Goal: Task Accomplishment & Management: Use online tool/utility

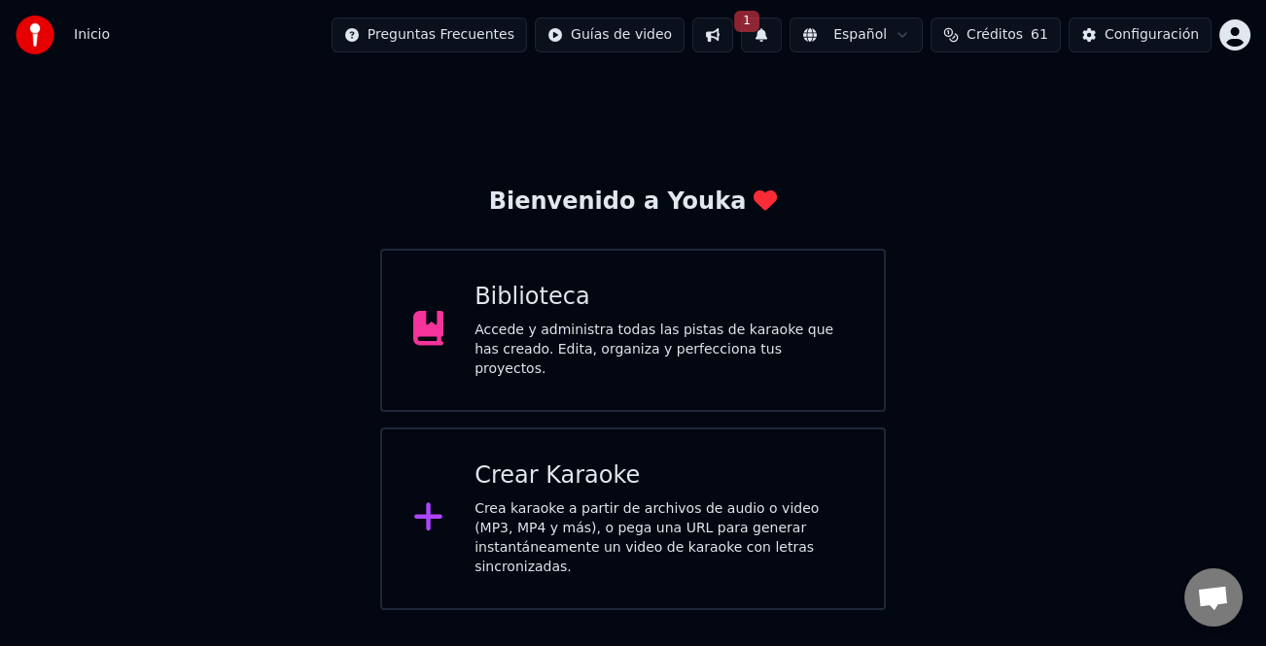
click at [606, 509] on div "Crea karaoke a partir de archivos de audio o video (MP3, MP4 y más), o pega una…" at bounding box center [663, 539] width 378 height 78
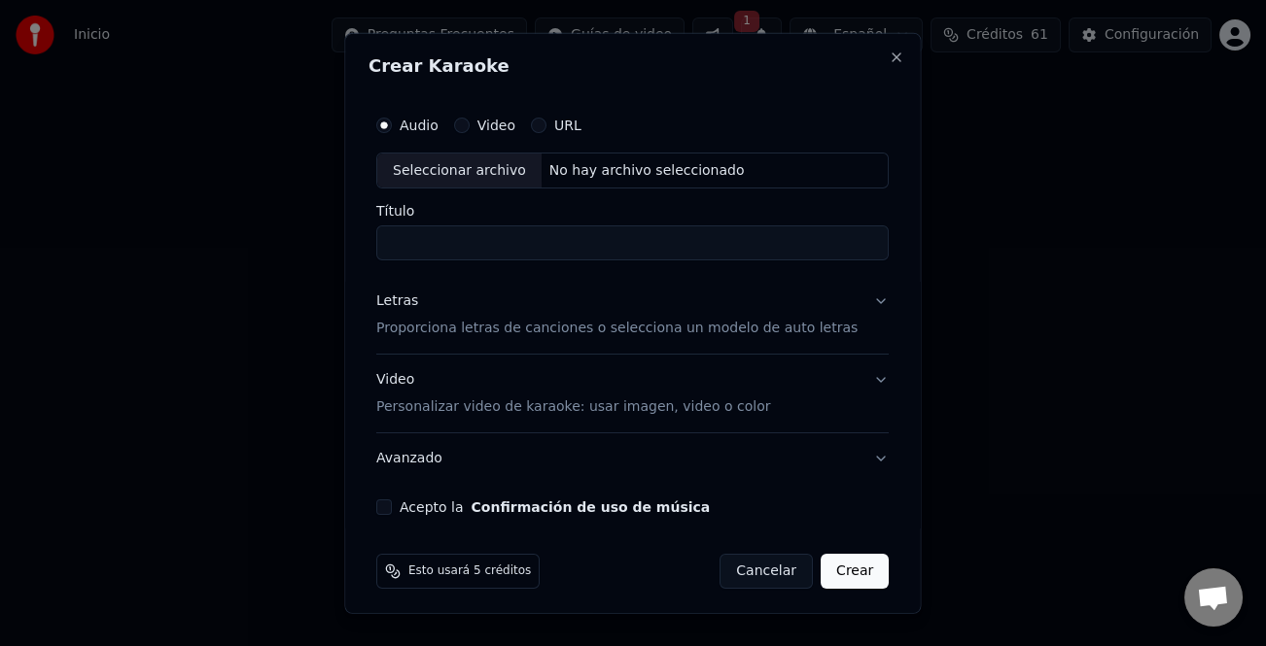
click at [498, 242] on input "Título" at bounding box center [632, 243] width 512 height 35
click at [488, 167] on div "Seleccionar archivo" at bounding box center [459, 170] width 164 height 35
click at [408, 303] on div "Letras" at bounding box center [397, 301] width 42 height 19
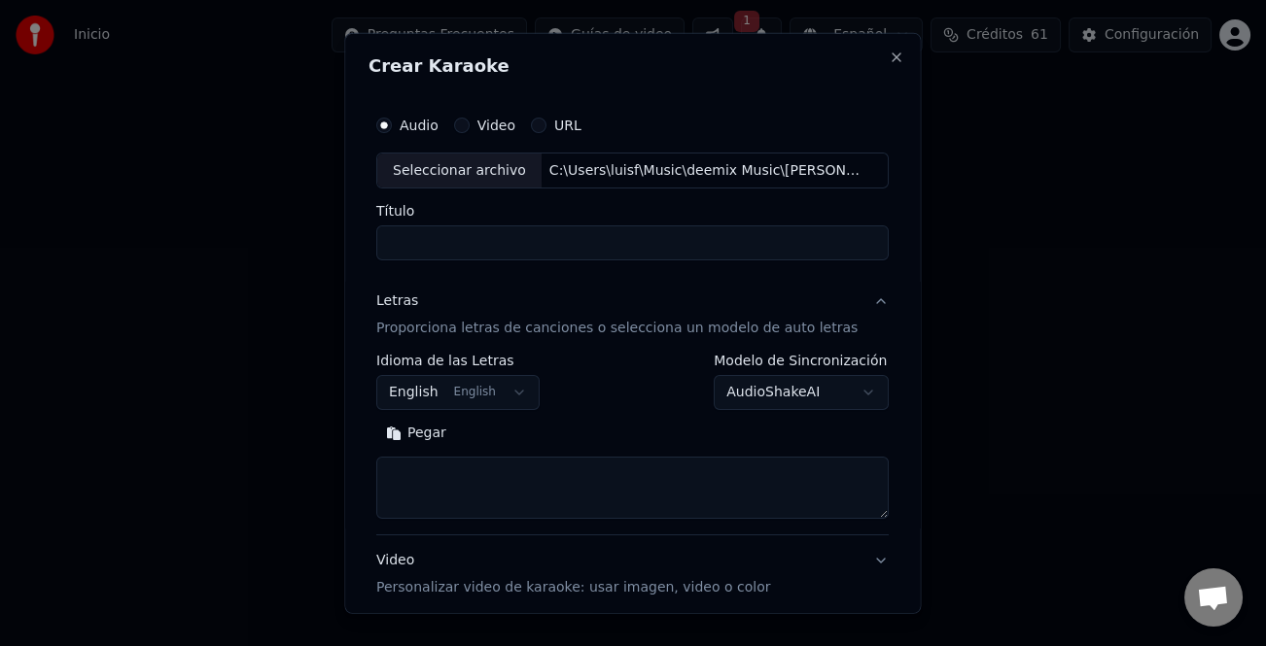
type input "**********"
click at [428, 435] on button "Pegar" at bounding box center [416, 433] width 80 height 31
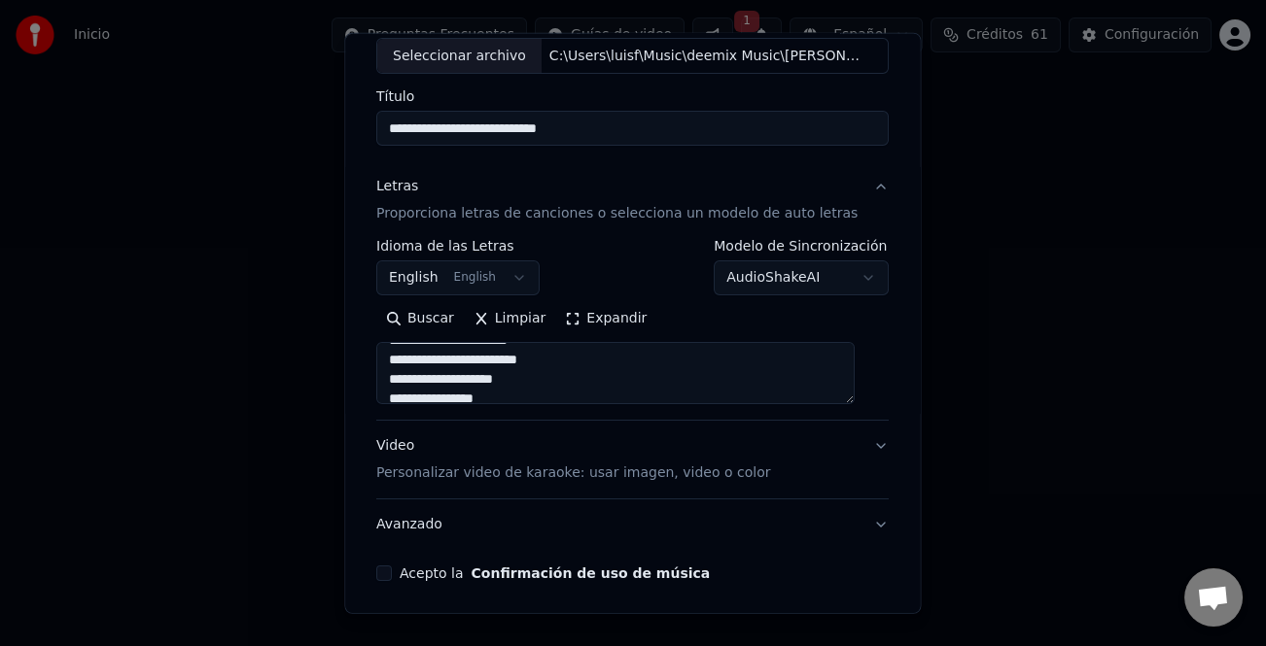
scroll to position [188, 0]
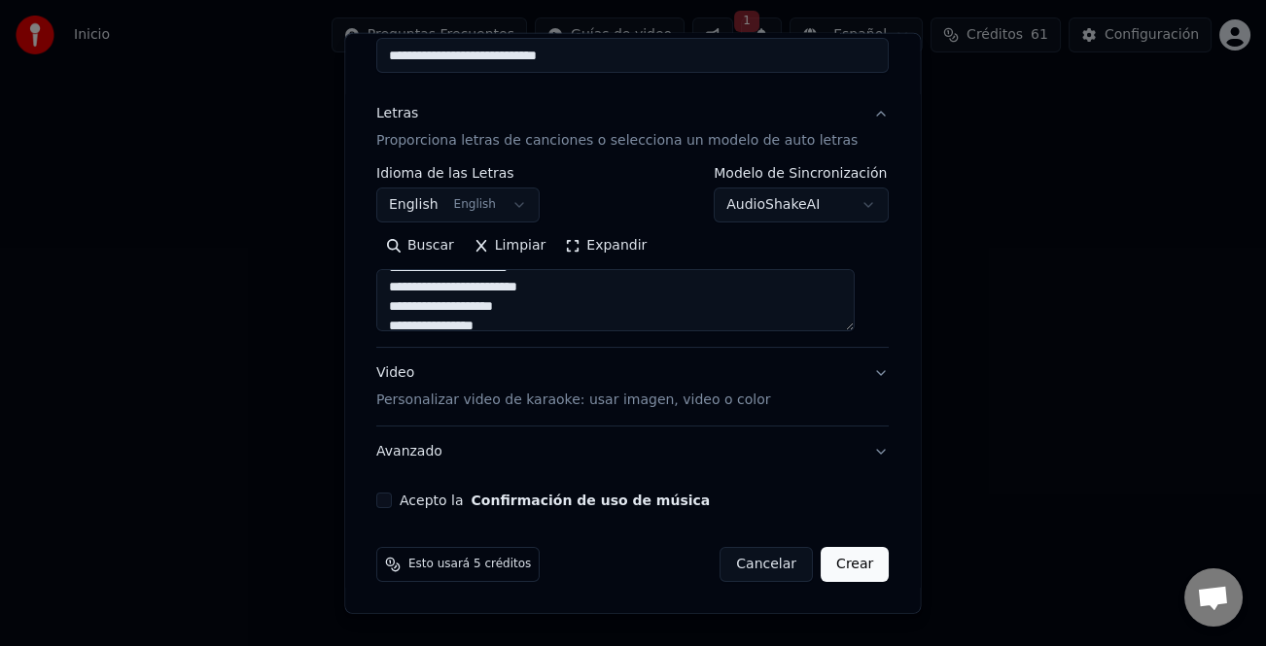
type textarea "**********"
click at [392, 501] on button "Acepto la Confirmación de uso de música" at bounding box center [384, 501] width 16 height 16
click at [841, 560] on button "Crear" at bounding box center [854, 564] width 68 height 35
select select "**"
type textarea "**********"
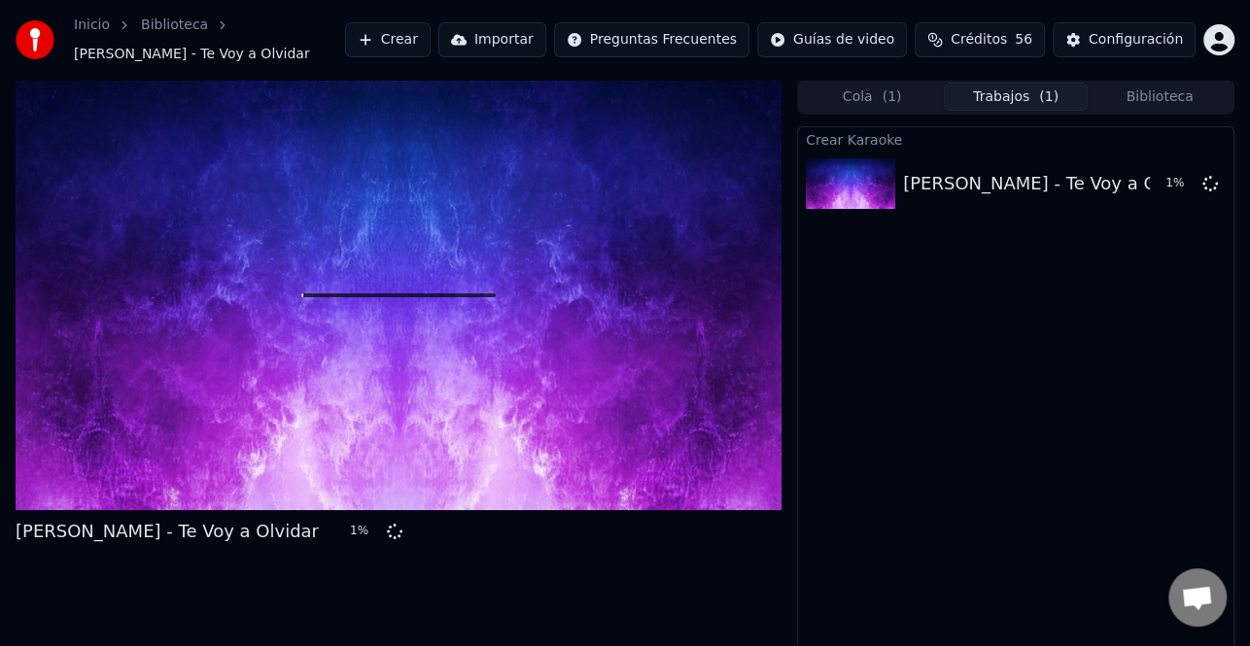
click at [431, 31] on button "Crear" at bounding box center [388, 39] width 86 height 35
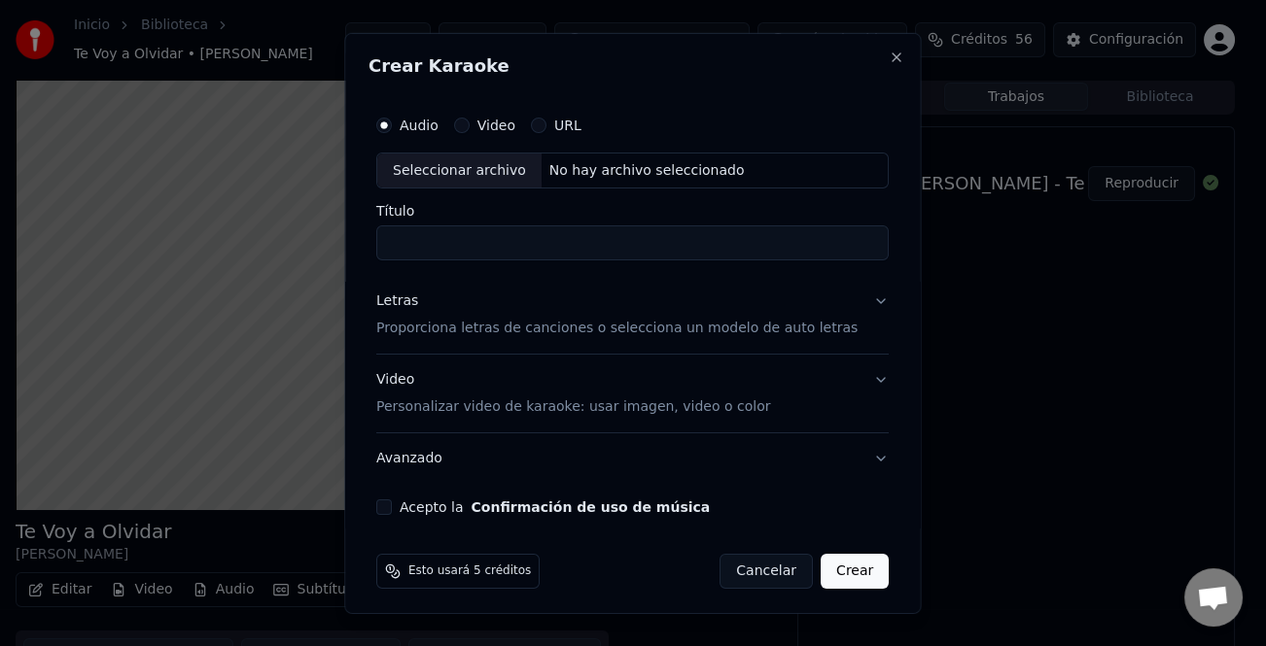
click at [870, 64] on div "Crear Karaoke Audio Video URL Seleccionar archivo No hay archivo seleccionado T…" at bounding box center [632, 323] width 576 height 582
click at [874, 61] on div "Crear Karaoke Audio Video URL Seleccionar archivo No hay archivo seleccionado T…" at bounding box center [632, 323] width 576 height 582
click at [889, 58] on button "Close" at bounding box center [897, 57] width 16 height 16
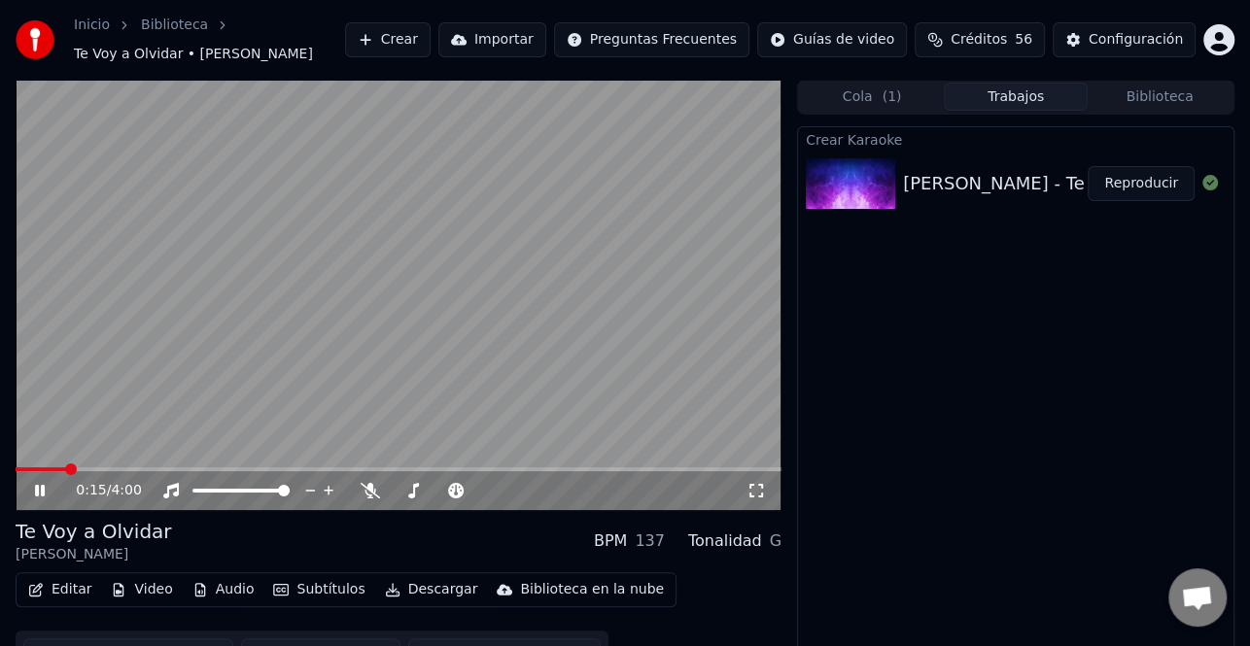
click at [43, 494] on icon at bounding box center [40, 491] width 10 height 12
click at [431, 52] on button "Crear" at bounding box center [388, 39] width 86 height 35
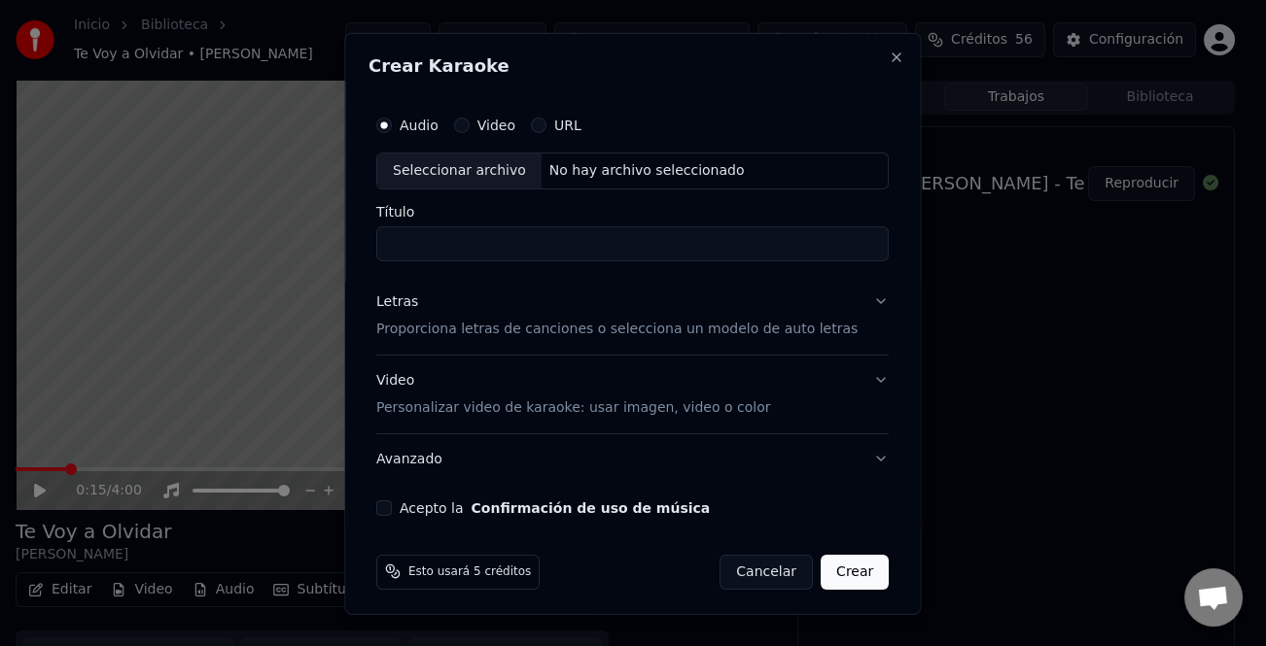
click at [464, 169] on div "Seleccionar archivo" at bounding box center [459, 170] width 164 height 35
type input "**********"
click at [402, 297] on div "Letras" at bounding box center [397, 301] width 42 height 19
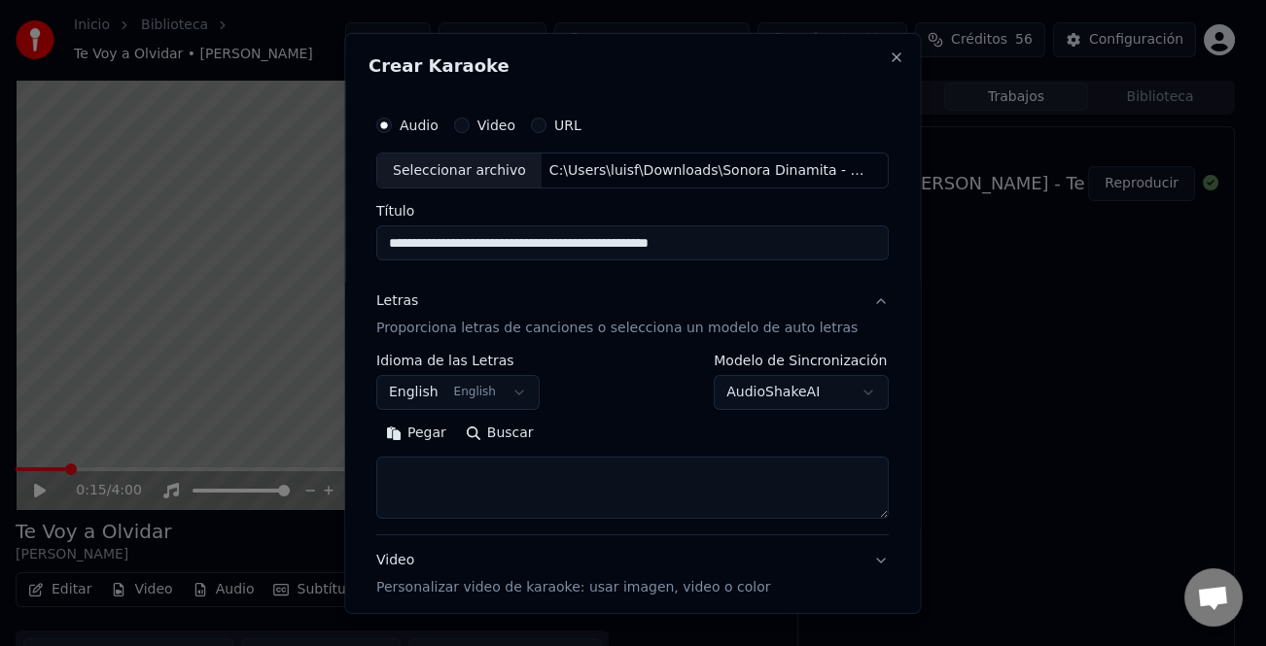
drag, startPoint x: 419, startPoint y: 431, endPoint x: 763, endPoint y: 486, distance: 348.6
click at [427, 435] on button "Pegar" at bounding box center [416, 433] width 80 height 31
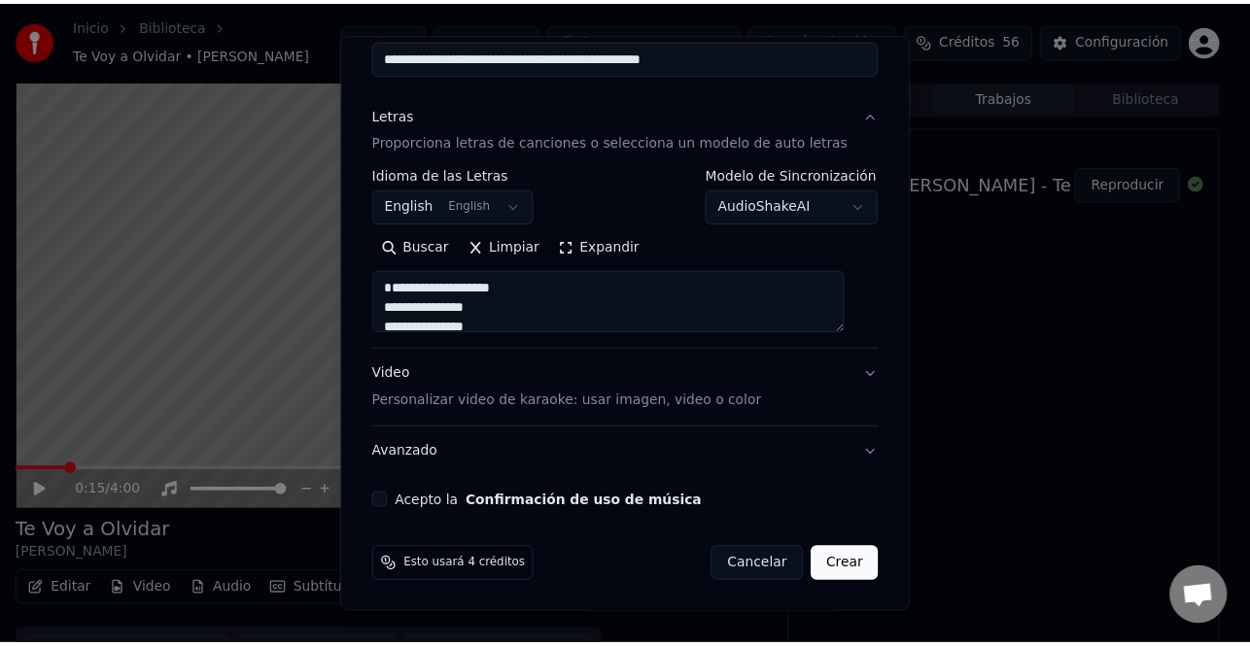
scroll to position [188, 0]
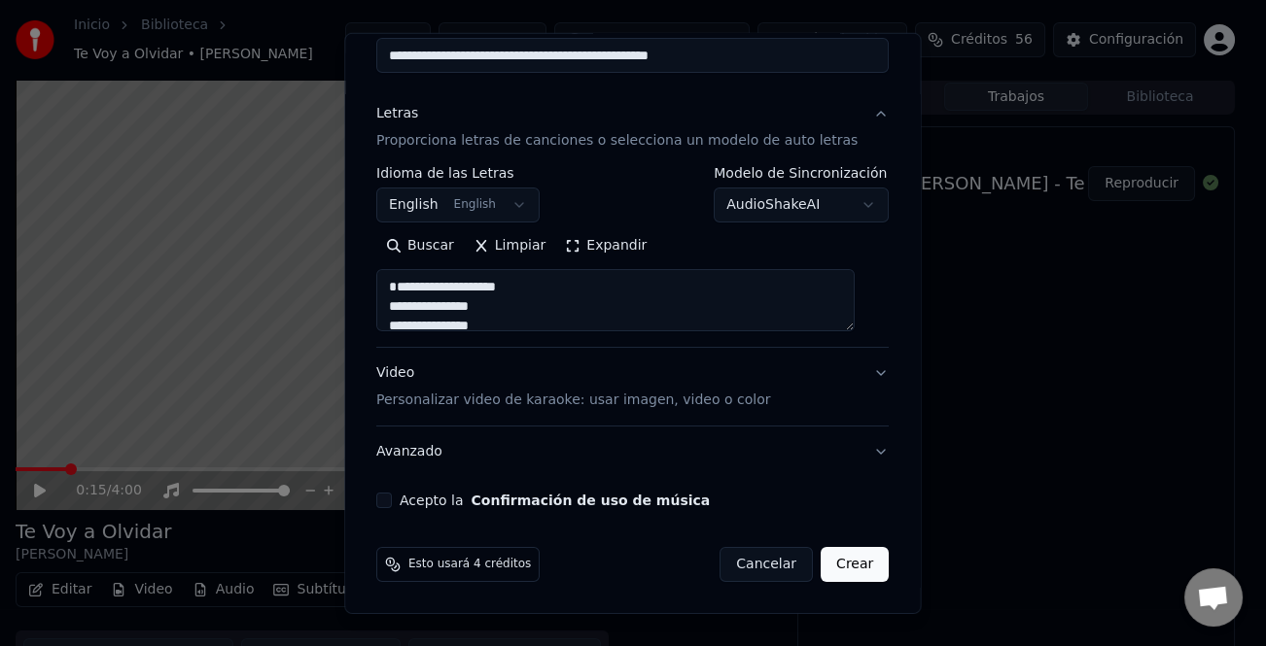
click at [390, 498] on button "Acepto la Confirmación de uso de música" at bounding box center [384, 501] width 16 height 16
type textarea "**********"
click at [842, 576] on button "Crear" at bounding box center [854, 564] width 68 height 35
select select "**"
type textarea "**********"
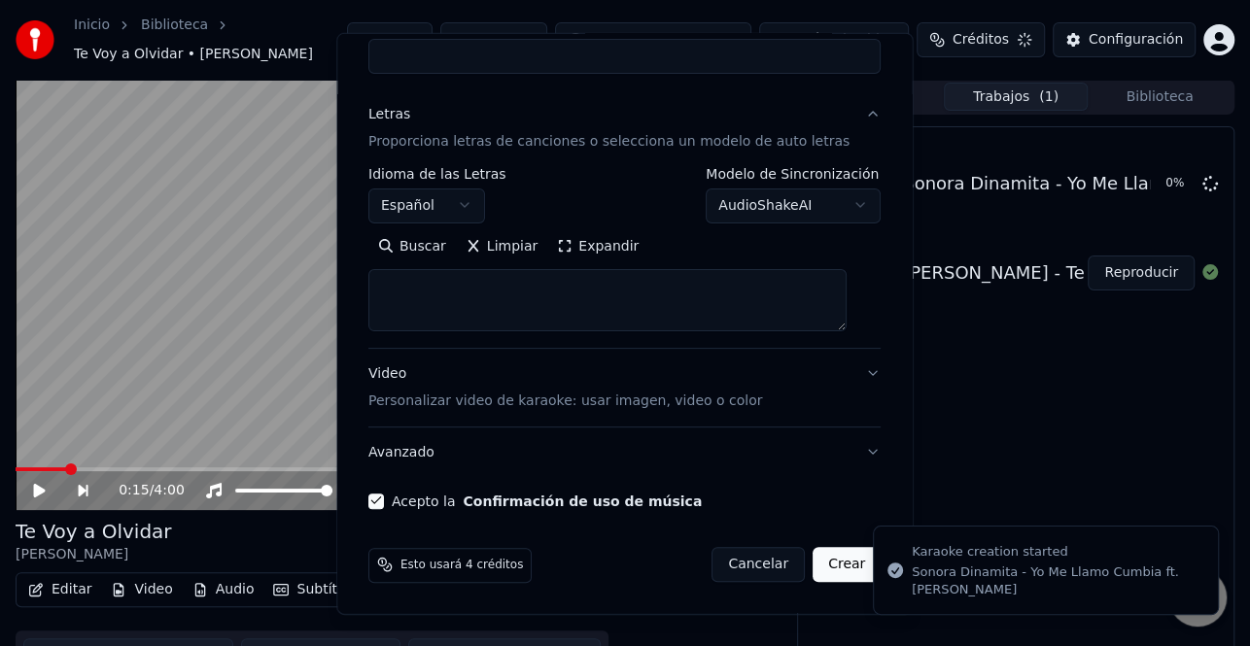
select select
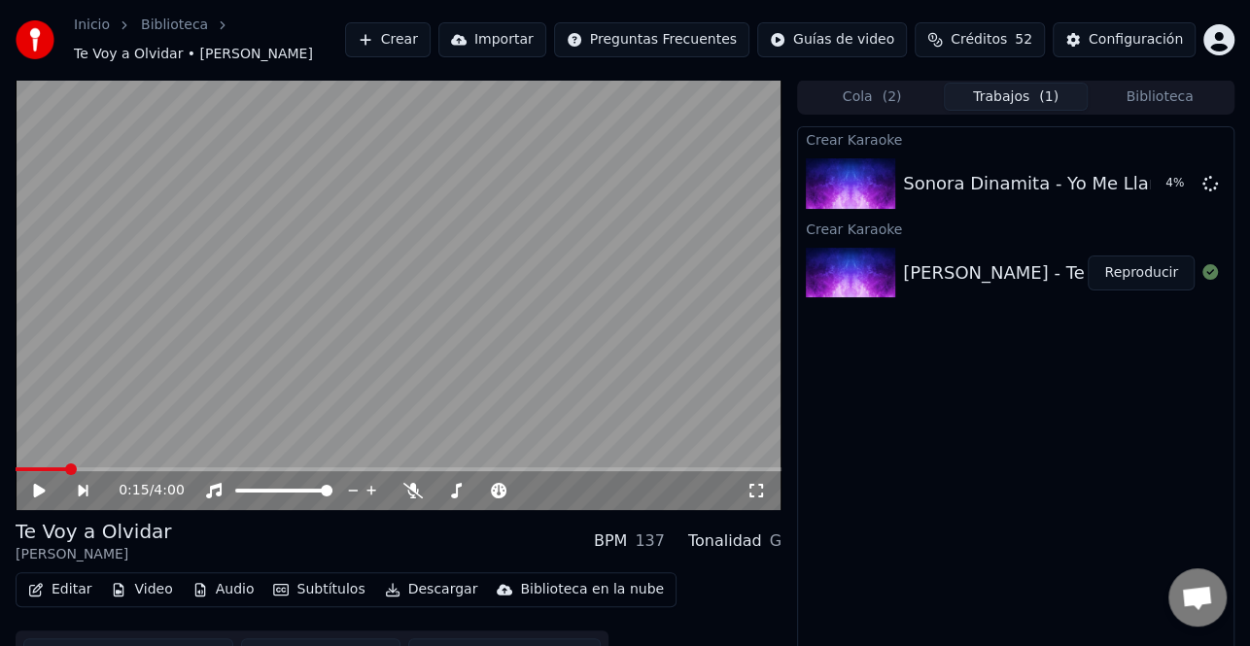
click at [1142, 96] on button "Biblioteca" at bounding box center [1160, 97] width 144 height 28
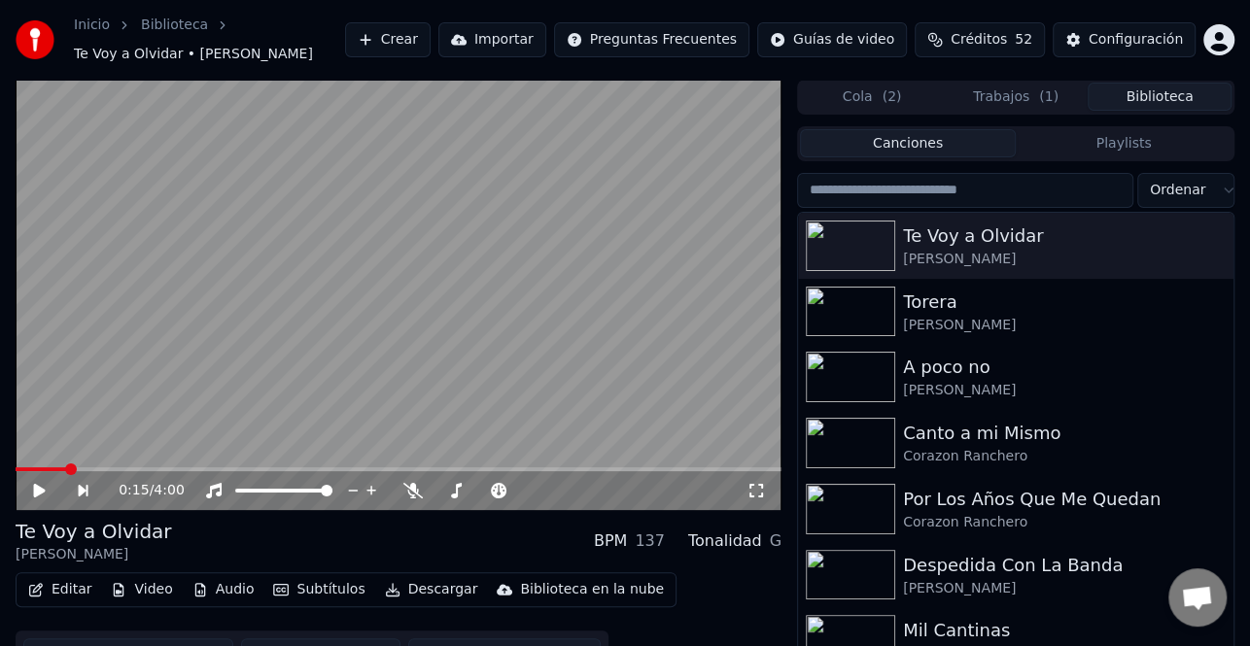
click at [960, 204] on input "search" at bounding box center [965, 190] width 336 height 35
click at [957, 197] on input "search" at bounding box center [965, 190] width 336 height 35
click at [953, 188] on input "search" at bounding box center [965, 190] width 336 height 35
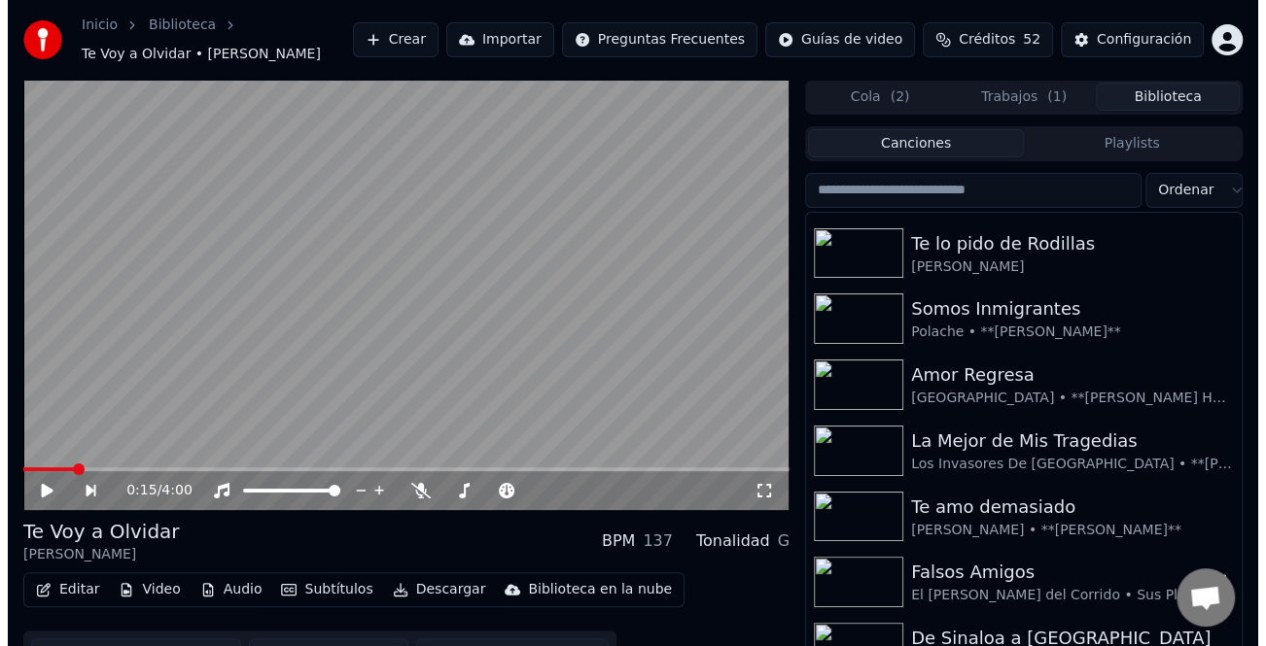
scroll to position [2236, 0]
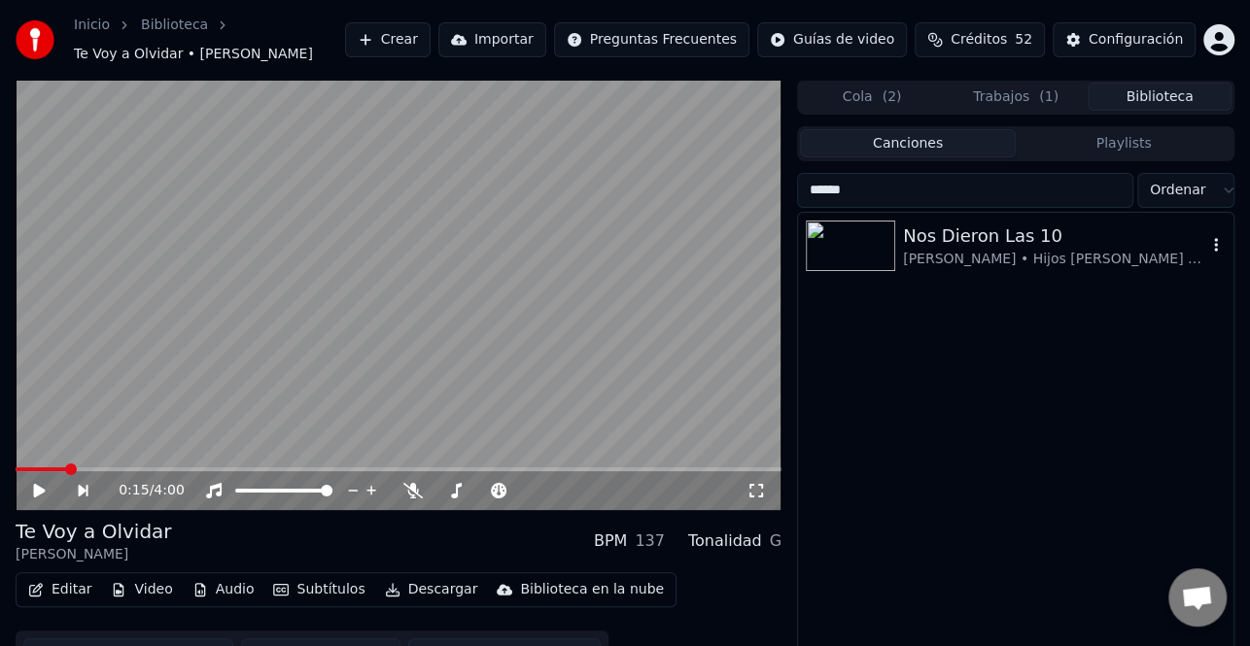
type input "******"
click at [1048, 245] on div "Nos Dieron Las 10" at bounding box center [1054, 236] width 303 height 27
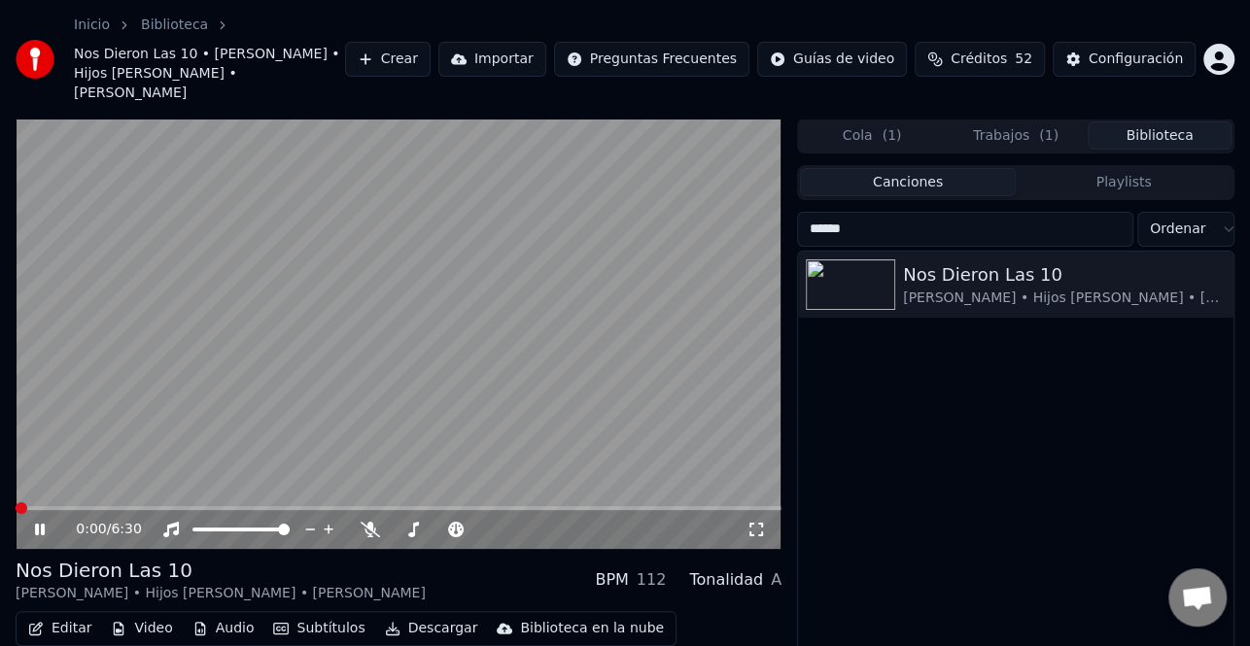
click at [457, 294] on video at bounding box center [399, 334] width 766 height 431
click at [48, 522] on icon at bounding box center [53, 530] width 45 height 16
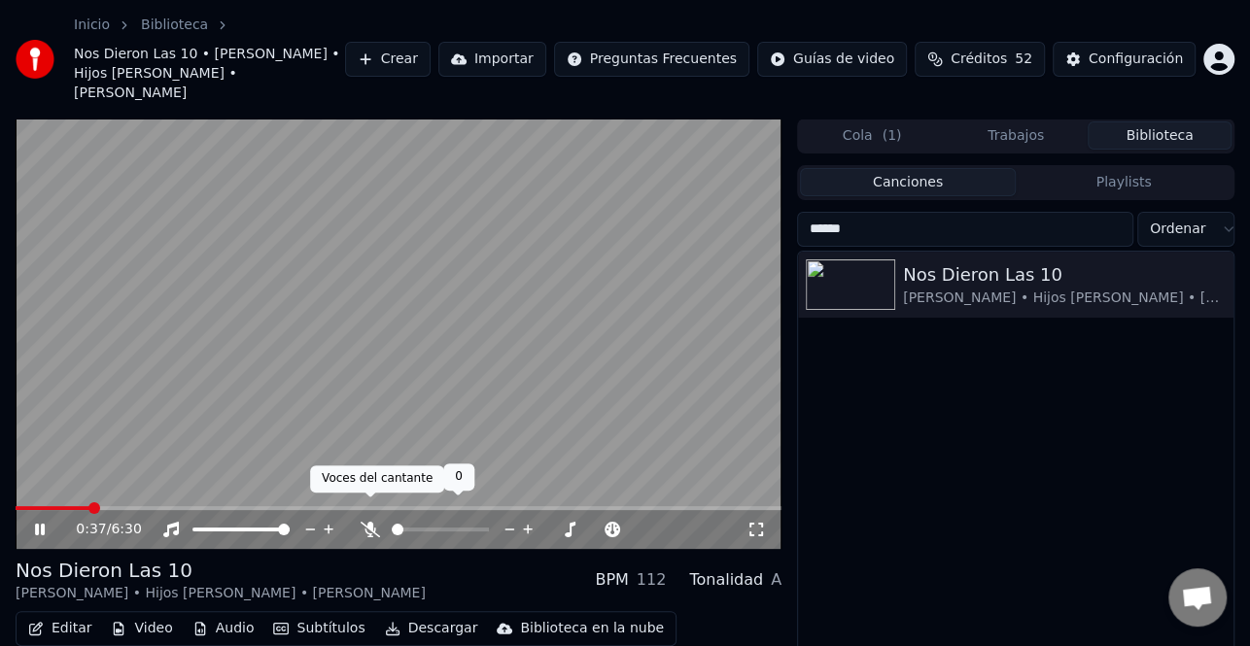
click at [374, 522] on icon at bounding box center [370, 530] width 19 height 16
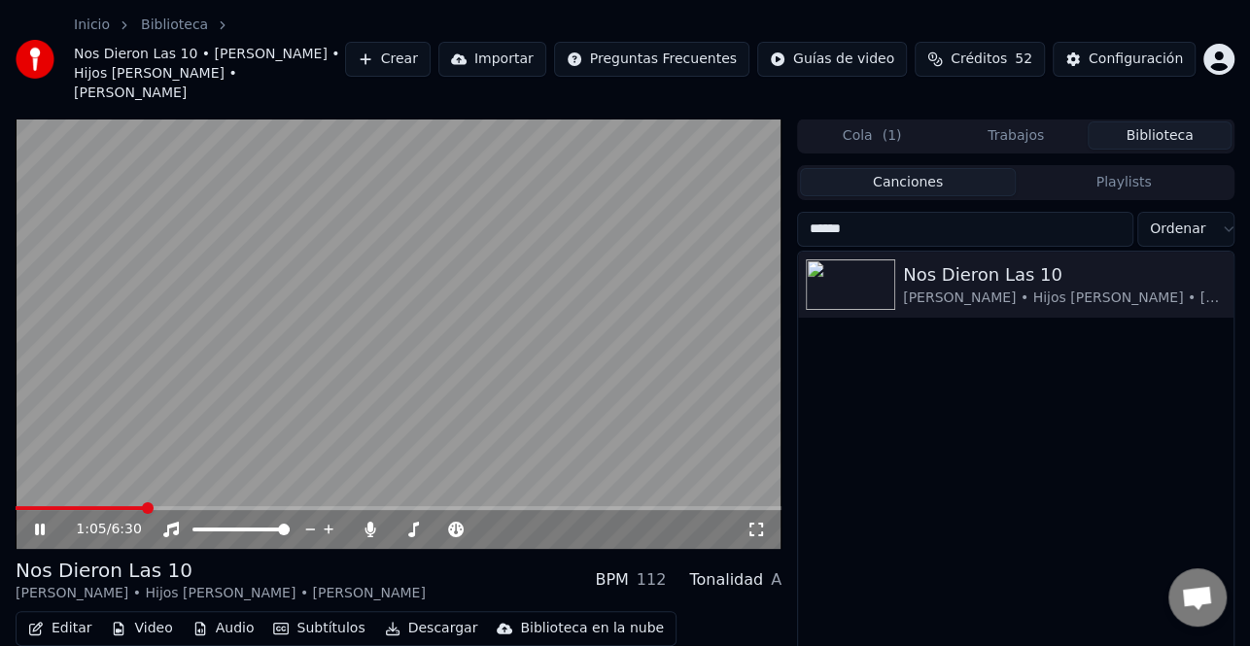
click at [241, 337] on video at bounding box center [399, 334] width 766 height 431
click at [34, 520] on div "1:05 / 6:30" at bounding box center [398, 529] width 750 height 19
click at [41, 520] on div "1:05 / 6:30" at bounding box center [398, 529] width 750 height 19
click at [31, 522] on icon at bounding box center [53, 530] width 45 height 16
click at [1000, 266] on div "Nos Dieron Las 10" at bounding box center [1054, 275] width 303 height 27
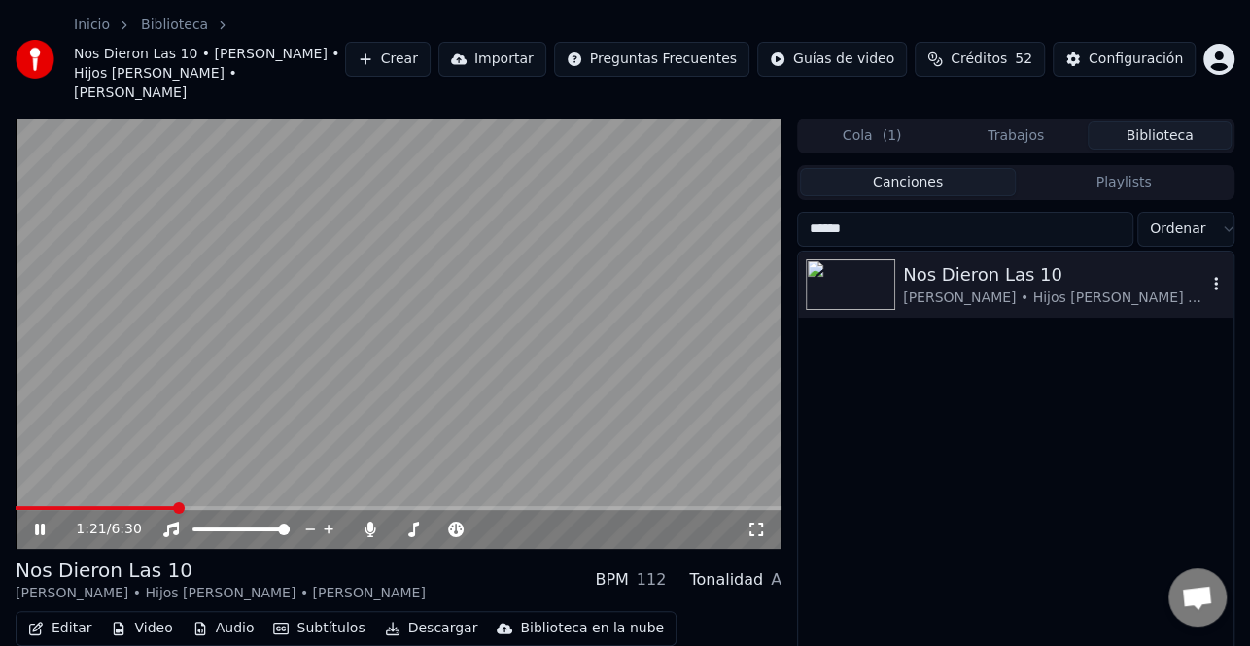
click at [971, 267] on div "Nos Dieron Las 10" at bounding box center [1054, 275] width 303 height 27
click at [34, 522] on icon at bounding box center [53, 530] width 45 height 16
click at [43, 506] on span at bounding box center [29, 508] width 27 height 4
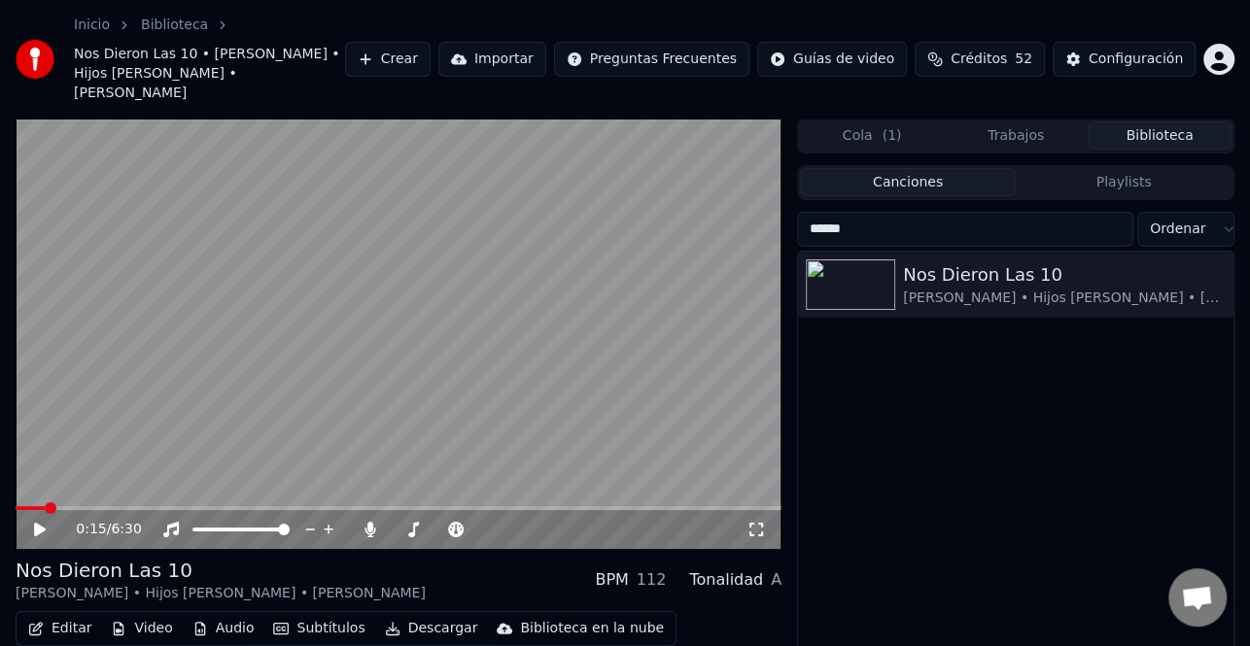
click at [34, 523] on icon at bounding box center [40, 530] width 12 height 14
click at [80, 506] on span at bounding box center [399, 508] width 766 height 4
click at [39, 524] on icon at bounding box center [40, 530] width 10 height 12
click at [60, 615] on button "Editar" at bounding box center [59, 628] width 79 height 27
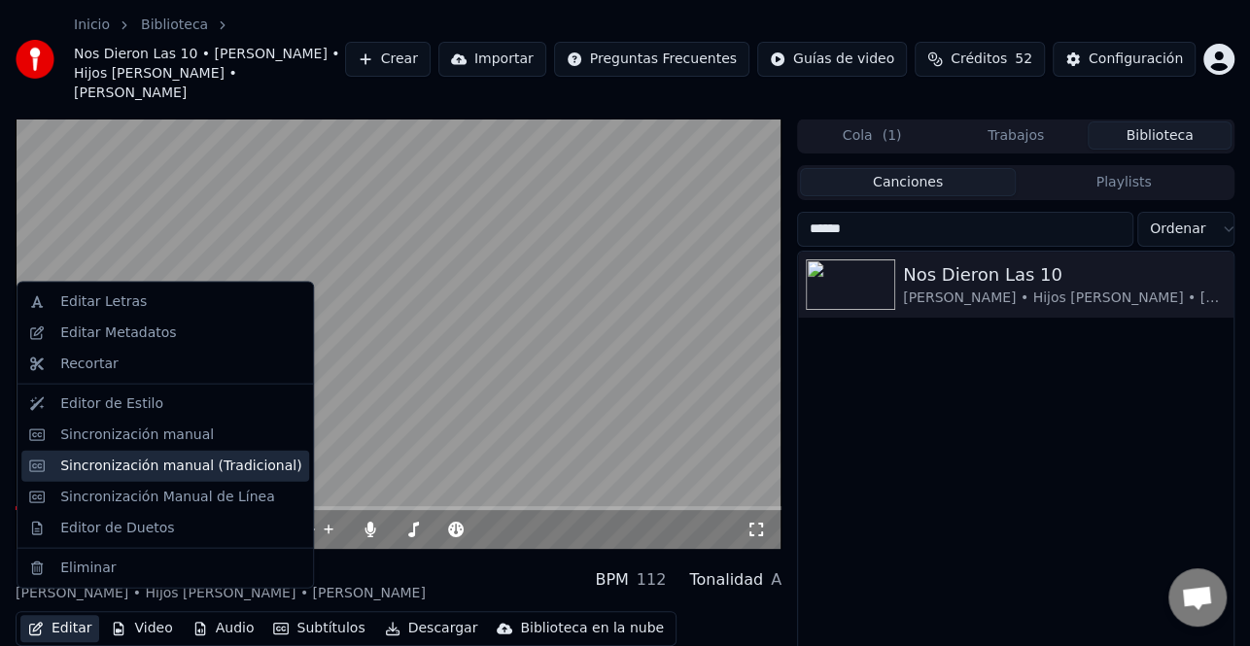
click at [187, 466] on div "Sincronización manual (Tradicional)" at bounding box center [180, 465] width 241 height 19
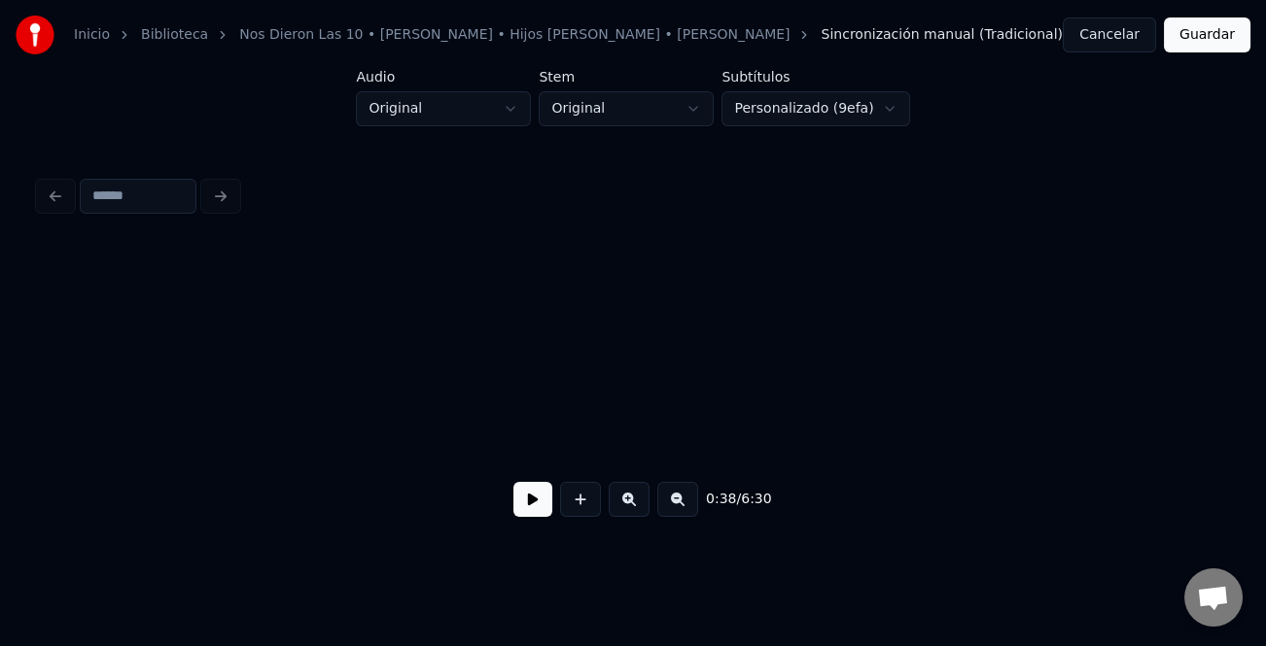
scroll to position [0, 11258]
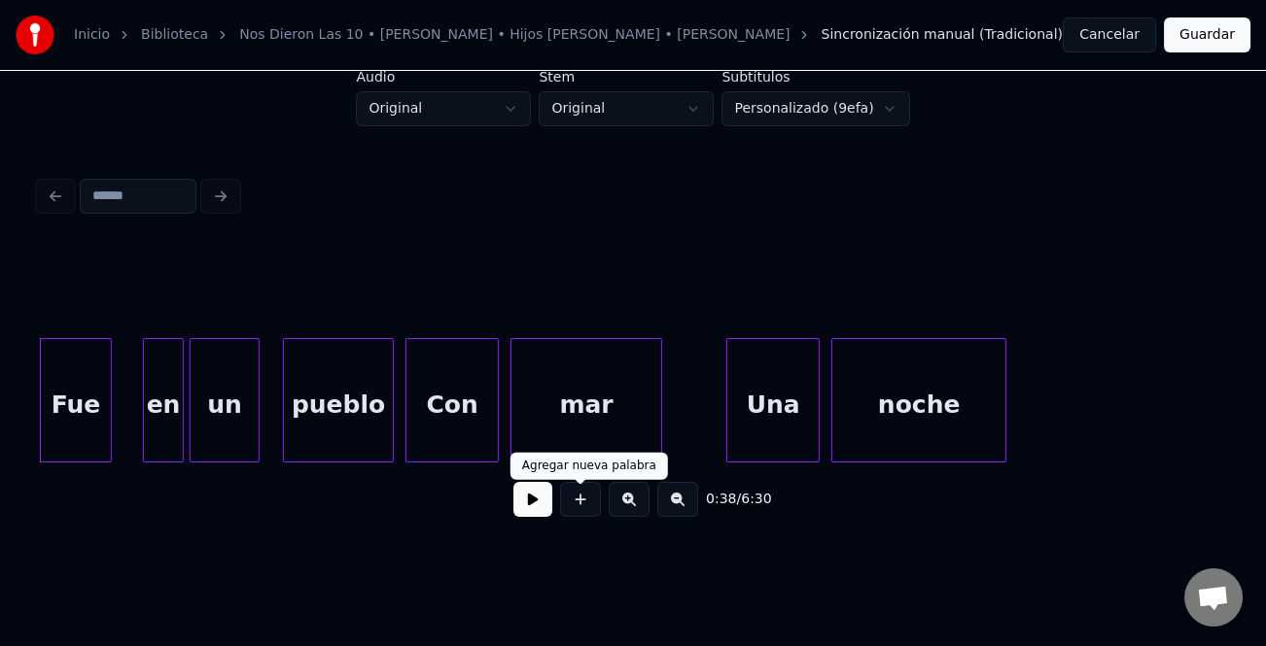
click at [541, 505] on button at bounding box center [532, 499] width 39 height 35
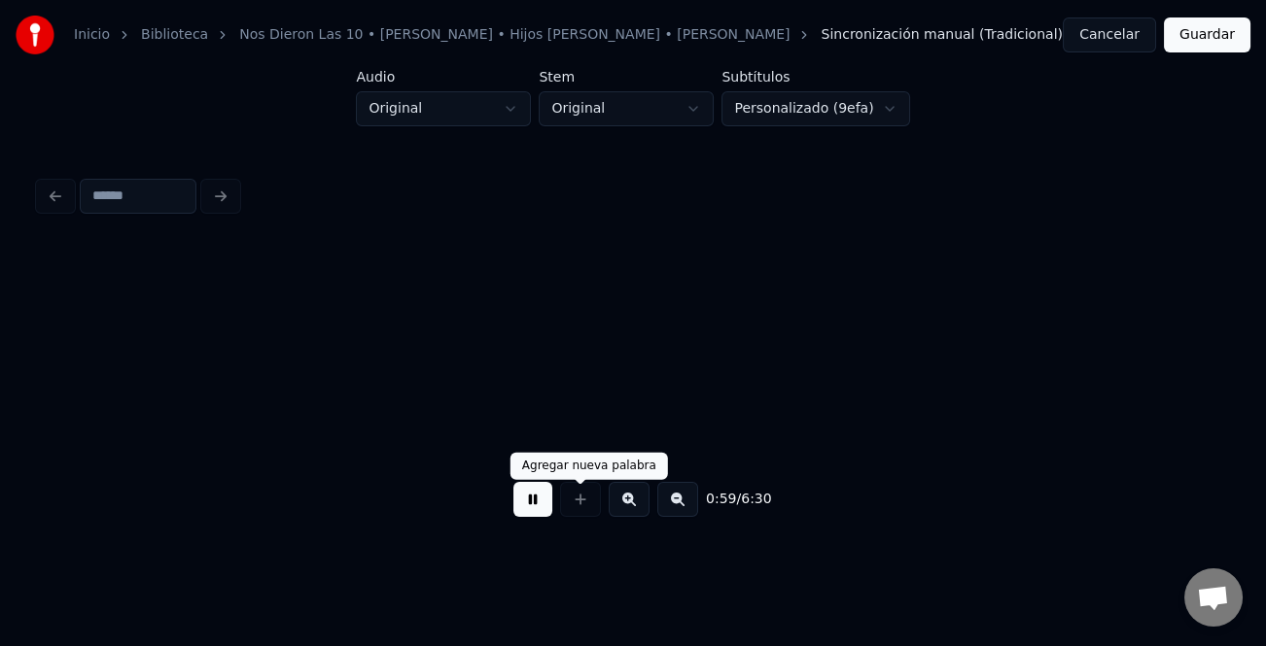
scroll to position [0, 17209]
click at [539, 500] on button at bounding box center [532, 499] width 39 height 35
click at [537, 500] on button at bounding box center [532, 499] width 39 height 35
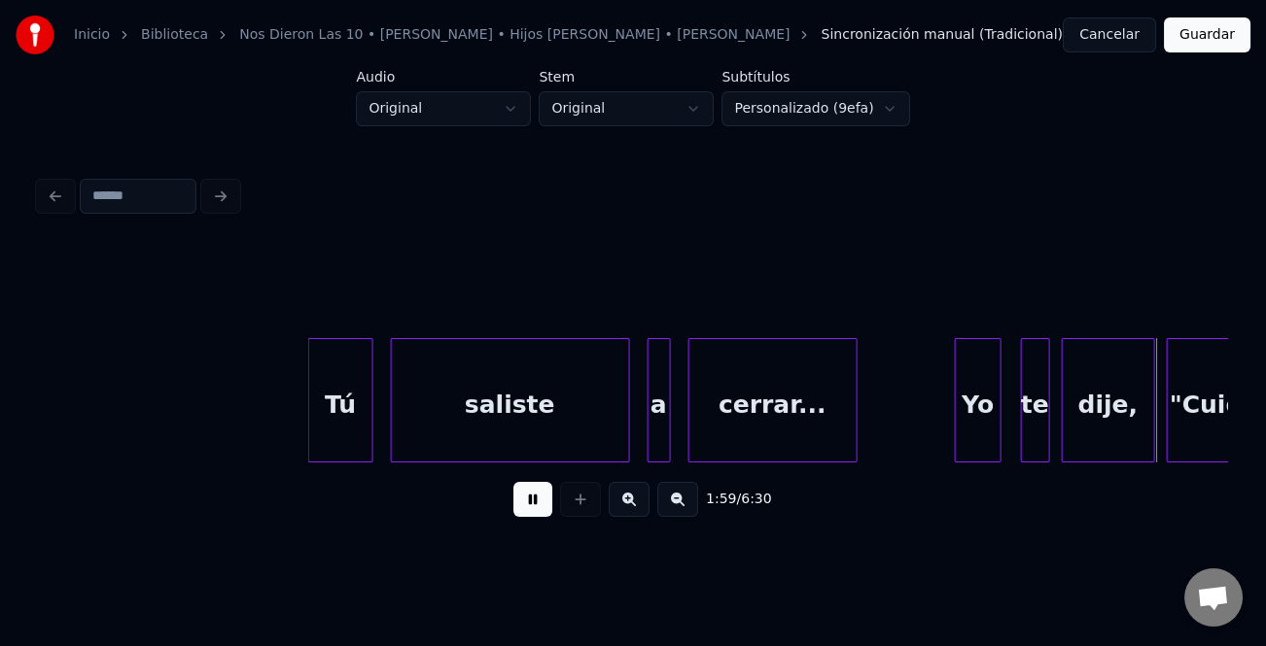
click at [970, 407] on div "Yo" at bounding box center [978, 405] width 45 height 132
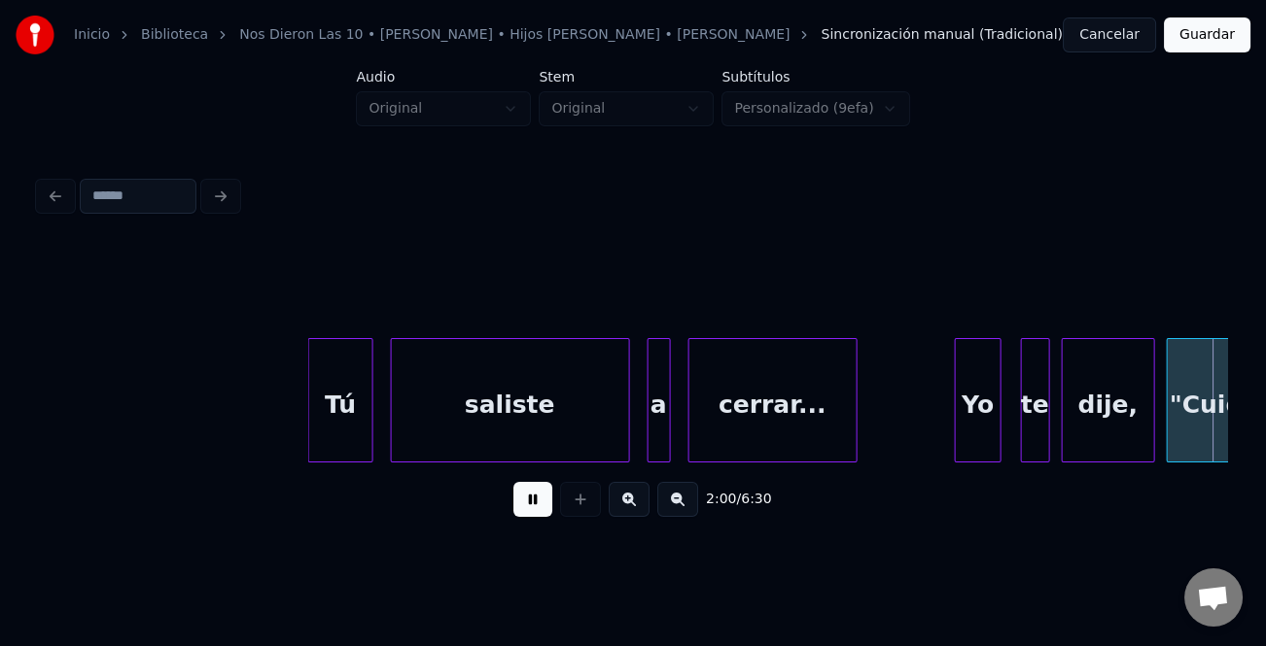
scroll to position [0, 35056]
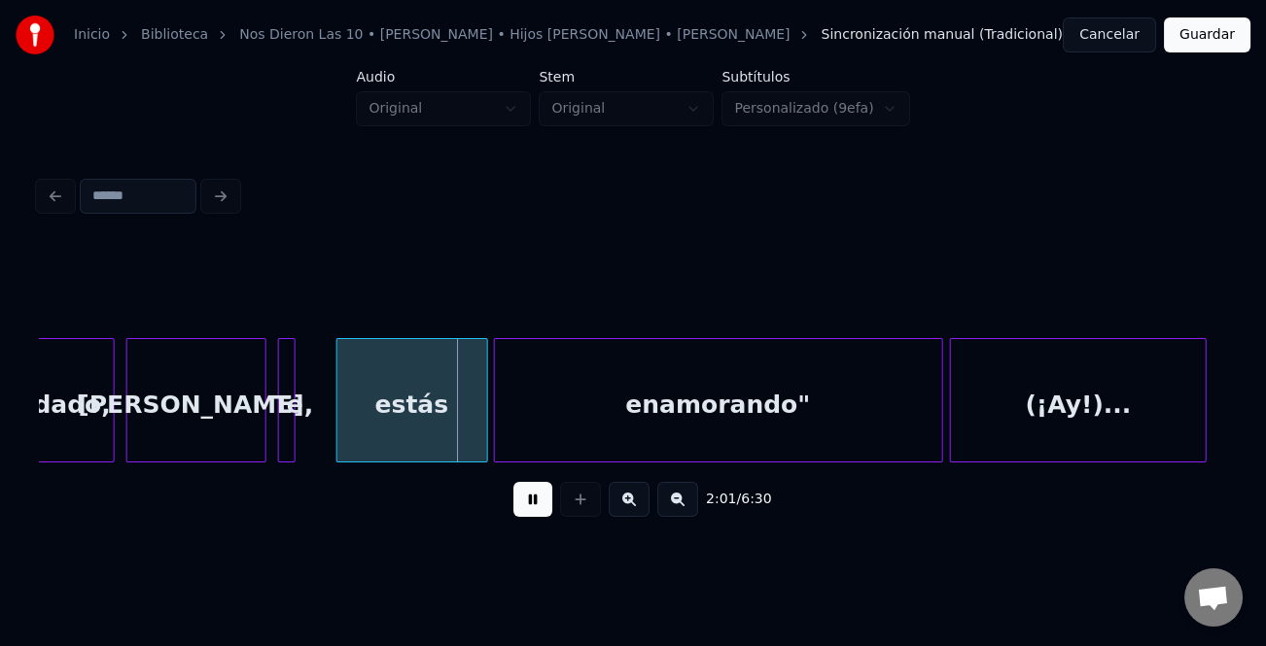
click at [522, 506] on button at bounding box center [532, 499] width 39 height 35
click at [213, 415] on div "[PERSON_NAME]," at bounding box center [196, 405] width 138 height 132
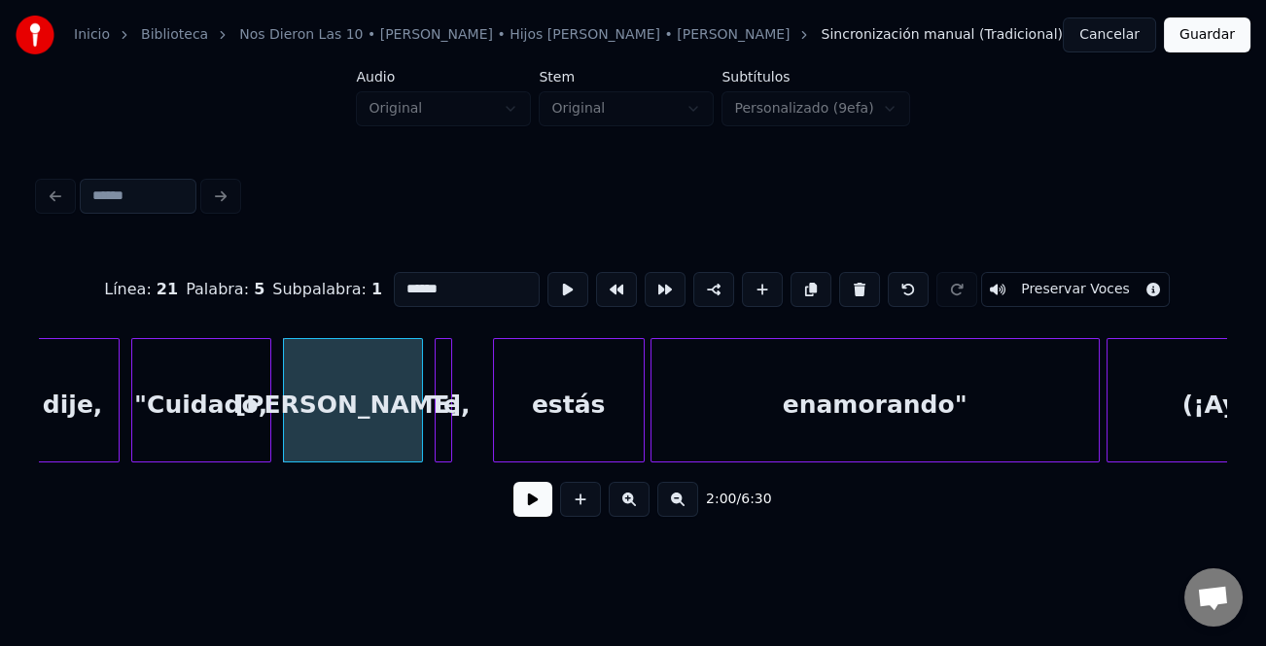
scroll to position [0, 34717]
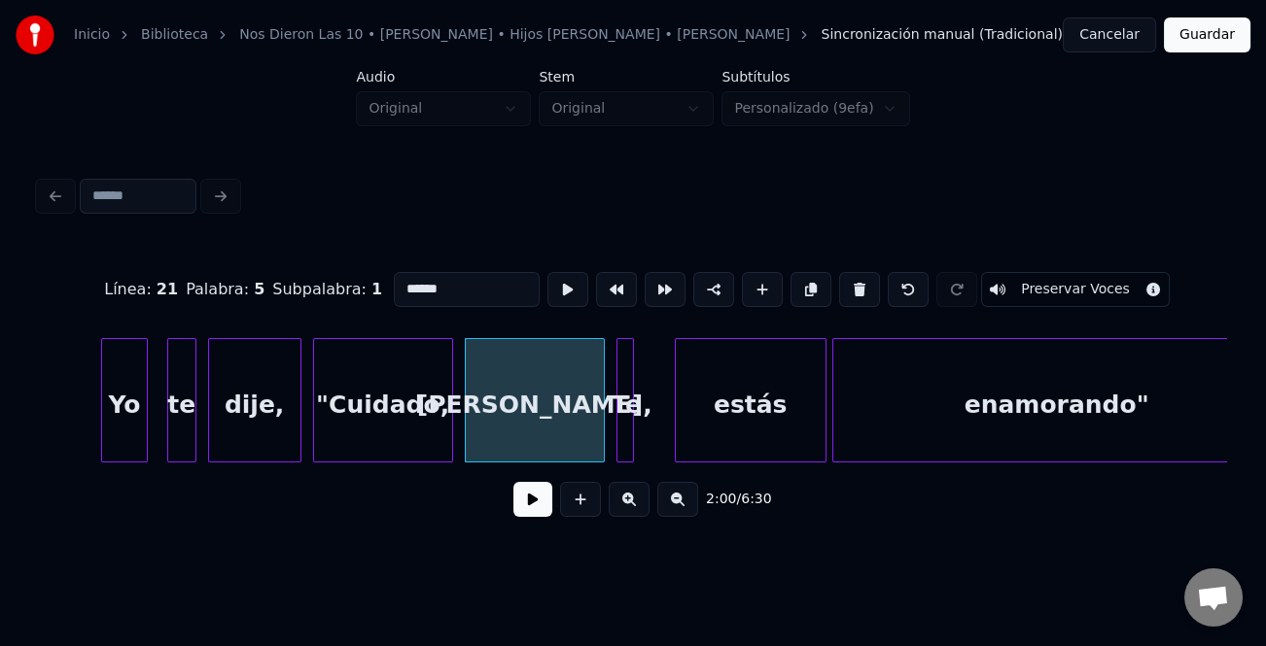
click at [546, 422] on div "[PERSON_NAME]," at bounding box center [535, 405] width 138 height 132
drag, startPoint x: 486, startPoint y: 293, endPoint x: 389, endPoint y: 292, distance: 97.2
click at [394, 292] on input "******" at bounding box center [467, 289] width 146 height 35
click at [131, 421] on div "Yo" at bounding box center [124, 405] width 45 height 132
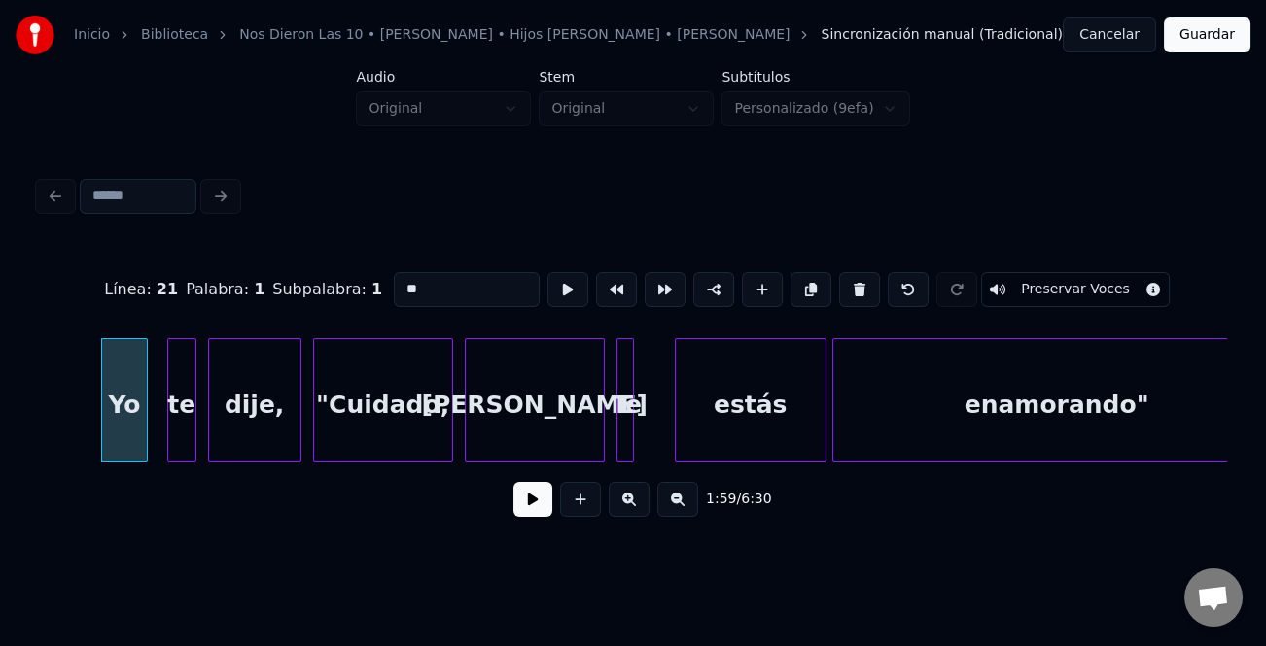
type input "**"
click at [524, 504] on button at bounding box center [532, 499] width 39 height 35
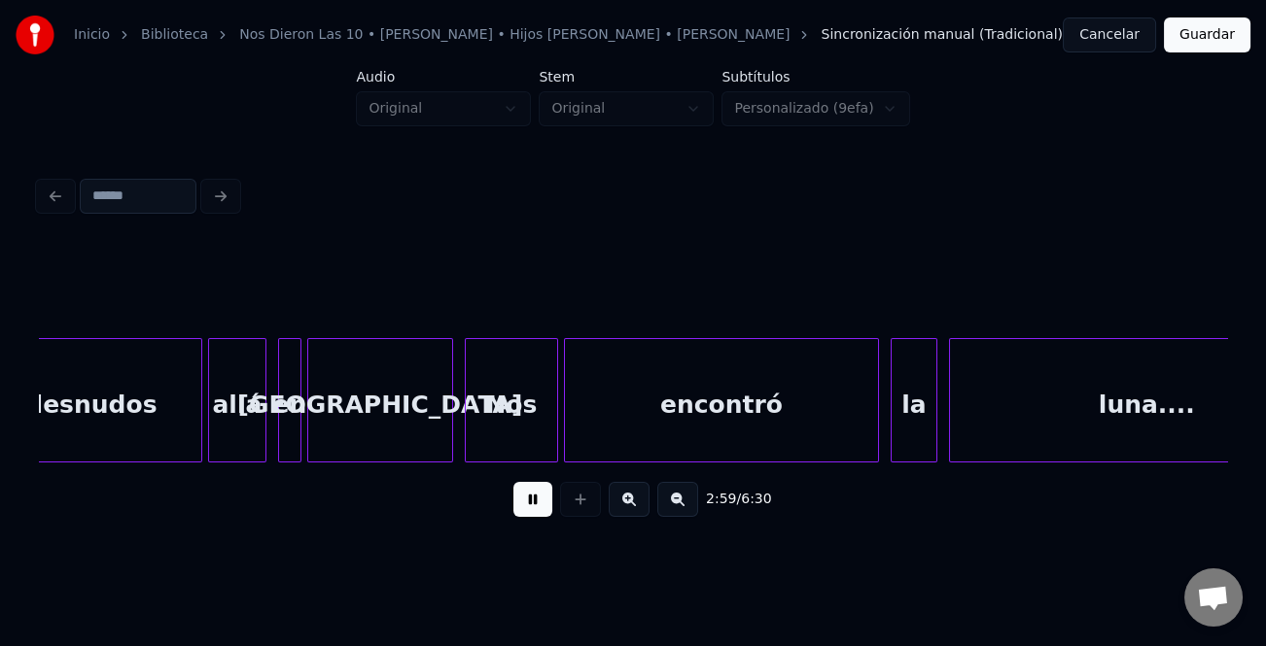
scroll to position [0, 52414]
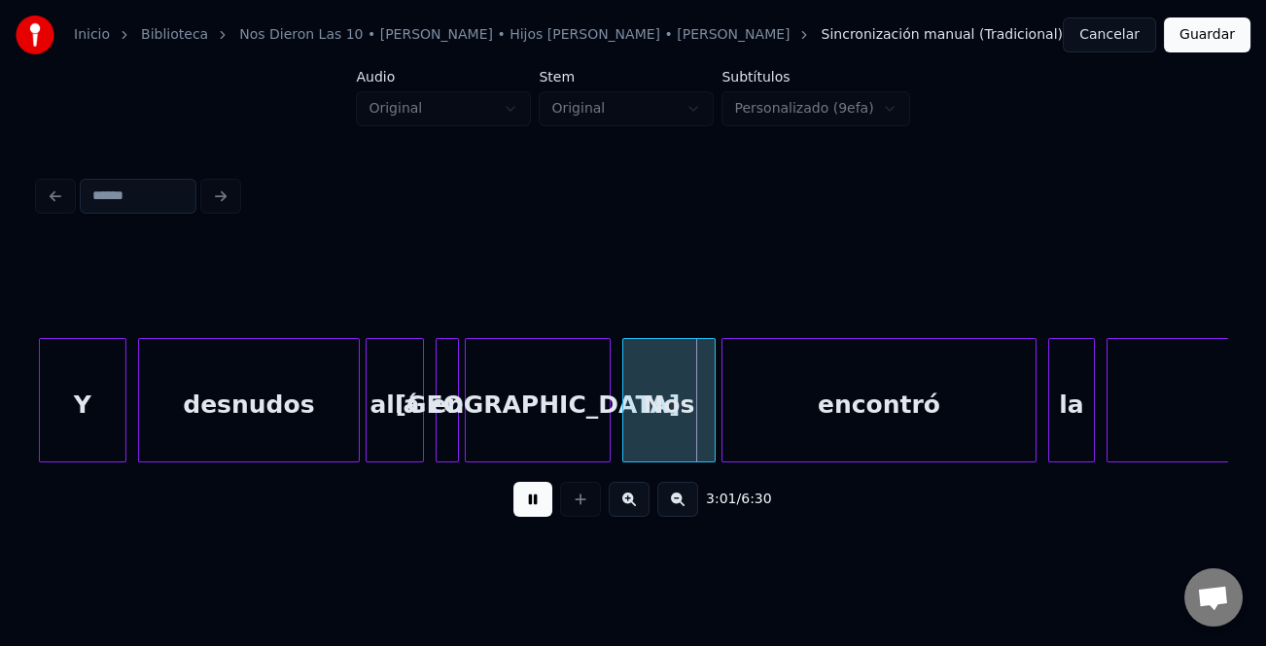
click at [533, 506] on button at bounding box center [532, 499] width 39 height 35
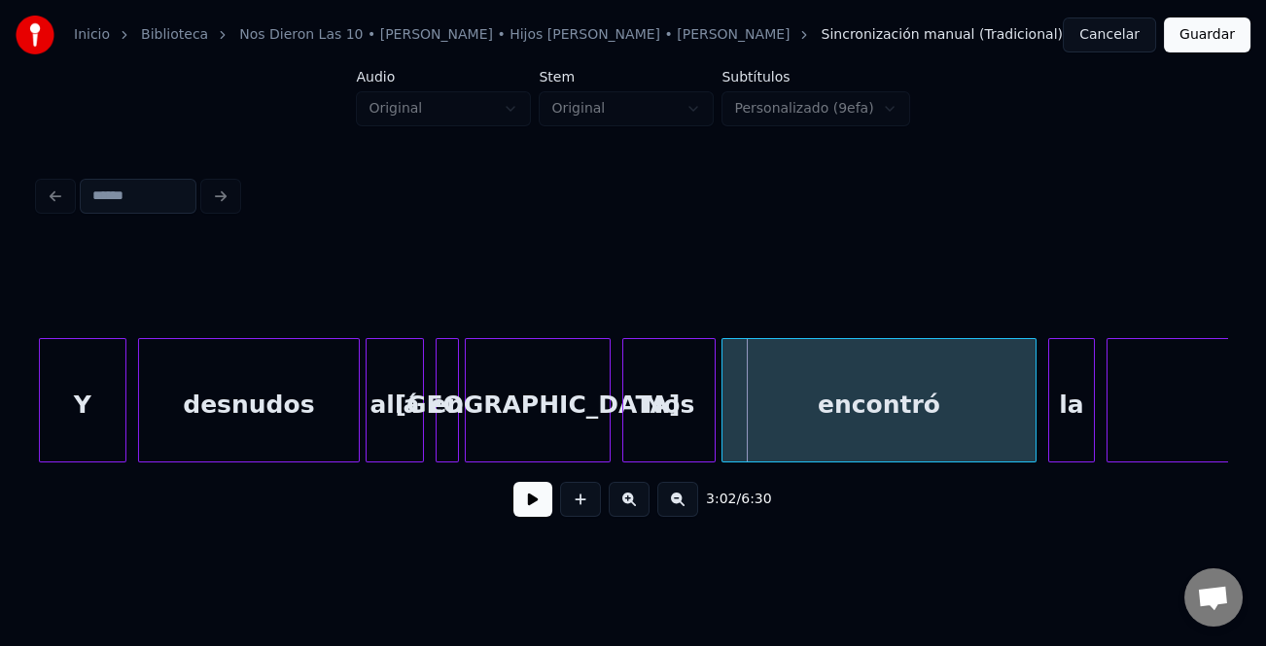
click at [559, 413] on div "[GEOGRAPHIC_DATA]" at bounding box center [538, 405] width 144 height 132
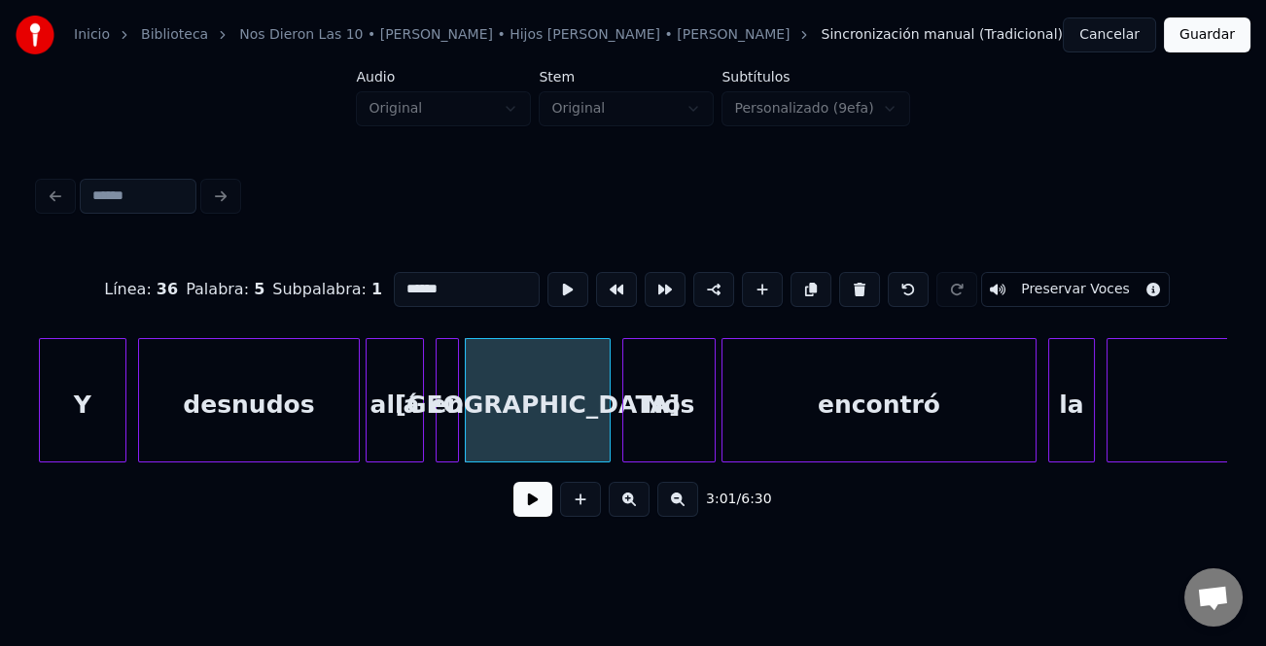
click at [489, 274] on input "******" at bounding box center [467, 289] width 146 height 35
type input "*"
click at [397, 408] on div "allá" at bounding box center [394, 405] width 56 height 132
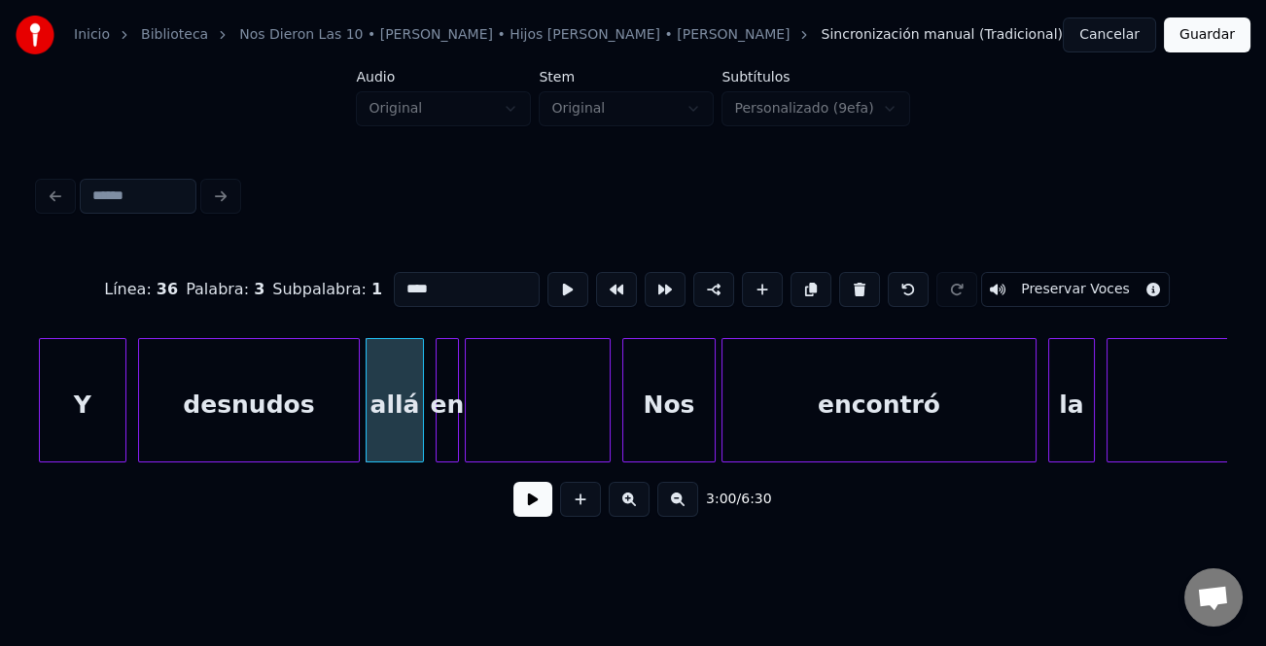
click at [447, 424] on div "en" at bounding box center [446, 405] width 21 height 132
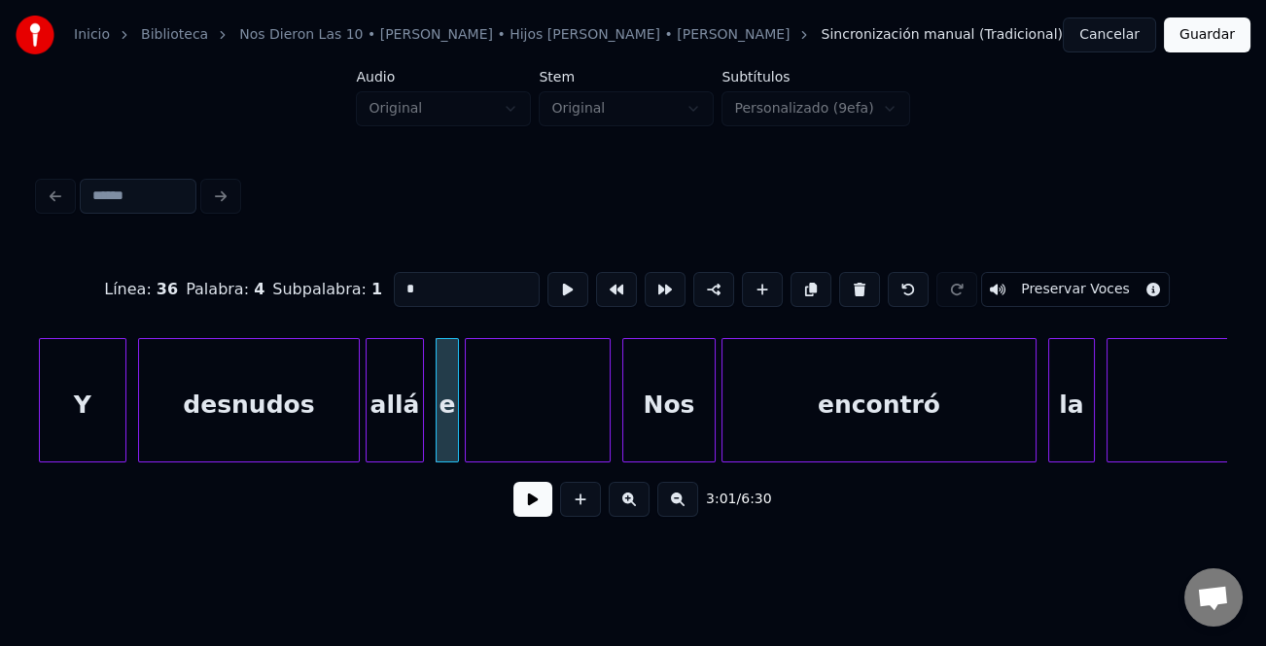
click at [445, 408] on div "e" at bounding box center [446, 405] width 21 height 132
click at [847, 285] on button at bounding box center [859, 289] width 41 height 35
type input "****"
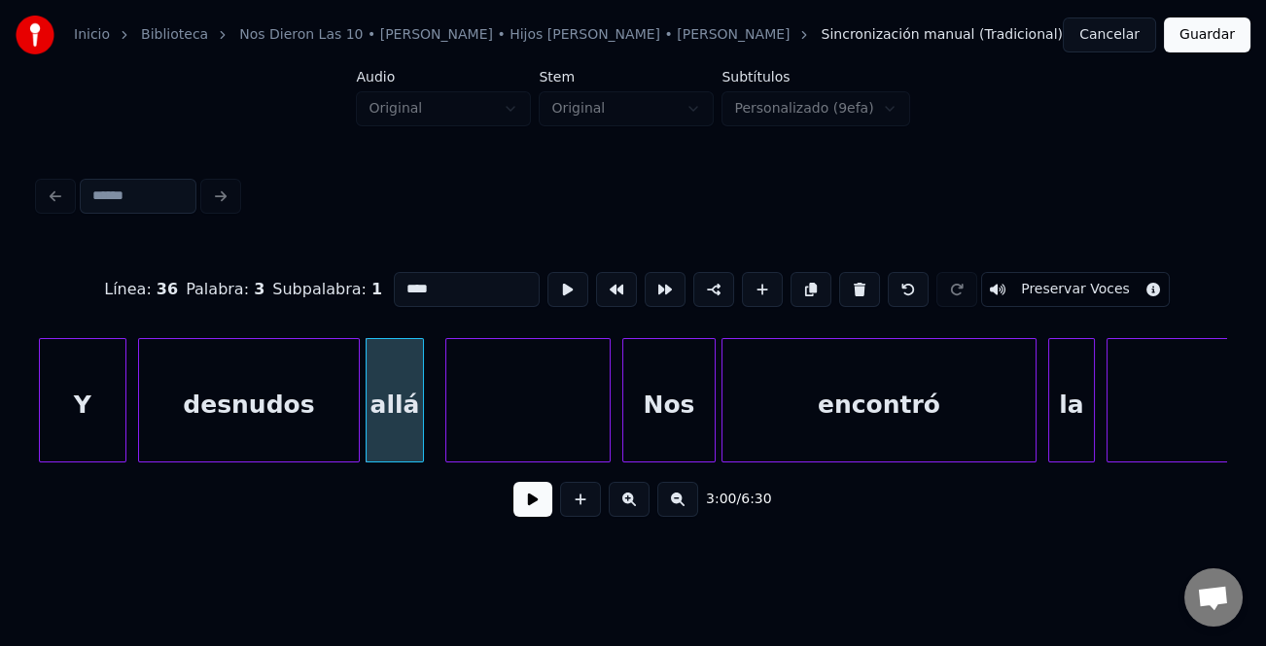
click at [447, 397] on div at bounding box center [449, 400] width 6 height 122
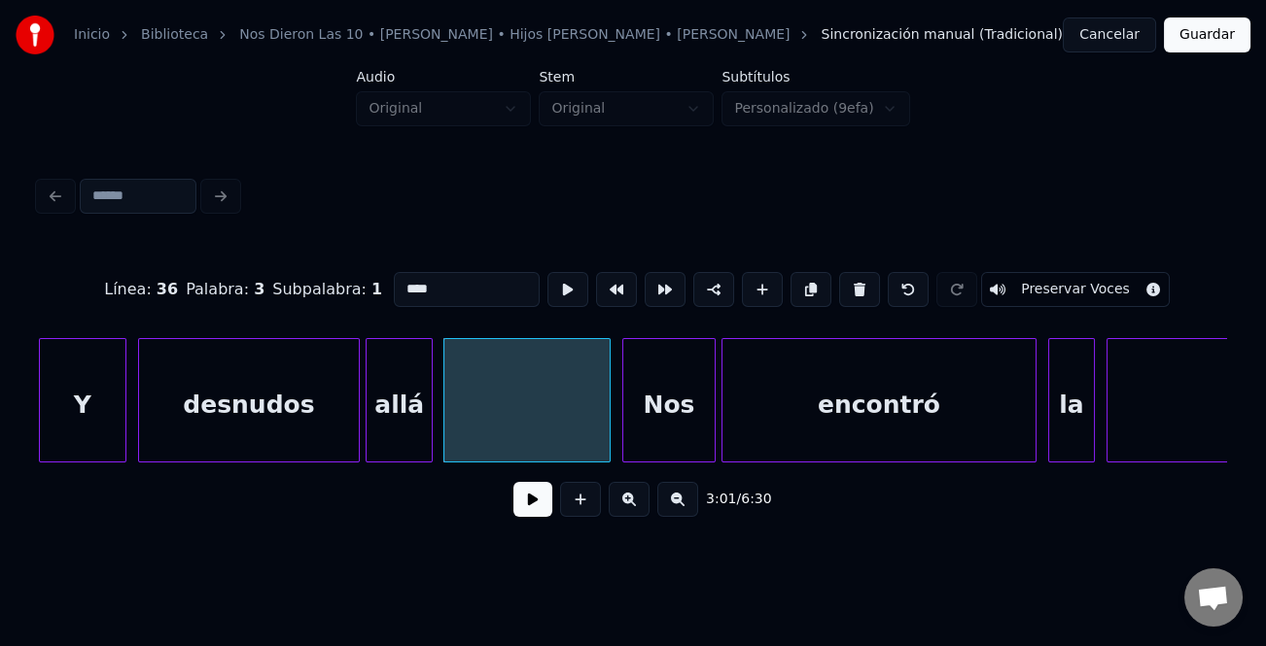
click at [430, 410] on div at bounding box center [429, 400] width 6 height 122
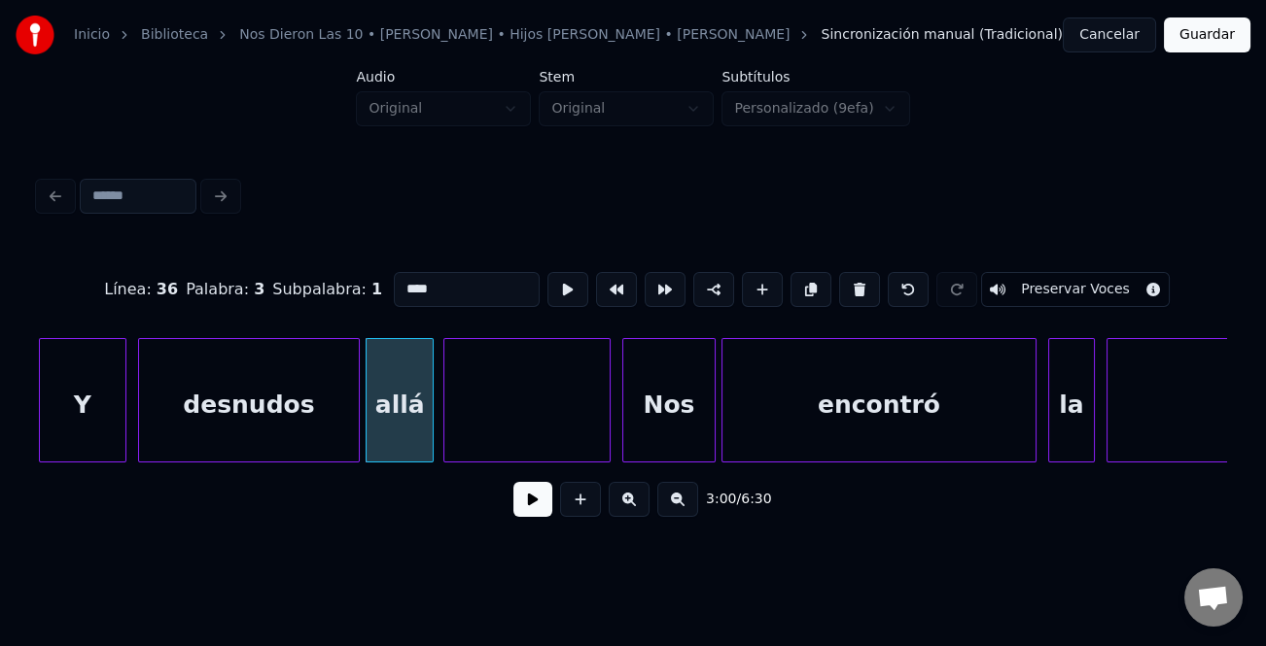
click at [544, 370] on div at bounding box center [526, 405] width 165 height 132
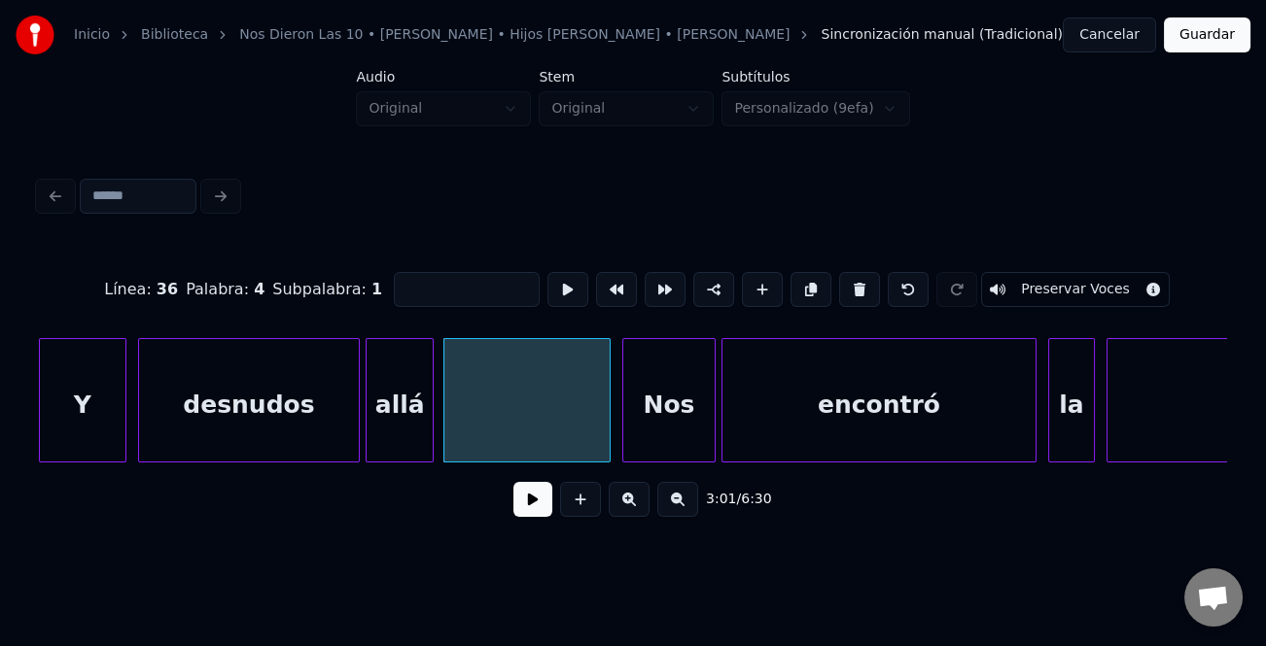
click at [469, 287] on input at bounding box center [467, 289] width 146 height 35
click at [85, 390] on div "Y" at bounding box center [83, 405] width 86 height 132
type input "*"
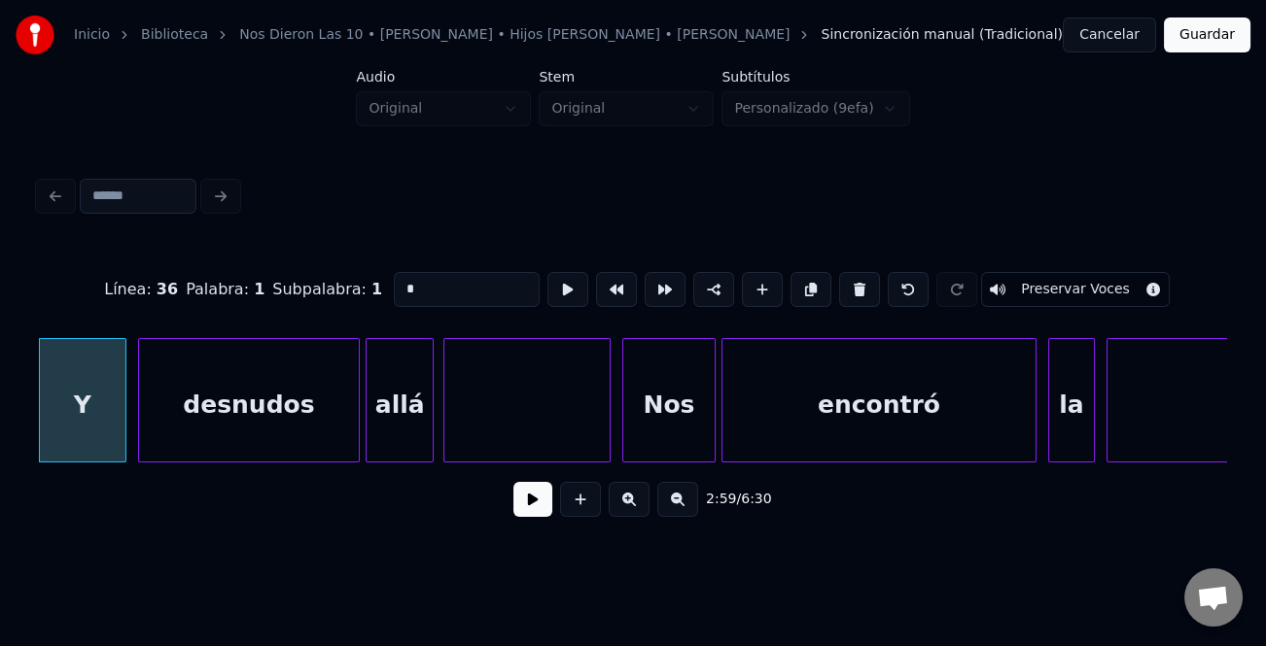
click at [537, 496] on button at bounding box center [532, 499] width 39 height 35
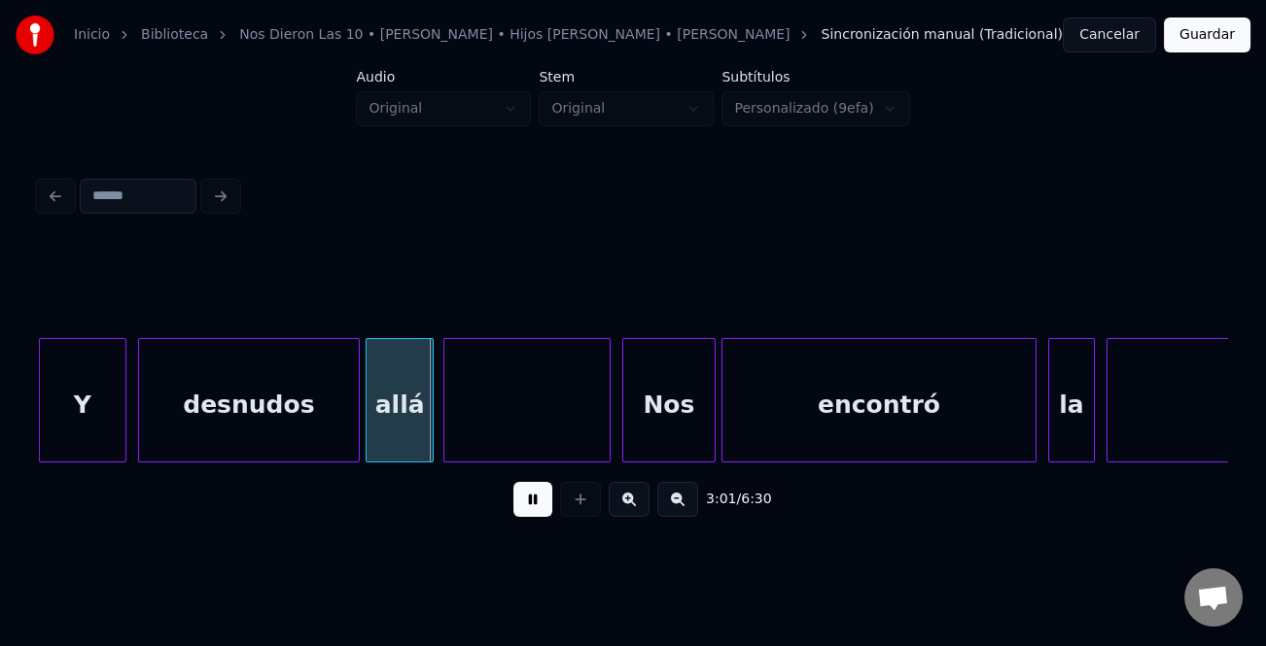
click at [531, 510] on button at bounding box center [532, 499] width 39 height 35
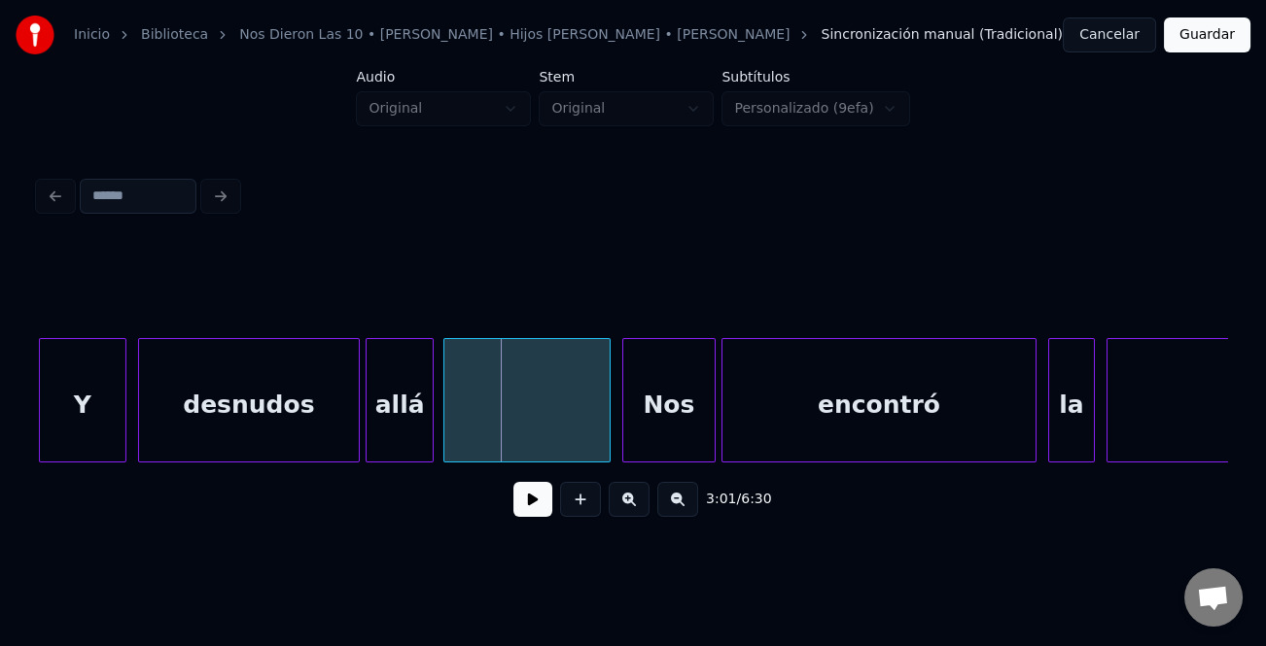
click at [548, 386] on div at bounding box center [526, 405] width 165 height 132
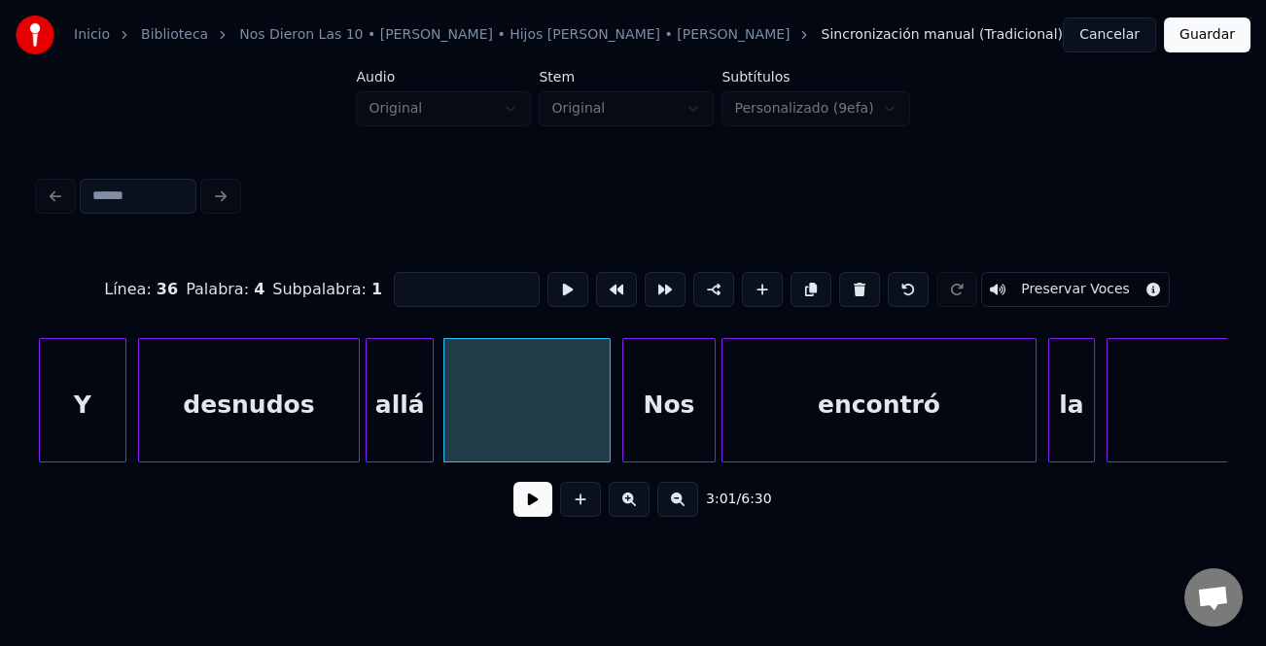
click at [417, 399] on div "allá" at bounding box center [399, 405] width 66 height 132
type input "****"
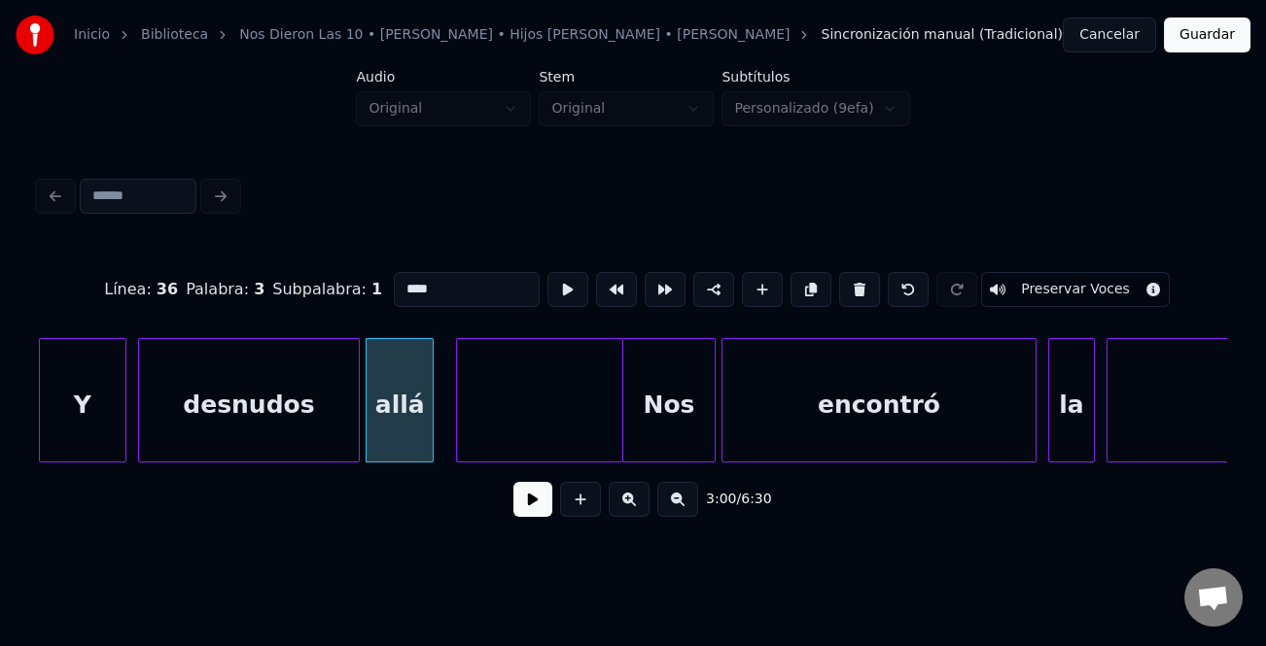
click at [583, 350] on div at bounding box center [539, 405] width 165 height 132
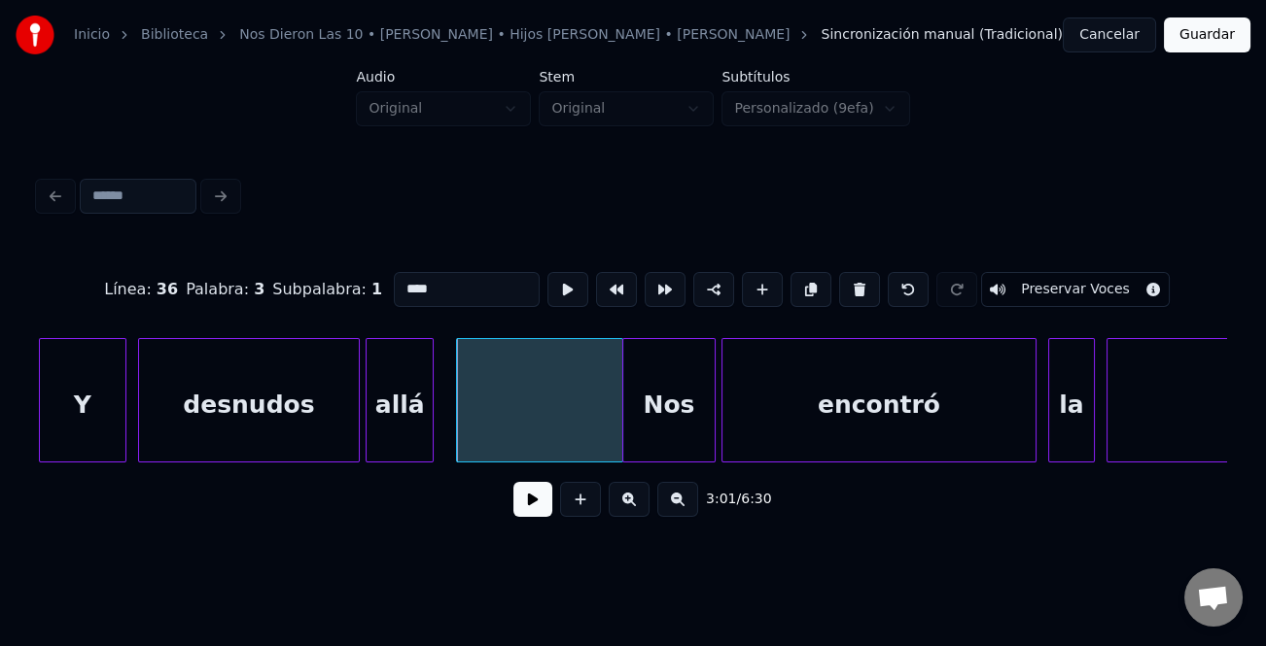
click at [419, 281] on input "****" at bounding box center [467, 289] width 146 height 35
type input "**"
click at [457, 278] on input "**" at bounding box center [467, 289] width 146 height 35
click at [547, 372] on div at bounding box center [539, 405] width 165 height 132
click at [477, 276] on input at bounding box center [467, 289] width 146 height 35
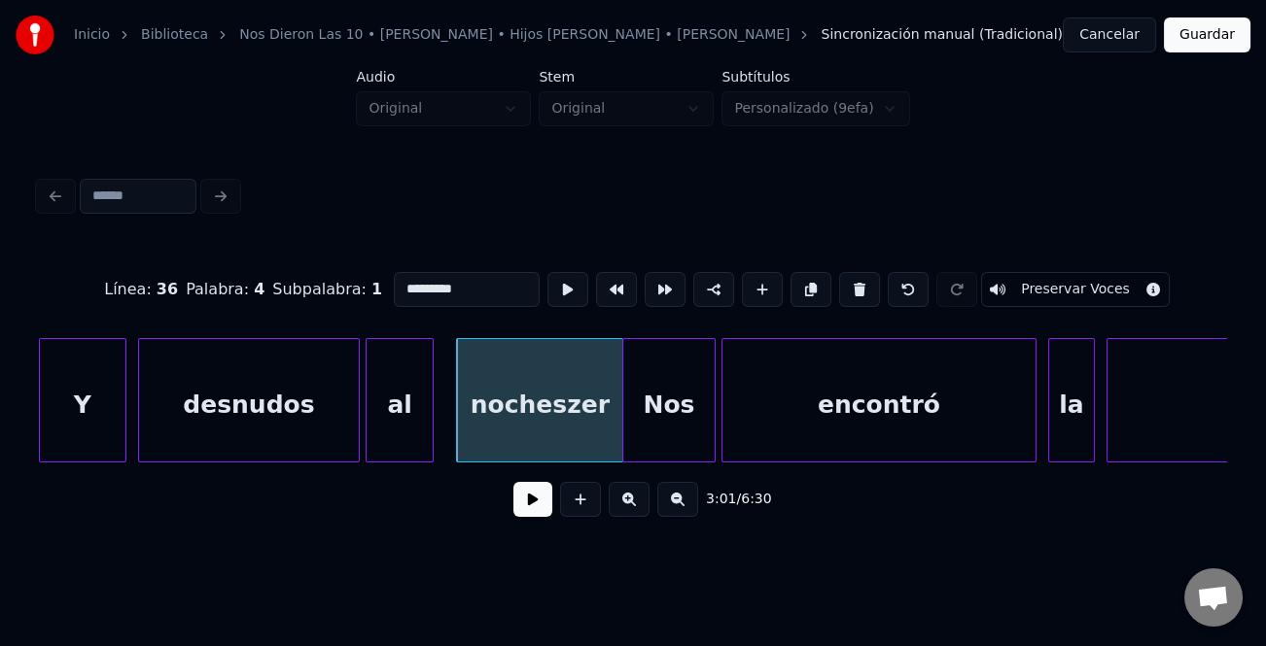
drag, startPoint x: 492, startPoint y: 291, endPoint x: 376, endPoint y: 278, distance: 116.4
click at [376, 278] on div "Línea : 36 Palabra : 4 Subpalabra : 1 ********* Preservar Voces" at bounding box center [633, 289] width 1188 height 97
paste input
drag, startPoint x: 502, startPoint y: 204, endPoint x: 498, endPoint y: 246, distance: 42.0
click at [502, 203] on div at bounding box center [632, 196] width 1203 height 43
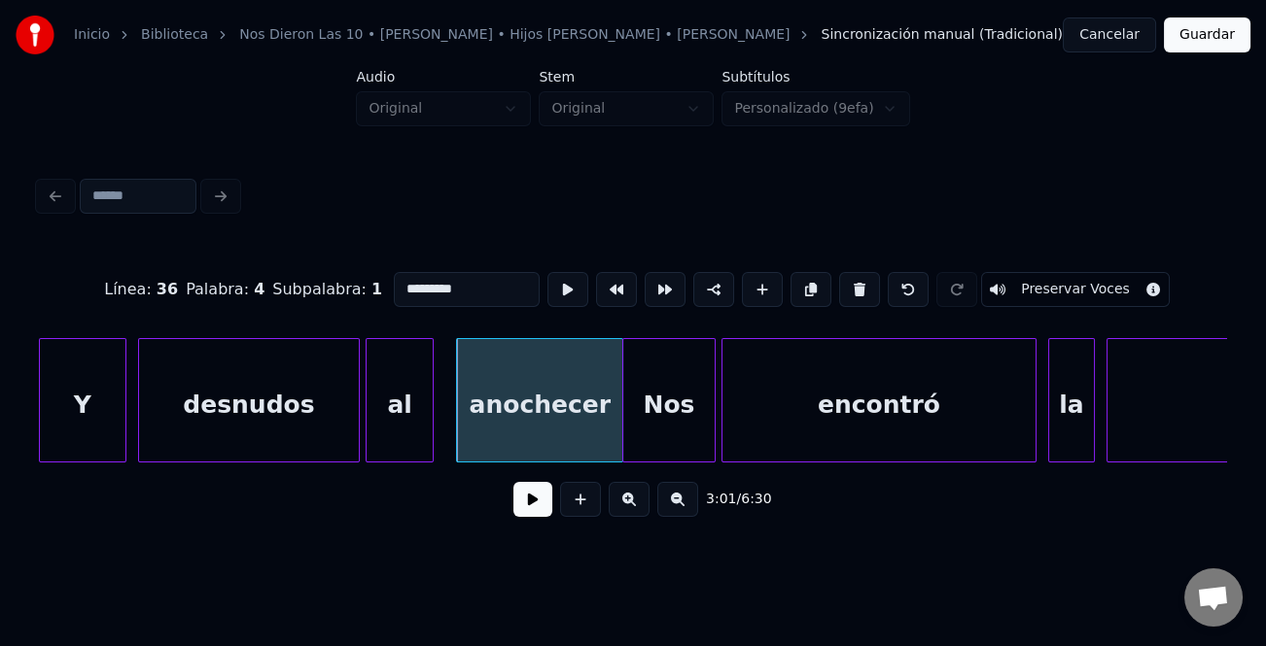
click at [226, 439] on div "desnudos" at bounding box center [249, 405] width 220 height 132
type input "********"
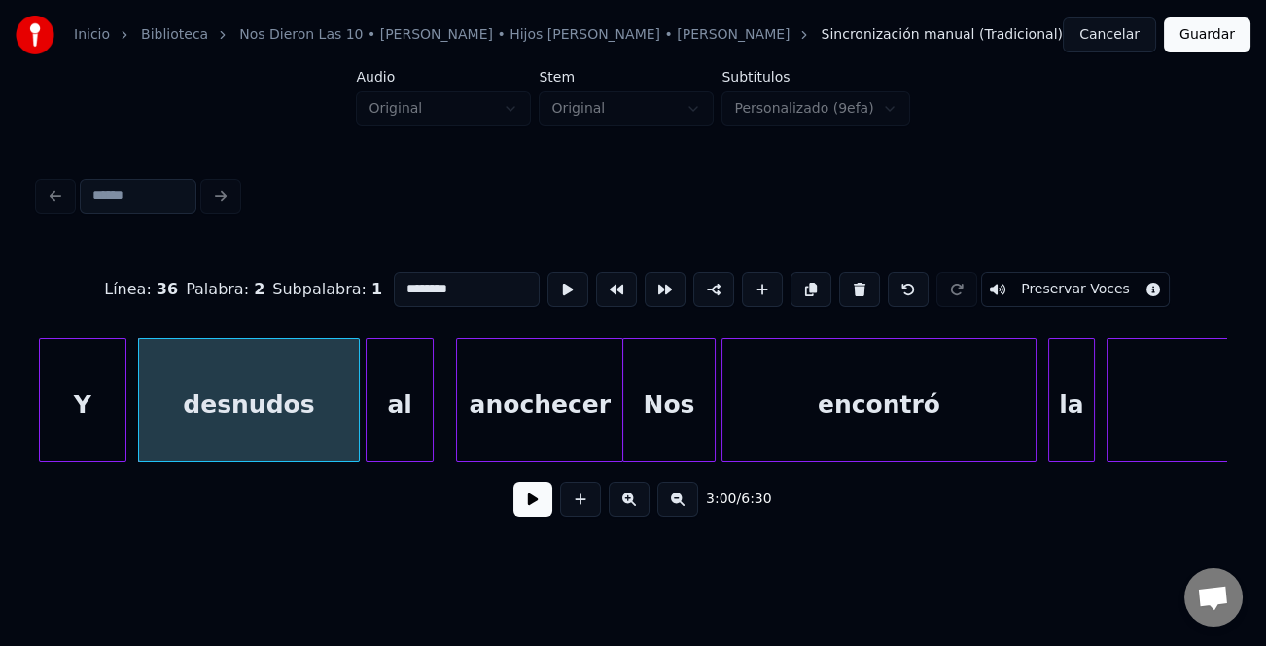
click at [543, 506] on button at bounding box center [532, 499] width 39 height 35
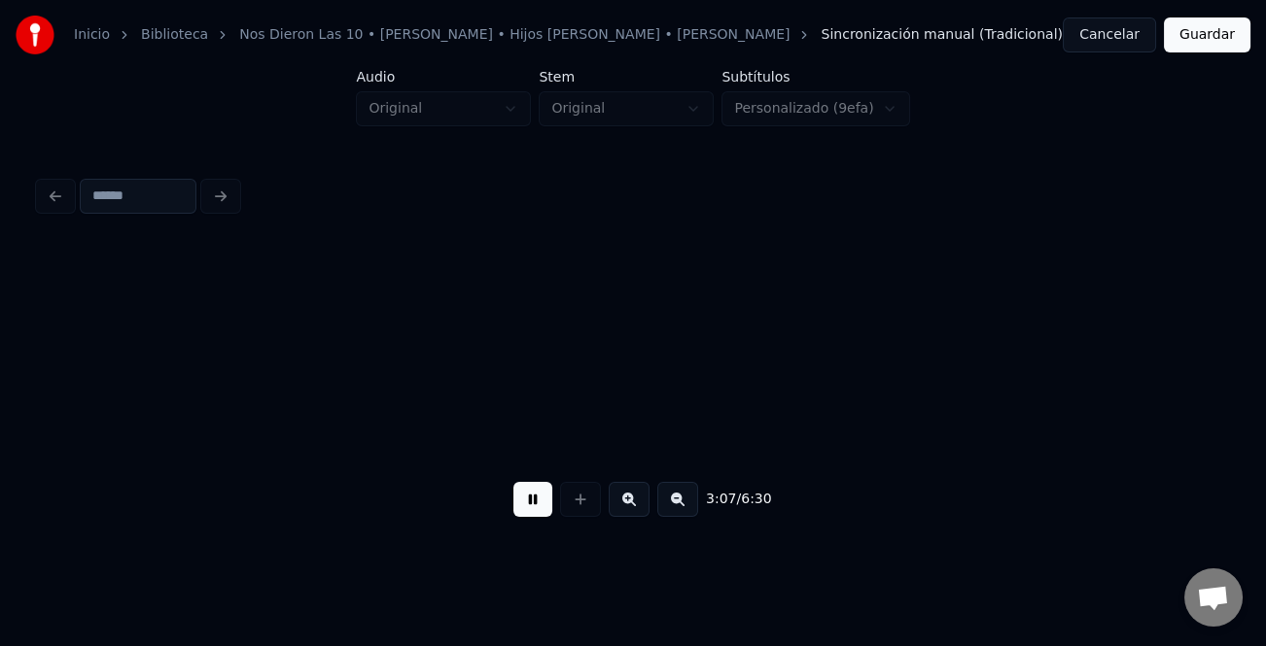
scroll to position [0, 54821]
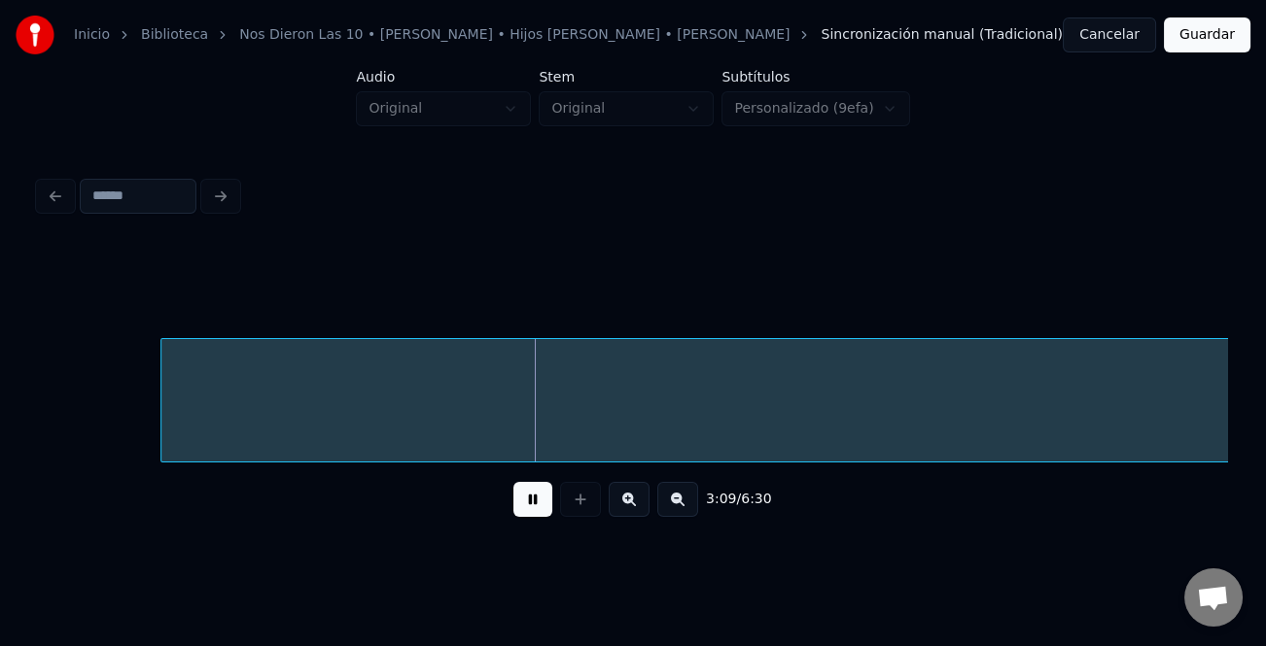
click at [680, 496] on button at bounding box center [677, 499] width 41 height 35
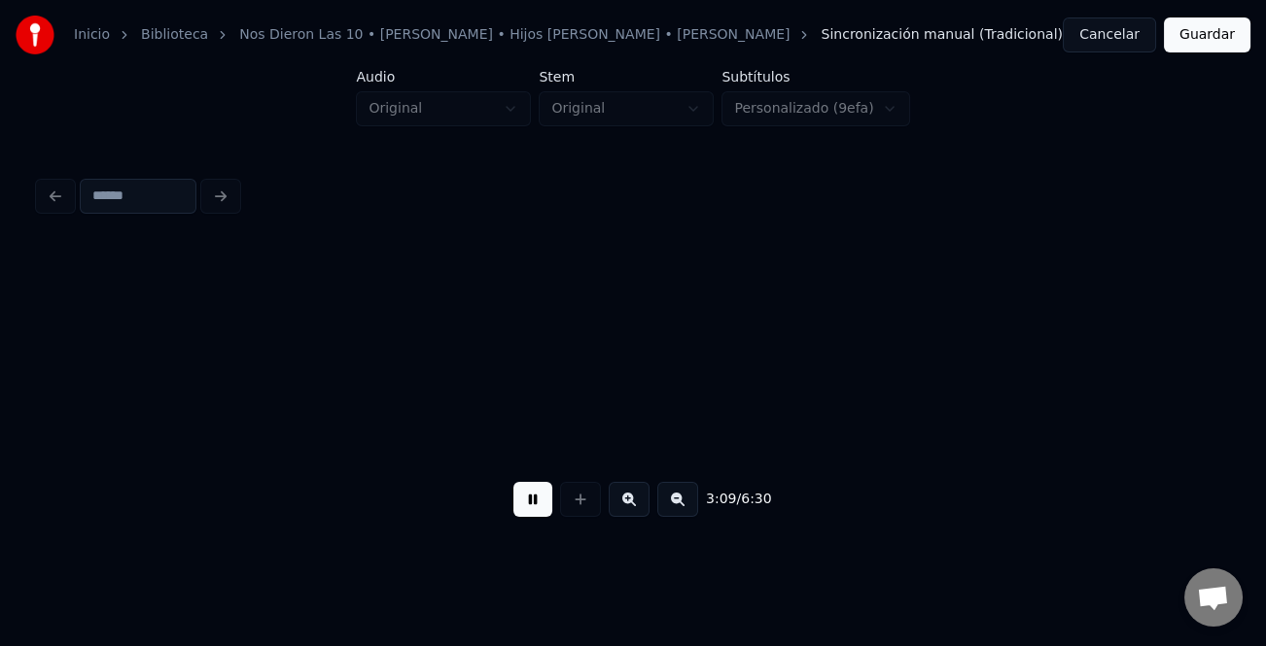
click at [681, 498] on button at bounding box center [677, 499] width 41 height 35
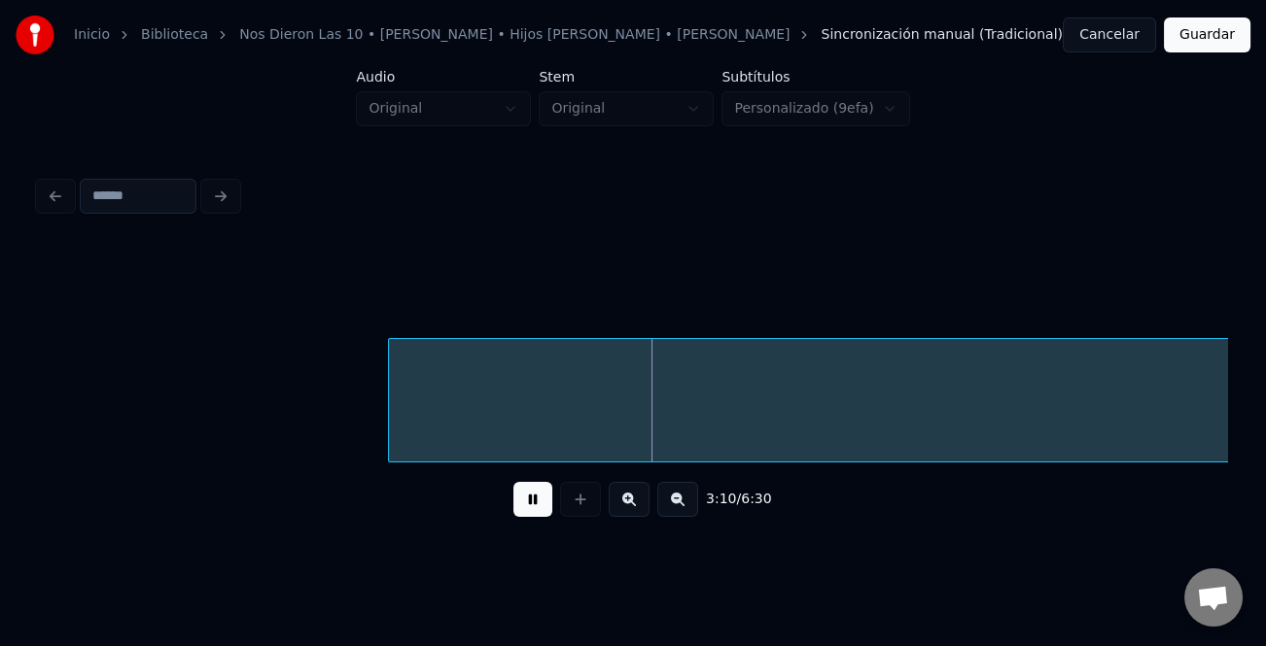
click at [681, 498] on button at bounding box center [677, 499] width 41 height 35
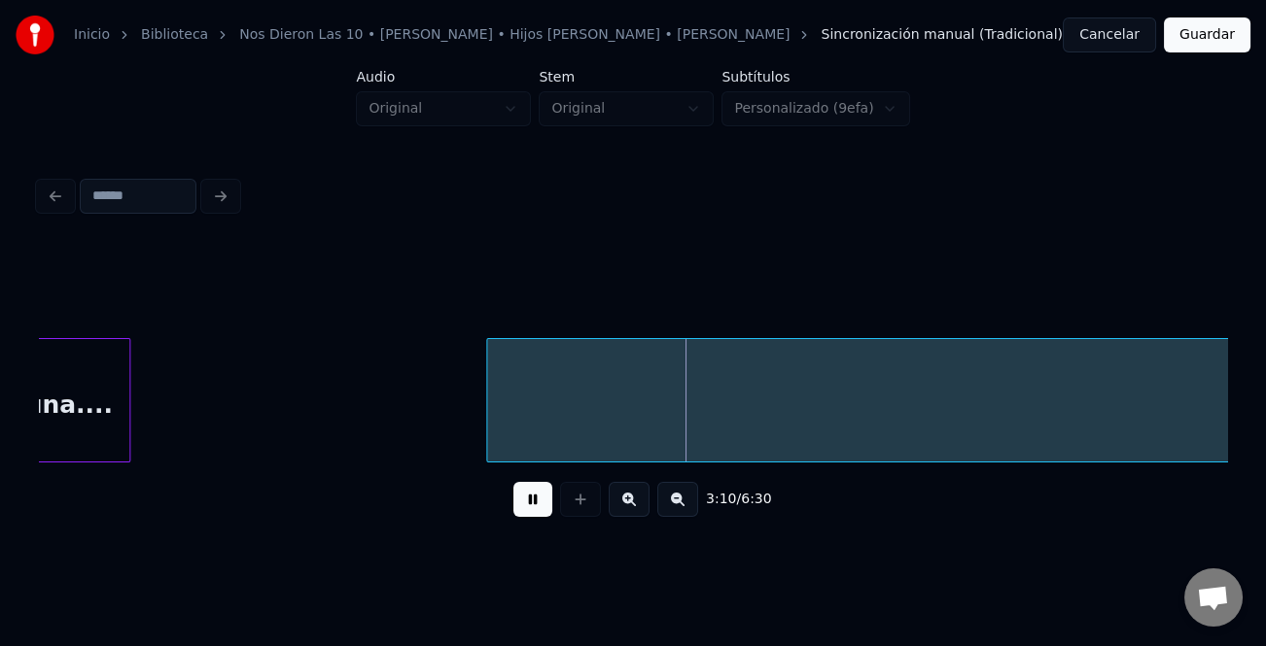
click at [681, 498] on button at bounding box center [677, 499] width 41 height 35
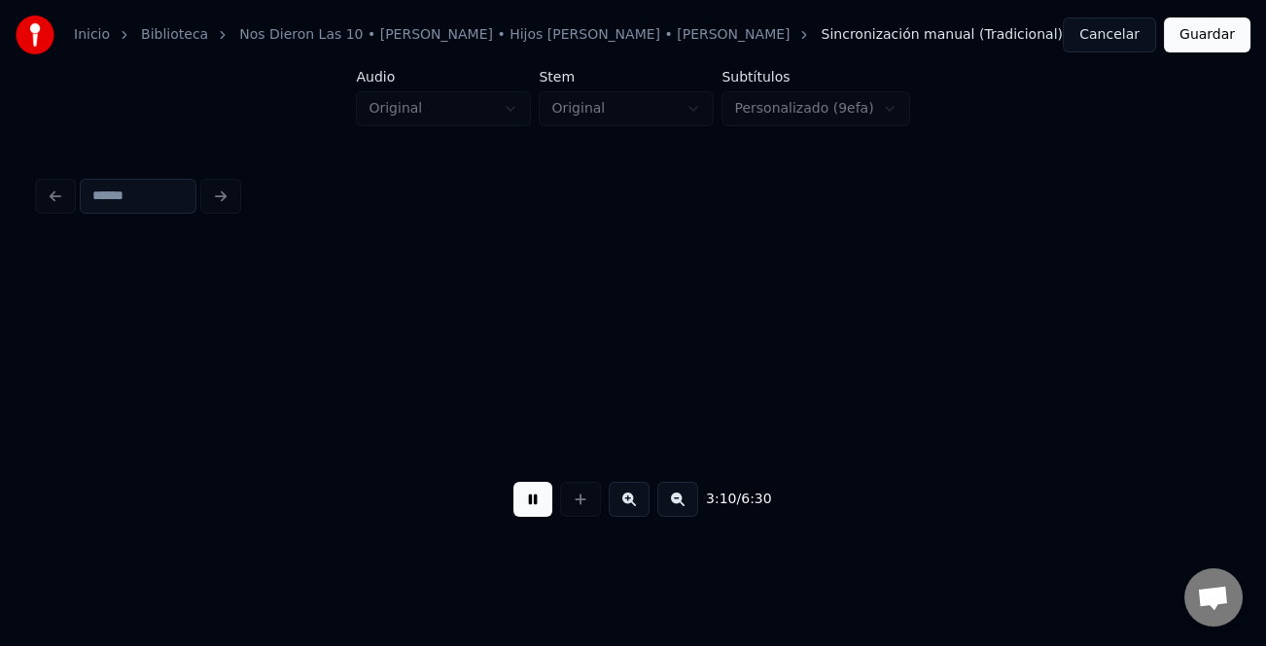
scroll to position [0, 8603]
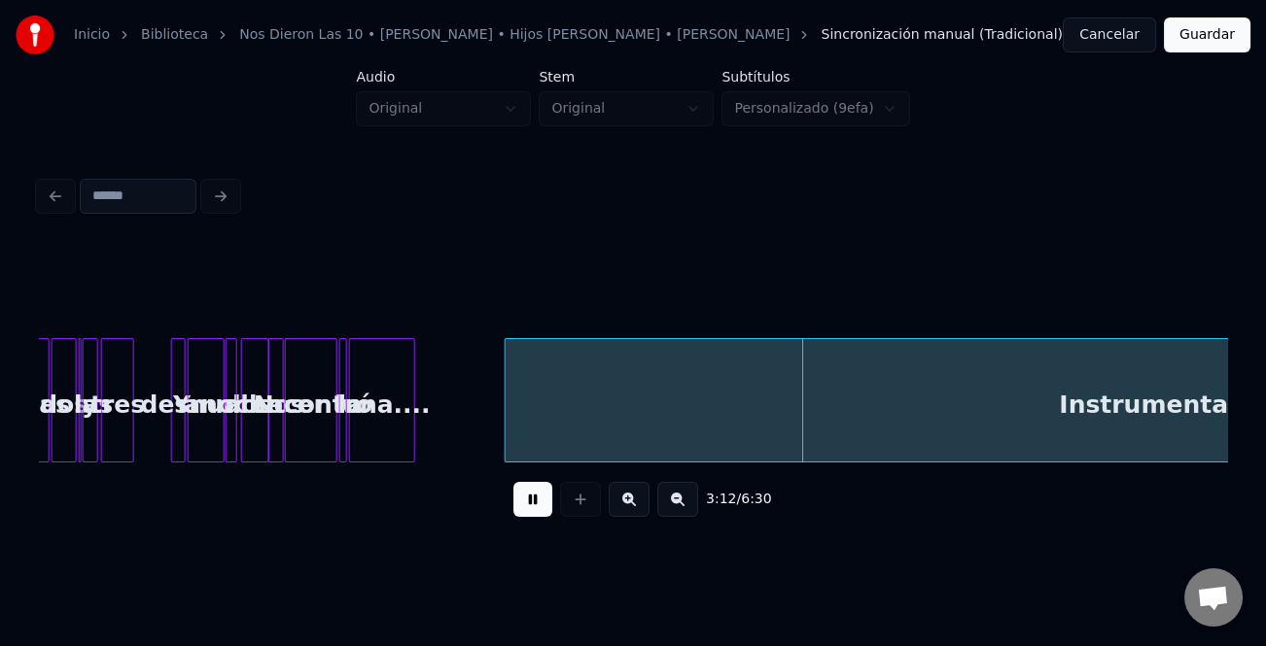
click at [509, 446] on div at bounding box center [509, 400] width 6 height 122
click at [527, 506] on button at bounding box center [532, 499] width 39 height 35
drag, startPoint x: 641, startPoint y: 460, endPoint x: 655, endPoint y: 464, distance: 15.1
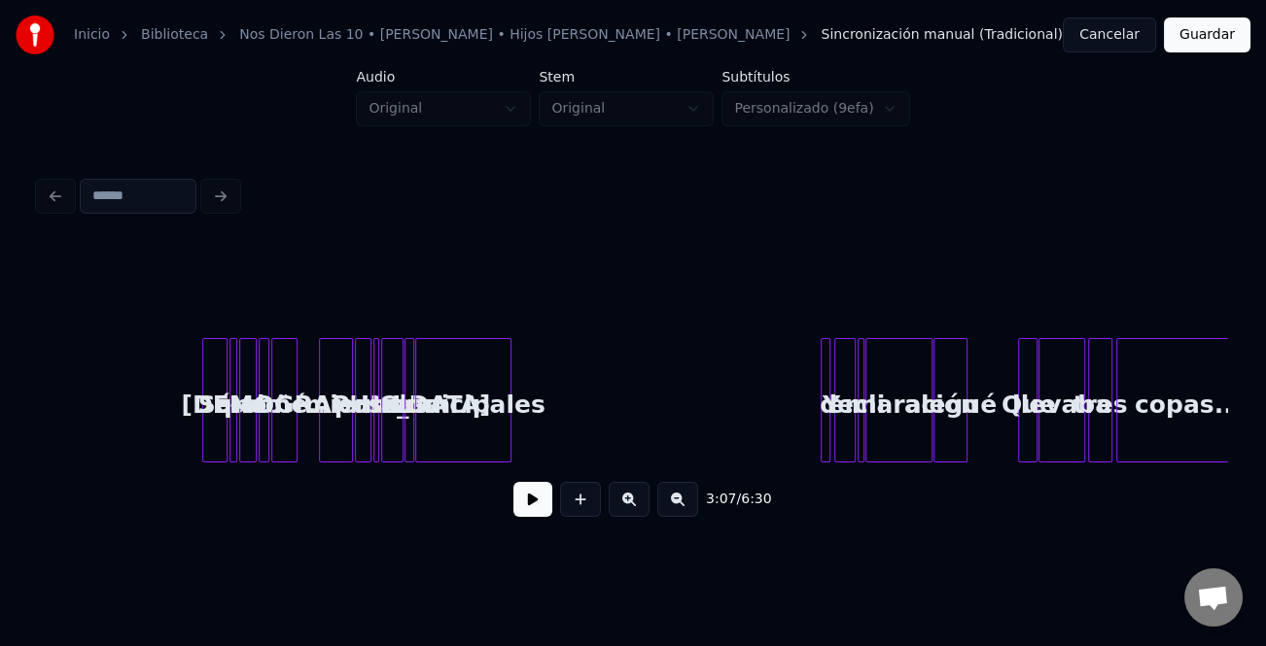
scroll to position [0, 15159]
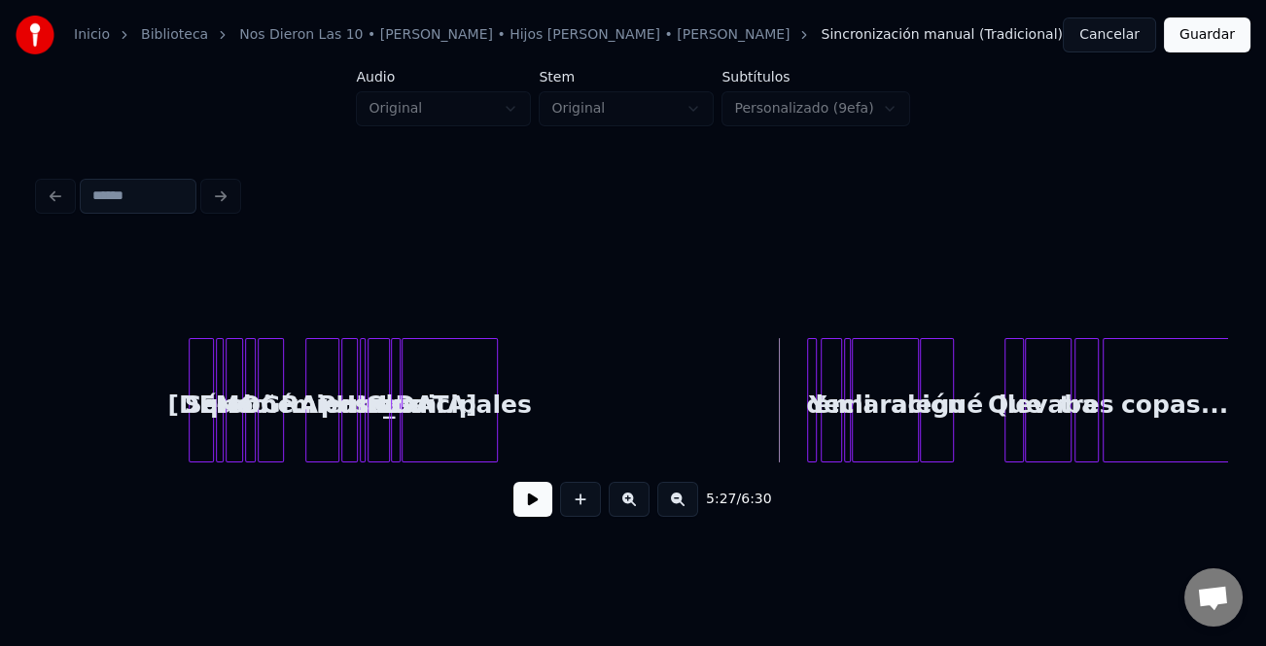
click at [534, 501] on button at bounding box center [532, 499] width 39 height 35
click at [640, 506] on button at bounding box center [629, 499] width 41 height 35
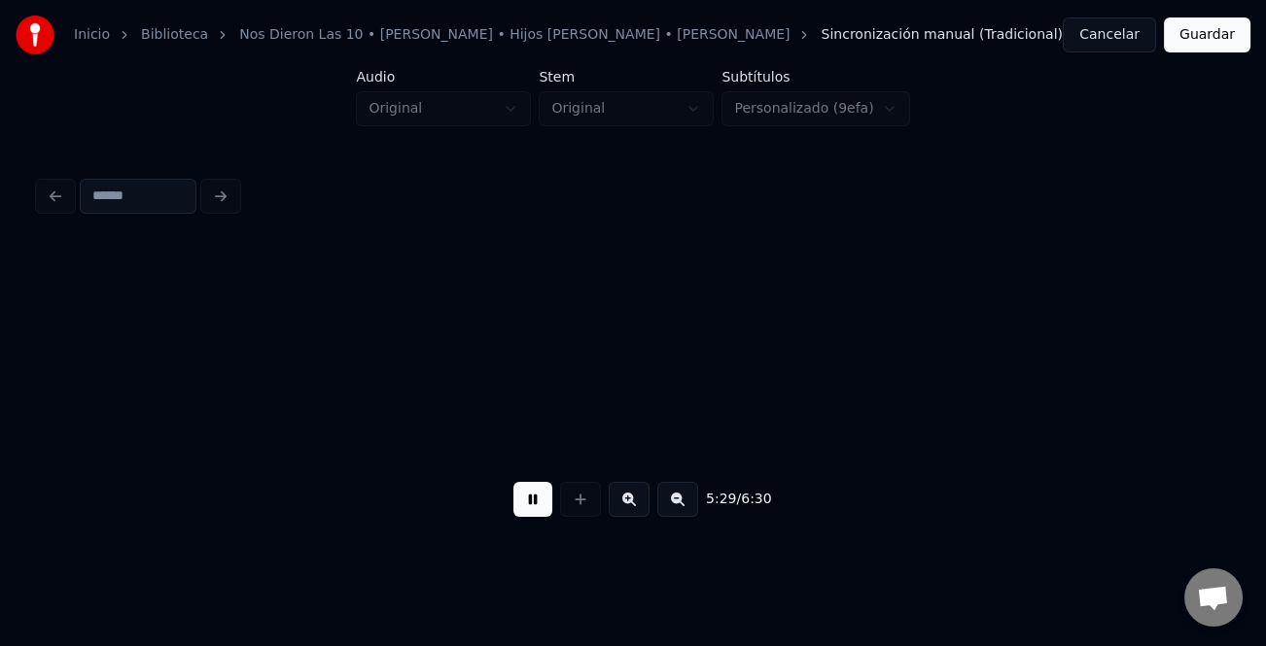
click at [640, 506] on button at bounding box center [629, 499] width 41 height 35
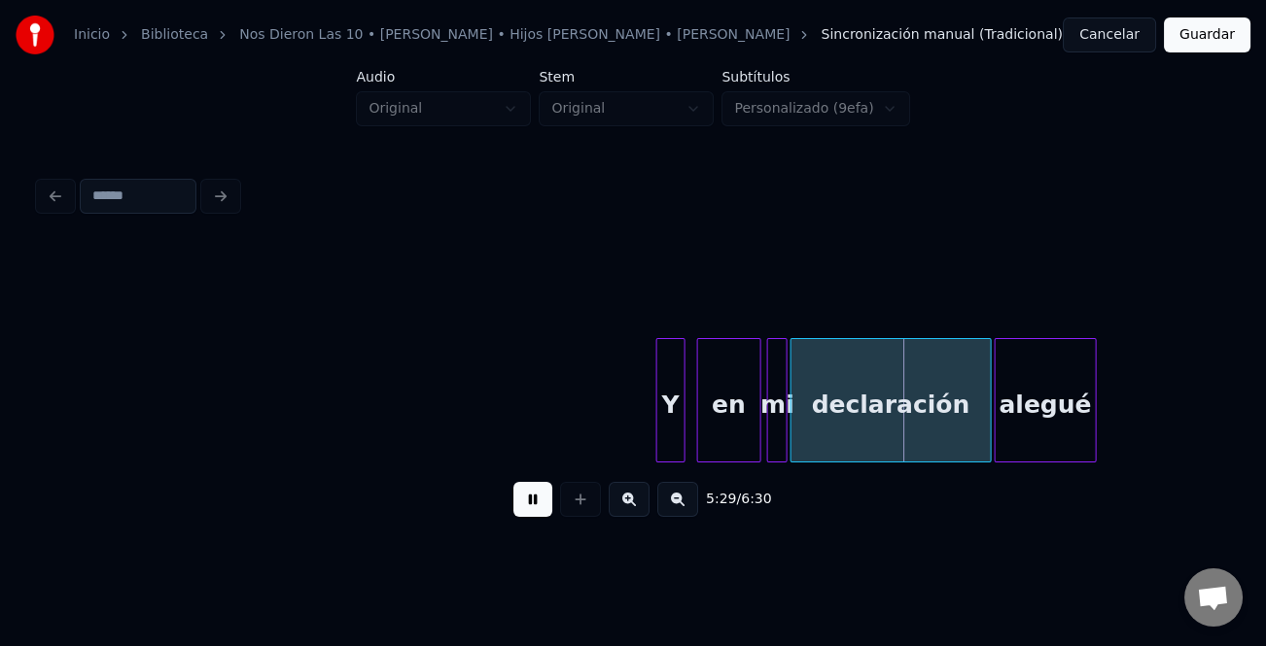
click at [640, 506] on button at bounding box center [629, 499] width 41 height 35
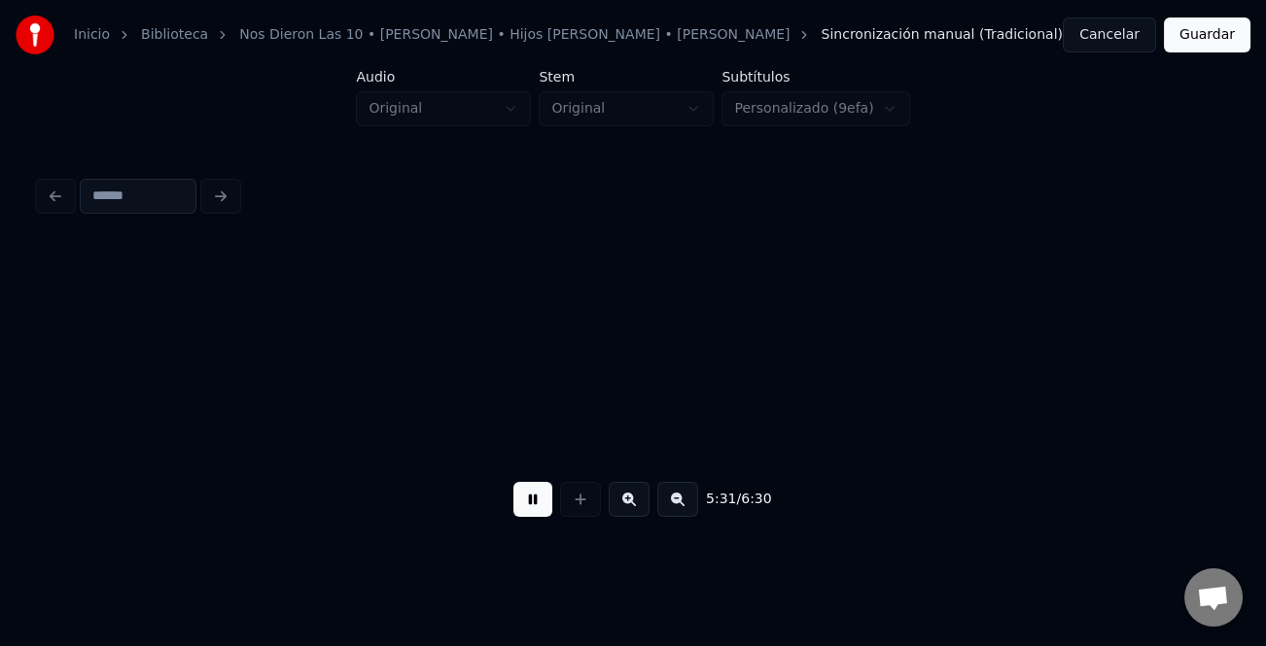
scroll to position [0, 64370]
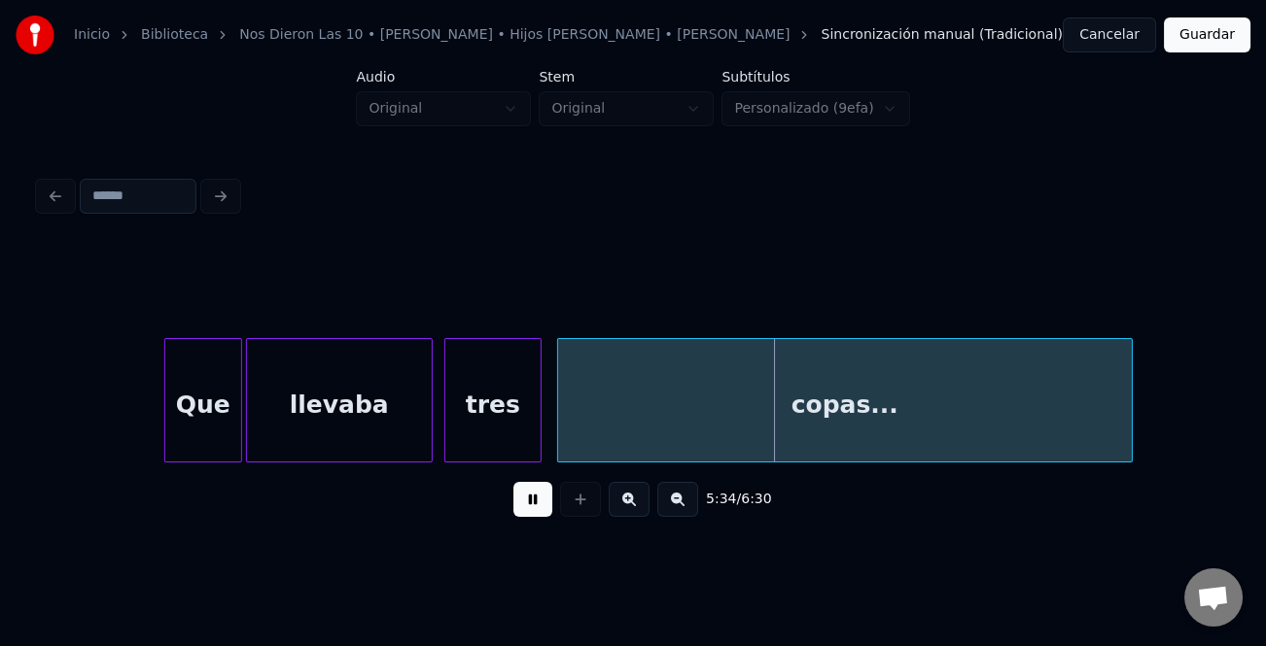
drag, startPoint x: 531, startPoint y: 503, endPoint x: 1101, endPoint y: 251, distance: 623.7
click at [596, 477] on div "5:34 / 6:30" at bounding box center [633, 500] width 1188 height 74
drag, startPoint x: 526, startPoint y: 509, endPoint x: 542, endPoint y: 503, distance: 17.9
click at [527, 509] on button at bounding box center [532, 499] width 39 height 35
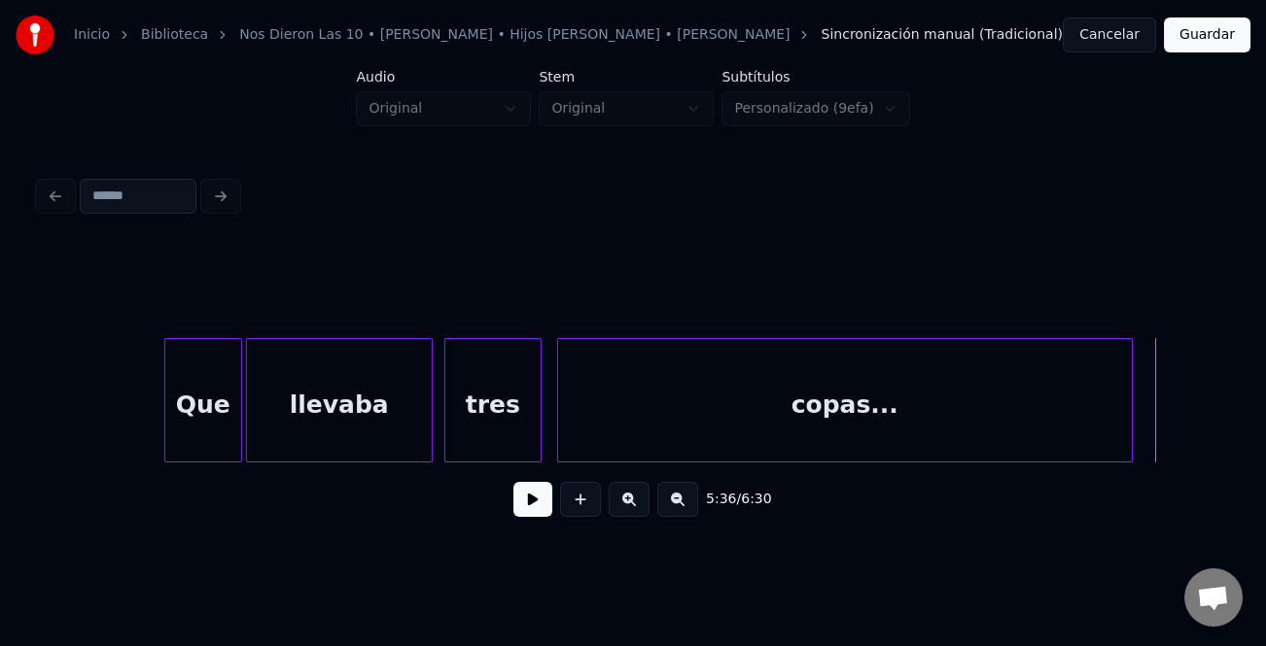
click at [1205, 43] on button "Guardar" at bounding box center [1207, 34] width 87 height 35
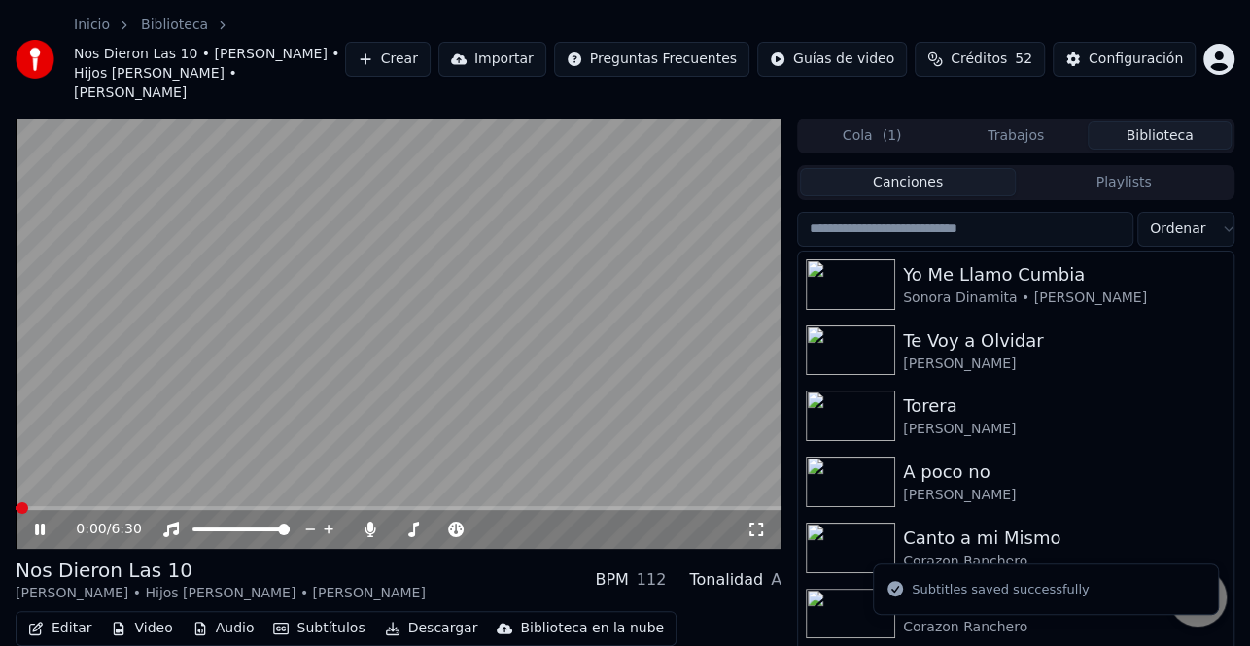
click at [40, 522] on icon at bounding box center [53, 530] width 45 height 16
click at [404, 615] on button "Descargar" at bounding box center [431, 628] width 109 height 27
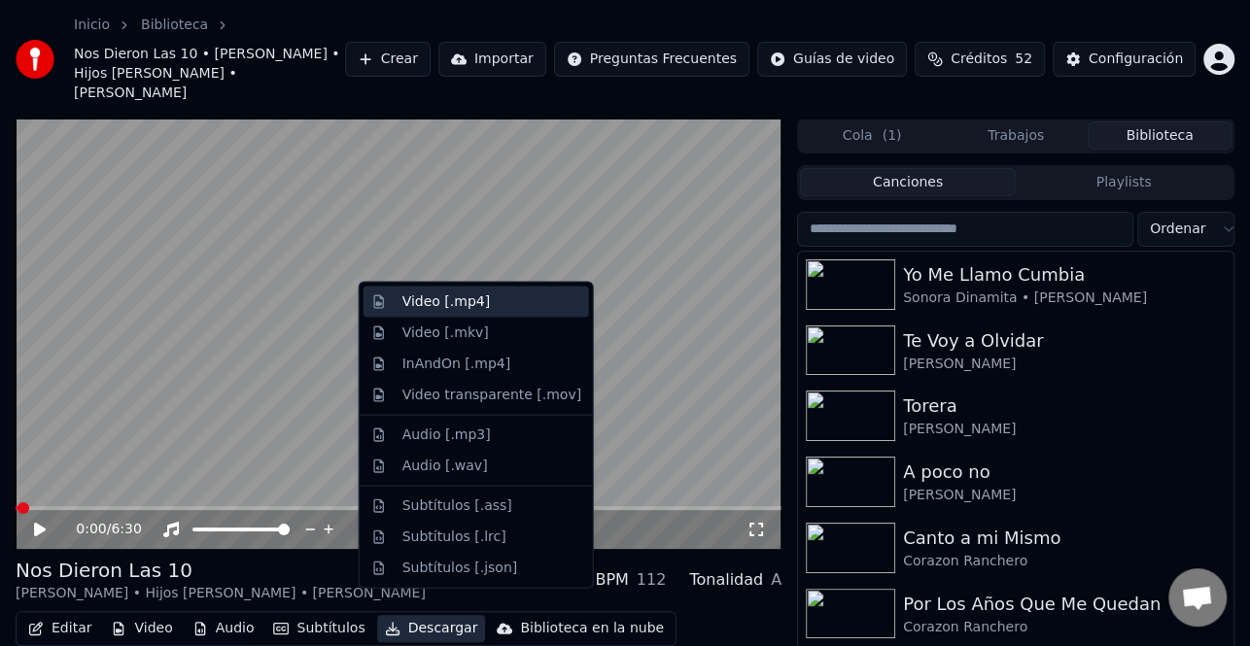
click at [504, 305] on div "Video [.mp4]" at bounding box center [491, 302] width 179 height 19
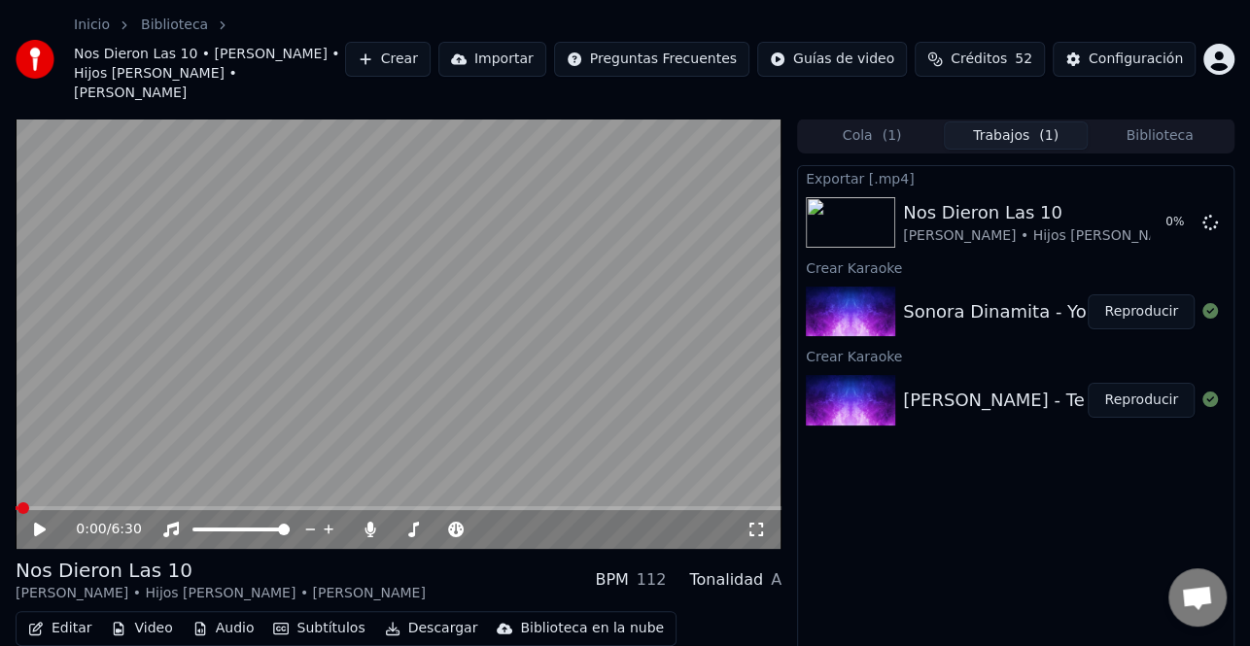
click at [1139, 383] on button "Reproducir" at bounding box center [1141, 400] width 107 height 35
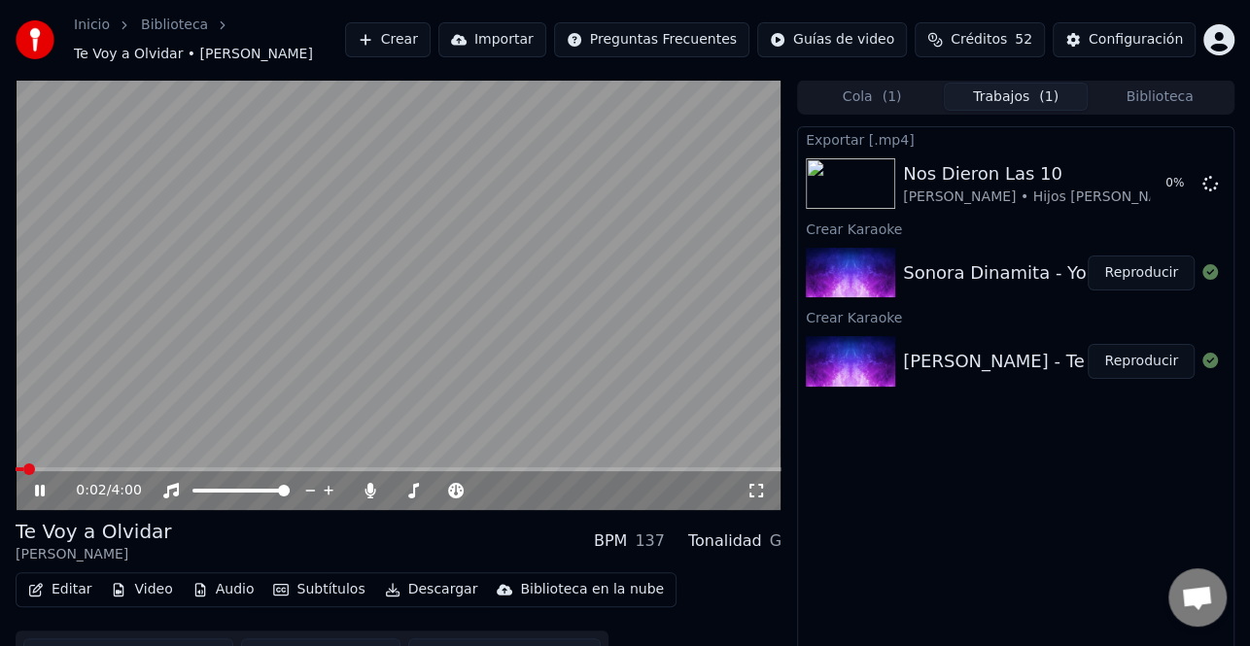
click at [38, 492] on icon at bounding box center [40, 491] width 10 height 12
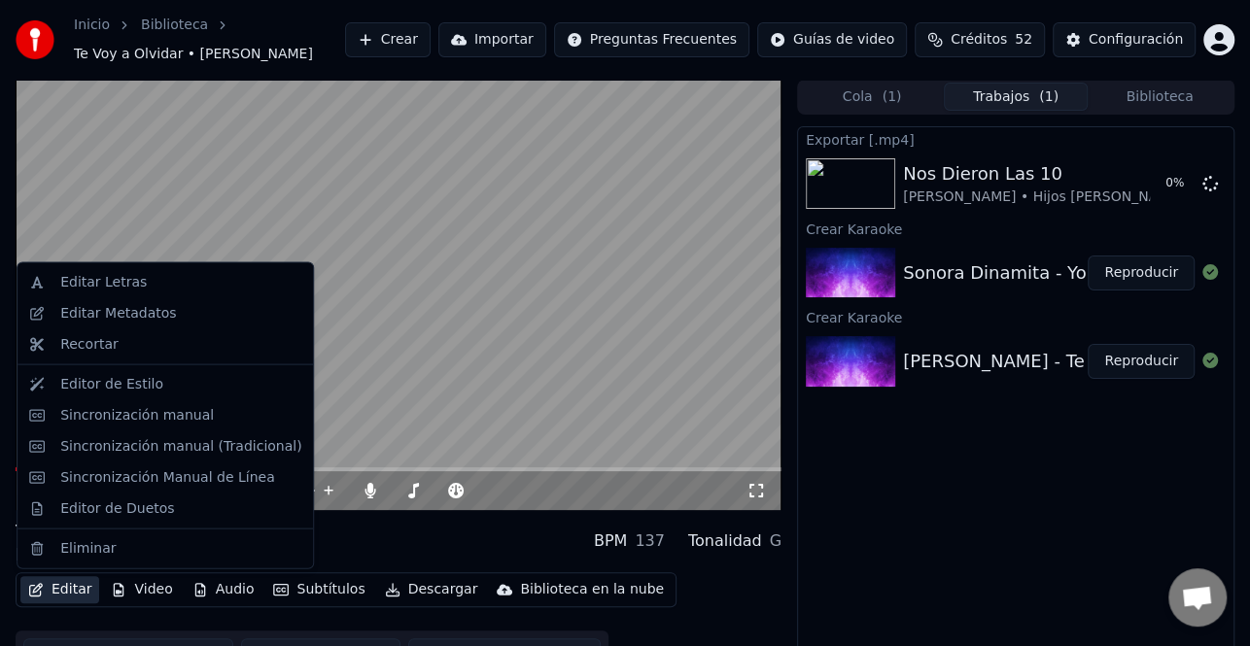
click at [65, 586] on button "Editar" at bounding box center [59, 589] width 79 height 27
click at [210, 447] on div "Sincronización manual (Tradicional)" at bounding box center [180, 445] width 241 height 19
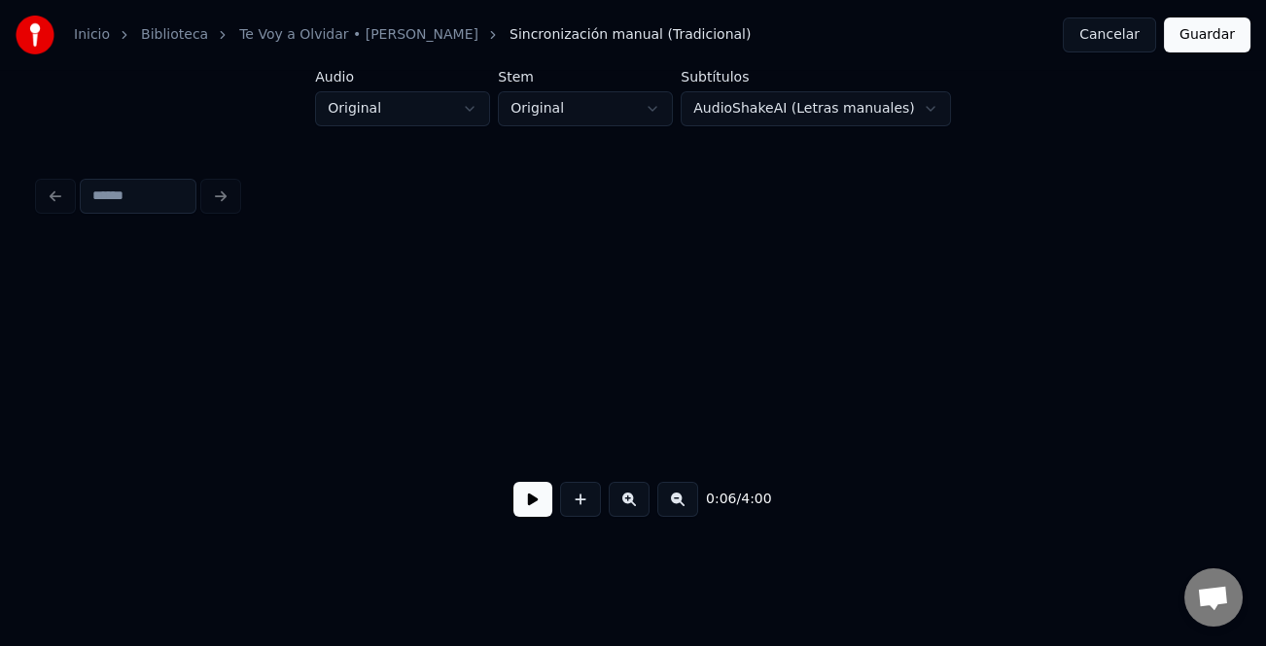
scroll to position [0, 1298]
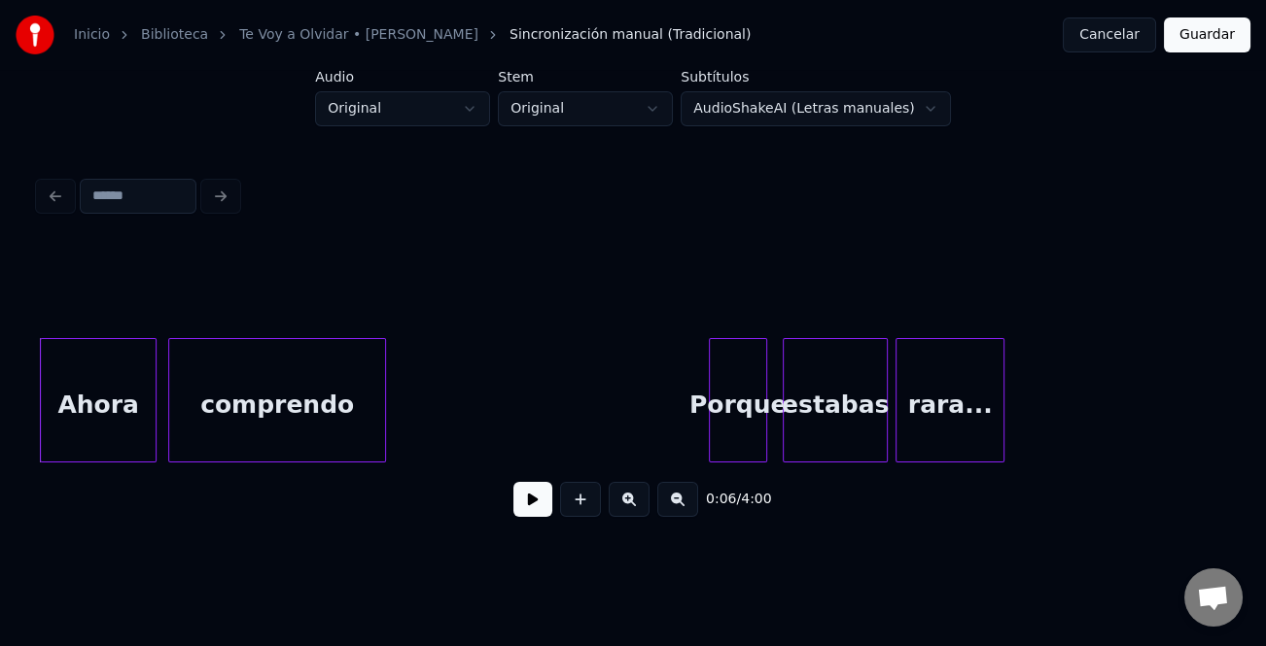
click at [542, 508] on button at bounding box center [532, 499] width 39 height 35
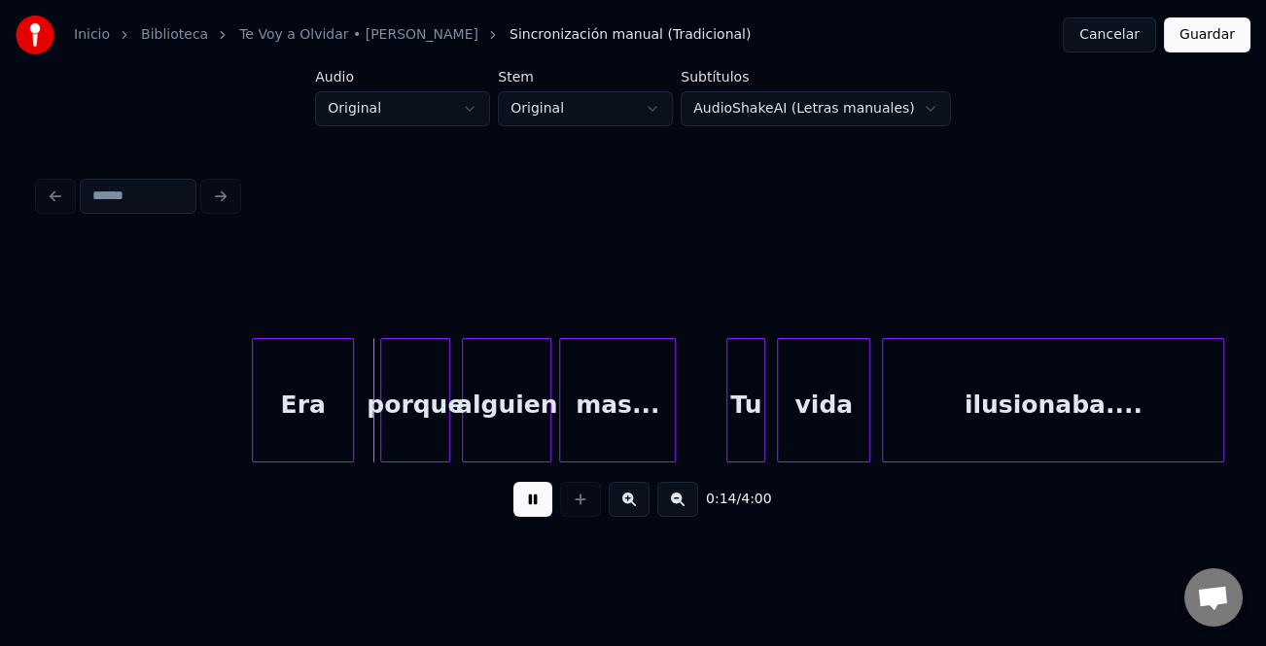
click at [296, 441] on div "Era" at bounding box center [302, 405] width 99 height 132
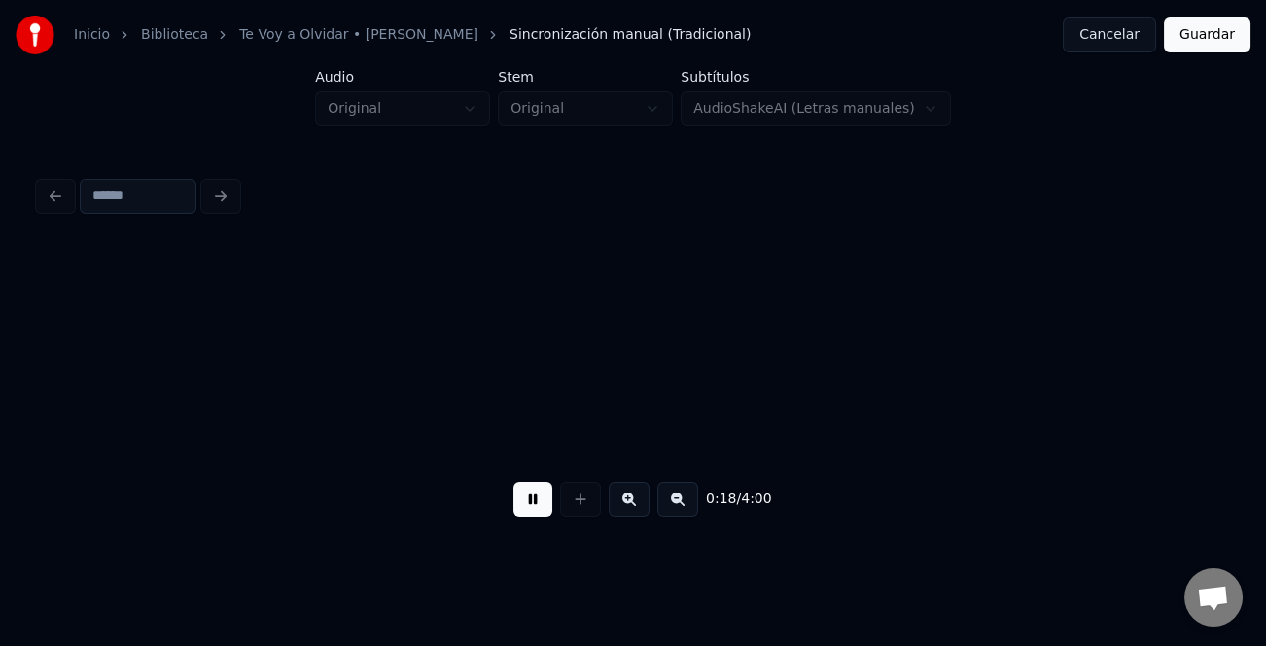
scroll to position [0, 3674]
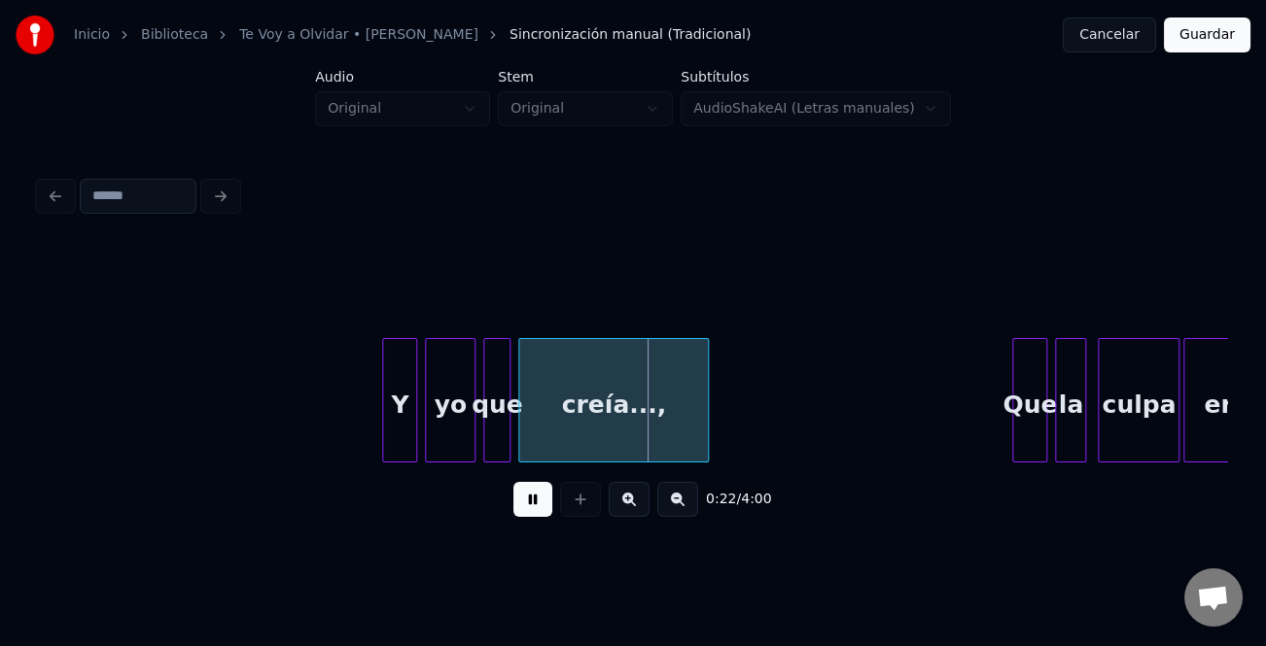
click at [388, 402] on div at bounding box center [386, 400] width 6 height 122
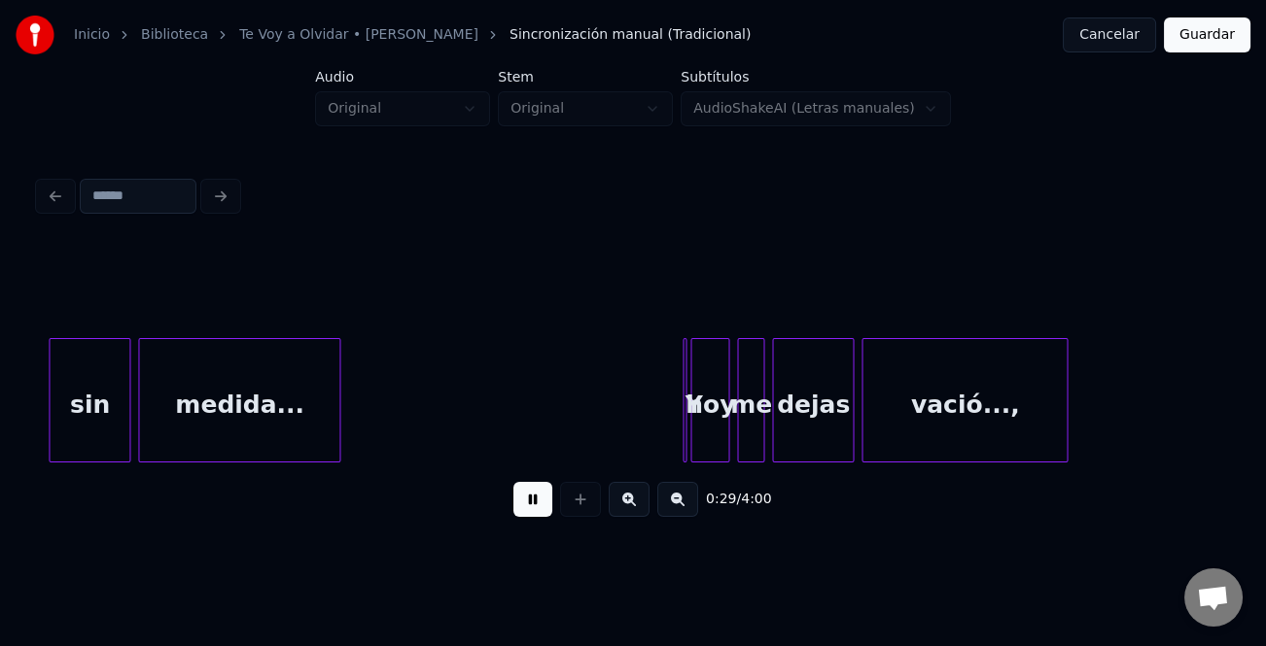
scroll to position [0, 5811]
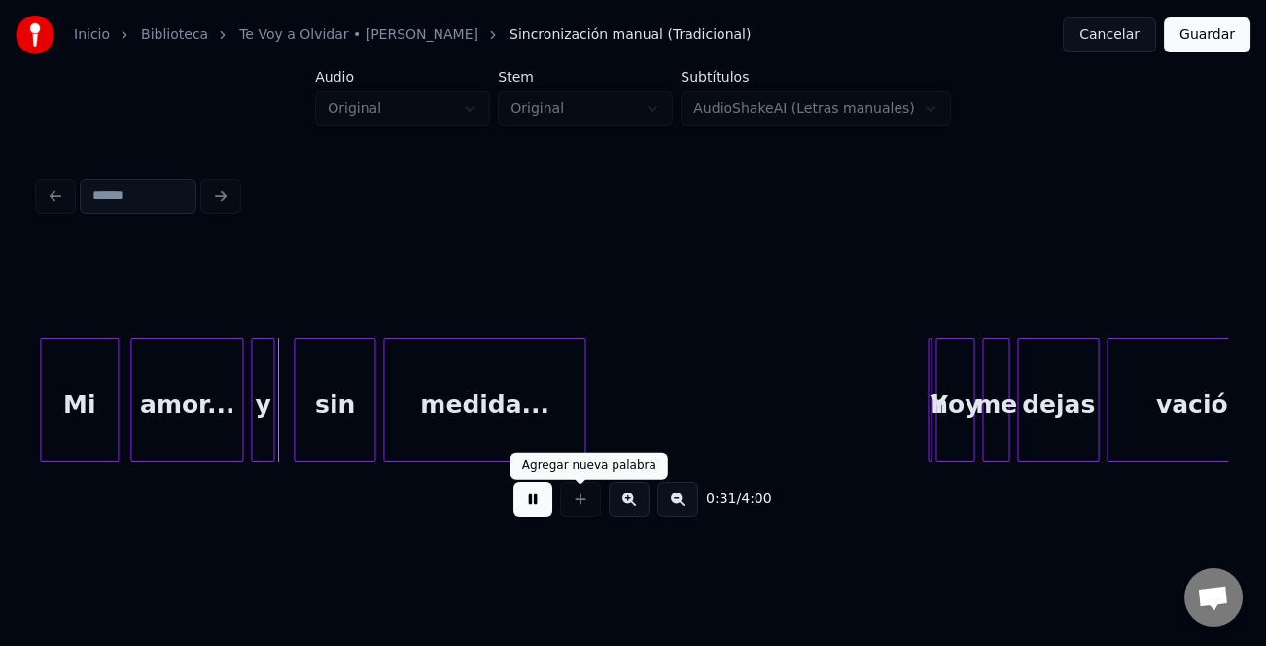
drag, startPoint x: 533, startPoint y: 491, endPoint x: 797, endPoint y: 479, distance: 264.7
click at [536, 491] on button at bounding box center [532, 499] width 39 height 35
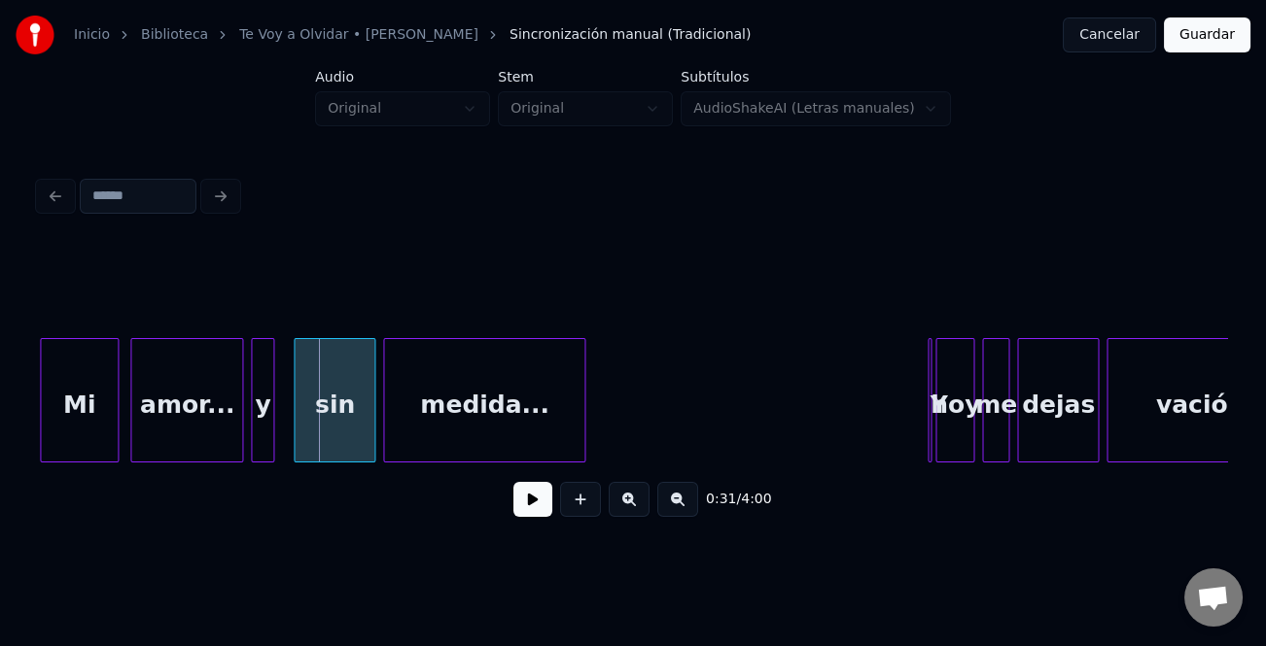
scroll to position [0, 5618]
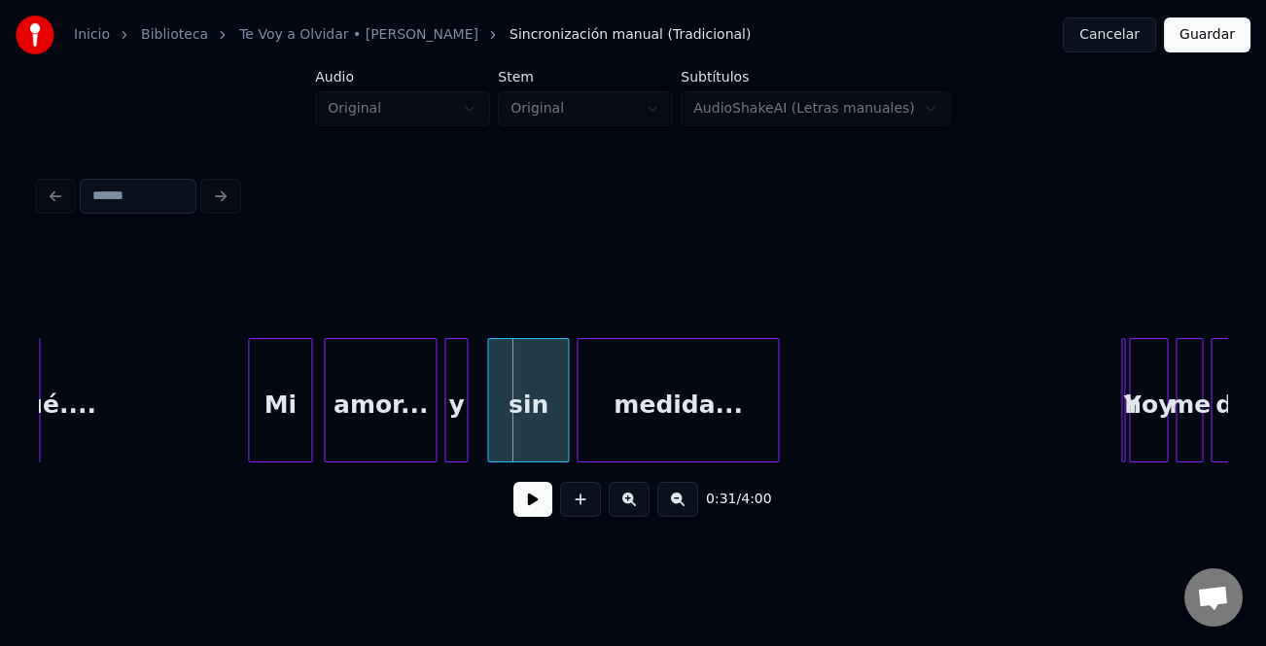
click at [255, 433] on div at bounding box center [252, 400] width 6 height 122
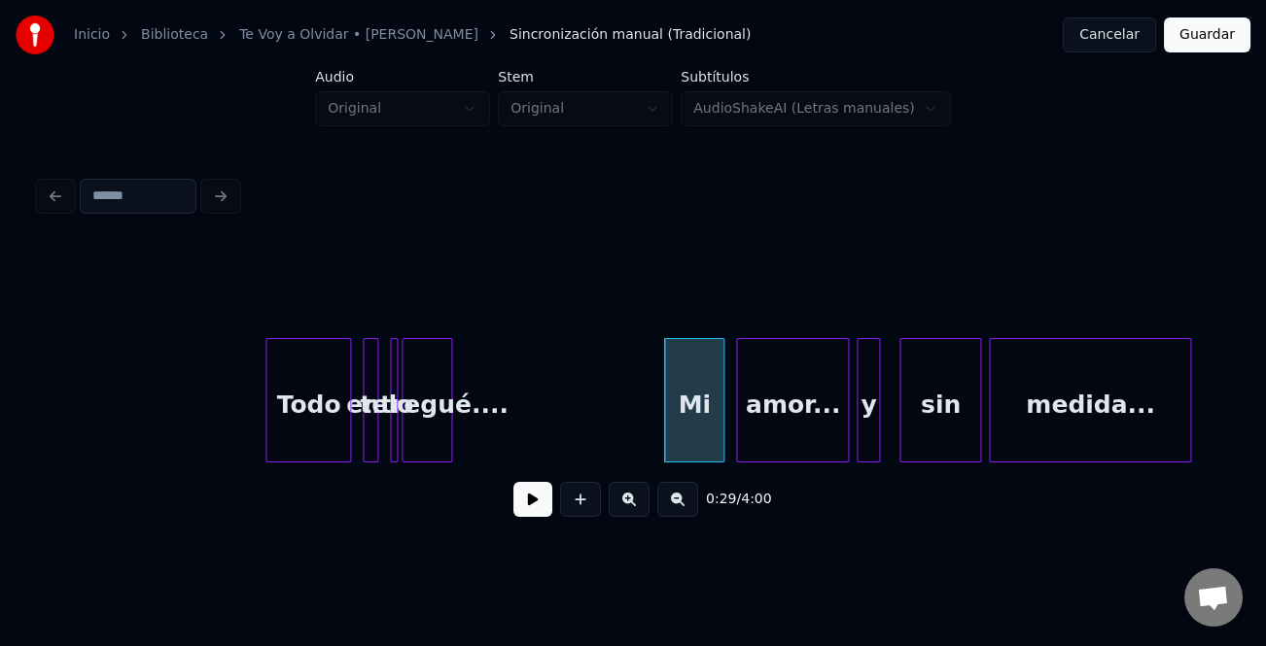
scroll to position [0, 5131]
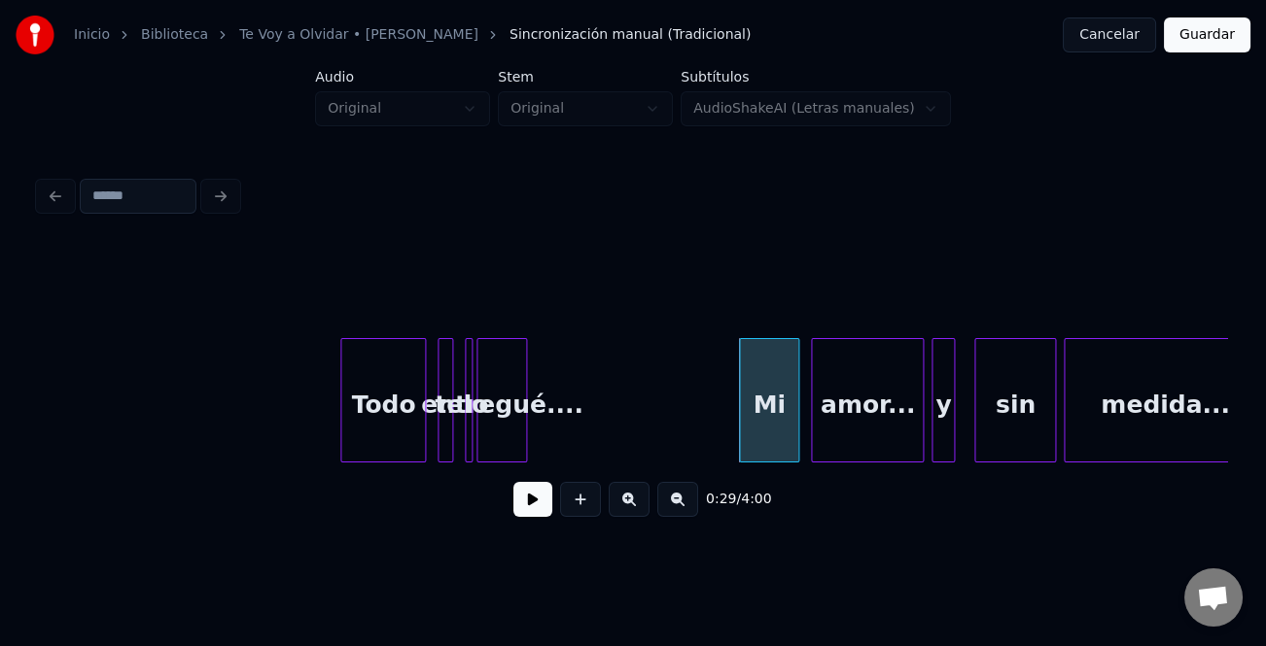
click at [380, 435] on div "Todo" at bounding box center [383, 405] width 84 height 132
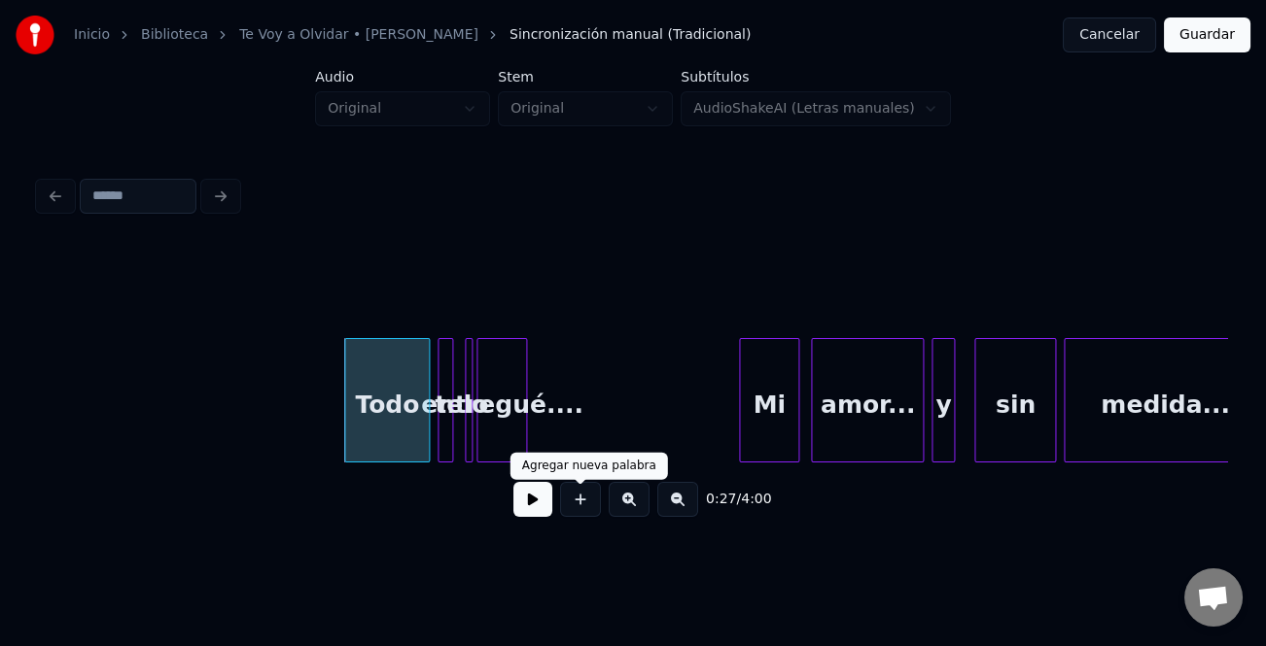
click at [525, 504] on button at bounding box center [532, 499] width 39 height 35
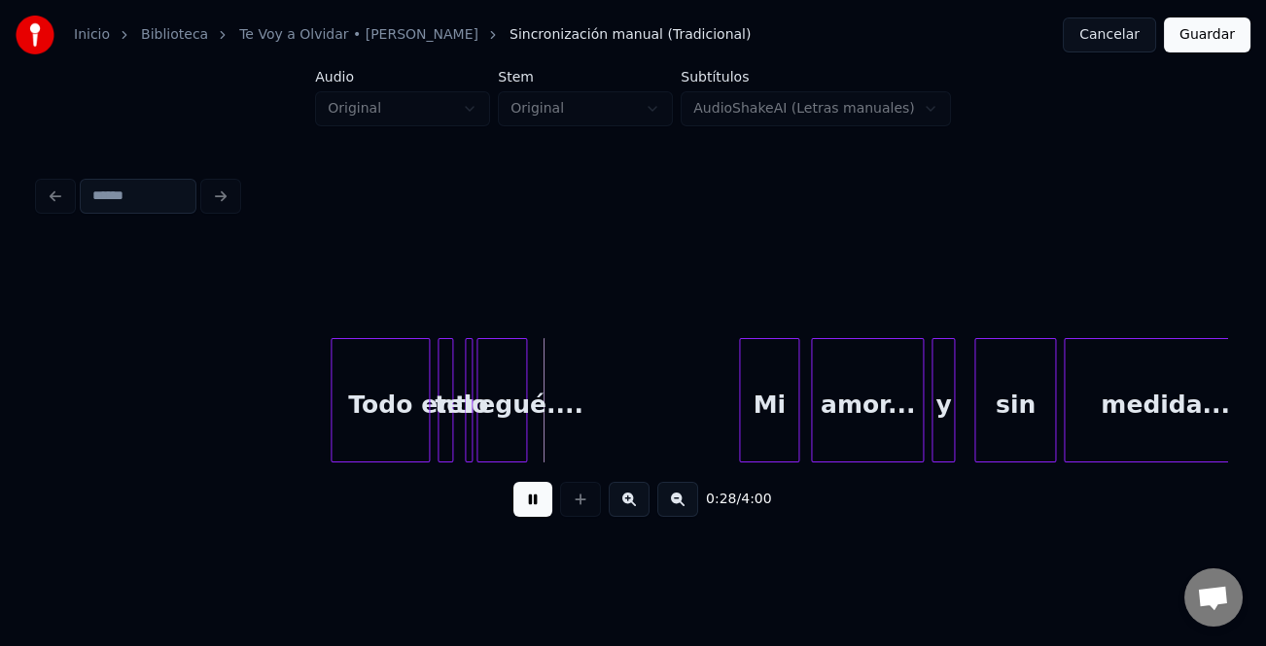
click at [331, 440] on div at bounding box center [334, 400] width 6 height 122
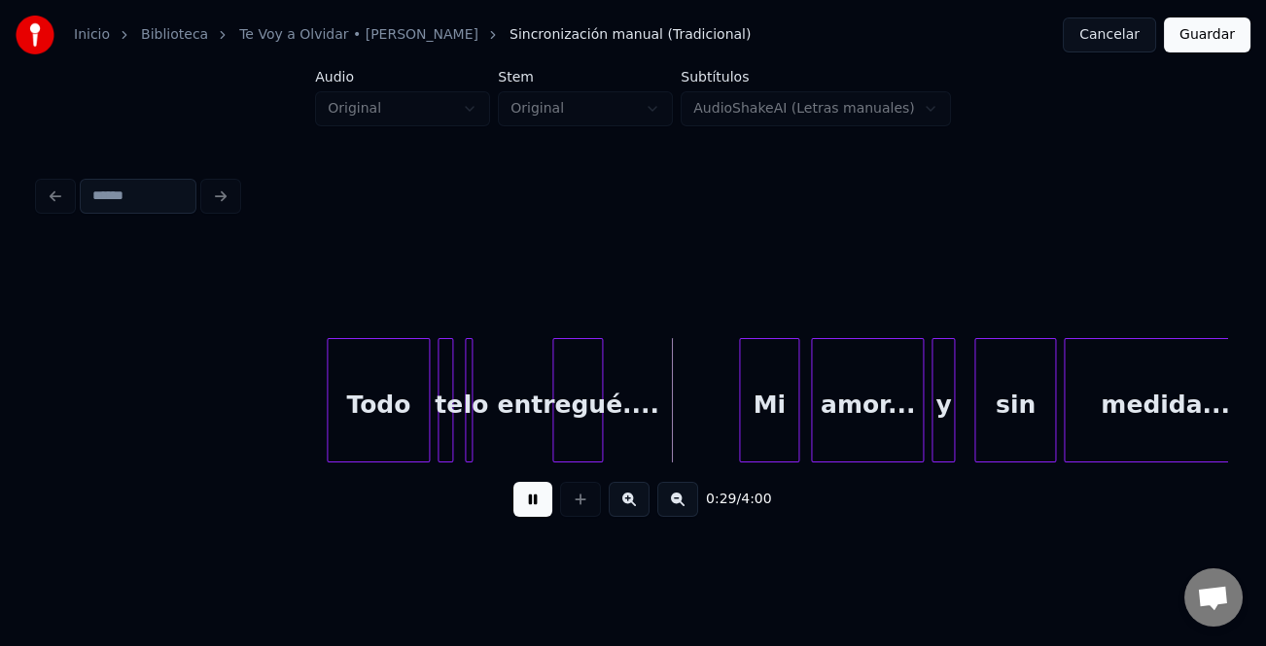
click at [593, 453] on div "entregué...." at bounding box center [577, 405] width 49 height 132
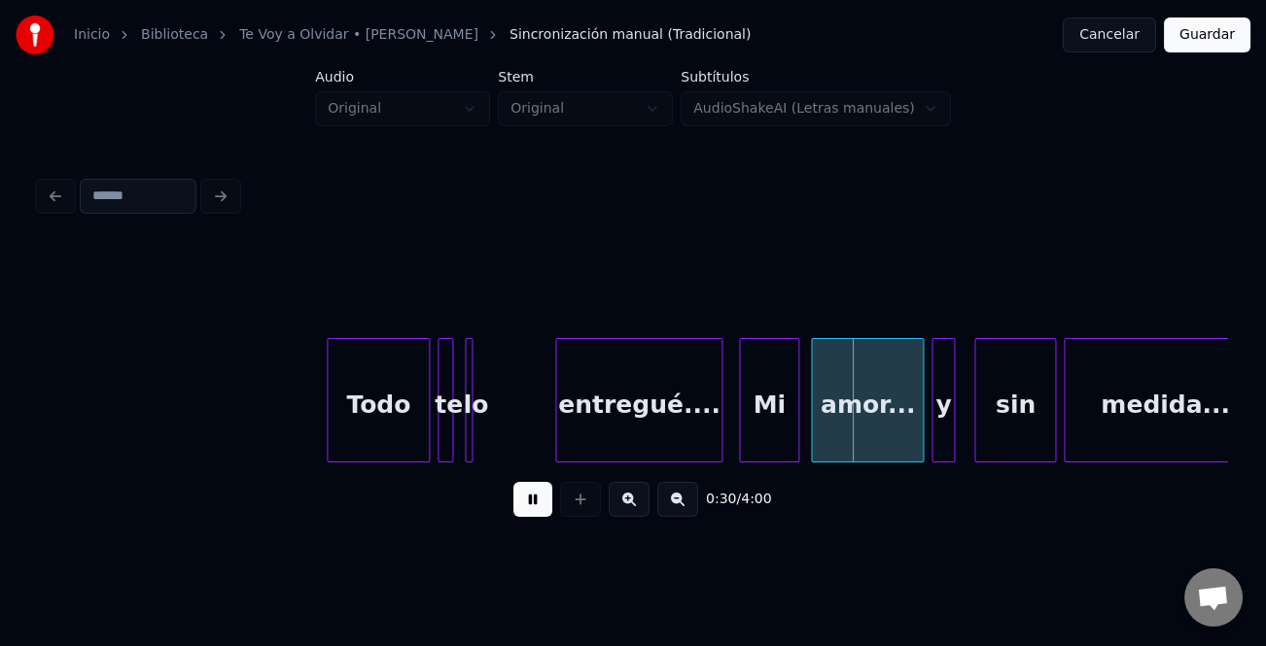
click at [725, 454] on div "sin medida... Mi amor... y entregué.... Todo te lo" at bounding box center [633, 400] width 1188 height 124
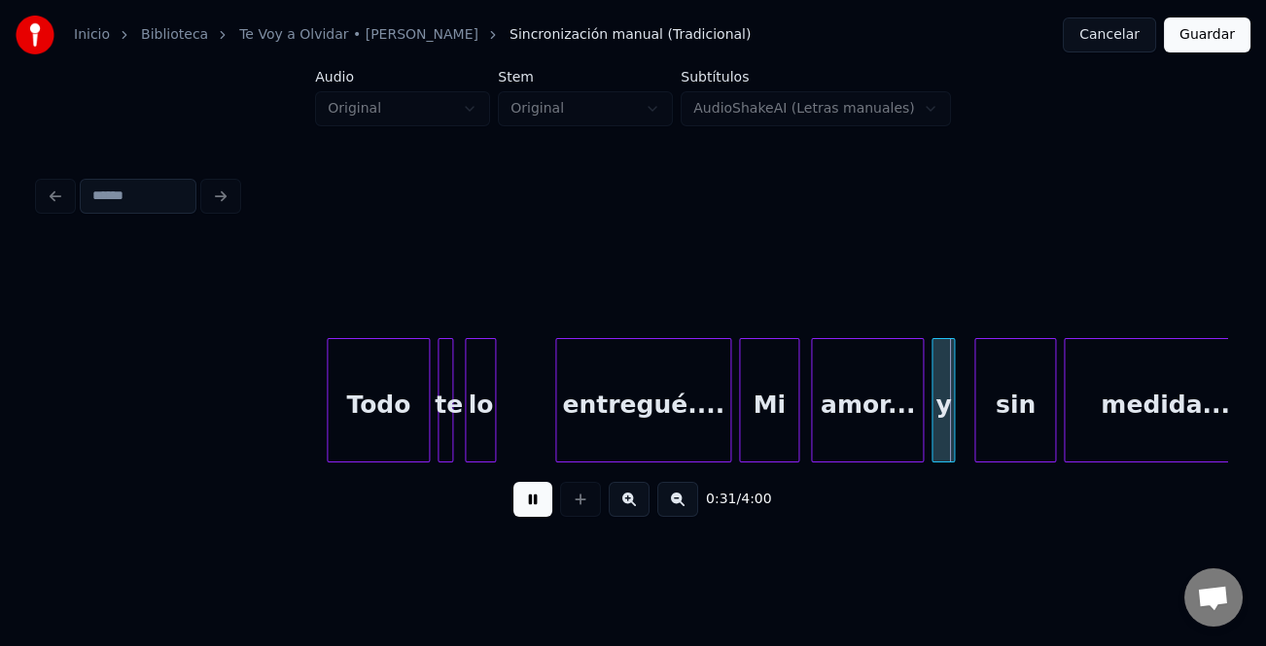
click at [495, 441] on div at bounding box center [492, 400] width 6 height 122
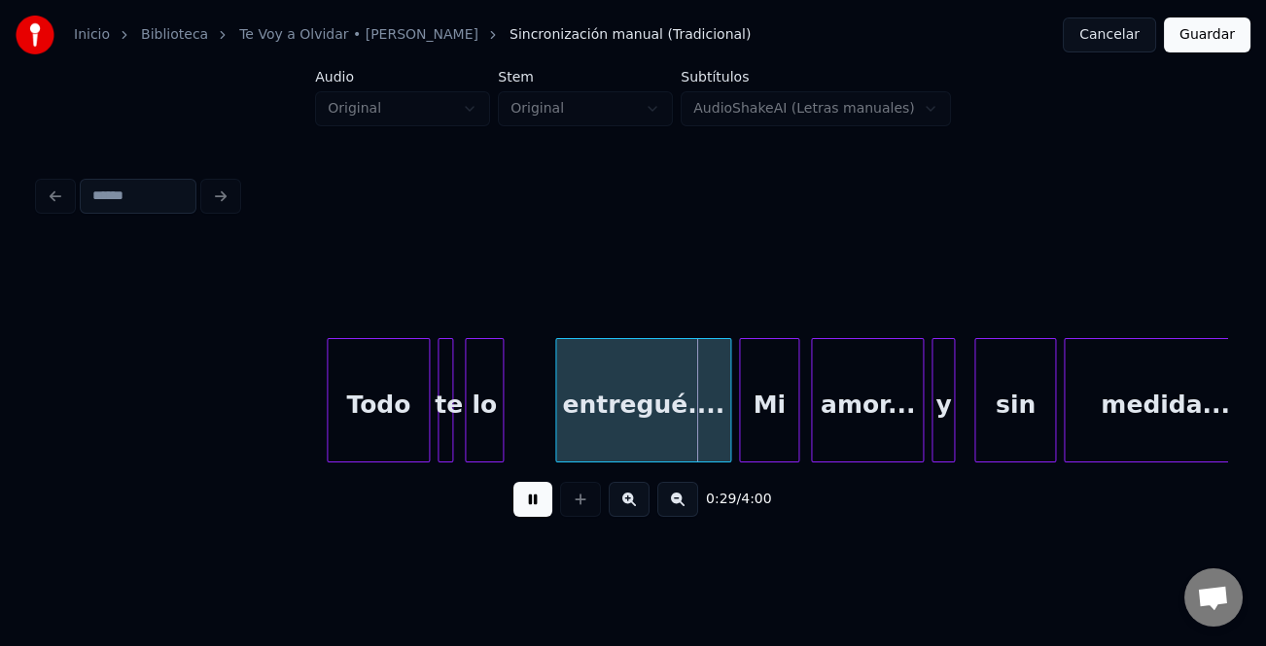
click at [512, 437] on div at bounding box center [515, 400] width 6 height 122
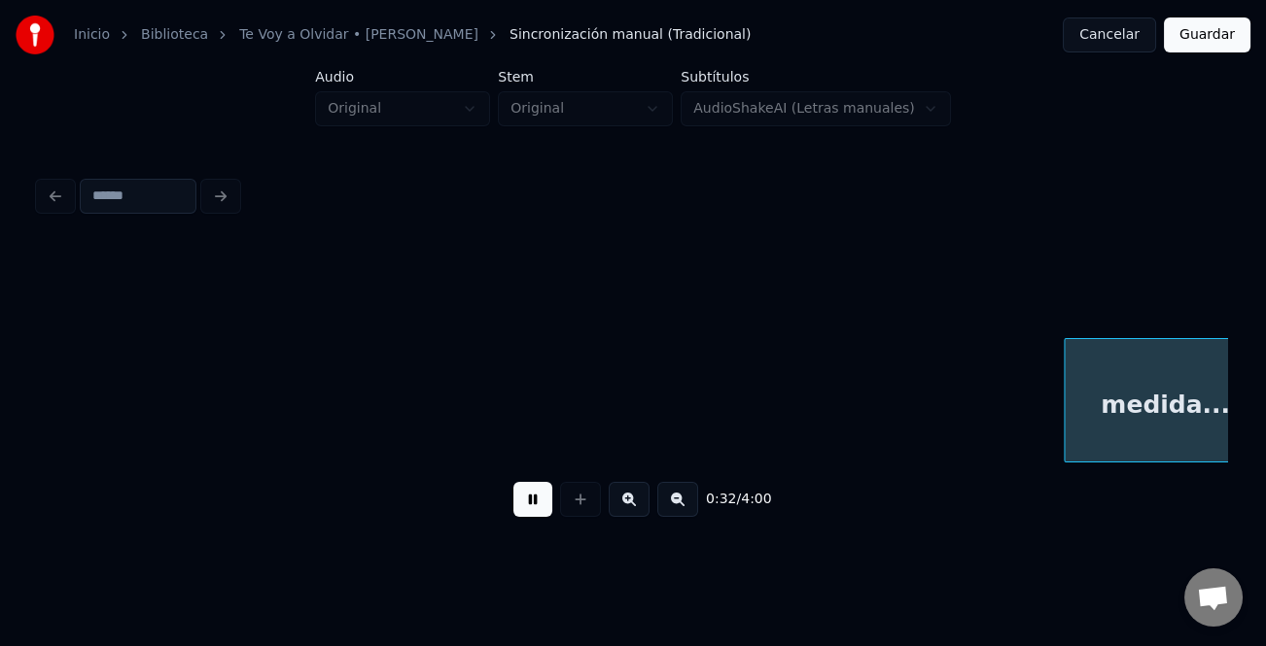
scroll to position [0, 6319]
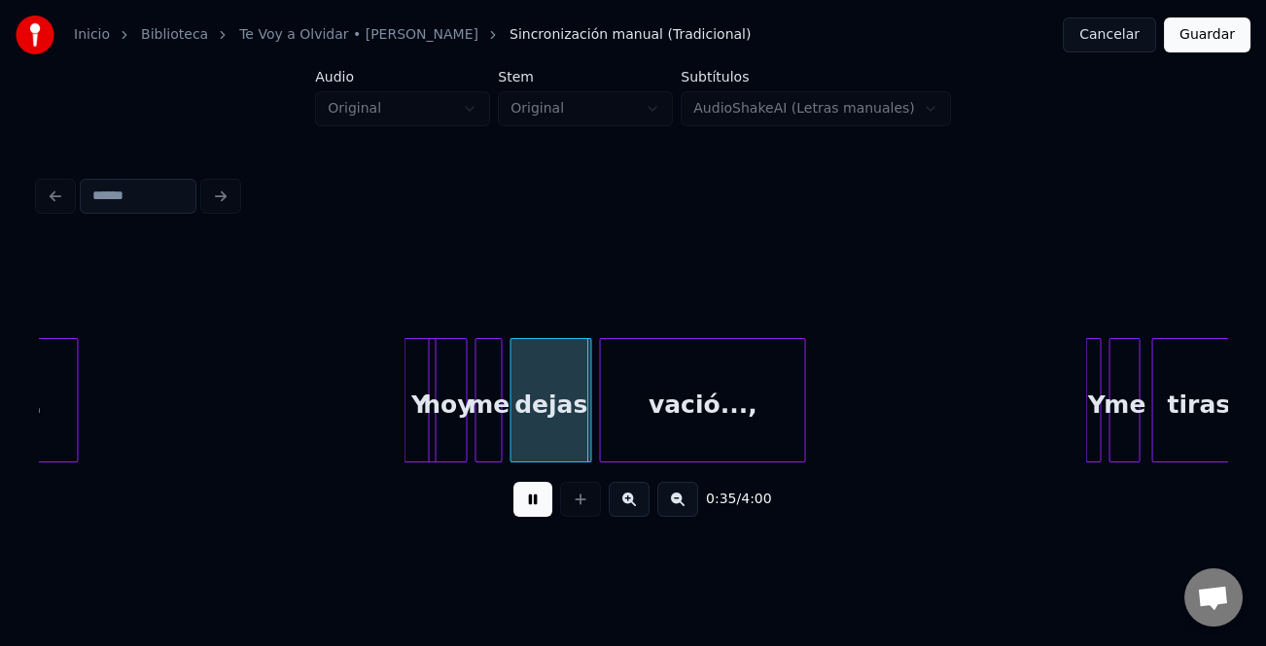
click at [404, 407] on div at bounding box center [407, 400] width 6 height 122
click at [396, 411] on div "Y" at bounding box center [403, 405] width 32 height 132
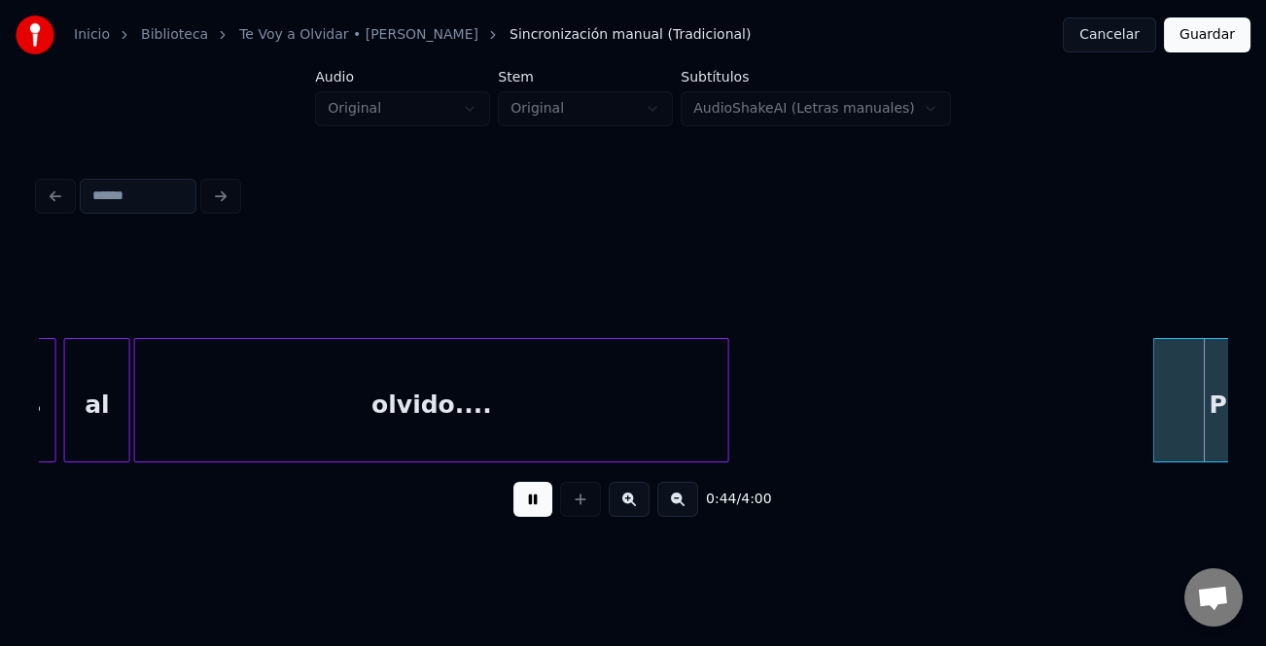
scroll to position [0, 8695]
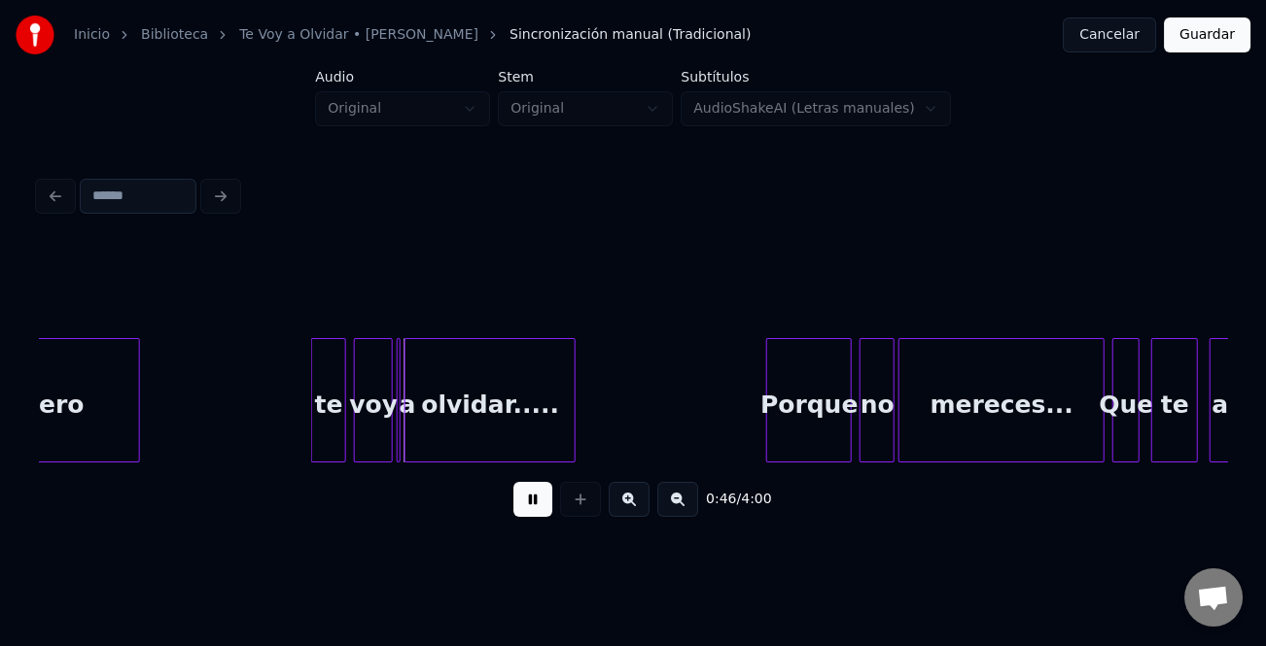
drag, startPoint x: 537, startPoint y: 505, endPoint x: 268, endPoint y: 420, distance: 281.3
click at [525, 505] on button at bounding box center [532, 499] width 39 height 35
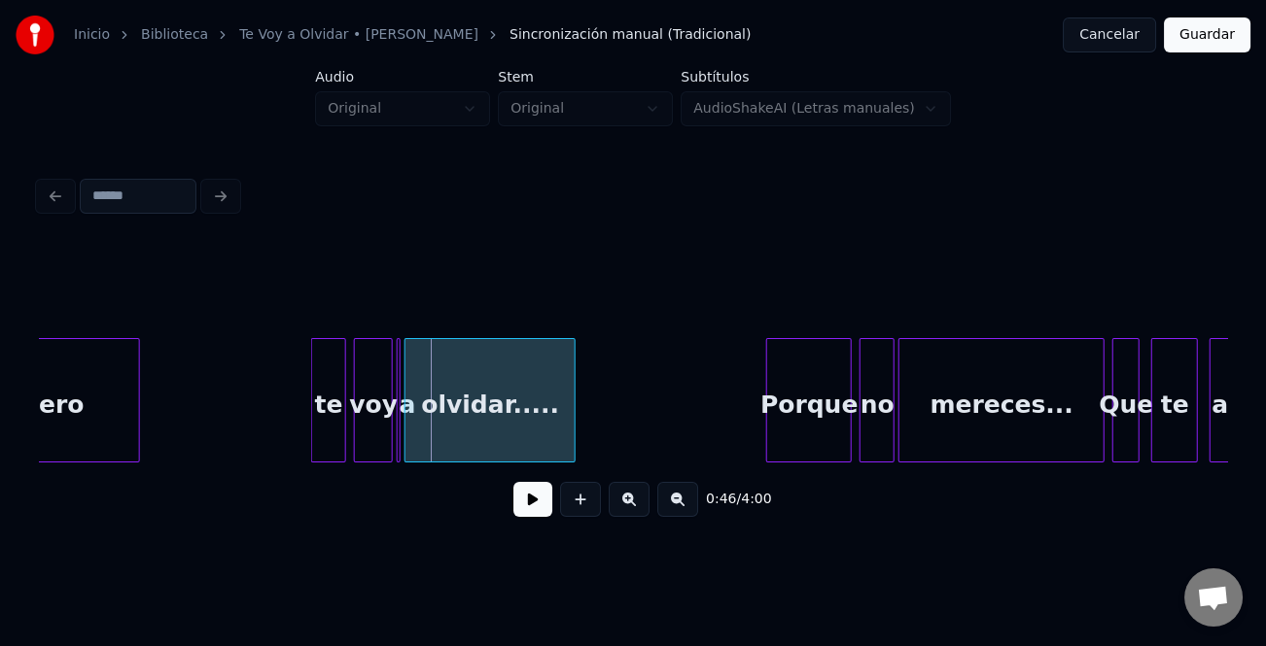
click at [324, 412] on div "te" at bounding box center [328, 405] width 33 height 132
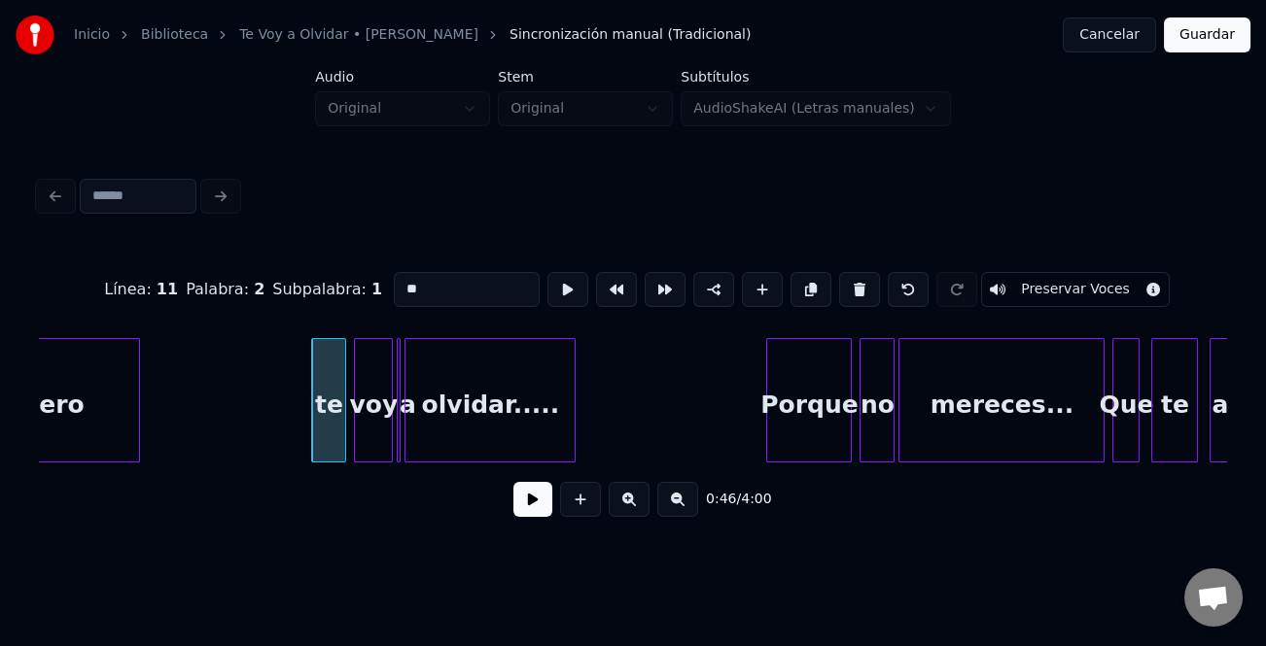
click at [401, 272] on input "**" at bounding box center [467, 289] width 146 height 35
type input "**"
click at [542, 511] on button at bounding box center [532, 499] width 39 height 35
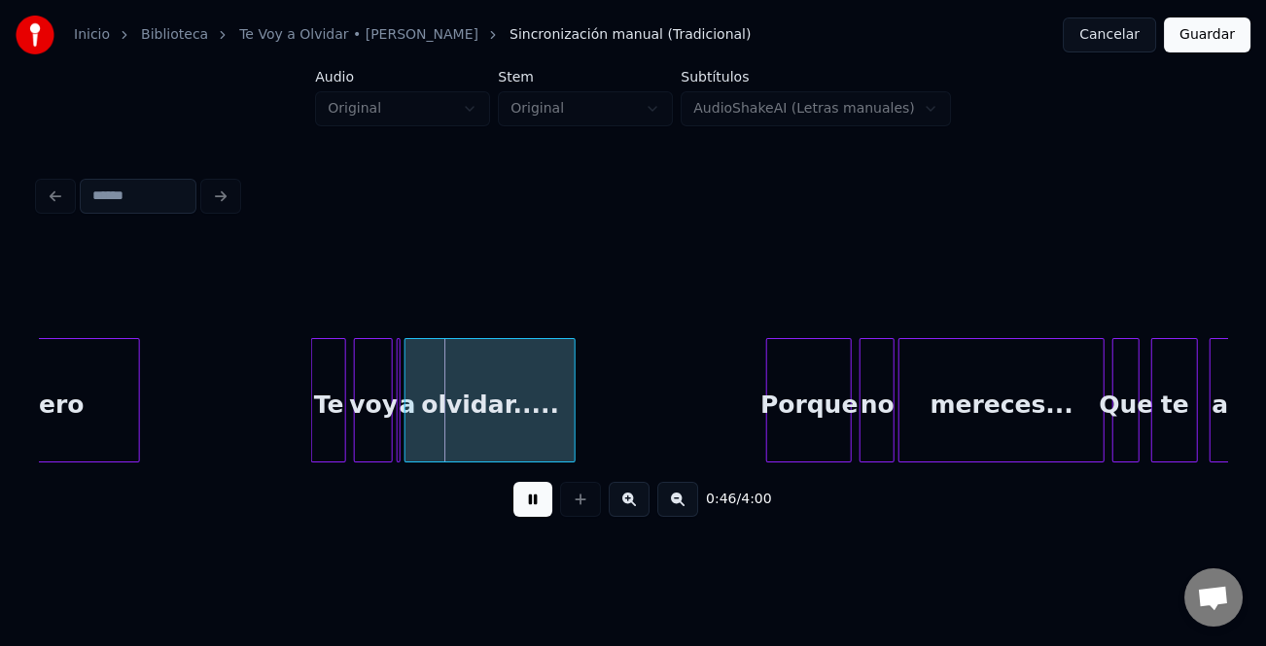
click at [767, 369] on div at bounding box center [770, 400] width 6 height 122
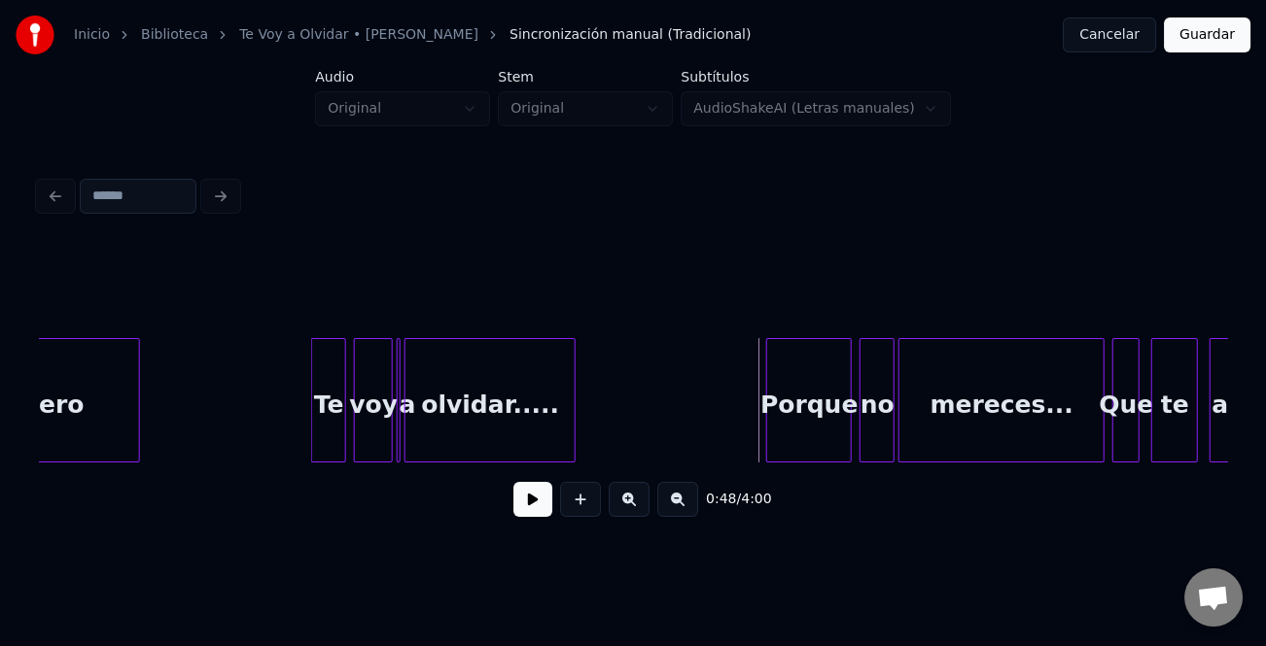
click at [525, 504] on button at bounding box center [532, 499] width 39 height 35
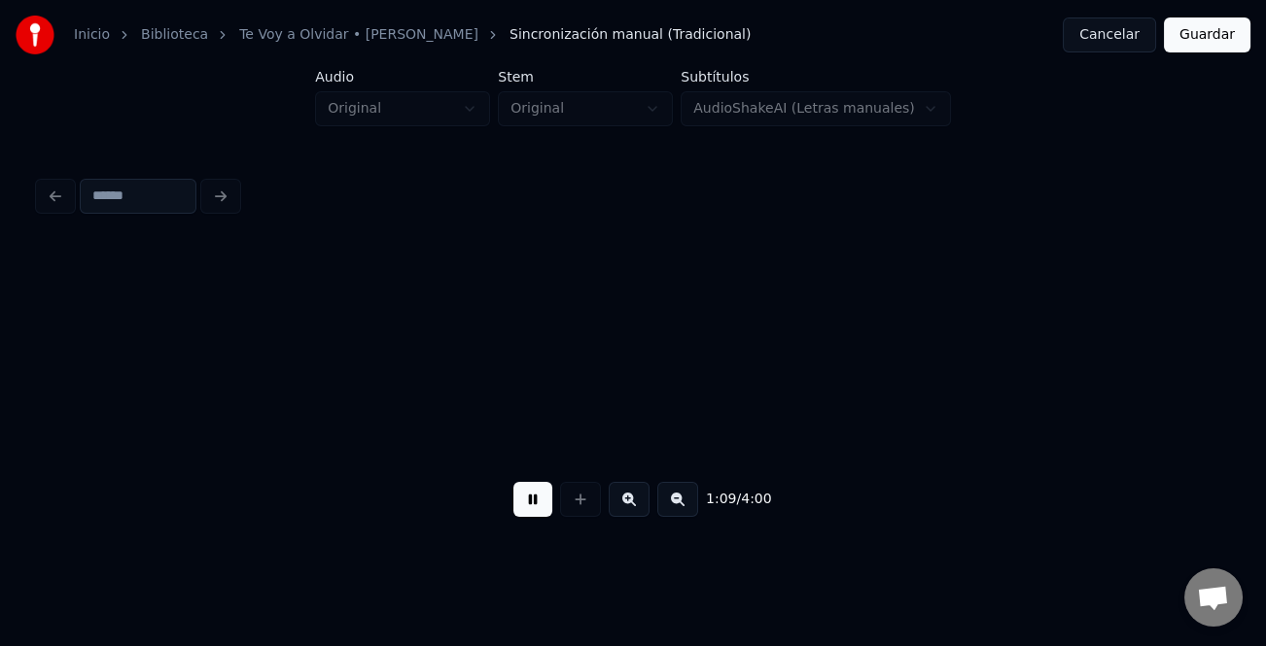
scroll to position [0, 13447]
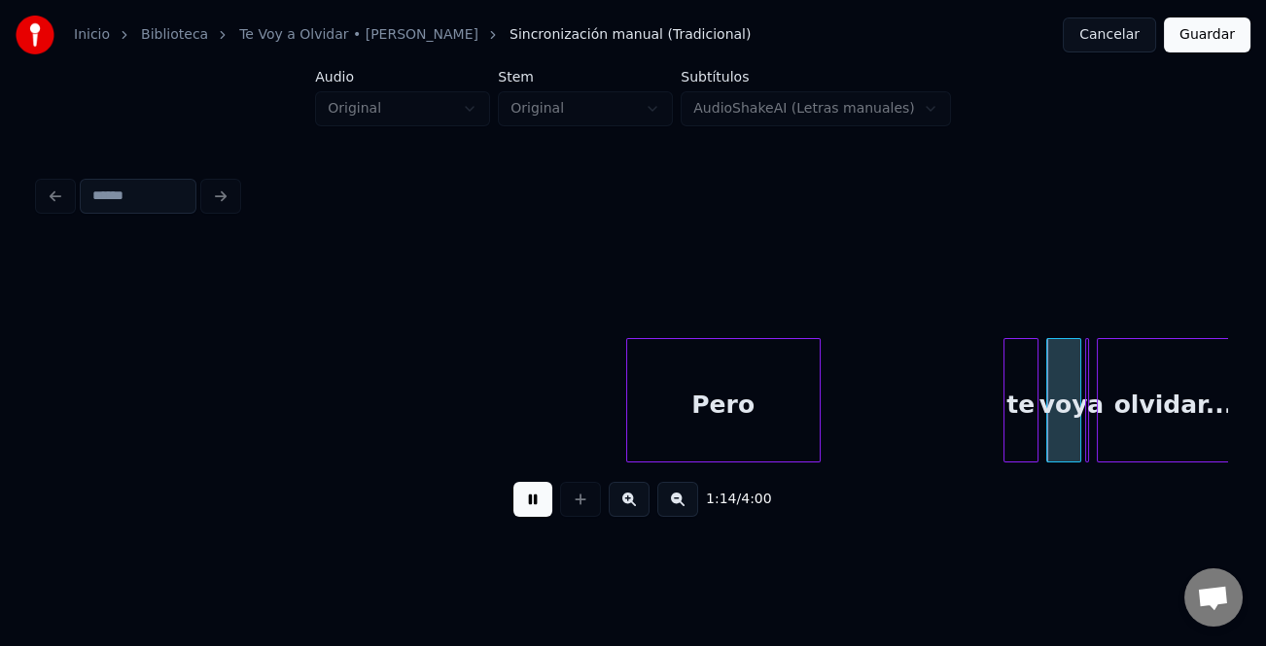
click at [544, 494] on button at bounding box center [532, 499] width 39 height 35
click at [746, 397] on div "Pero" at bounding box center [723, 405] width 192 height 132
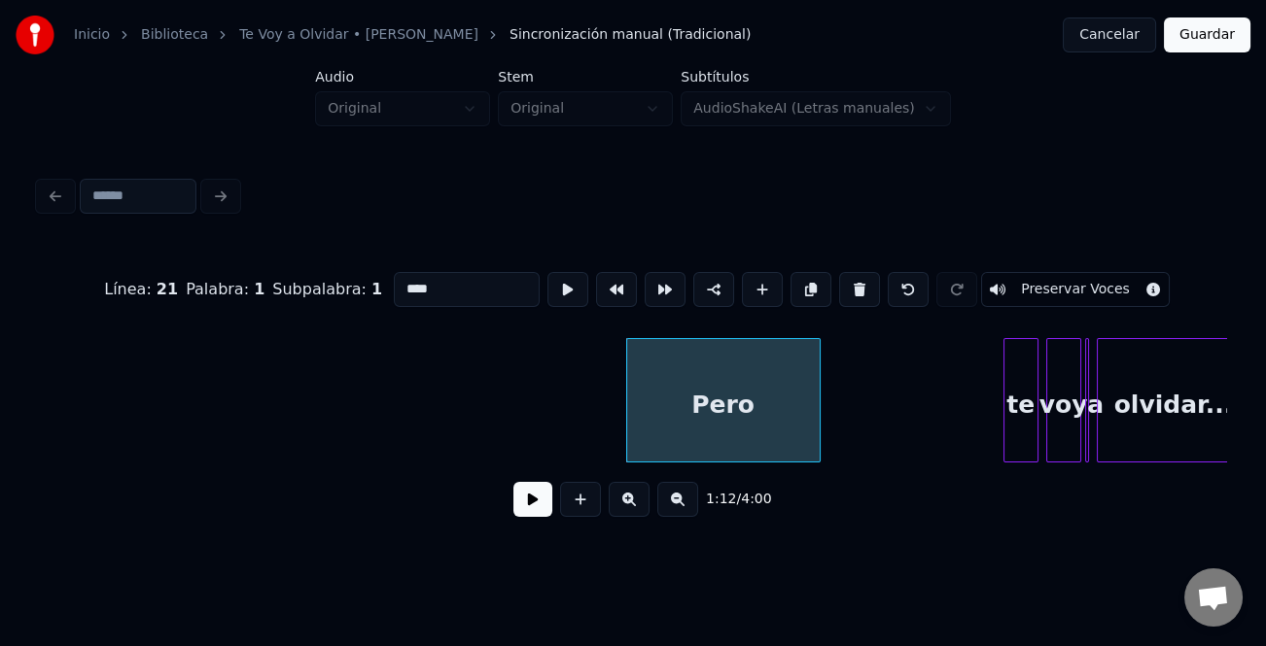
click at [471, 273] on input "****" at bounding box center [467, 289] width 146 height 35
click at [826, 400] on div at bounding box center [823, 400] width 6 height 122
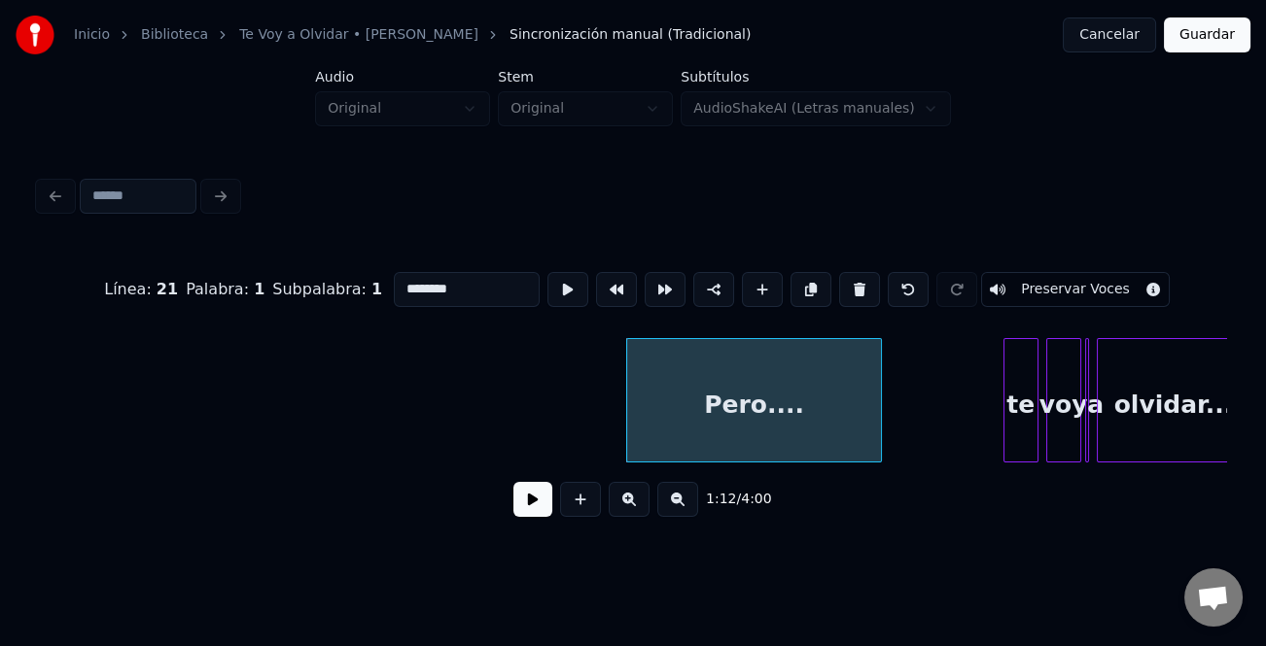
type input "********"
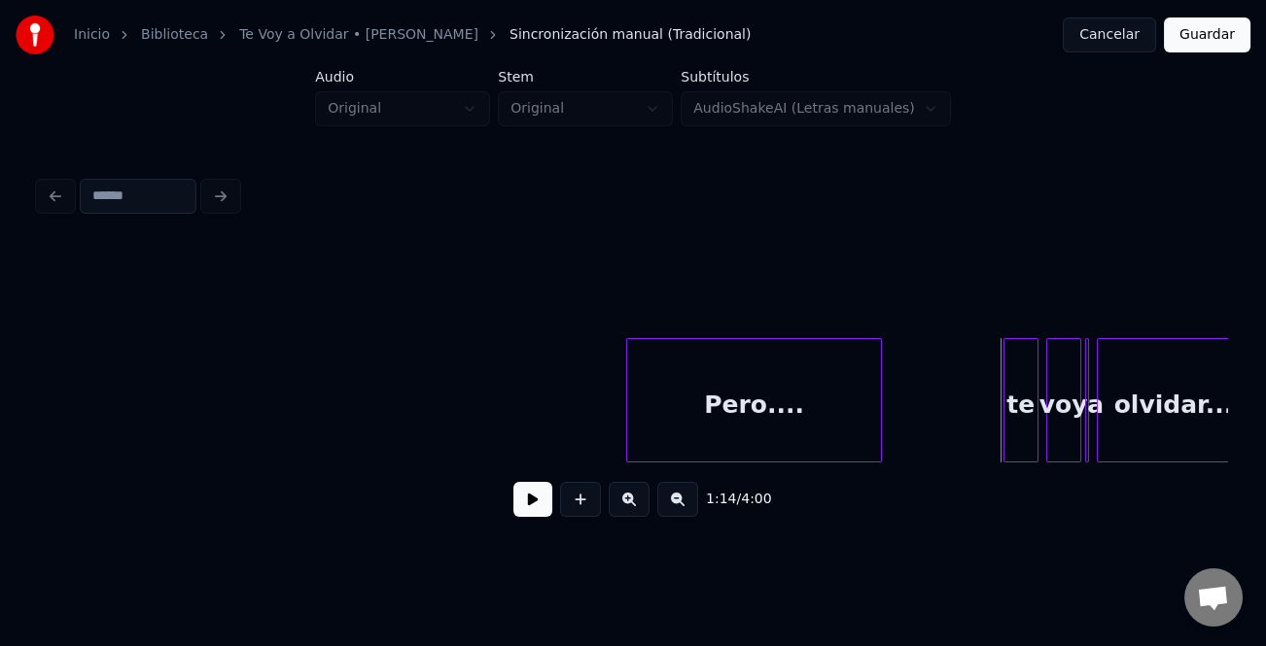
click at [1015, 407] on div "te" at bounding box center [1020, 405] width 33 height 132
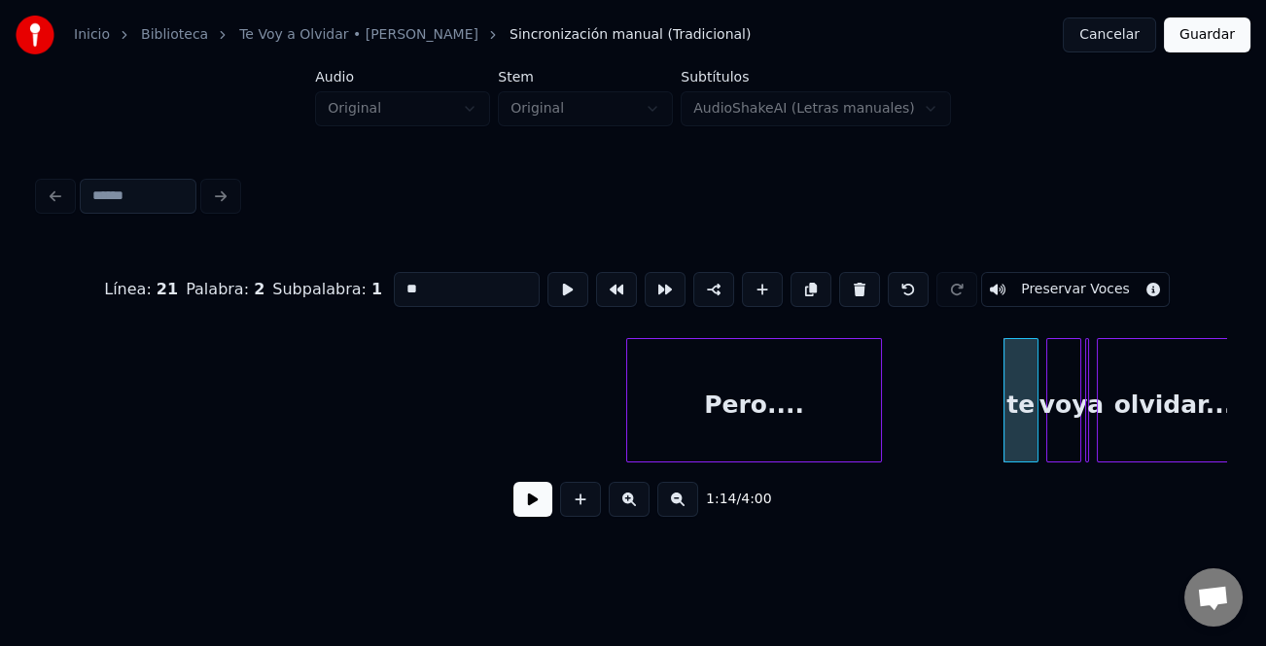
click at [404, 272] on input "**" at bounding box center [467, 289] width 146 height 35
click at [398, 281] on input "**" at bounding box center [467, 289] width 146 height 35
type input "**"
click at [544, 502] on button at bounding box center [532, 499] width 39 height 35
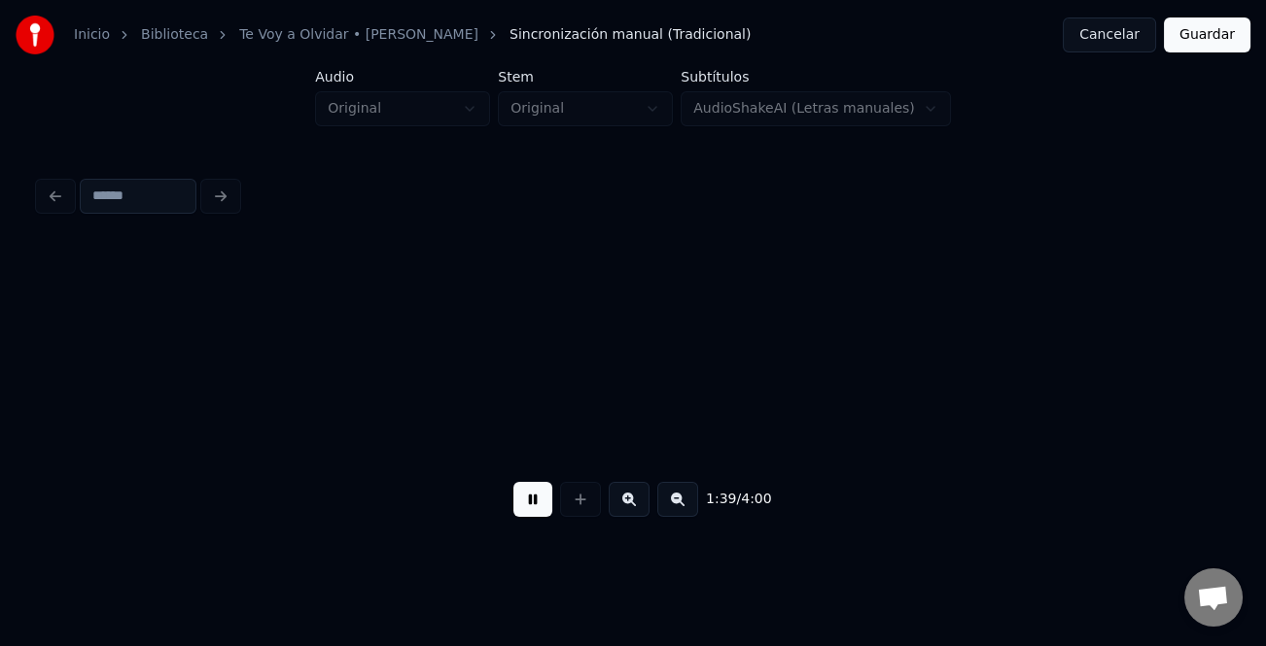
scroll to position [0, 19390]
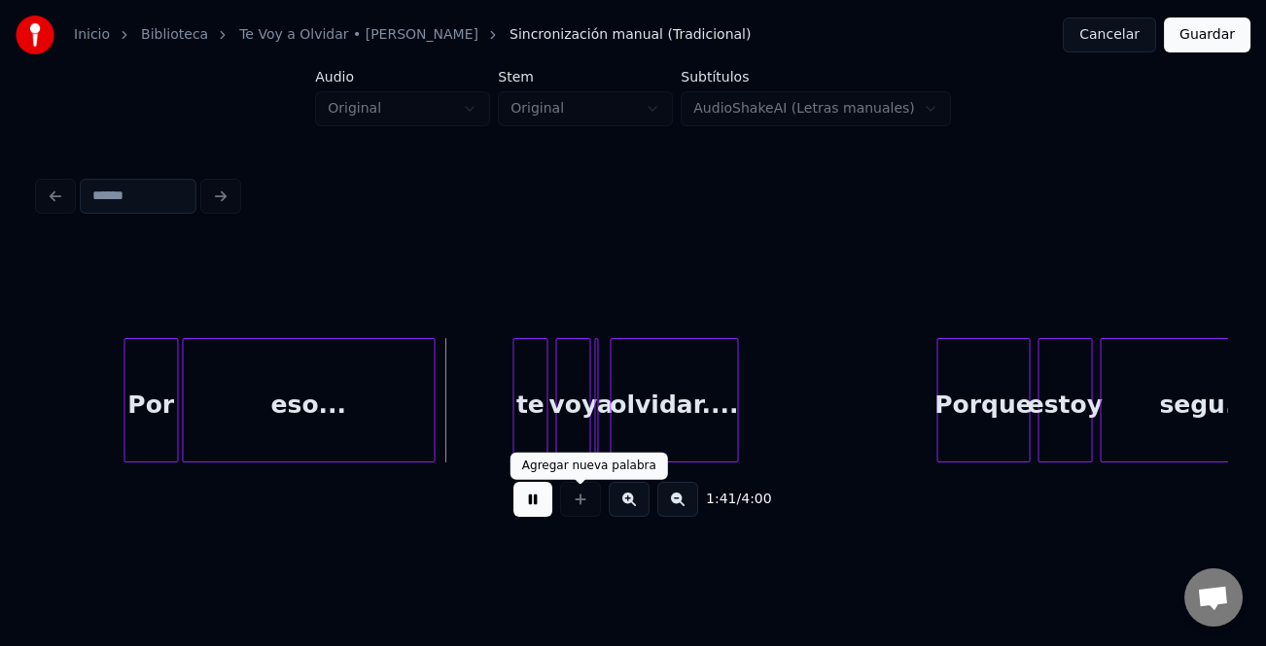
click at [536, 506] on button at bounding box center [532, 499] width 39 height 35
click at [533, 402] on div "te" at bounding box center [529, 405] width 33 height 132
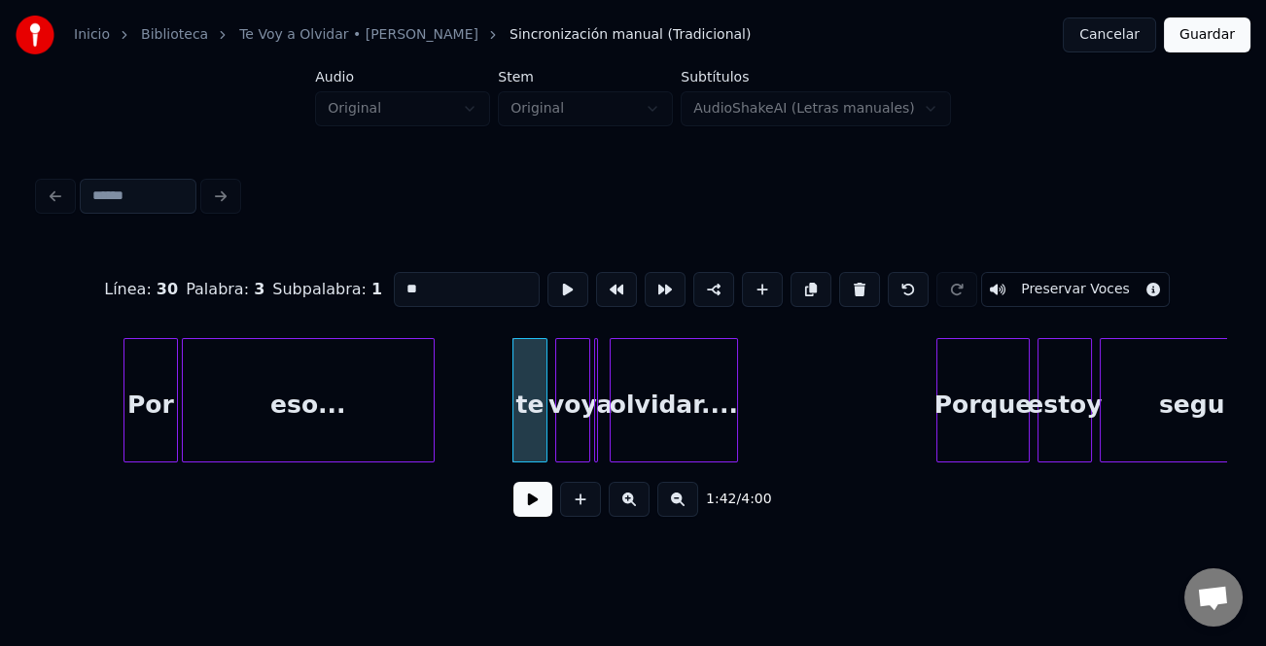
click at [401, 282] on input "**" at bounding box center [467, 289] width 146 height 35
click at [457, 283] on input "**" at bounding box center [467, 289] width 146 height 35
type input "**"
click at [534, 513] on button at bounding box center [532, 499] width 39 height 35
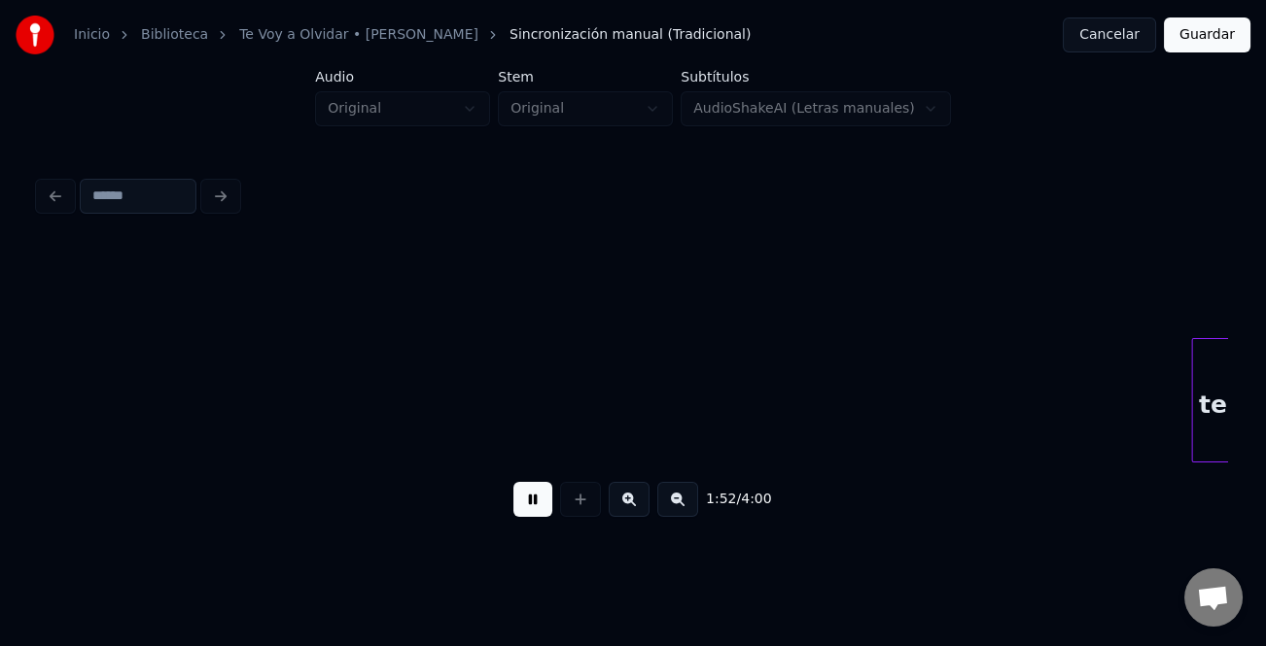
scroll to position [0, 21772]
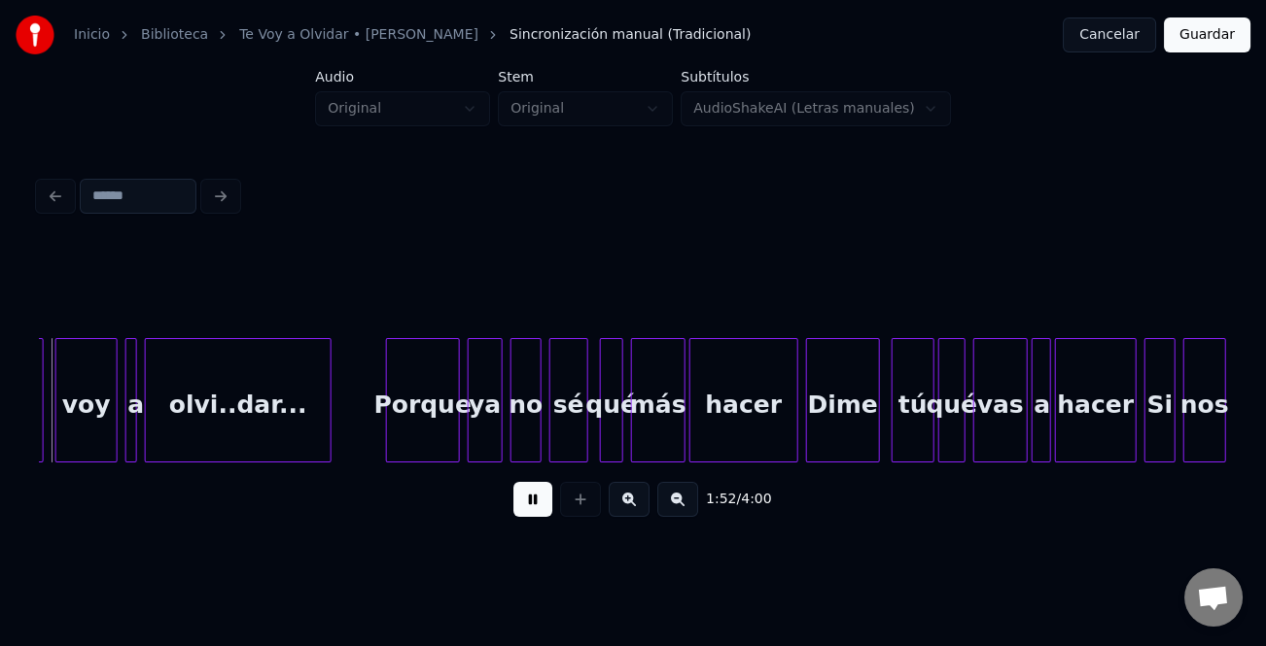
click at [850, 408] on div "Dime" at bounding box center [843, 405] width 72 height 132
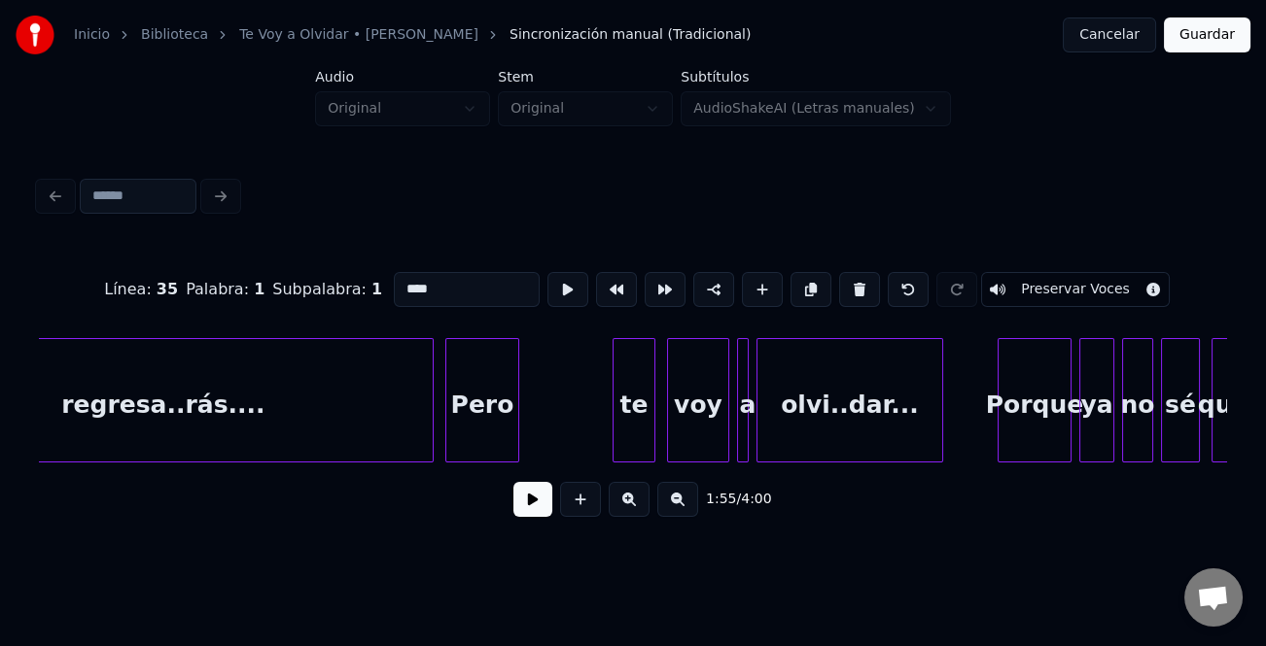
click at [285, 408] on div "regresa..rás...." at bounding box center [163, 405] width 539 height 132
type input "**********"
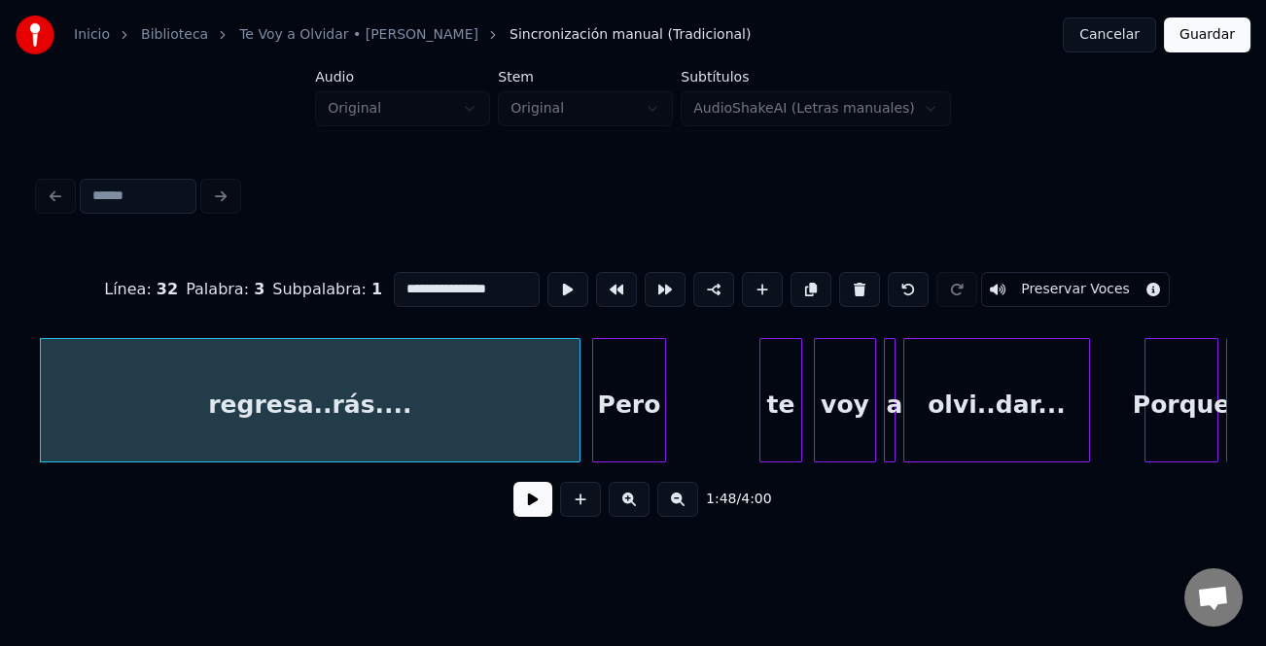
click at [520, 506] on button at bounding box center [532, 499] width 39 height 35
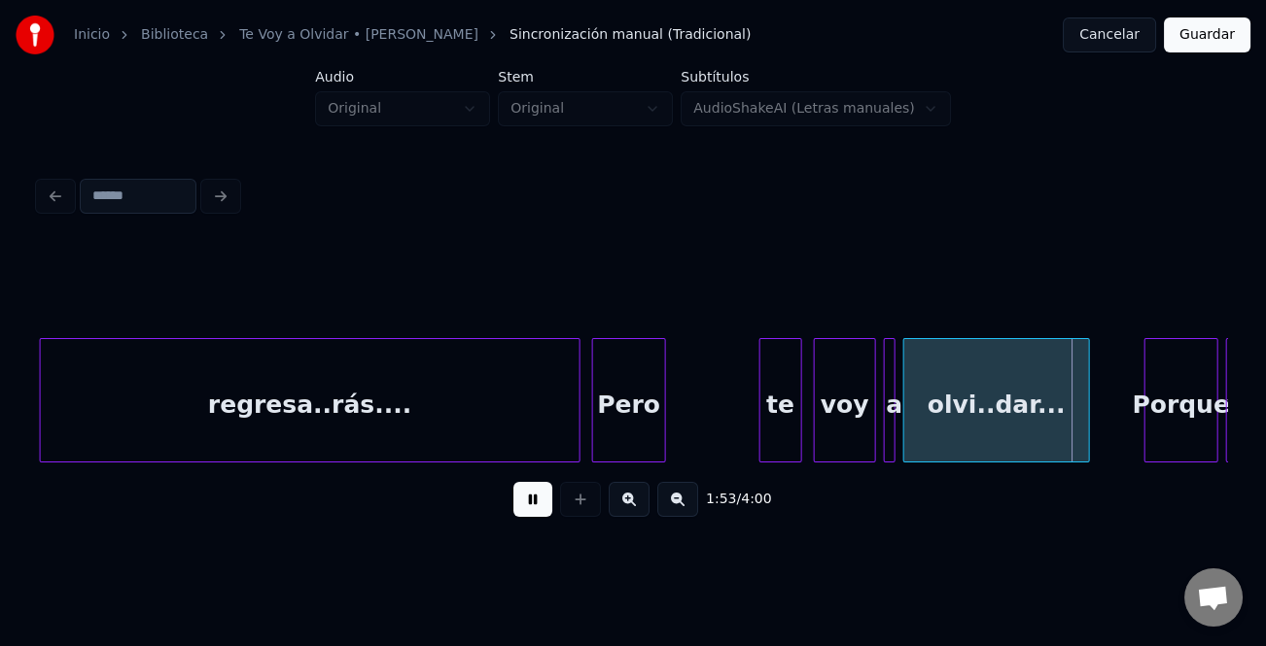
click at [606, 409] on div "Pero" at bounding box center [629, 405] width 72 height 132
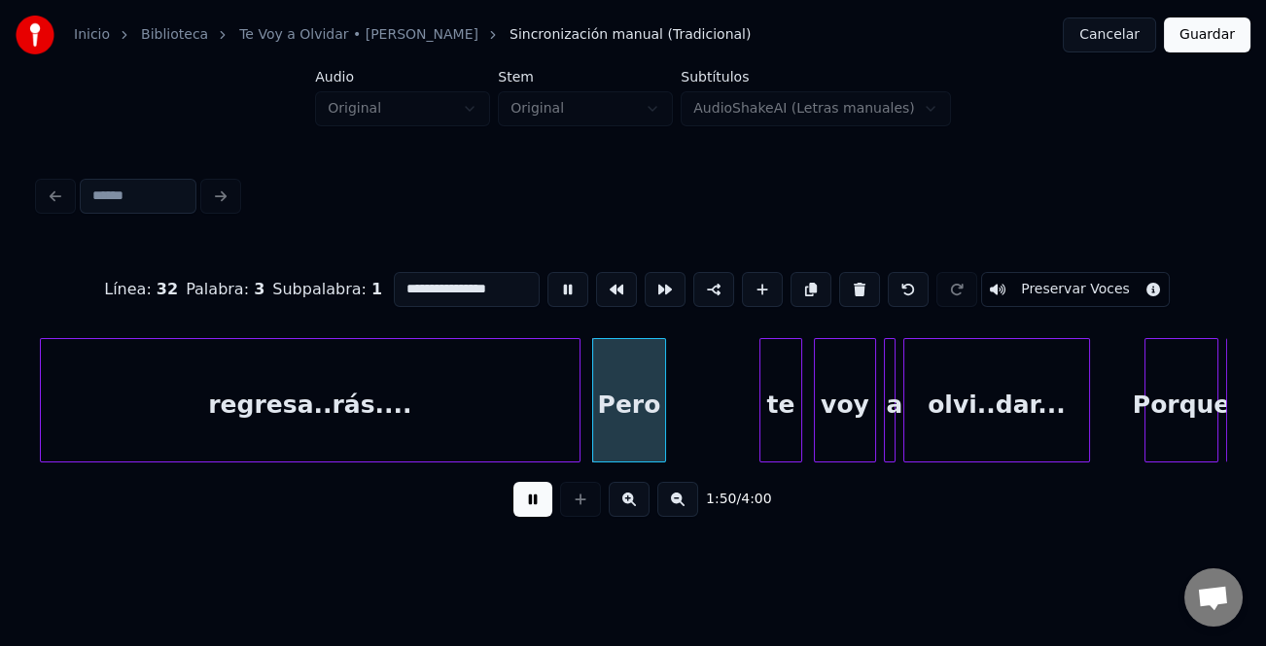
type input "****"
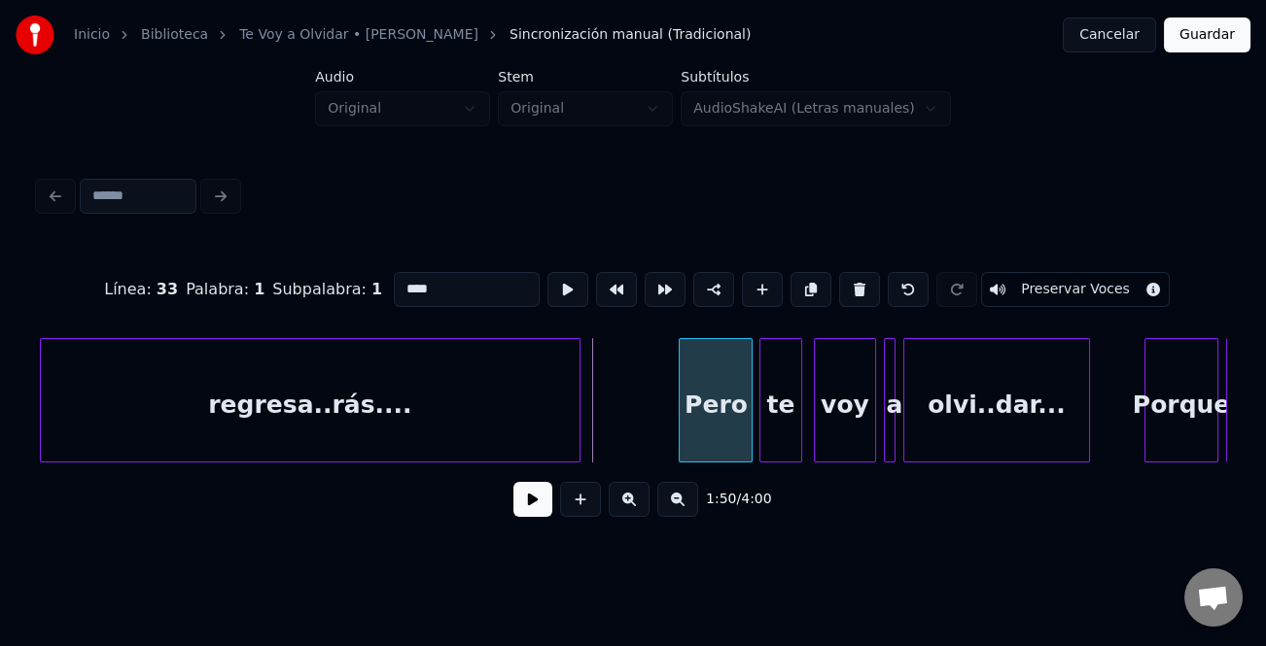
click at [700, 428] on div "Pero" at bounding box center [716, 405] width 72 height 132
click at [720, 431] on div at bounding box center [723, 400] width 6 height 122
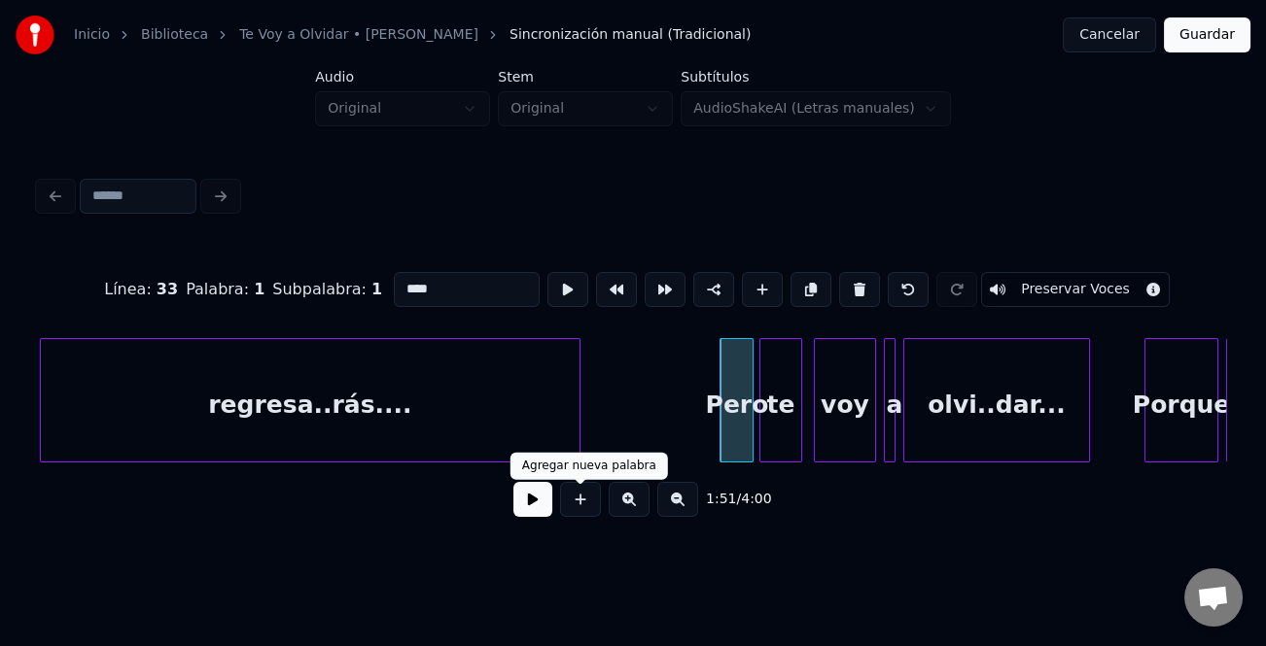
click at [538, 502] on button at bounding box center [532, 499] width 39 height 35
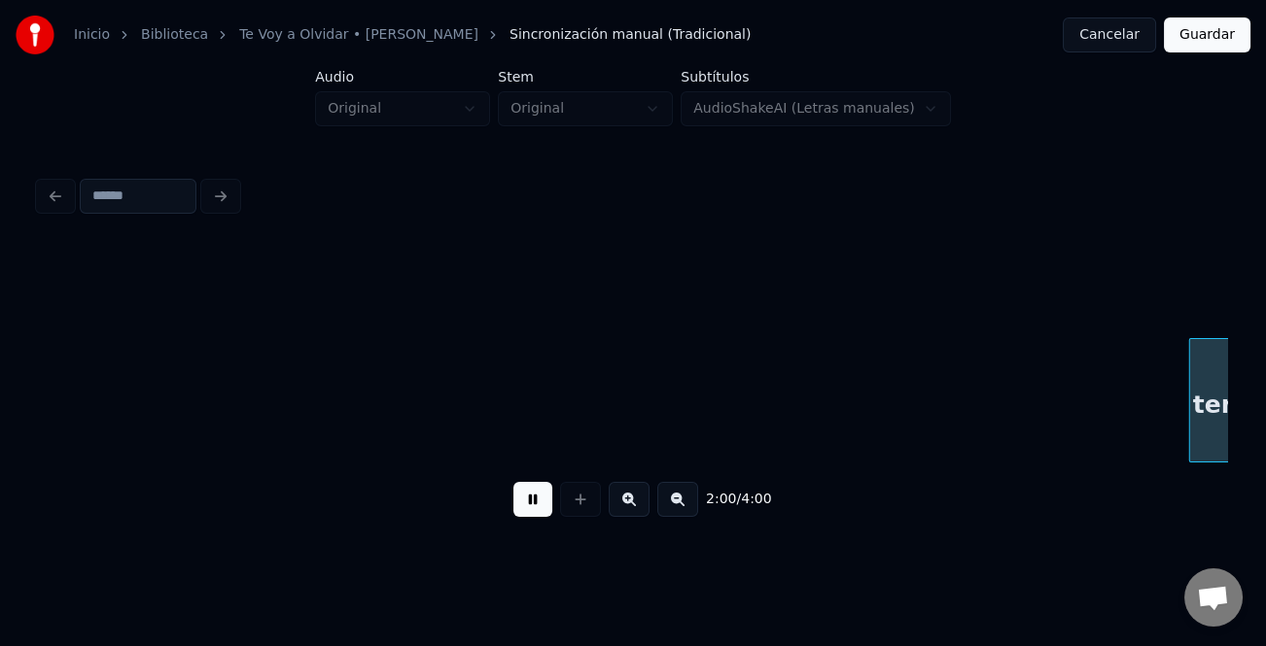
scroll to position [0, 23389]
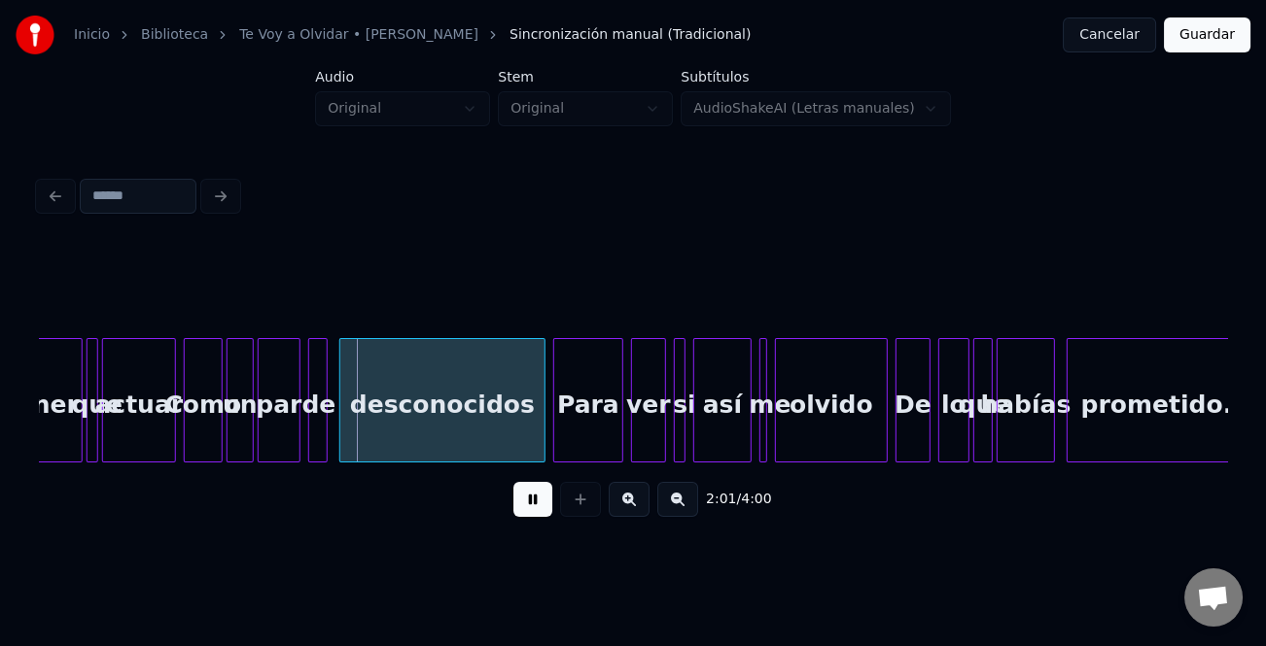
click at [631, 506] on button at bounding box center [629, 499] width 41 height 35
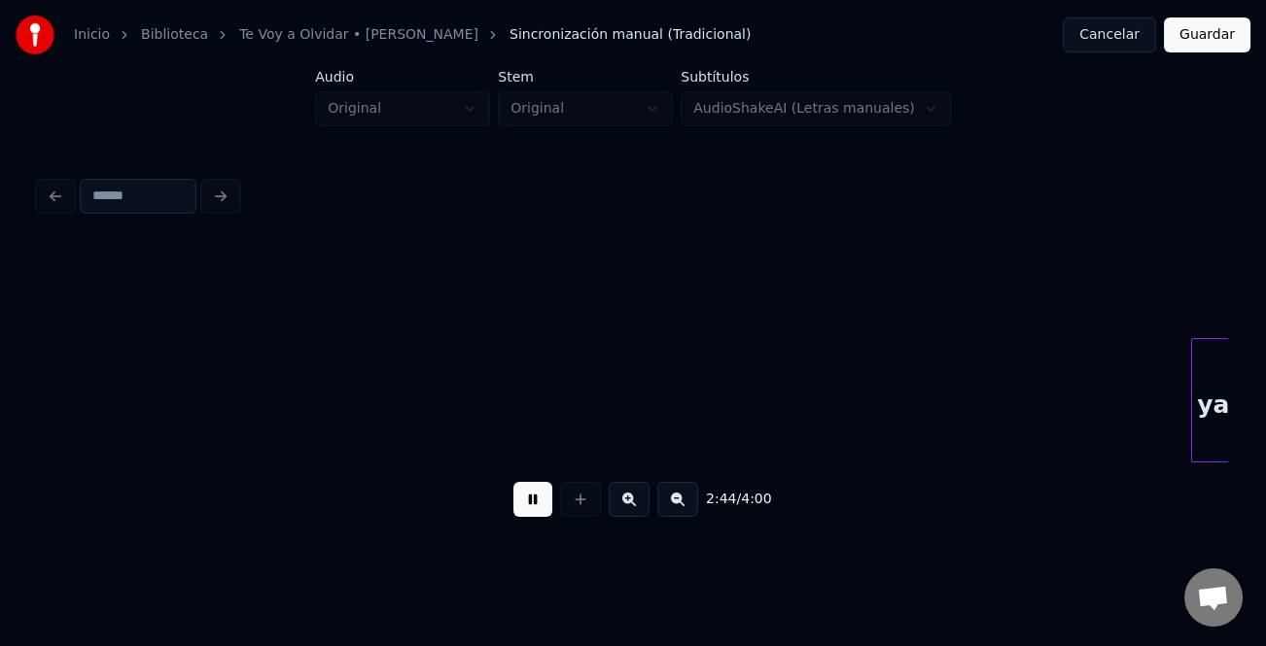
scroll to position [0, 40025]
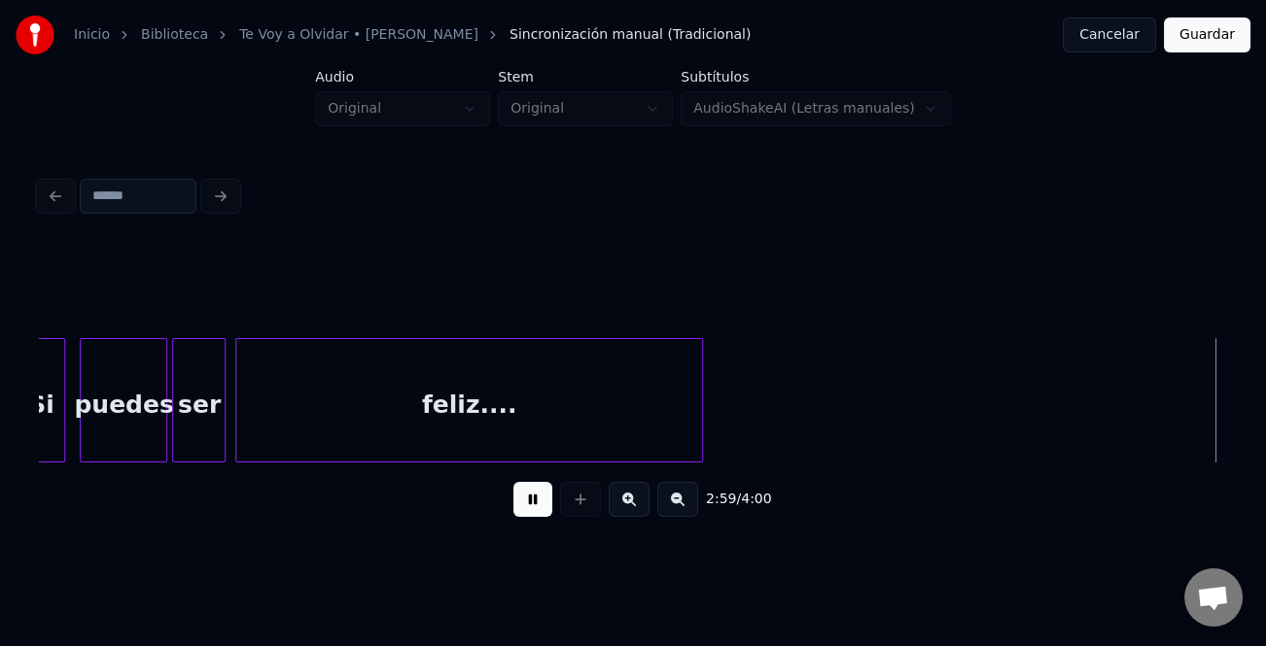
scroll to position [0, 43594]
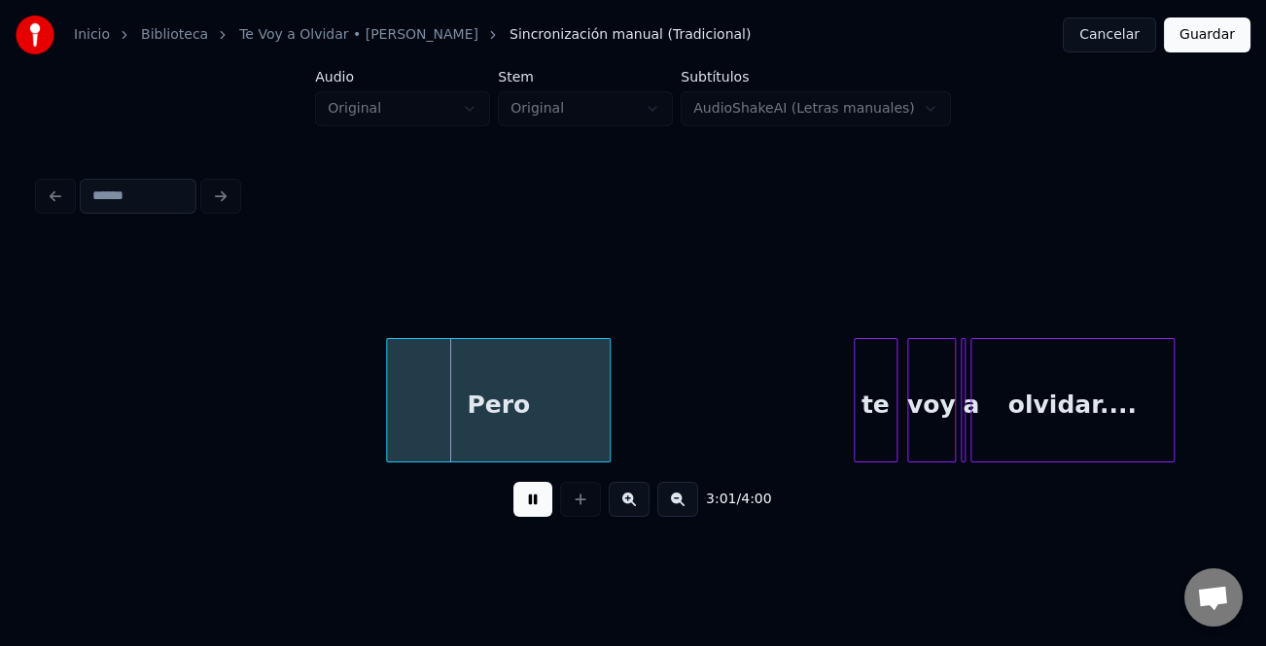
click at [541, 510] on button at bounding box center [532, 499] width 39 height 35
click at [521, 406] on div "Pero" at bounding box center [498, 405] width 222 height 132
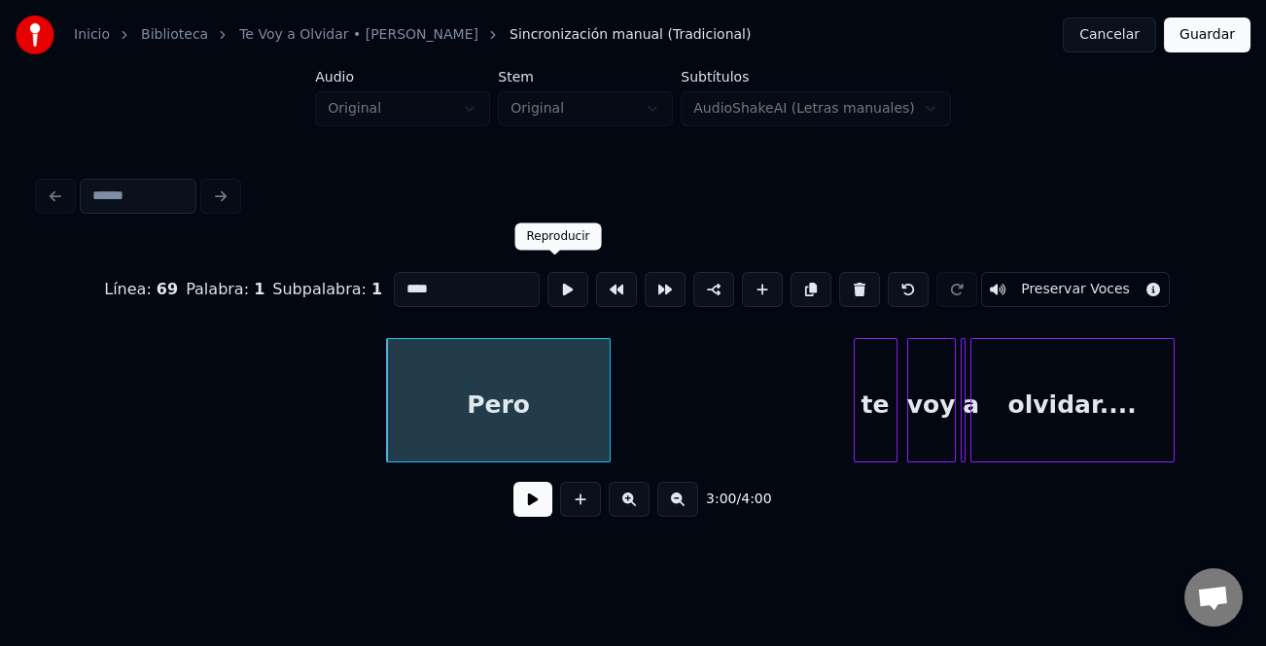
drag, startPoint x: 499, startPoint y: 301, endPoint x: 489, endPoint y: 283, distance: 20.9
click at [498, 299] on div "Línea : 69 Palabra : 1 Subpalabra : 1 **** Preservar Voces" at bounding box center [633, 289] width 1188 height 97
click at [489, 283] on input "****" at bounding box center [467, 289] width 146 height 35
click at [870, 402] on div "te" at bounding box center [875, 405] width 42 height 132
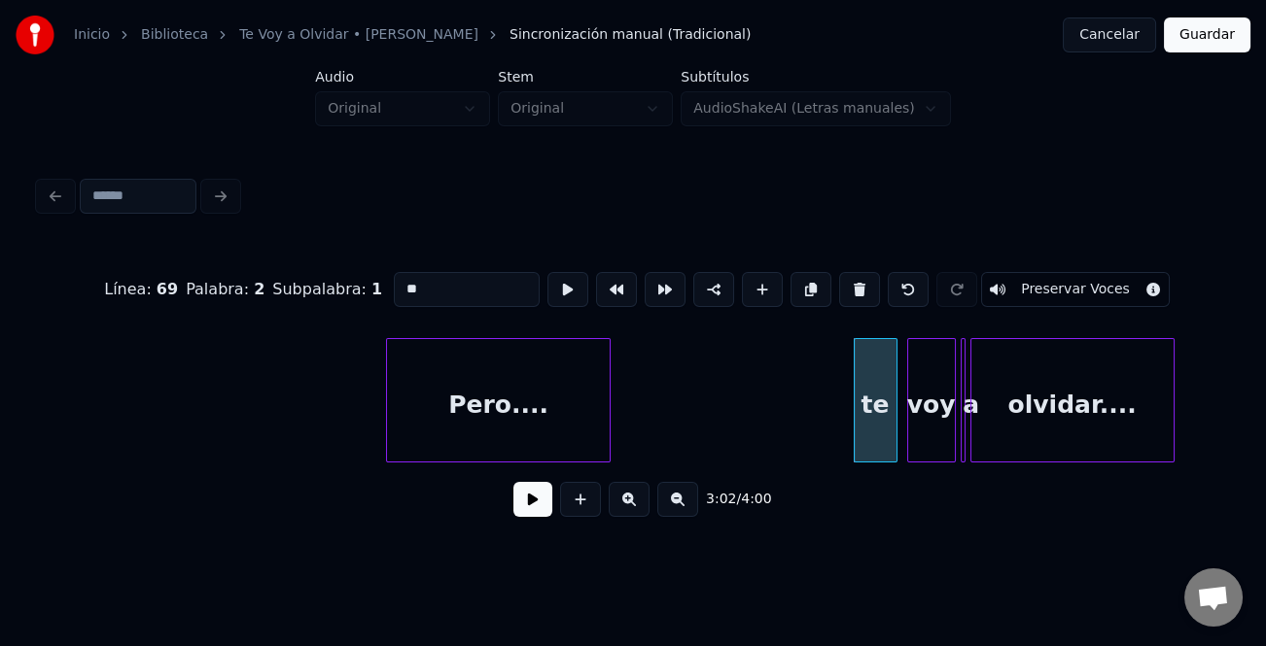
click at [402, 280] on input "**" at bounding box center [467, 289] width 146 height 35
click at [401, 281] on input "**" at bounding box center [467, 289] width 146 height 35
click at [396, 282] on input "**" at bounding box center [467, 289] width 146 height 35
type input "**"
click at [522, 506] on button at bounding box center [532, 499] width 39 height 35
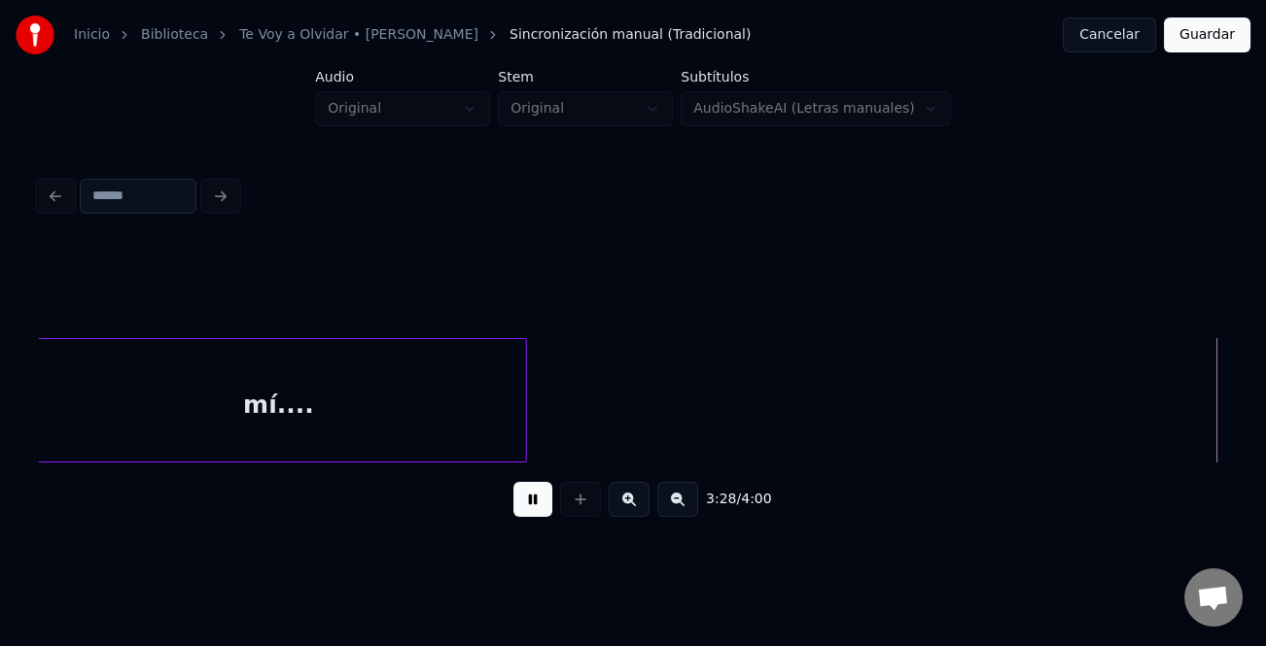
scroll to position [0, 50729]
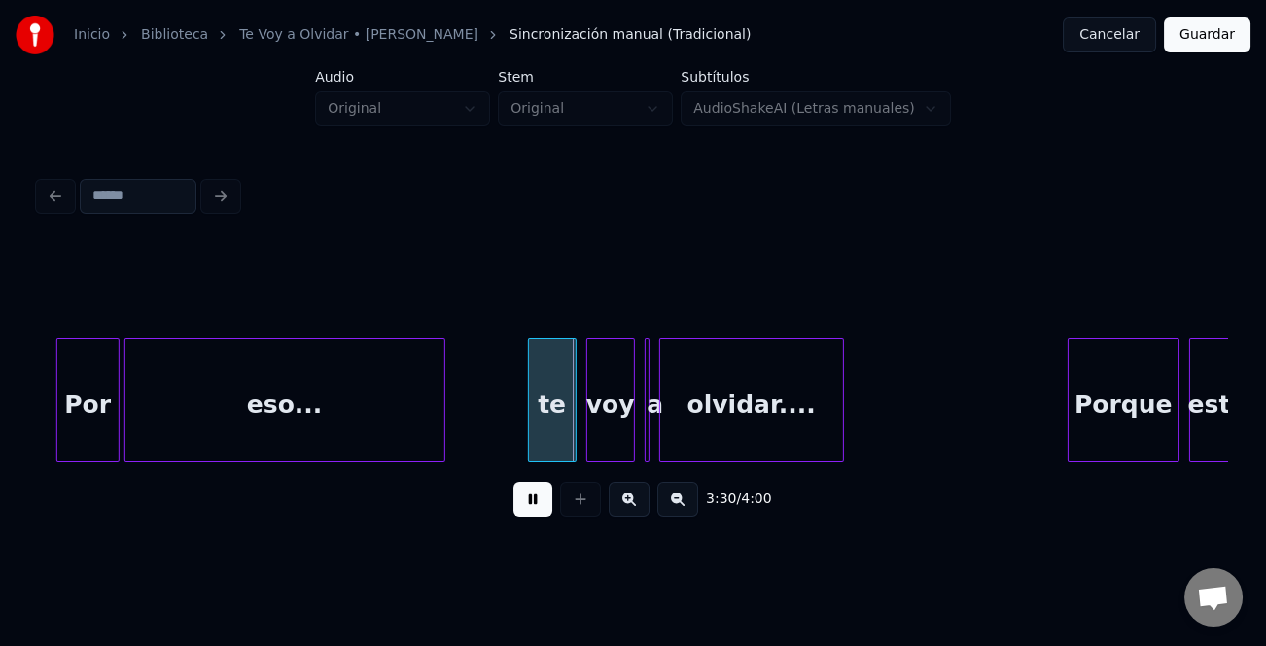
click at [541, 494] on button at bounding box center [532, 499] width 39 height 35
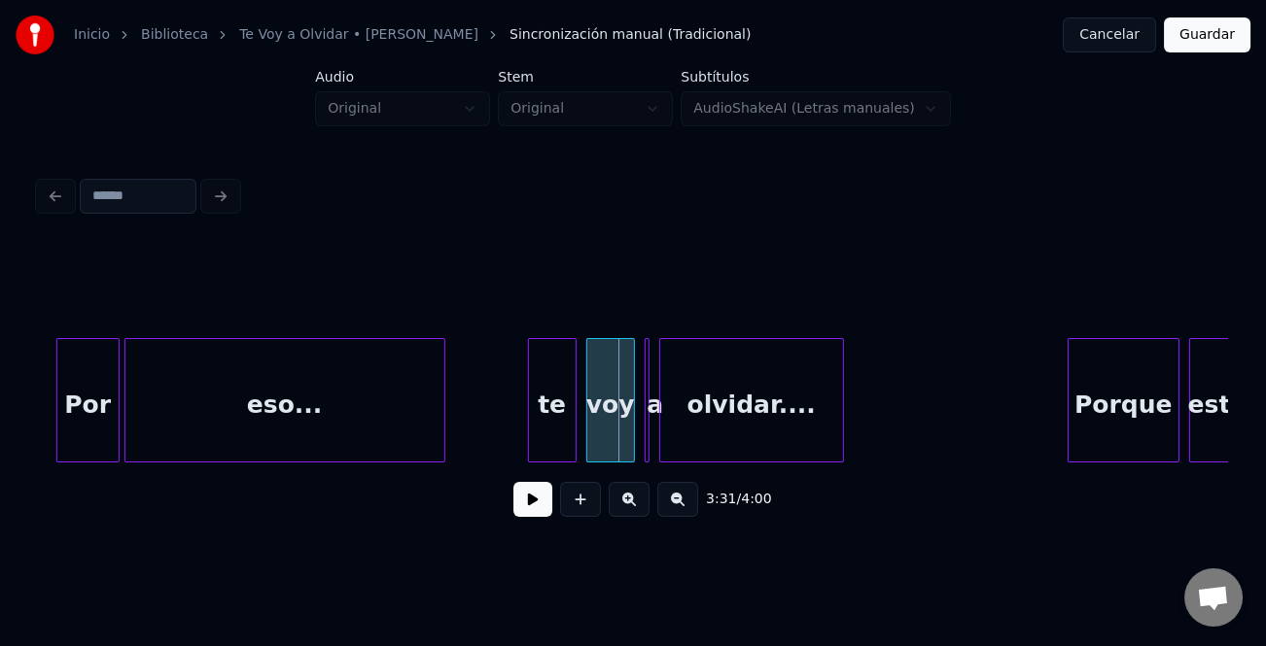
click at [566, 404] on div "te" at bounding box center [552, 405] width 47 height 132
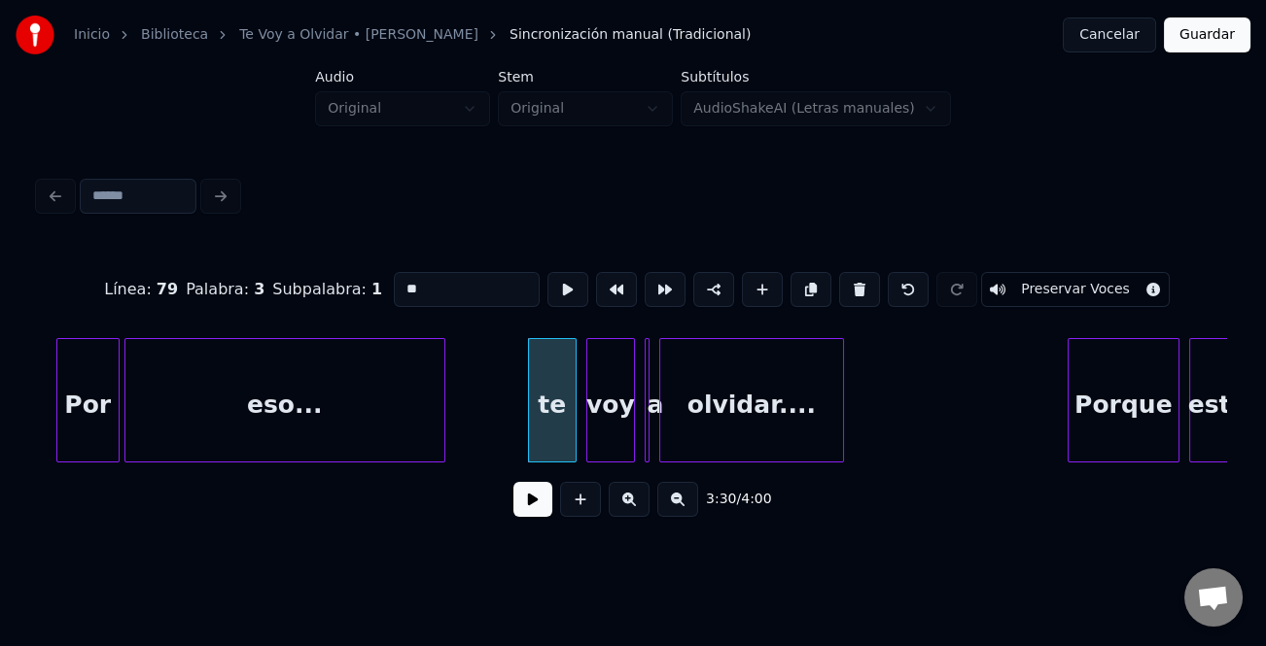
click at [403, 276] on input "**" at bounding box center [467, 289] width 146 height 35
click at [396, 281] on input "**" at bounding box center [467, 289] width 146 height 35
type input "**"
click at [531, 503] on button at bounding box center [532, 499] width 39 height 35
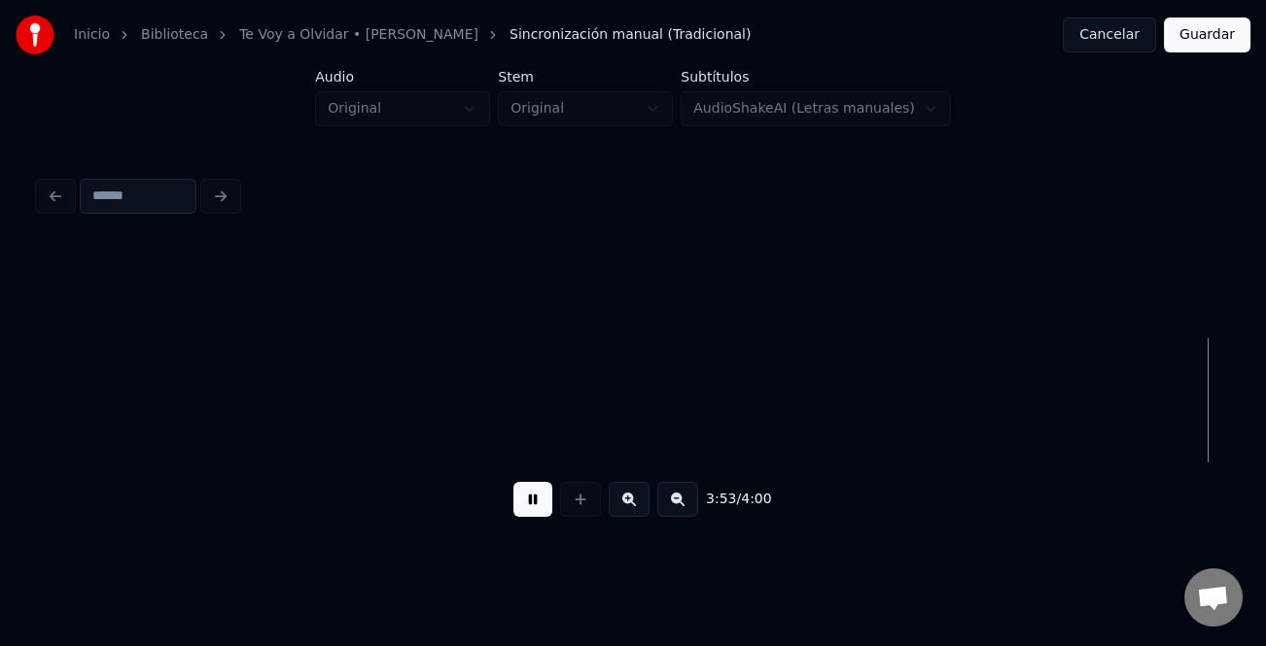
scroll to position [0, 56675]
click at [1209, 31] on button "Guardar" at bounding box center [1207, 34] width 87 height 35
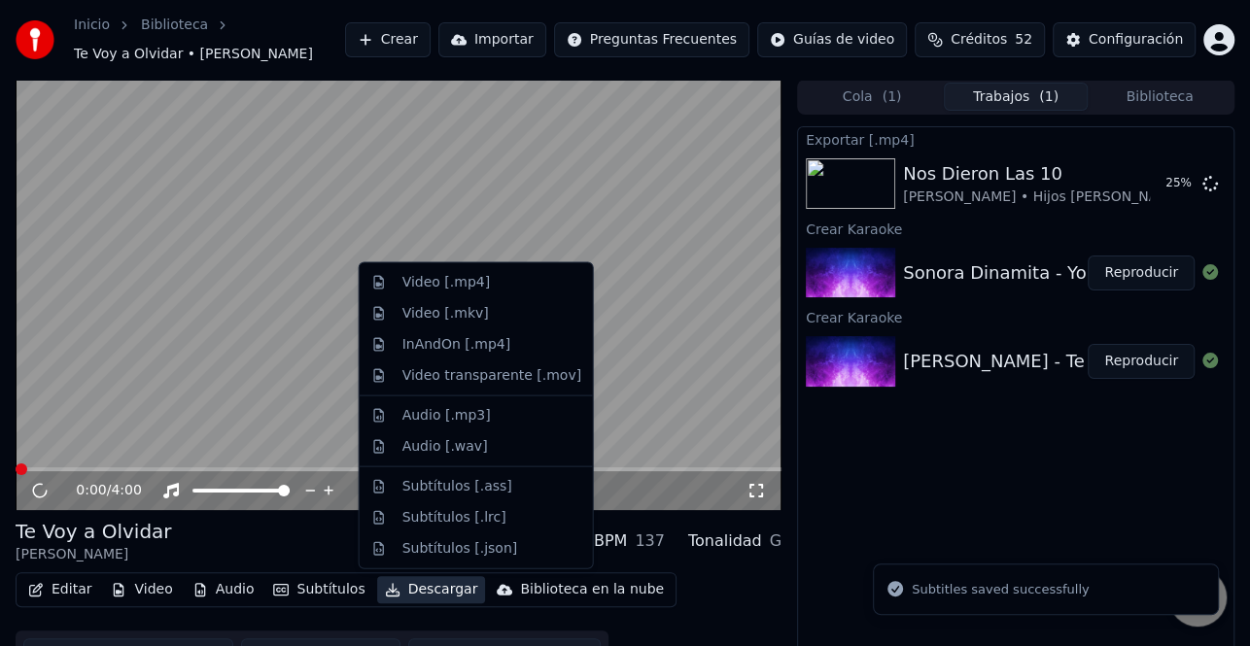
click at [432, 584] on button "Descargar" at bounding box center [431, 589] width 109 height 27
click at [496, 289] on div "Video [.mp4]" at bounding box center [491, 282] width 179 height 19
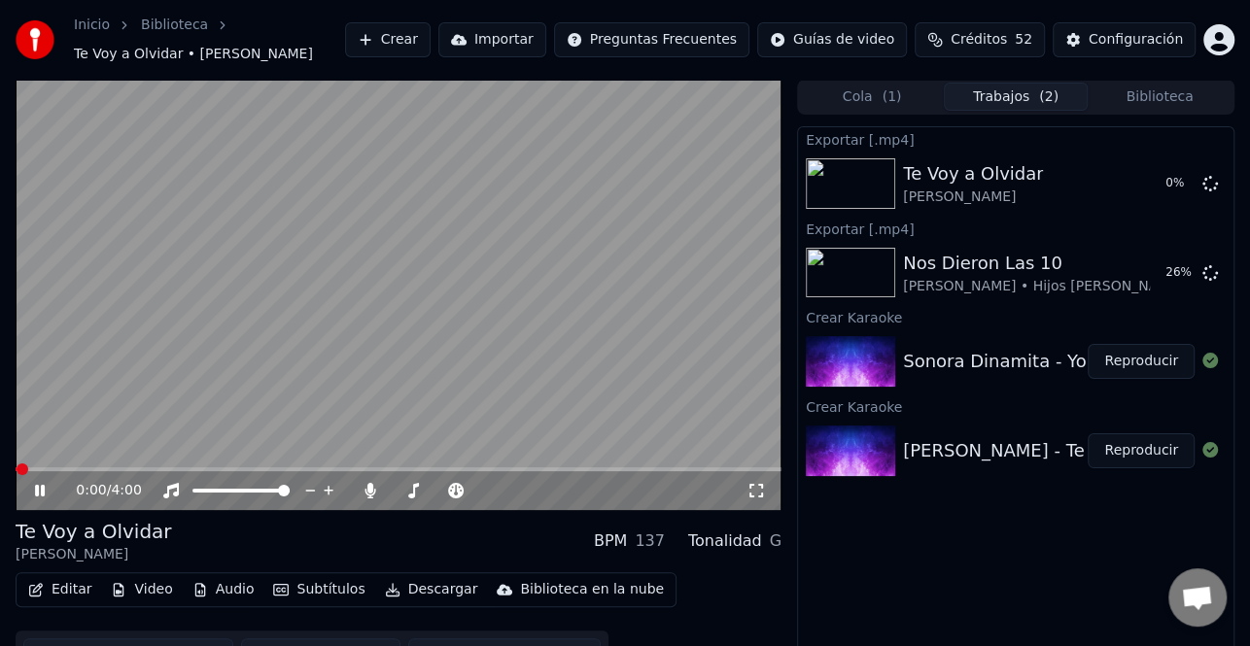
click at [41, 489] on icon at bounding box center [40, 491] width 10 height 12
click at [1135, 360] on button "Reproducir" at bounding box center [1141, 361] width 107 height 35
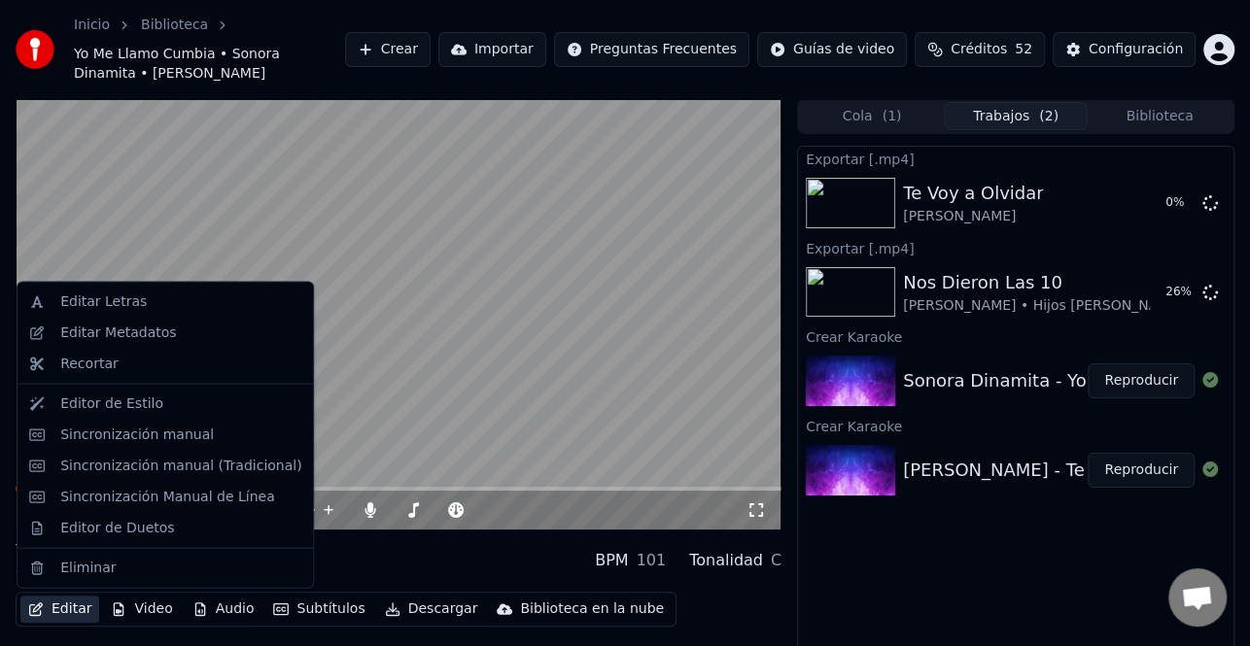
click at [73, 606] on button "Editar" at bounding box center [59, 609] width 79 height 27
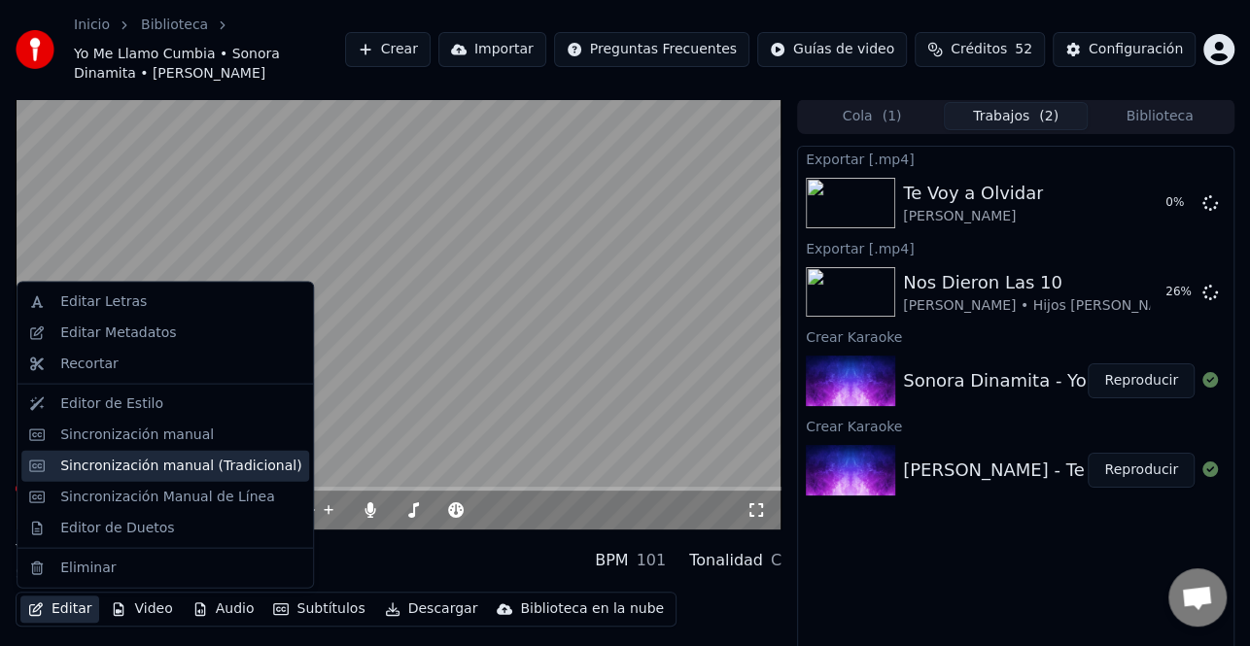
click at [206, 463] on div "Sincronización manual (Tradicional)" at bounding box center [180, 465] width 241 height 19
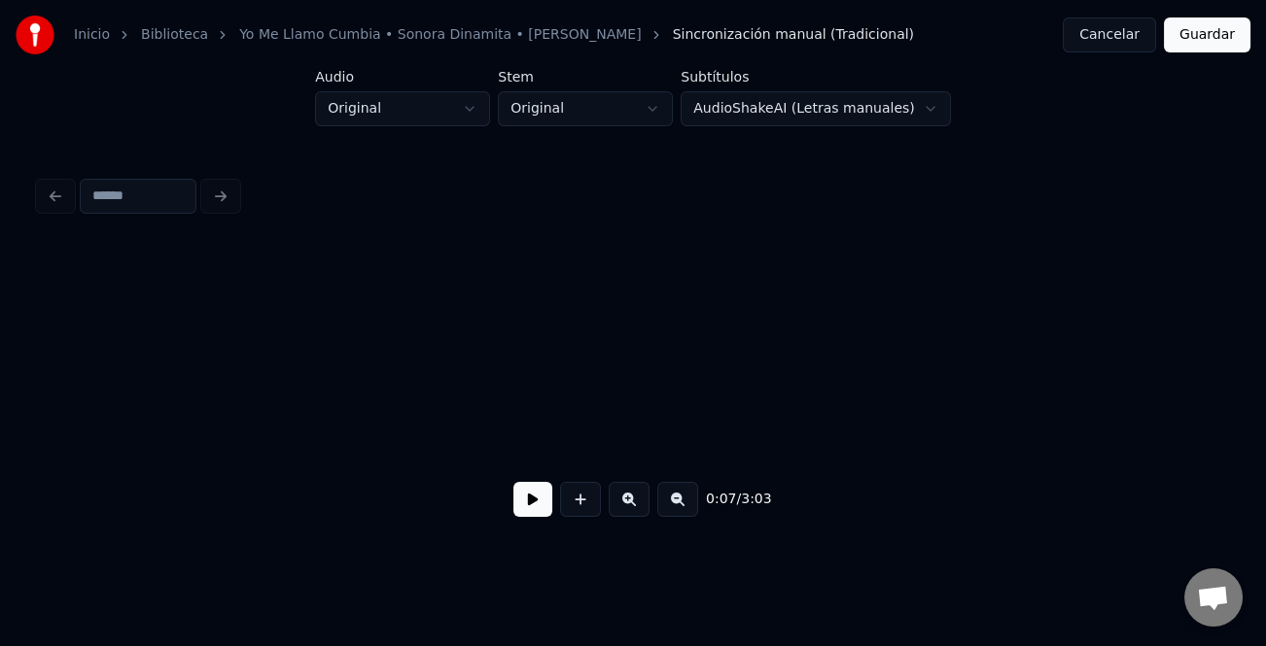
scroll to position [0, 1886]
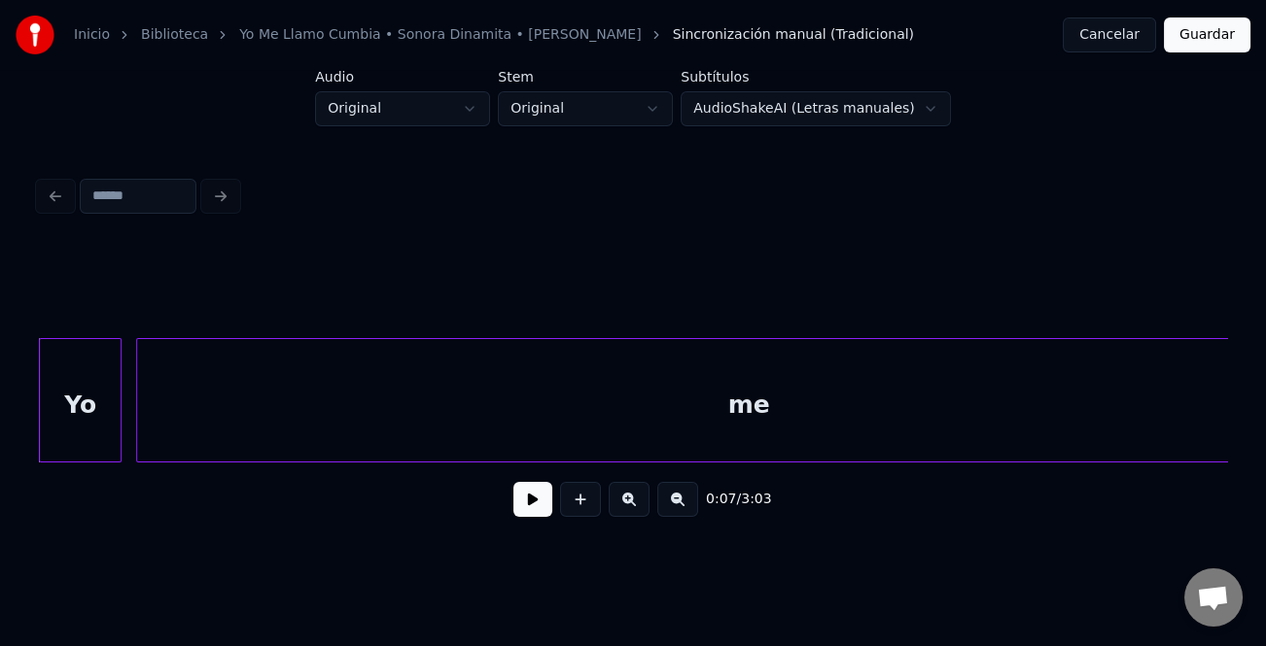
drag, startPoint x: 1138, startPoint y: 45, endPoint x: 1069, endPoint y: 72, distance: 74.2
click at [1137, 45] on button "Cancelar" at bounding box center [1109, 34] width 93 height 35
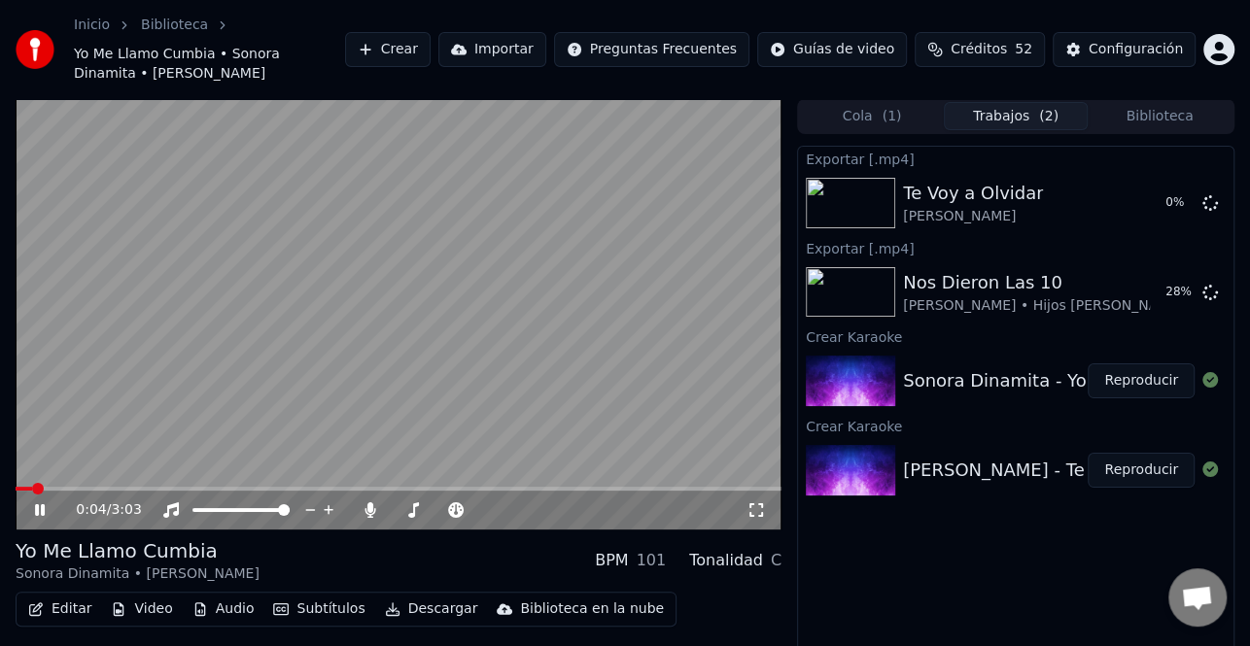
click at [49, 507] on icon at bounding box center [53, 511] width 45 height 16
click at [64, 603] on button "Editar" at bounding box center [59, 609] width 79 height 27
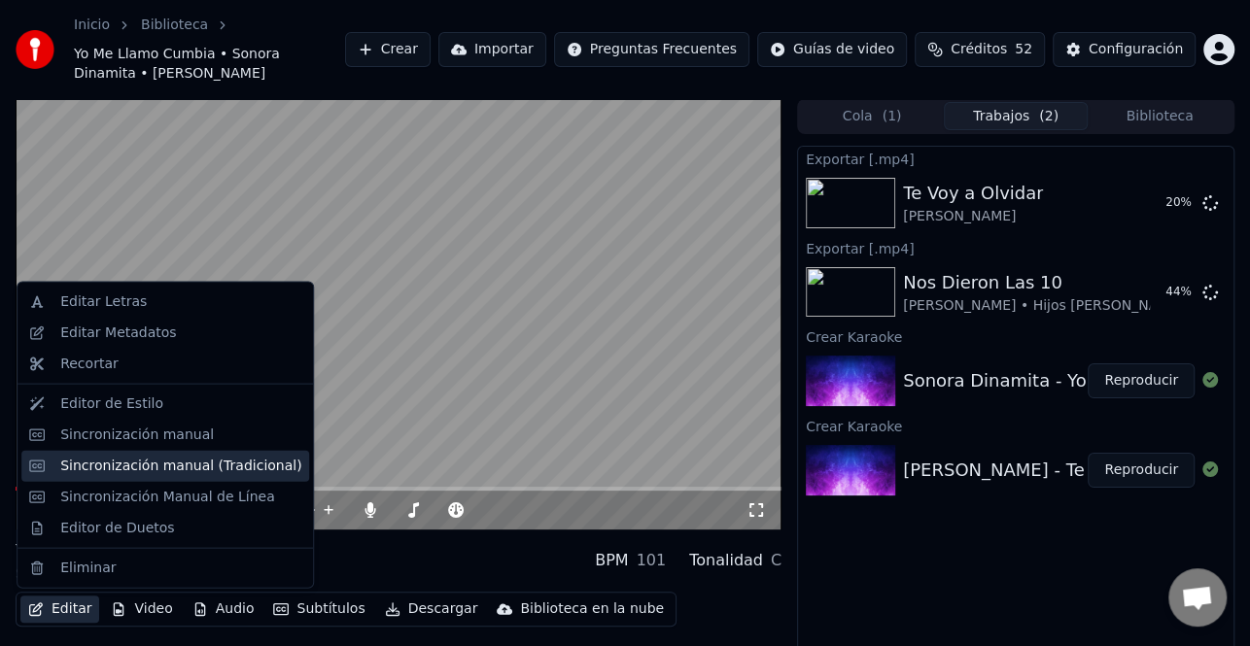
click at [209, 466] on div "Sincronización manual (Tradicional)" at bounding box center [180, 465] width 241 height 19
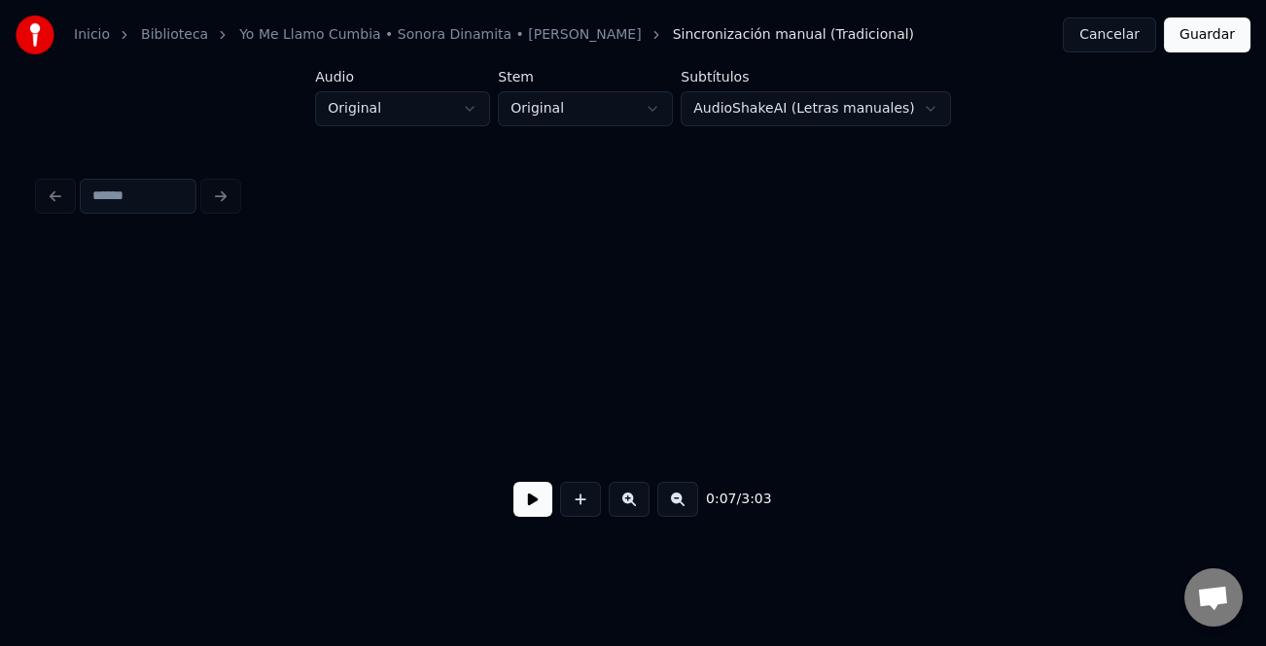
scroll to position [0, 1886]
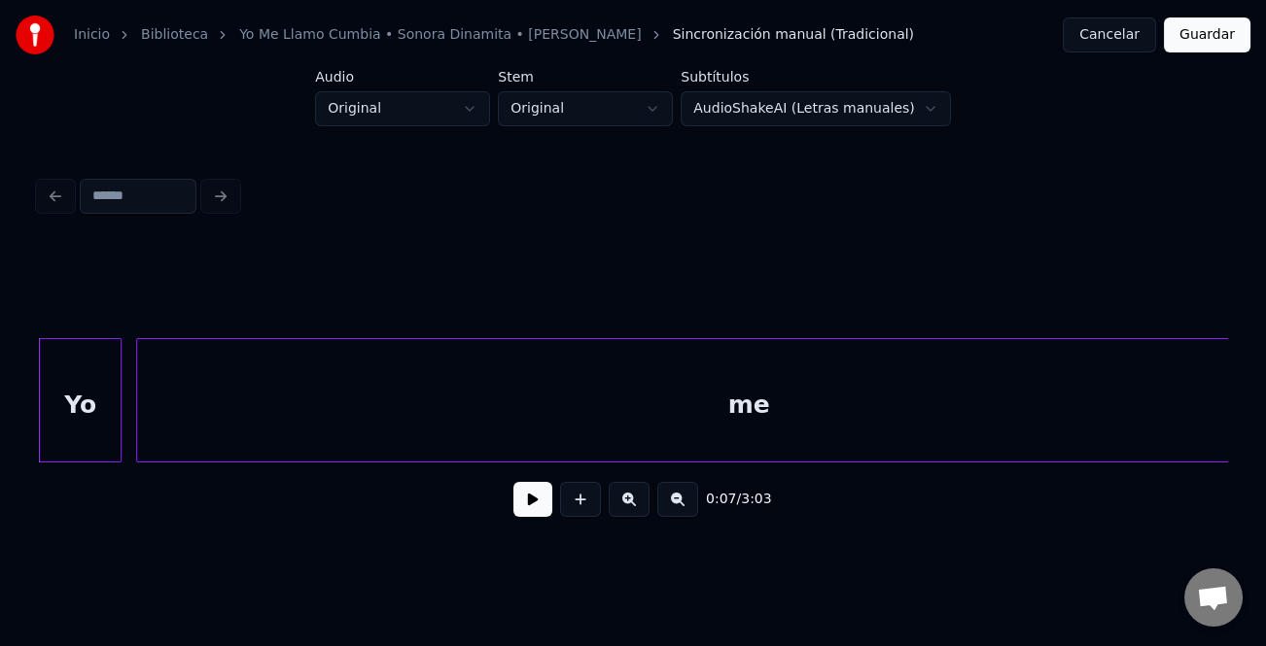
click at [517, 501] on button at bounding box center [532, 499] width 39 height 35
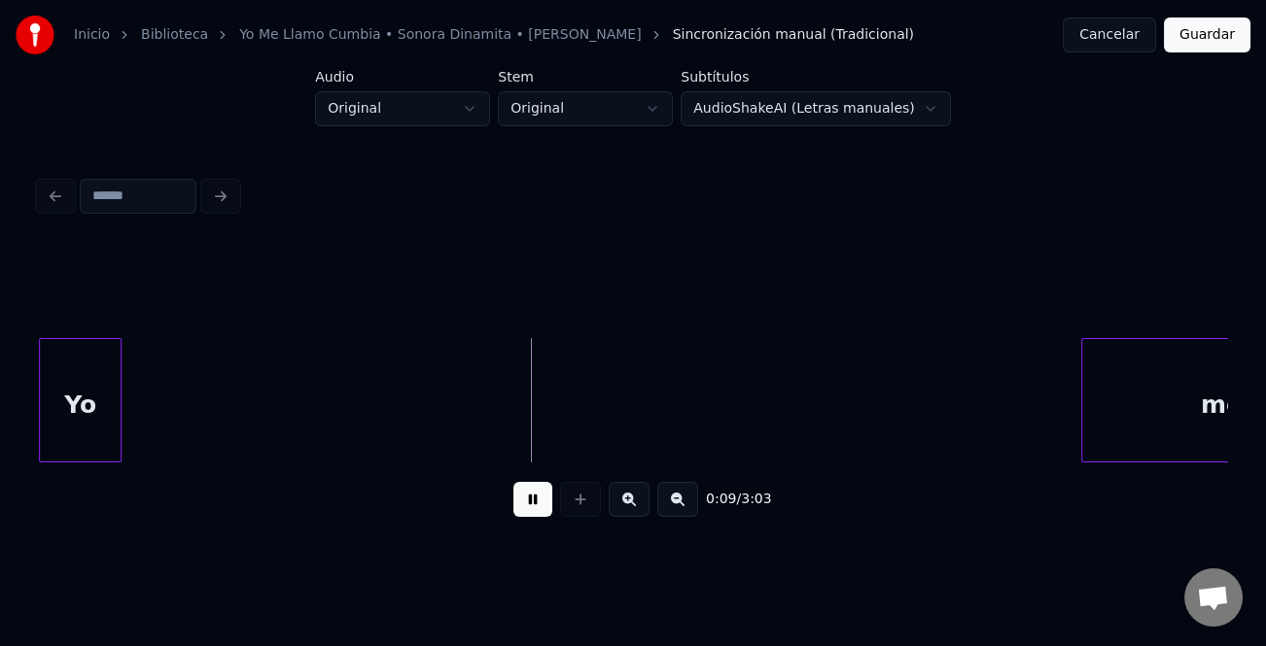
click at [1075, 463] on div "Yo me" at bounding box center [633, 400] width 1188 height 124
click at [685, 506] on button at bounding box center [677, 499] width 41 height 35
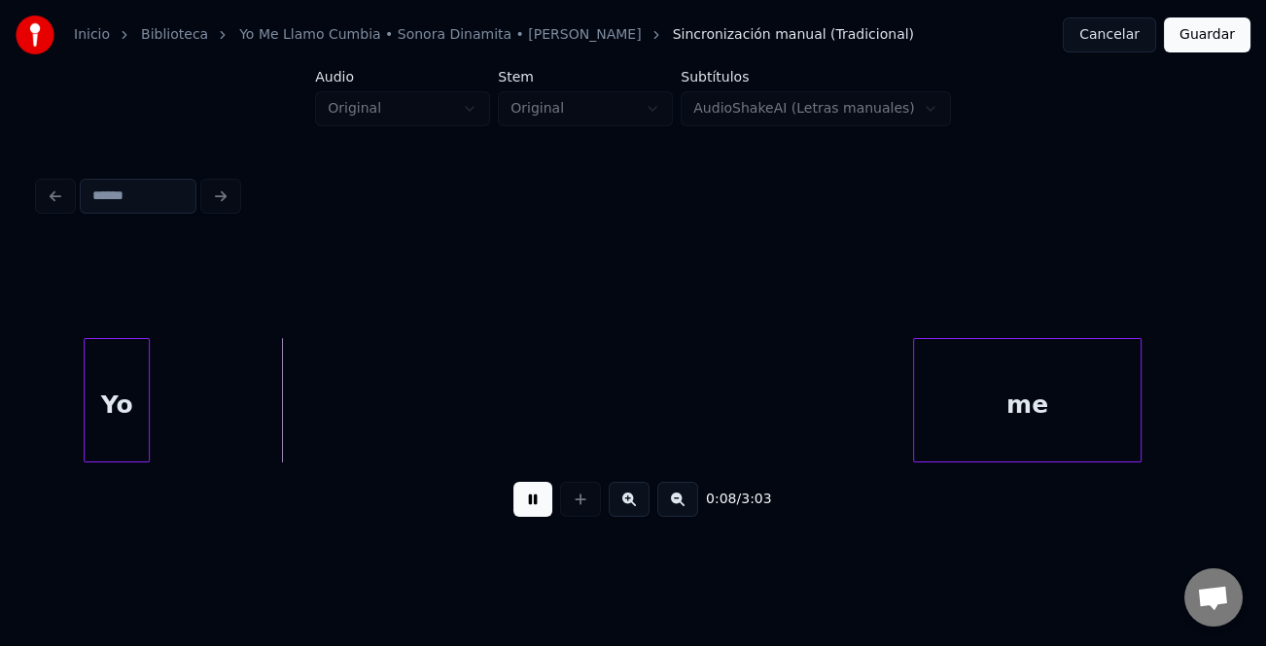
click at [685, 506] on button at bounding box center [677, 499] width 41 height 35
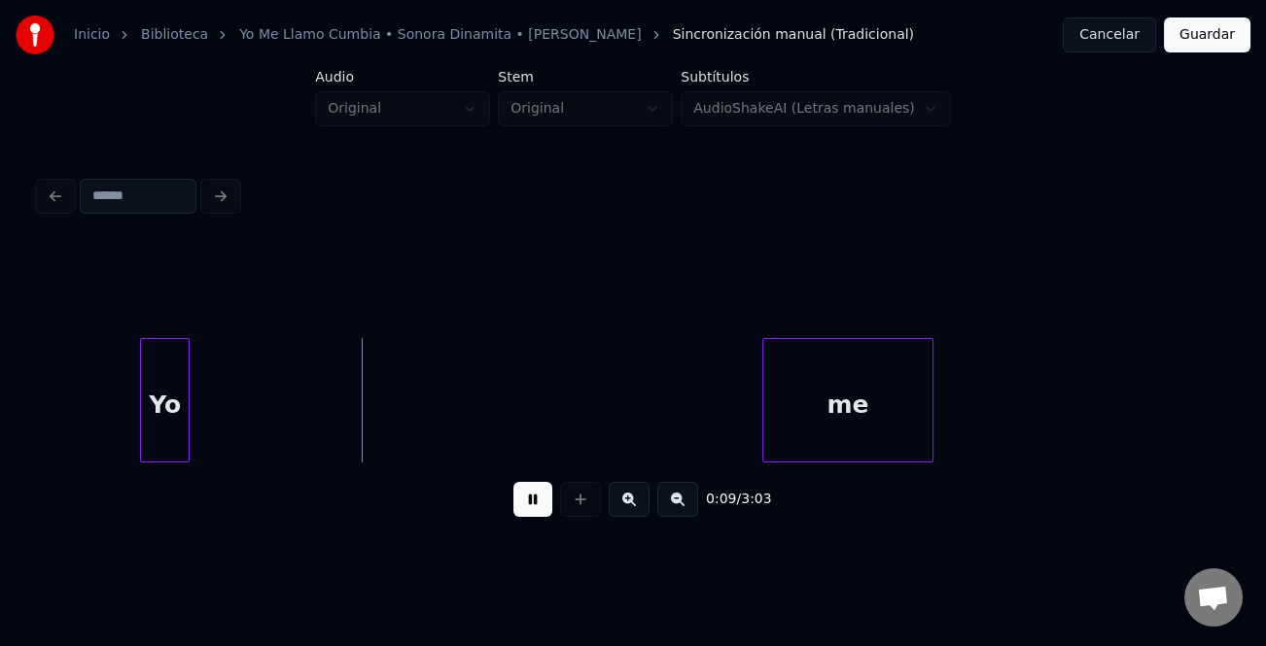
click at [682, 505] on button at bounding box center [677, 499] width 41 height 35
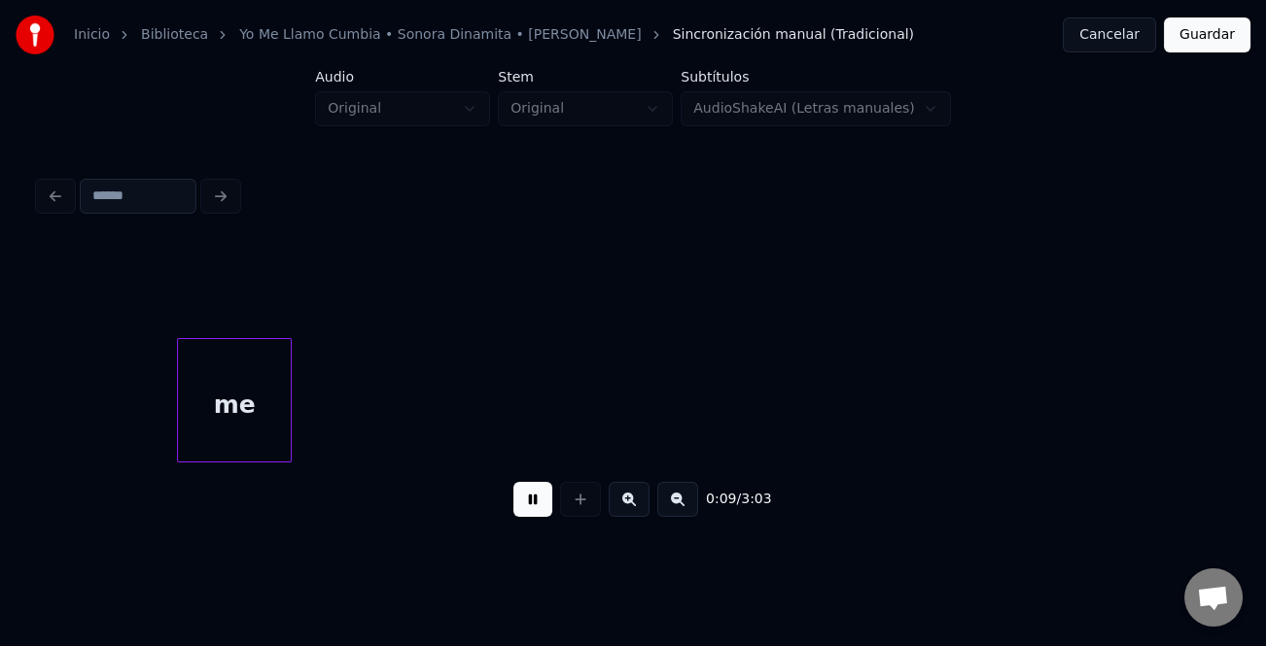
scroll to position [0, 569]
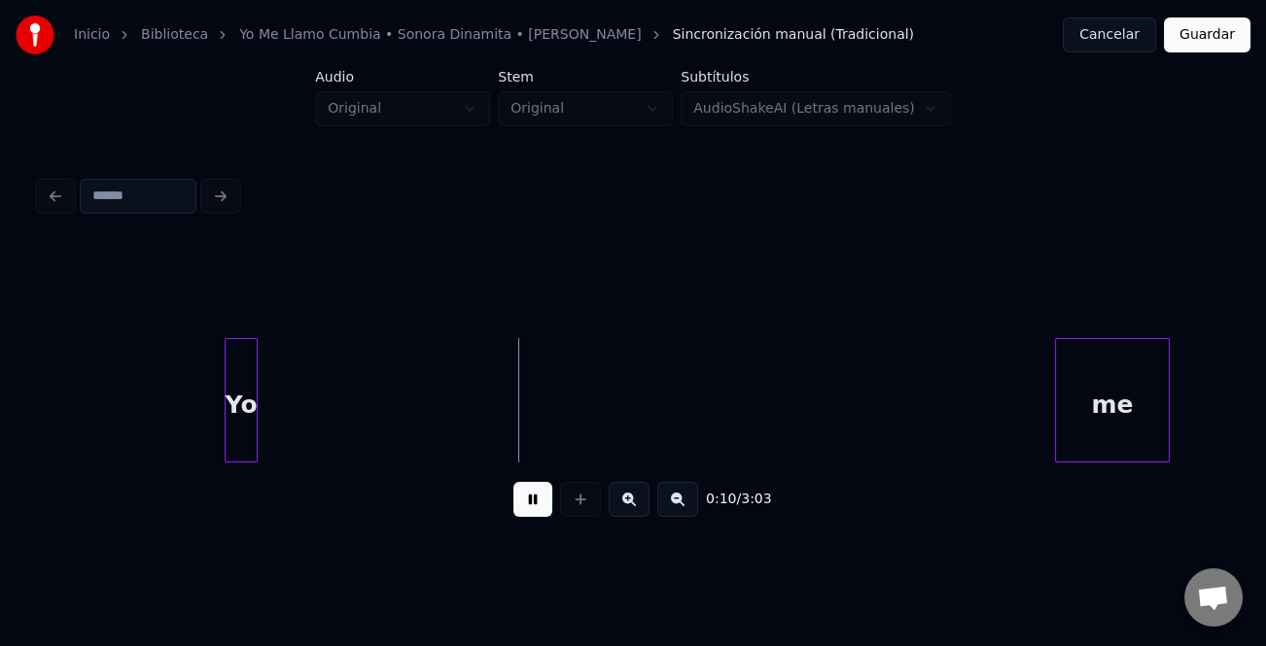
click at [1120, 404] on div "me" at bounding box center [1112, 405] width 113 height 132
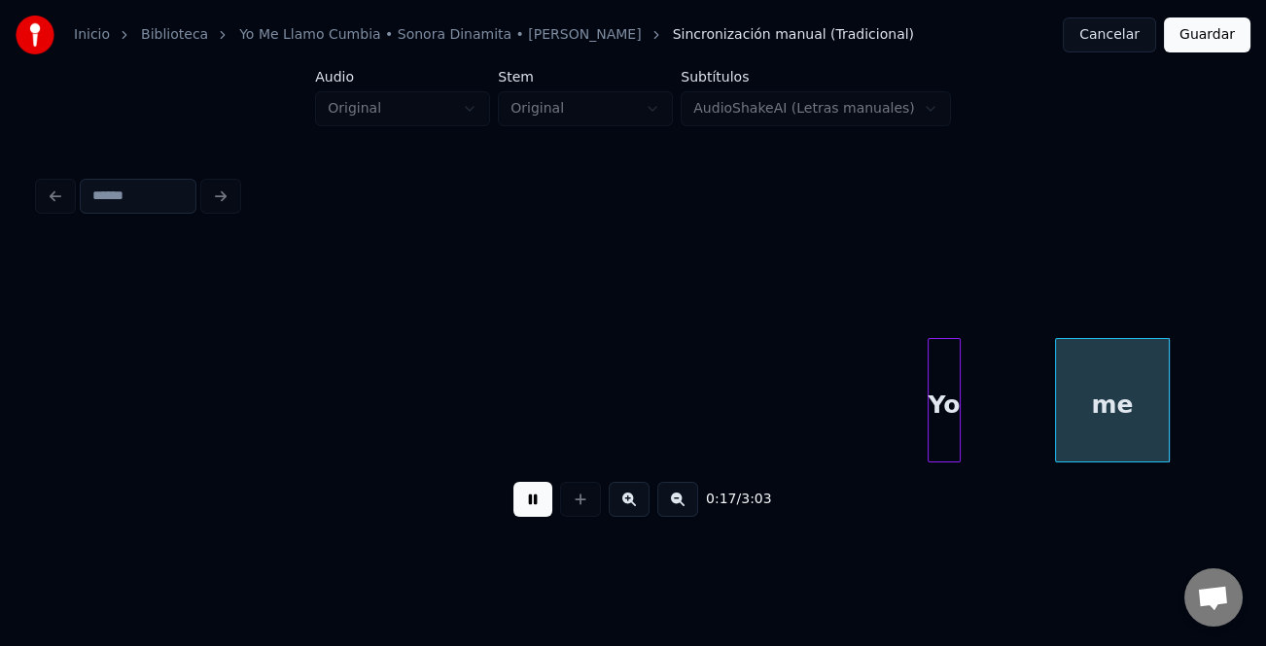
click at [959, 418] on div "Yo" at bounding box center [943, 405] width 31 height 132
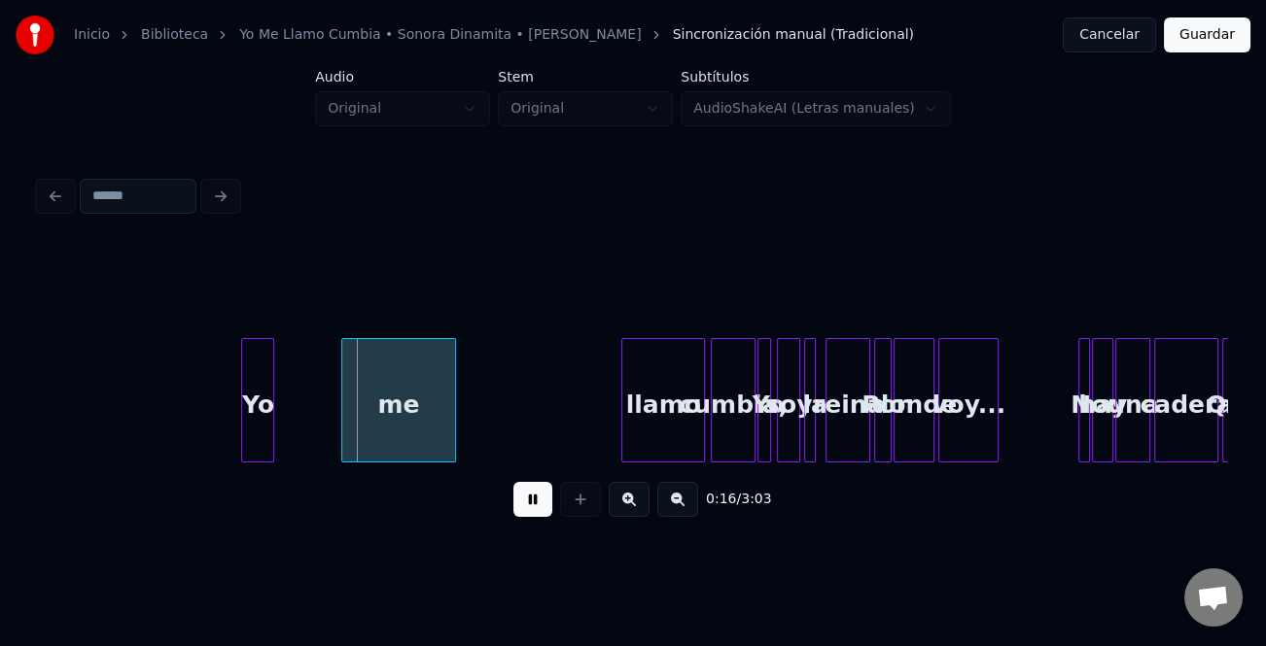
scroll to position [0, 1324]
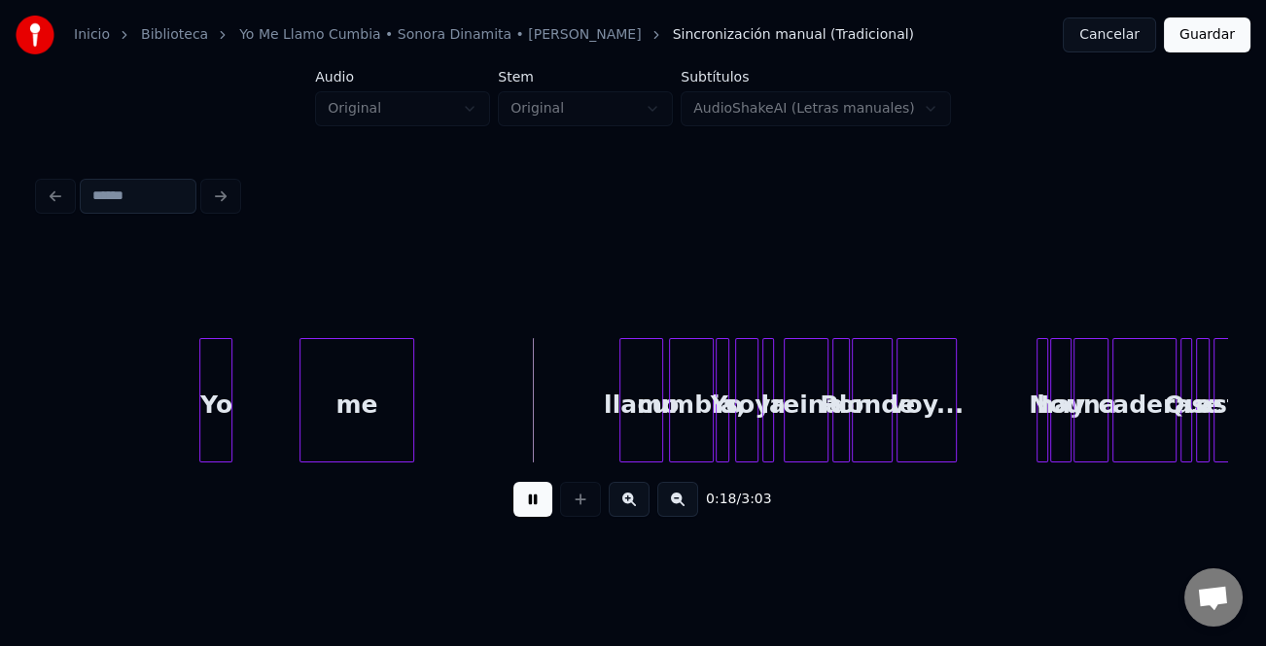
click at [620, 408] on div at bounding box center [623, 400] width 6 height 122
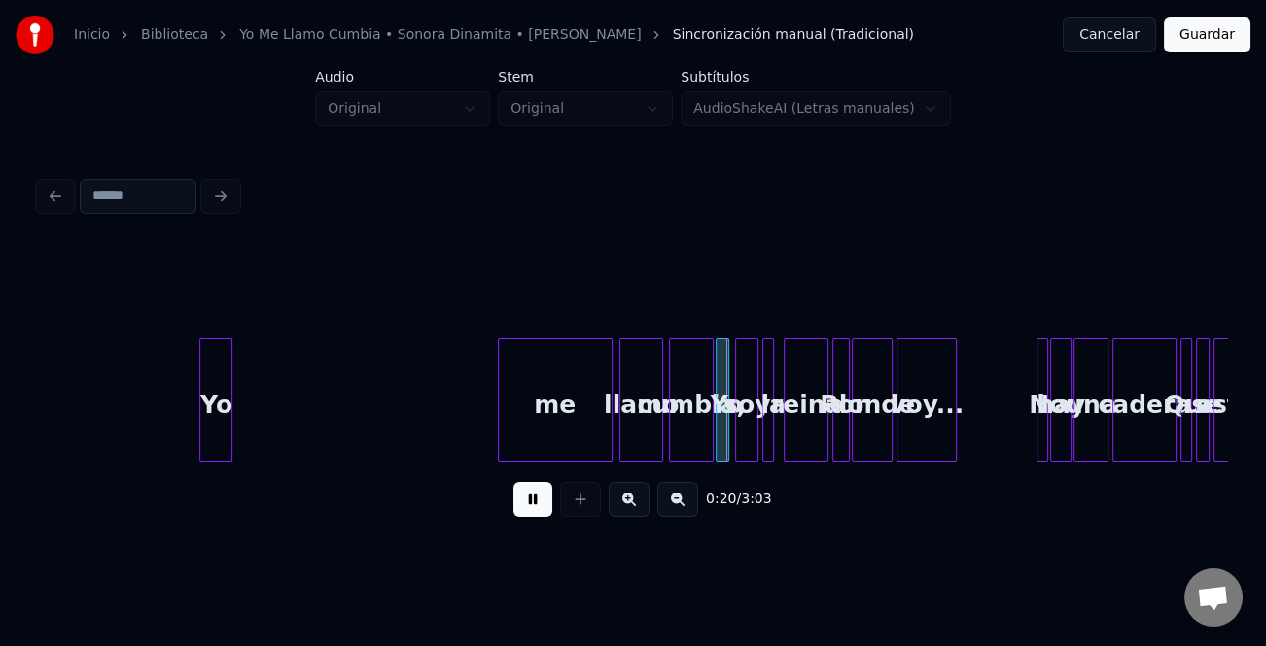
click at [528, 417] on div "me" at bounding box center [555, 405] width 113 height 132
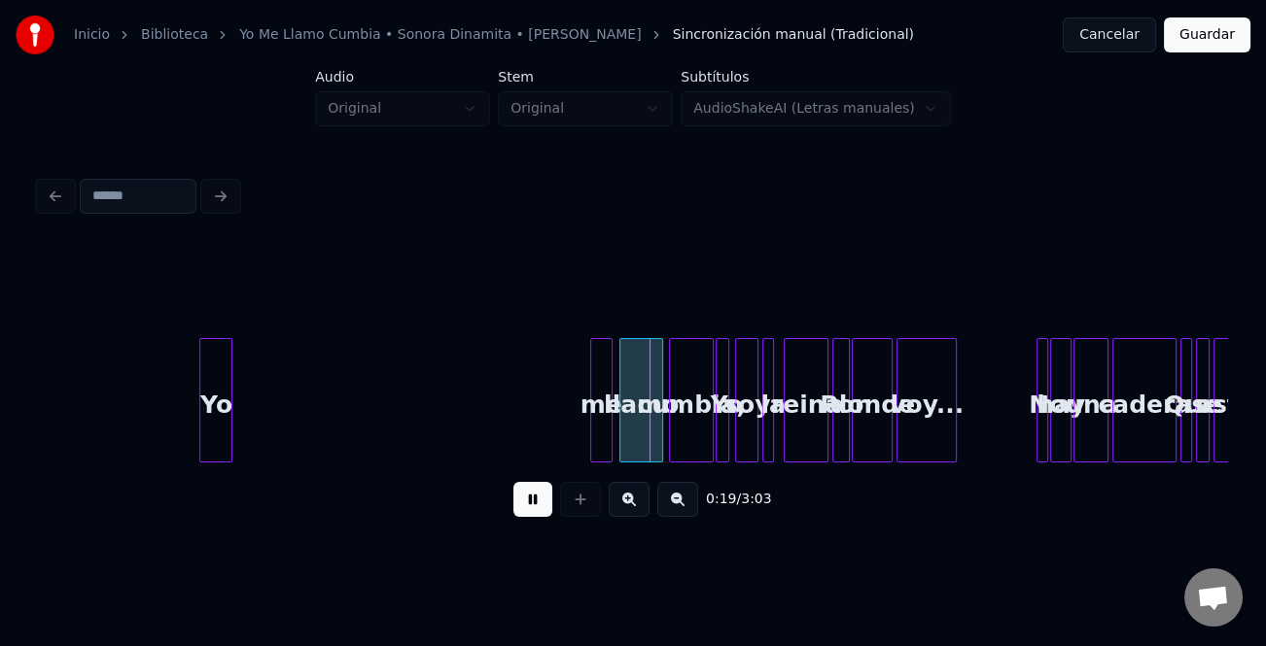
click at [591, 426] on div at bounding box center [594, 400] width 6 height 122
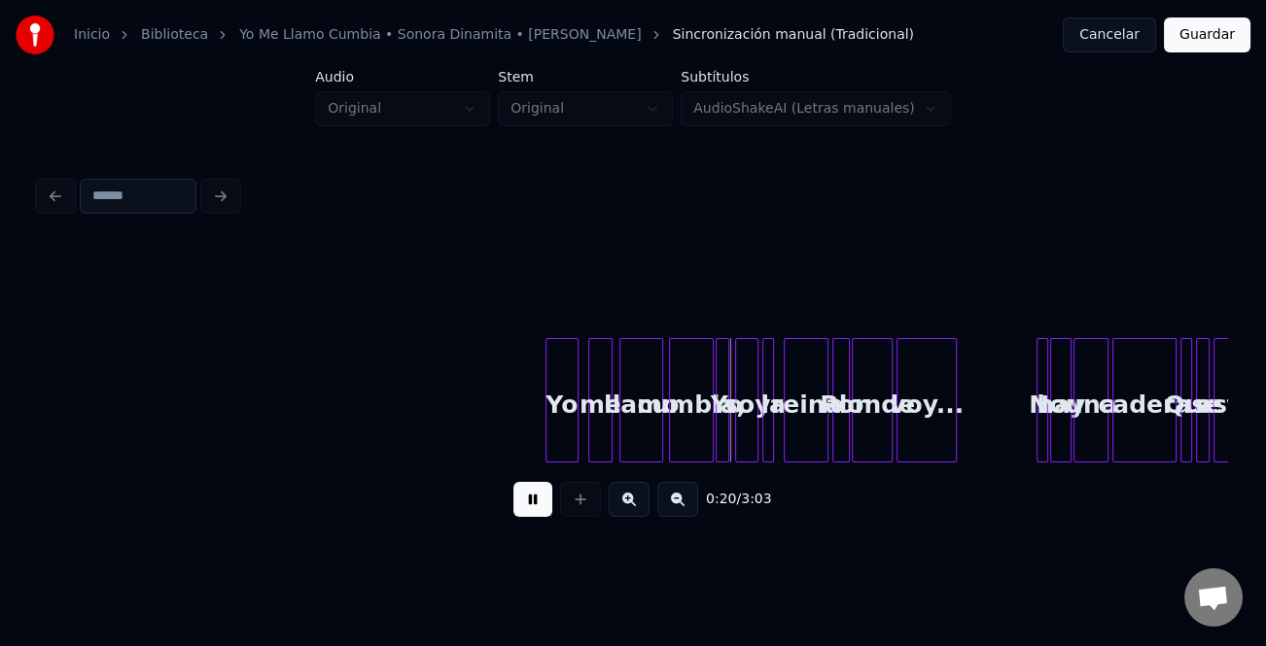
click at [552, 435] on div "Yo" at bounding box center [561, 405] width 31 height 132
drag, startPoint x: 509, startPoint y: 441, endPoint x: 548, endPoint y: 495, distance: 66.1
click at [626, 502] on button at bounding box center [629, 499] width 41 height 35
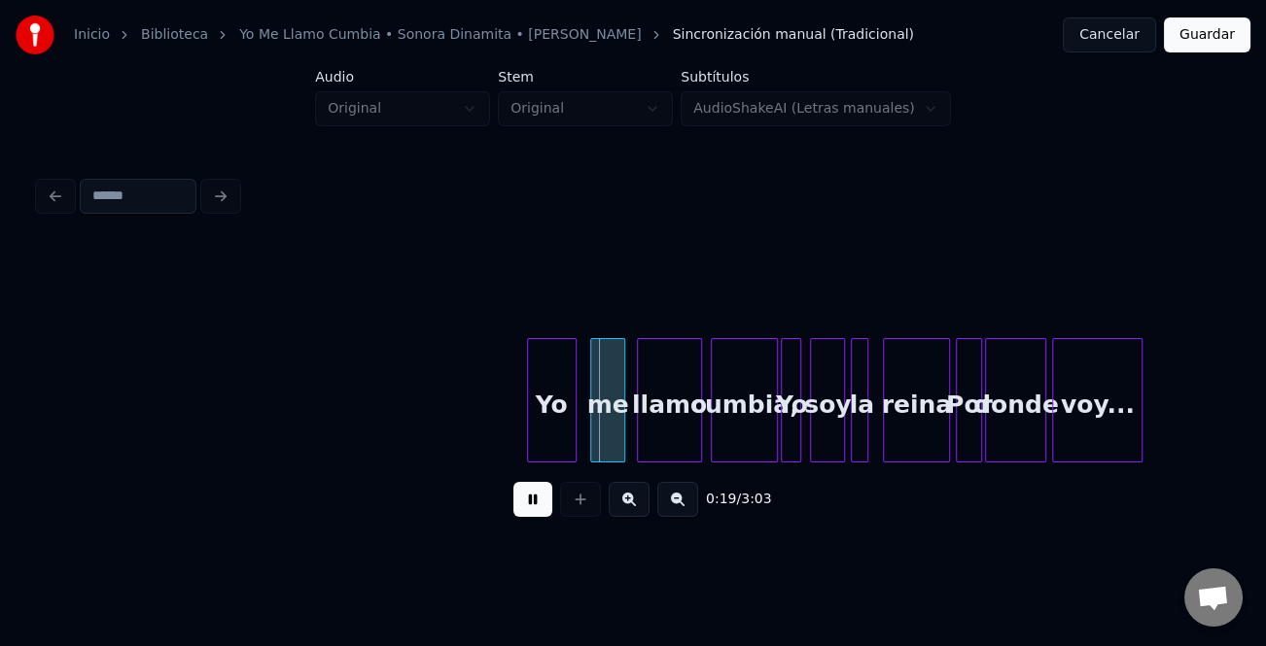
click at [626, 502] on button at bounding box center [629, 499] width 41 height 35
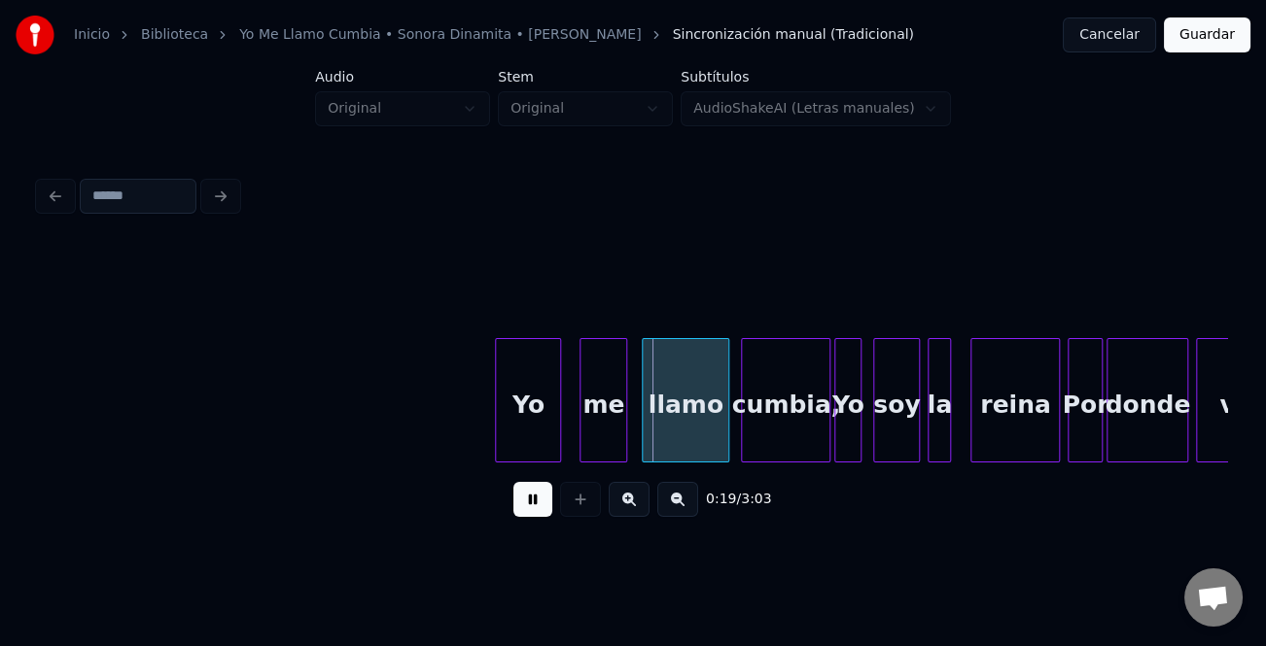
click at [626, 502] on button at bounding box center [629, 499] width 41 height 35
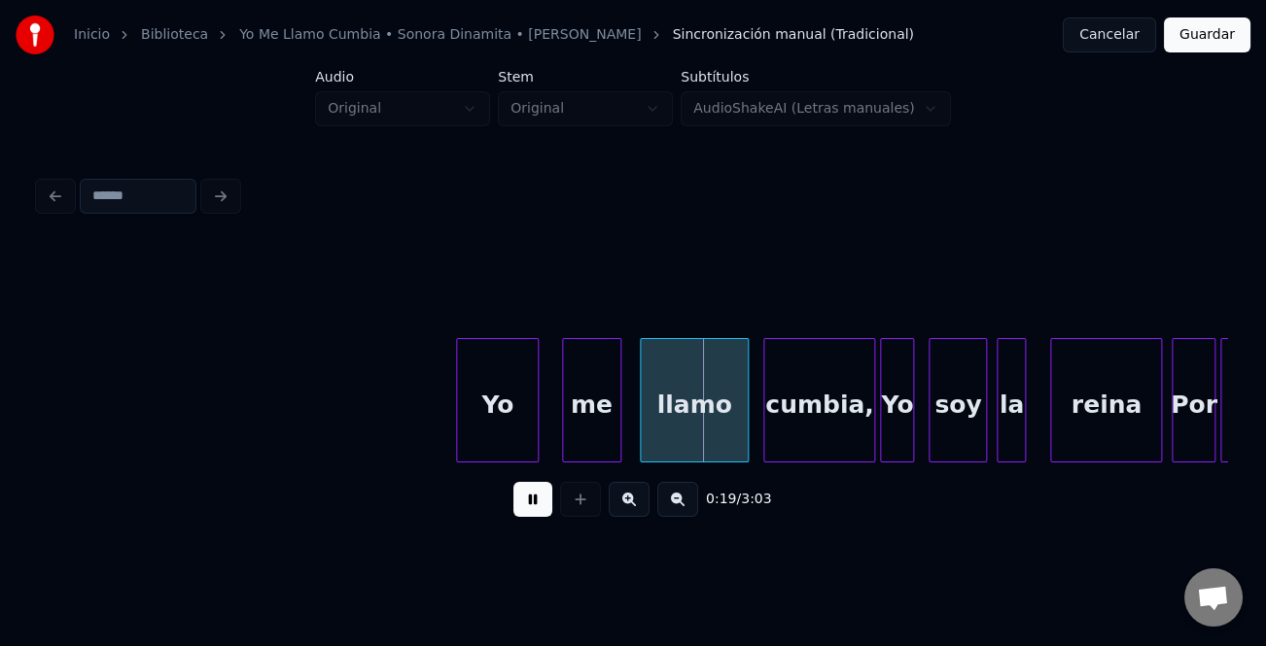
click at [626, 502] on button at bounding box center [629, 499] width 41 height 35
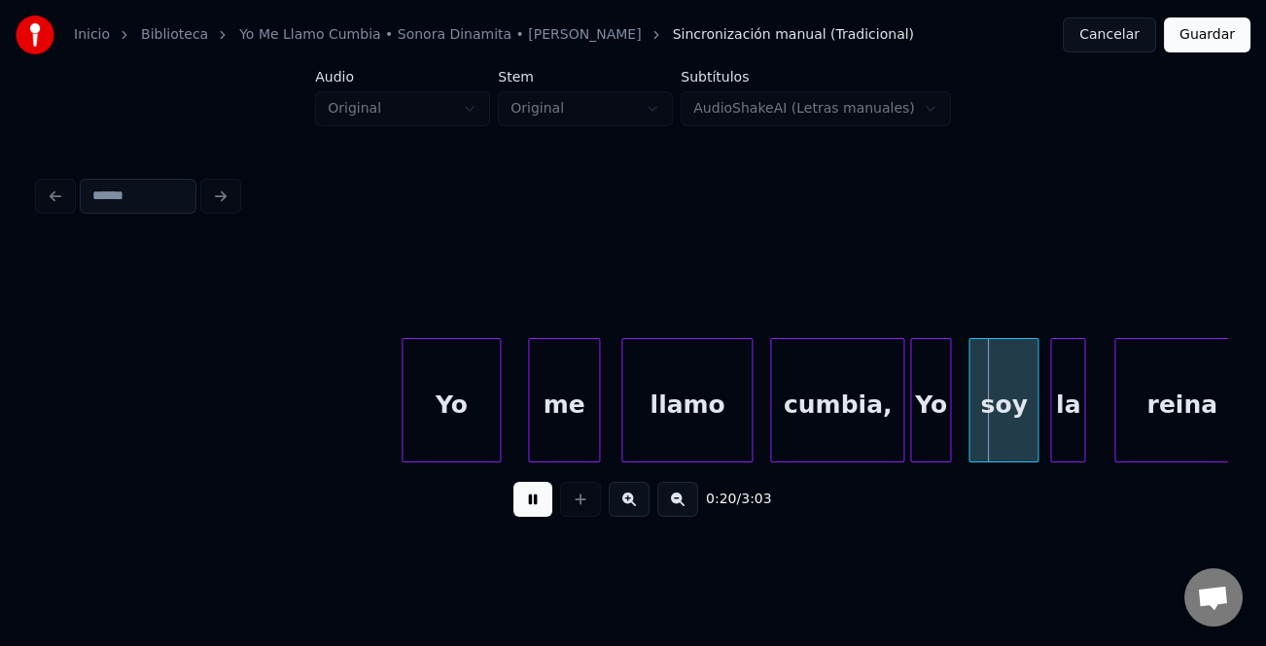
click at [536, 506] on button at bounding box center [532, 499] width 39 height 35
click at [551, 428] on div "me" at bounding box center [580, 405] width 69 height 132
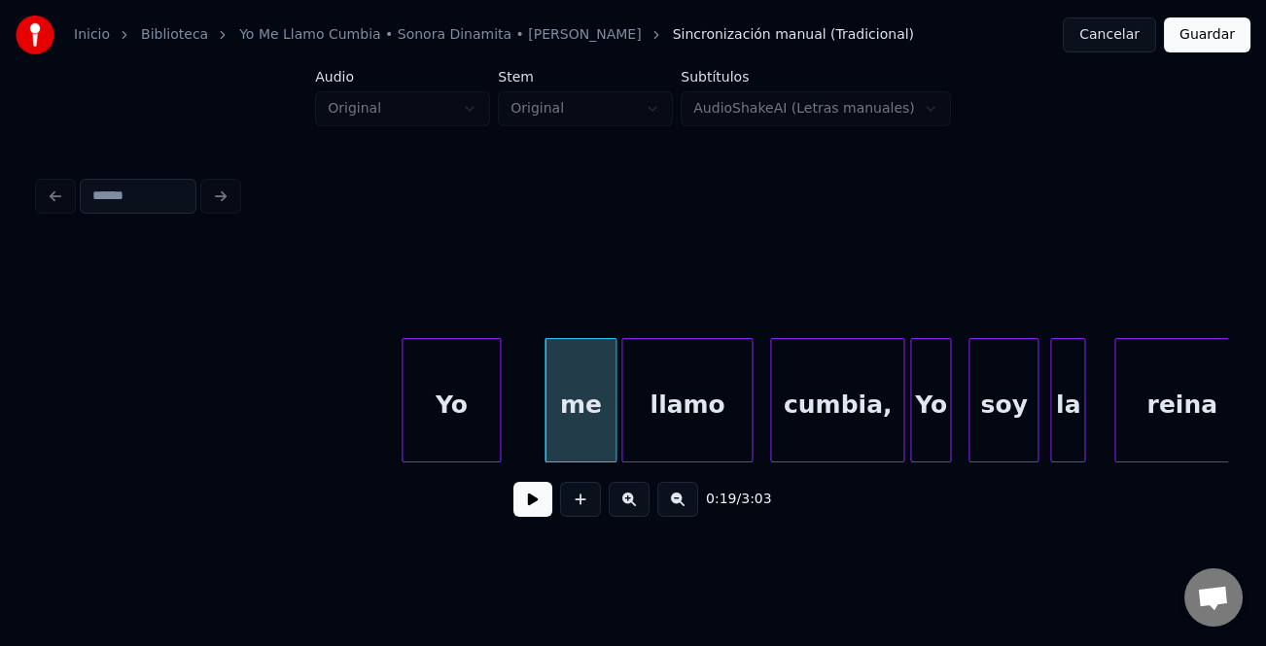
drag, startPoint x: 542, startPoint y: 428, endPoint x: 567, endPoint y: 428, distance: 24.3
click at [576, 428] on div at bounding box center [578, 400] width 6 height 122
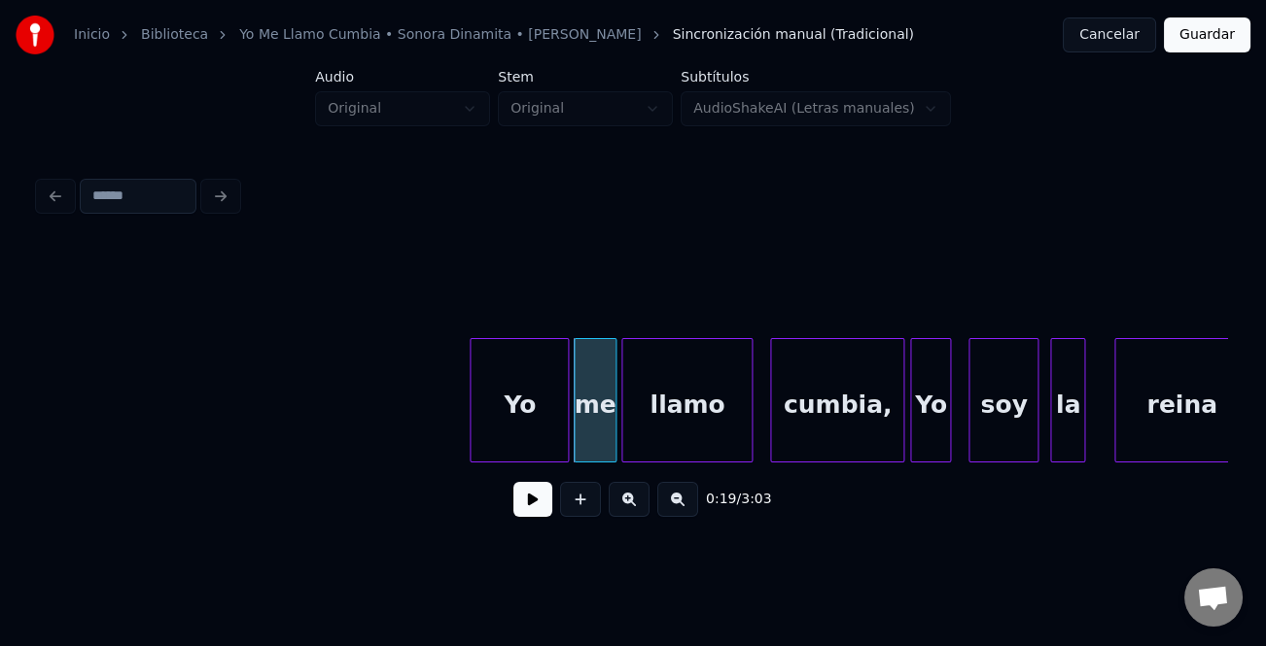
click at [551, 415] on div "Yo" at bounding box center [519, 405] width 97 height 132
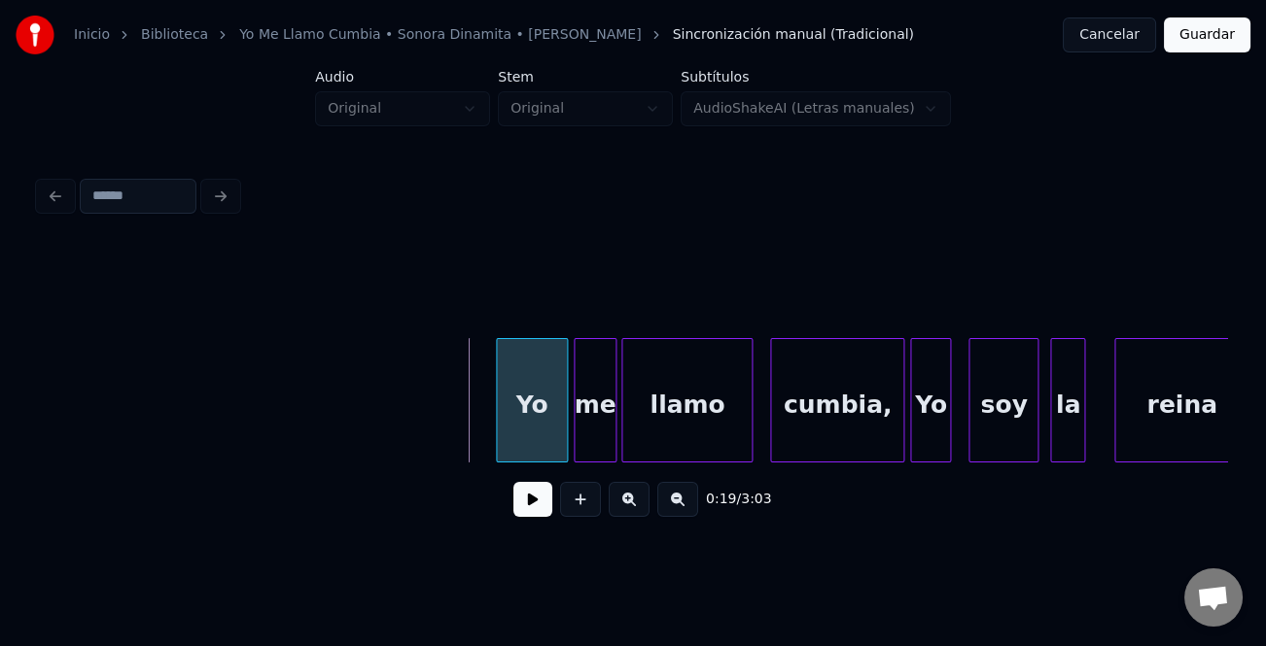
click at [499, 422] on div at bounding box center [500, 400] width 6 height 122
click at [533, 506] on button at bounding box center [532, 499] width 39 height 35
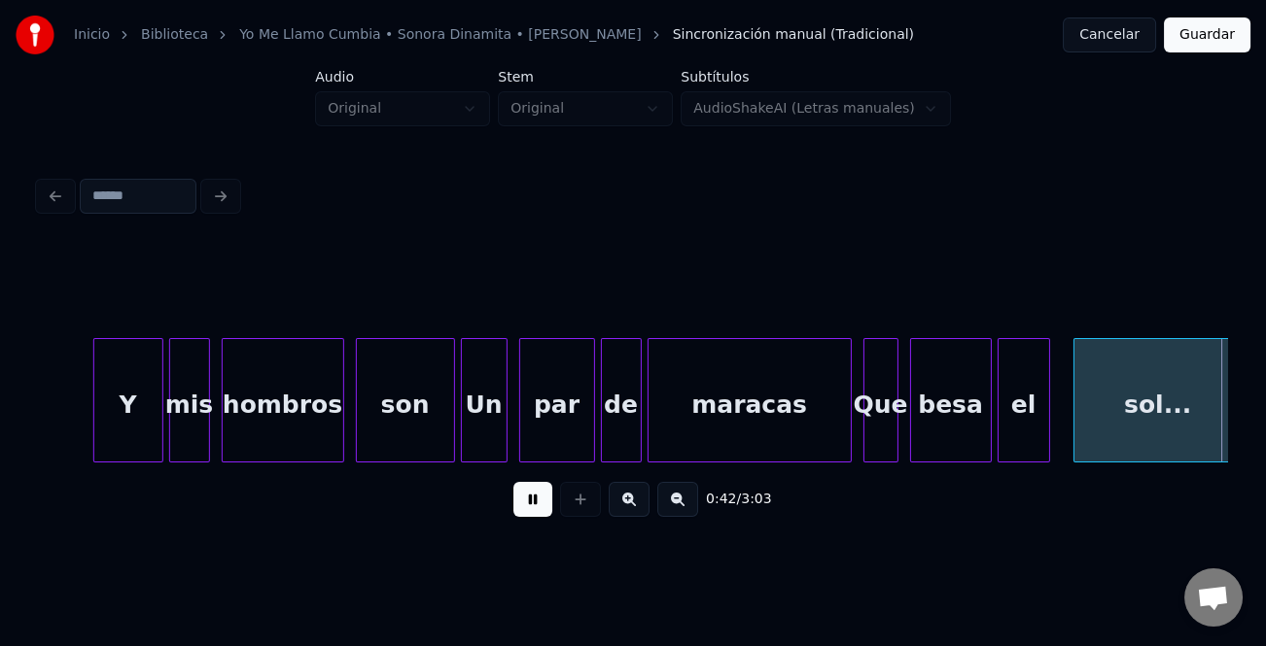
scroll to position [0, 12270]
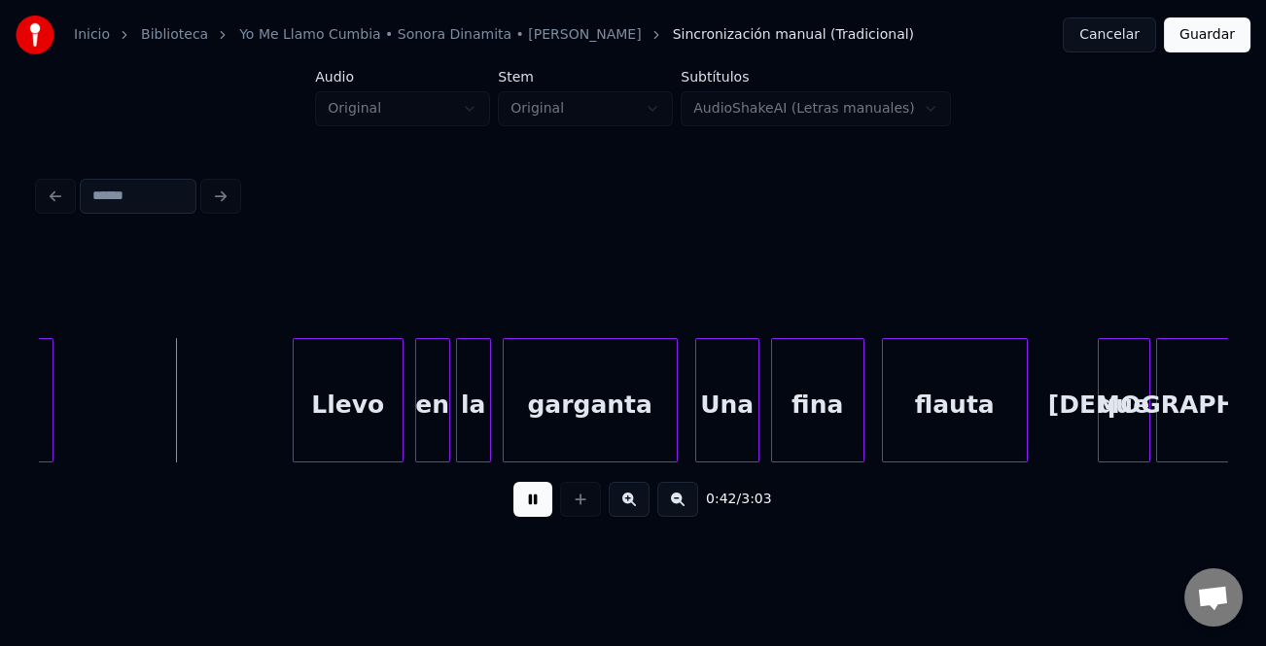
click at [536, 508] on button at bounding box center [532, 499] width 39 height 35
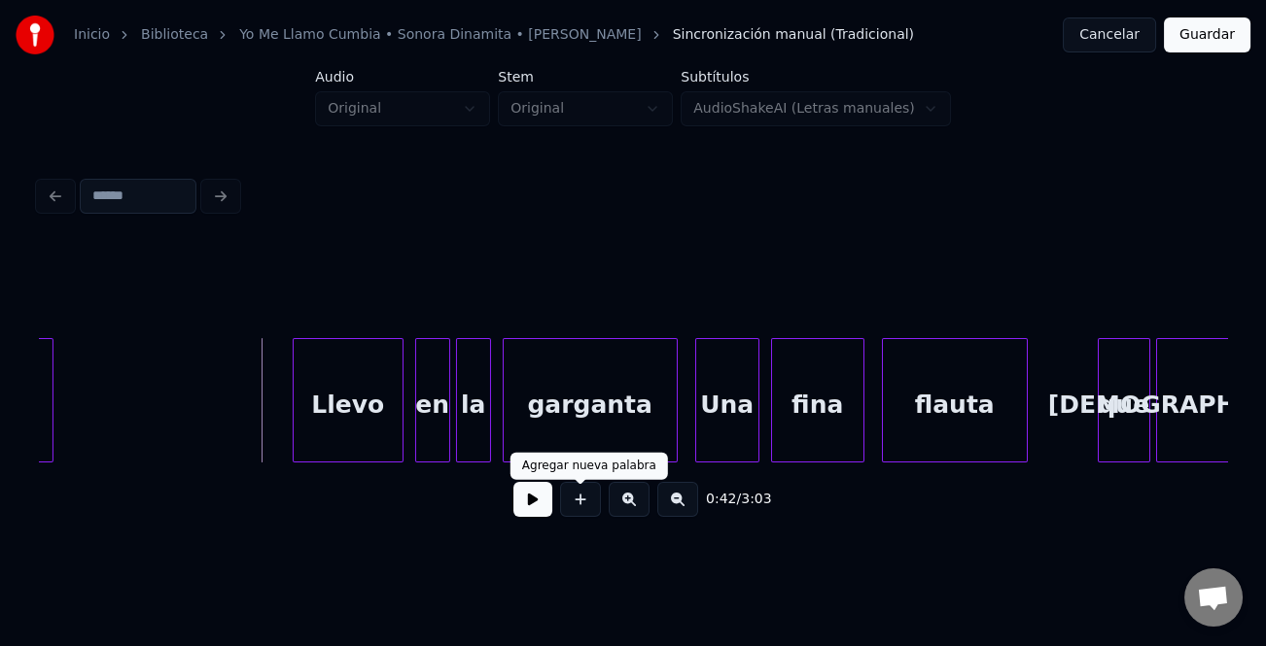
click at [527, 492] on button at bounding box center [532, 499] width 39 height 35
click at [528, 516] on button at bounding box center [532, 499] width 39 height 35
click at [535, 512] on button at bounding box center [532, 499] width 39 height 35
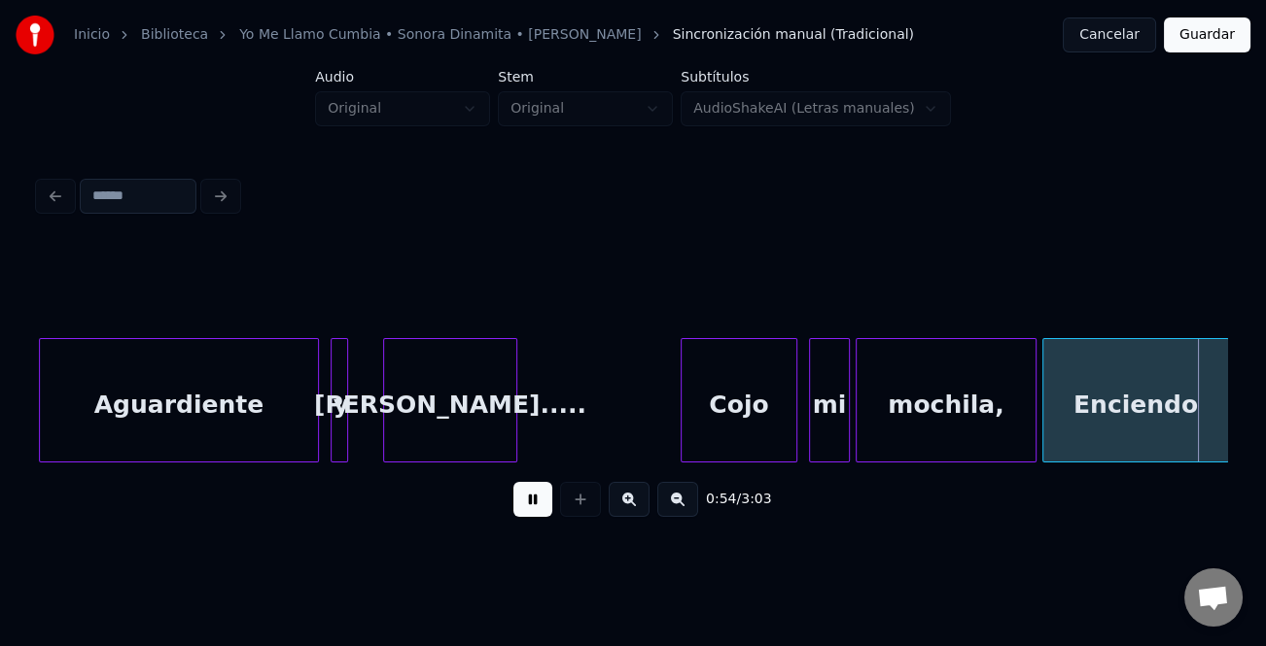
scroll to position [0, 15838]
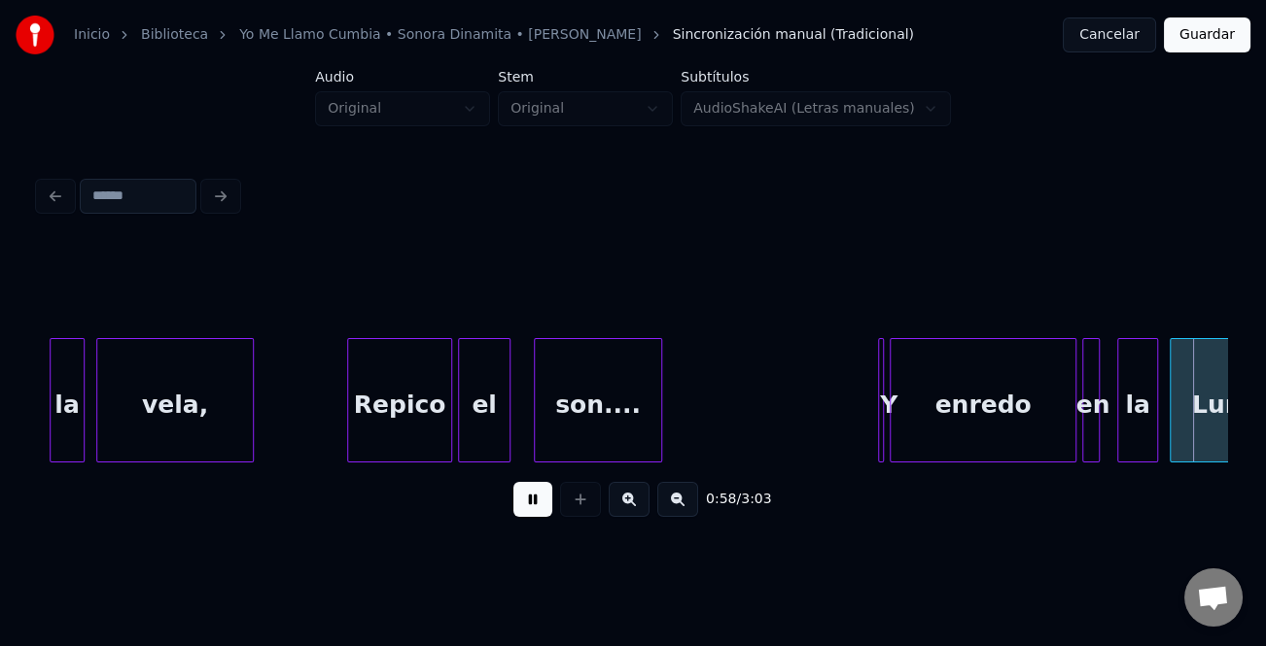
click at [537, 494] on button at bounding box center [532, 499] width 39 height 35
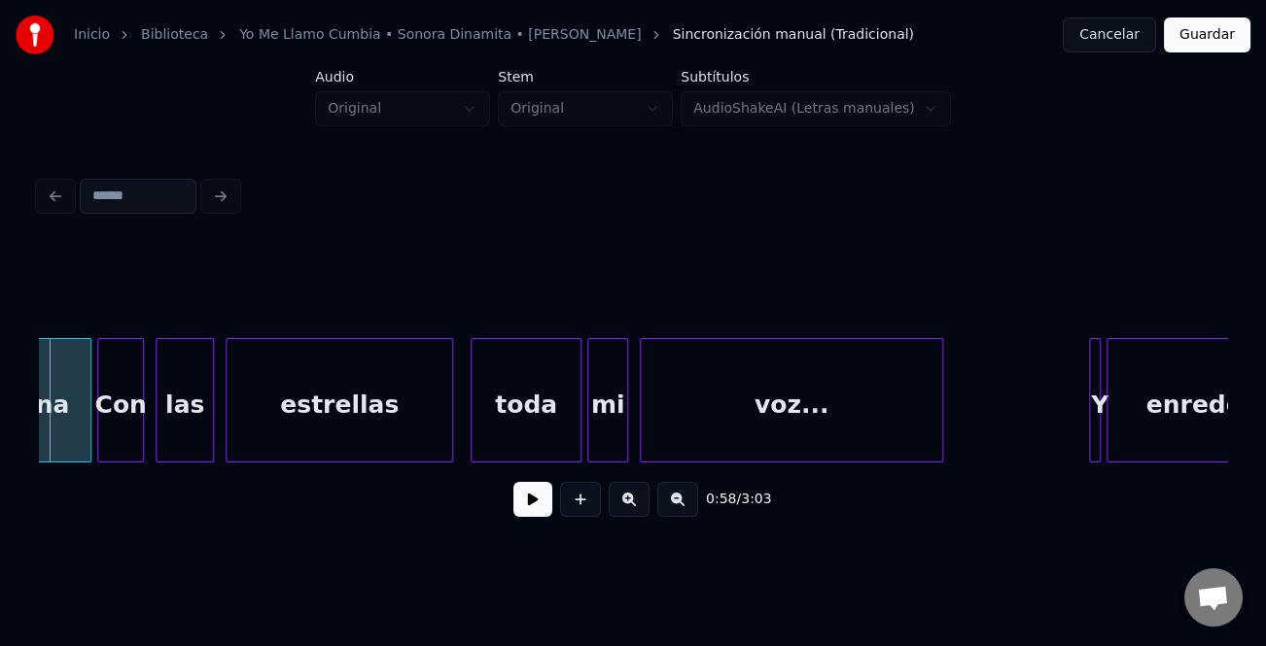
click at [535, 505] on button at bounding box center [532, 499] width 39 height 35
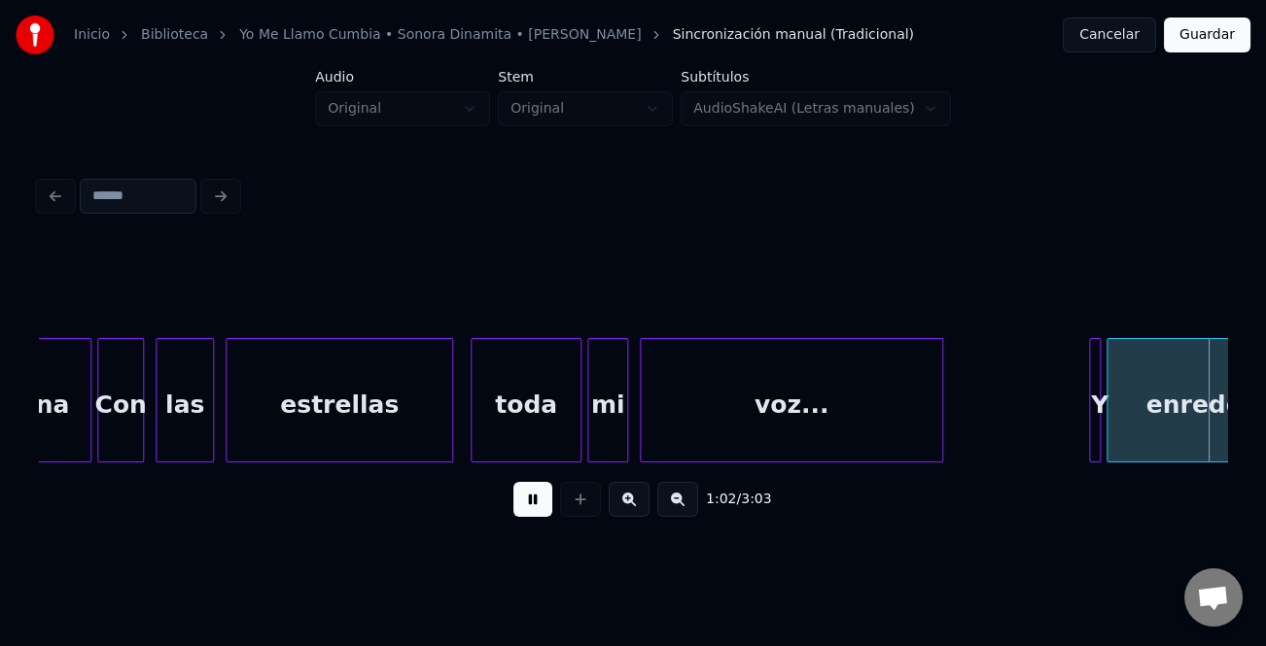
scroll to position [0, 18215]
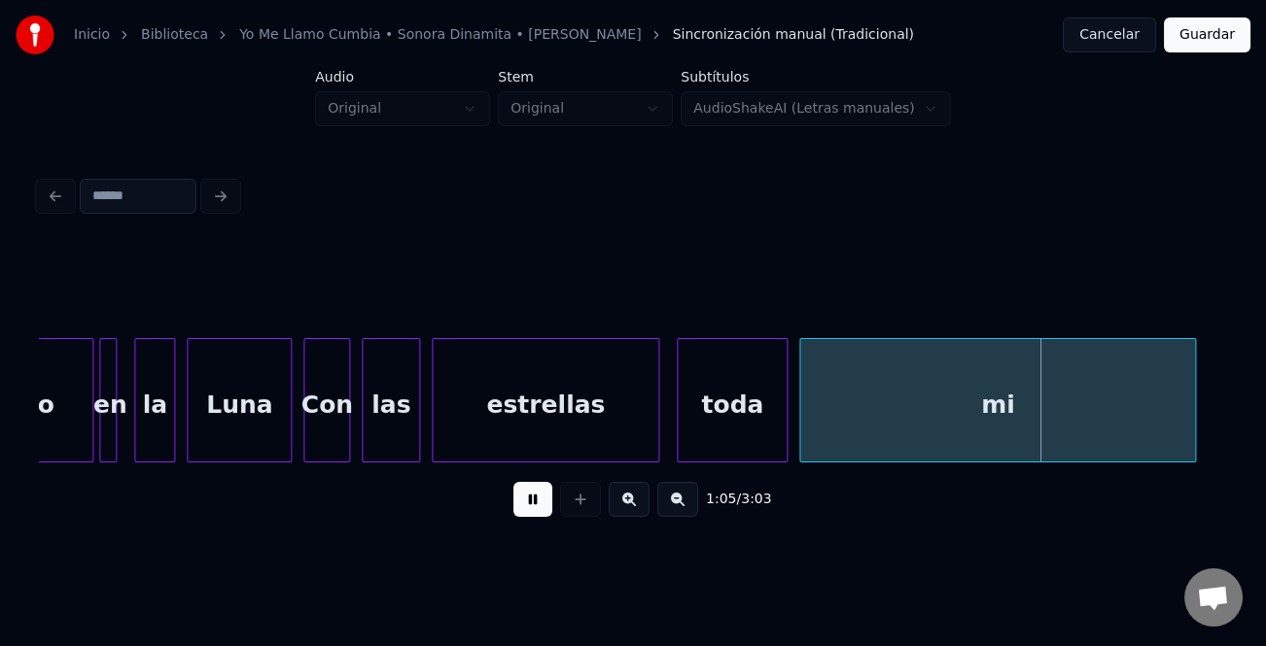
drag, startPoint x: 498, startPoint y: 508, endPoint x: 525, endPoint y: 516, distance: 28.3
click at [503, 513] on div "1:05 / 3:03" at bounding box center [632, 499] width 1157 height 43
click at [530, 516] on button at bounding box center [532, 499] width 39 height 35
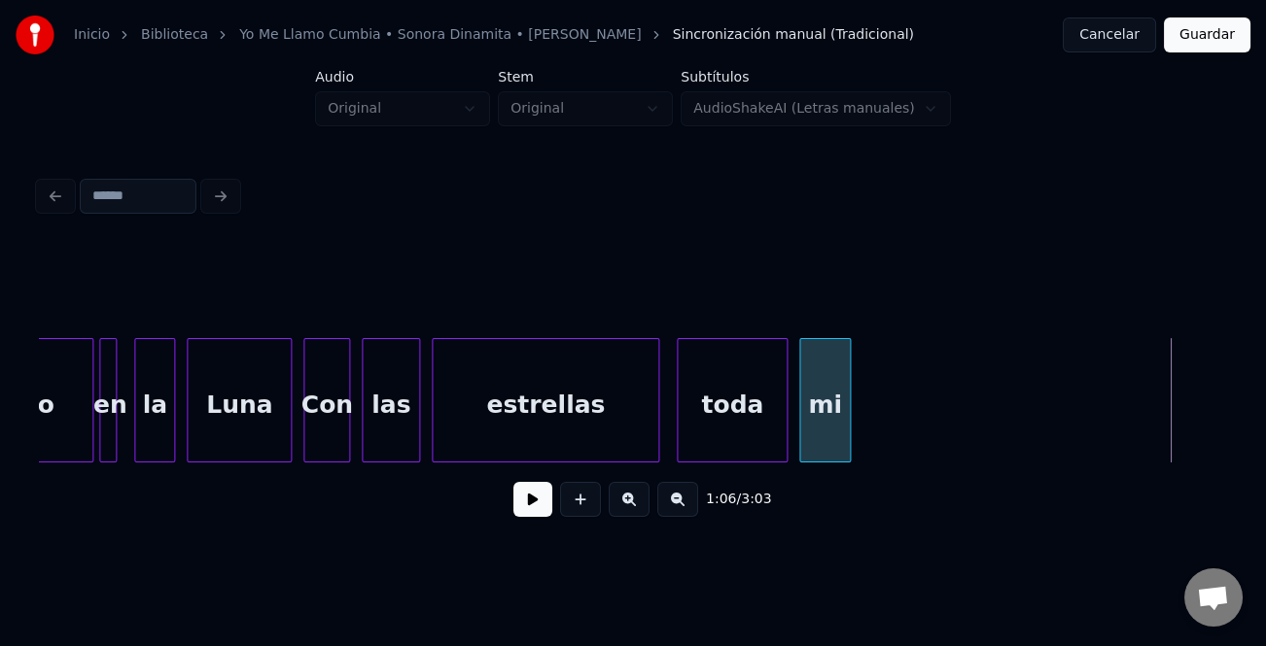
click at [844, 423] on div at bounding box center [847, 400] width 6 height 122
click at [736, 424] on div at bounding box center [735, 400] width 6 height 122
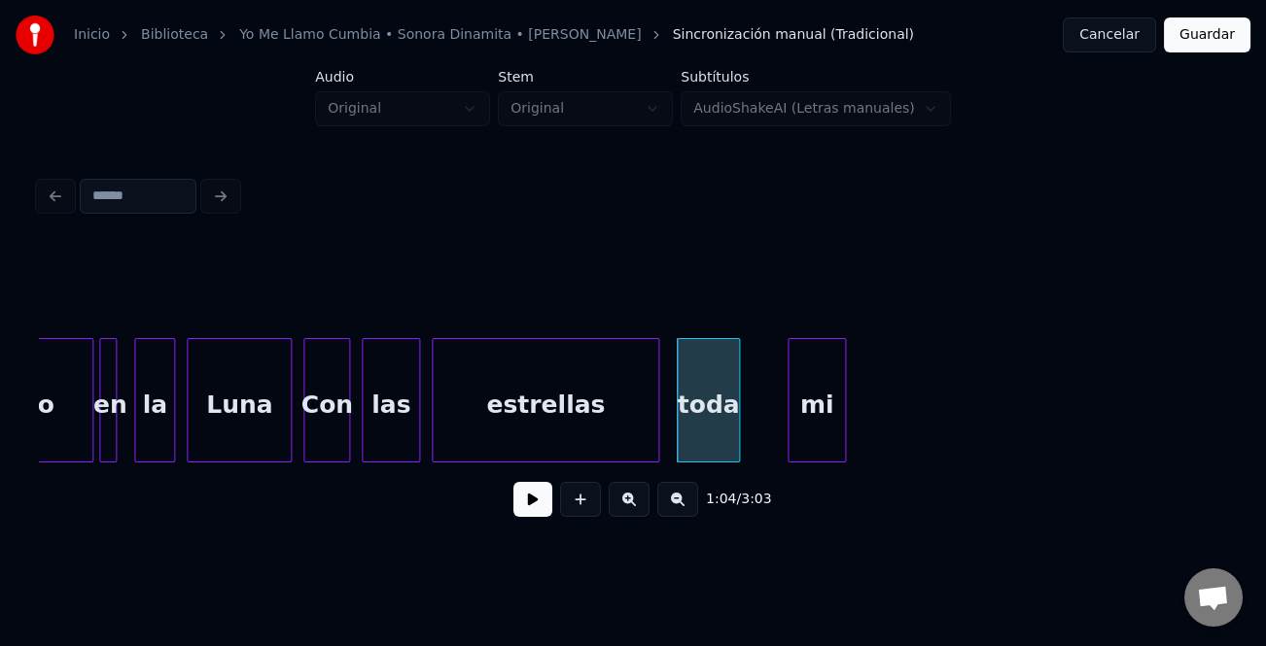
click at [788, 439] on div at bounding box center [791, 400] width 6 height 122
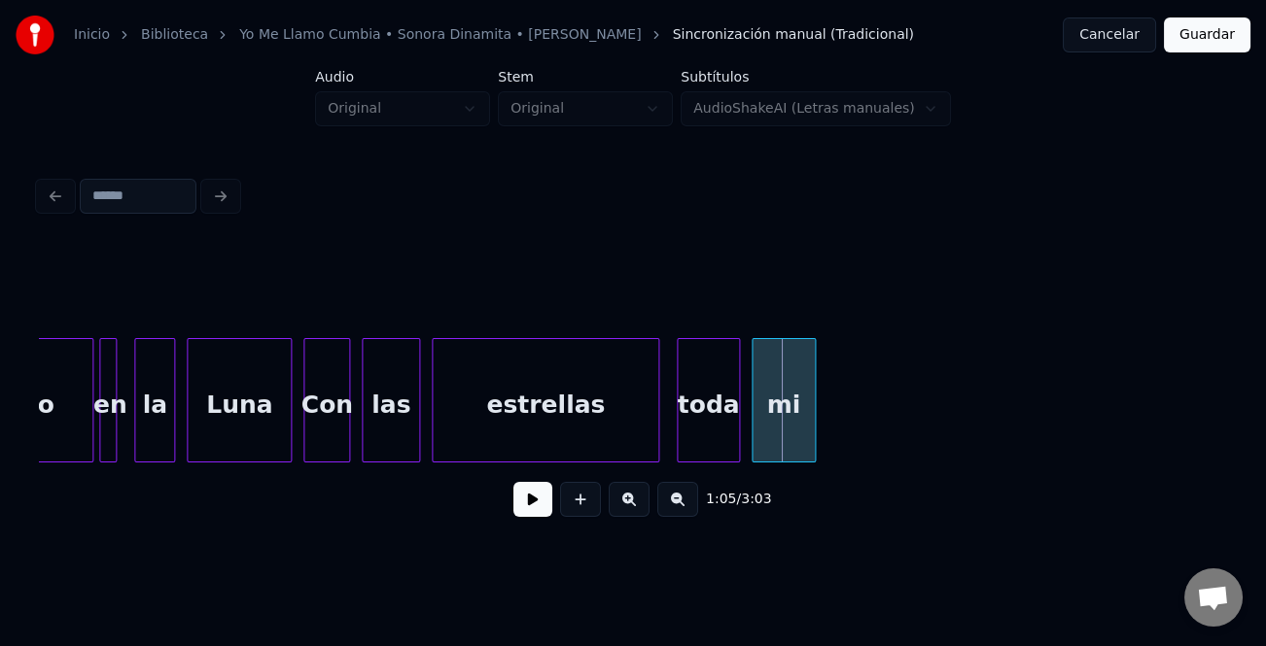
click at [785, 437] on div "mi" at bounding box center [783, 405] width 62 height 132
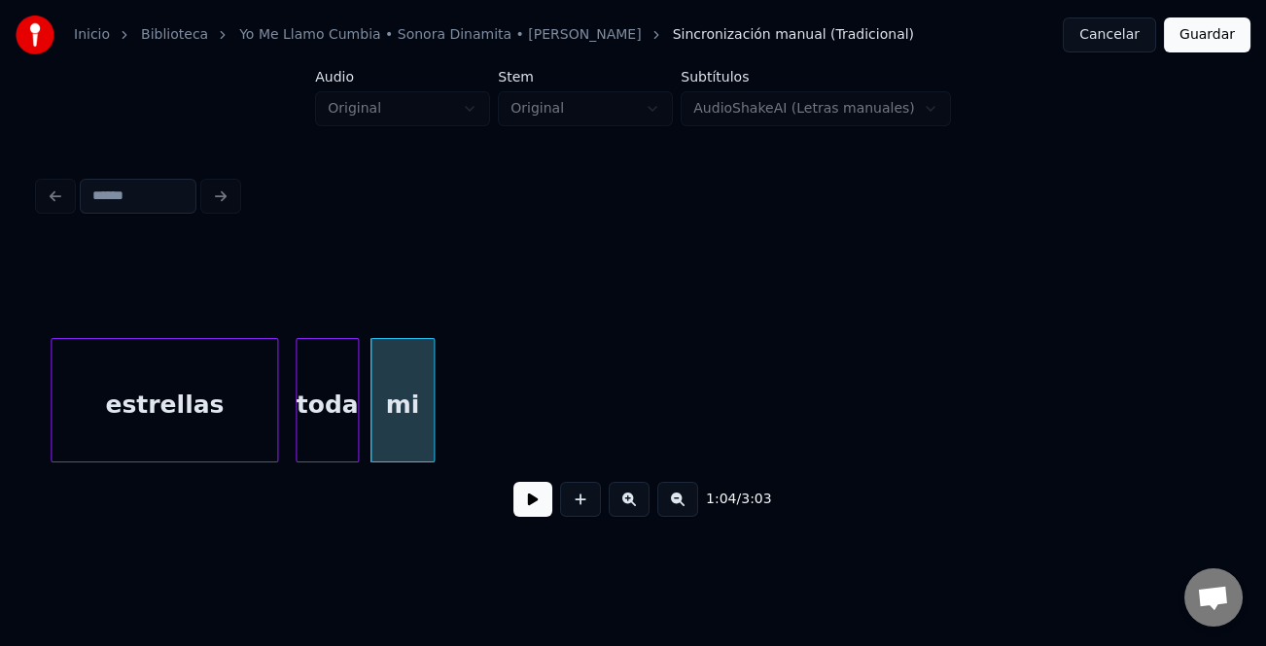
scroll to position [0, 18724]
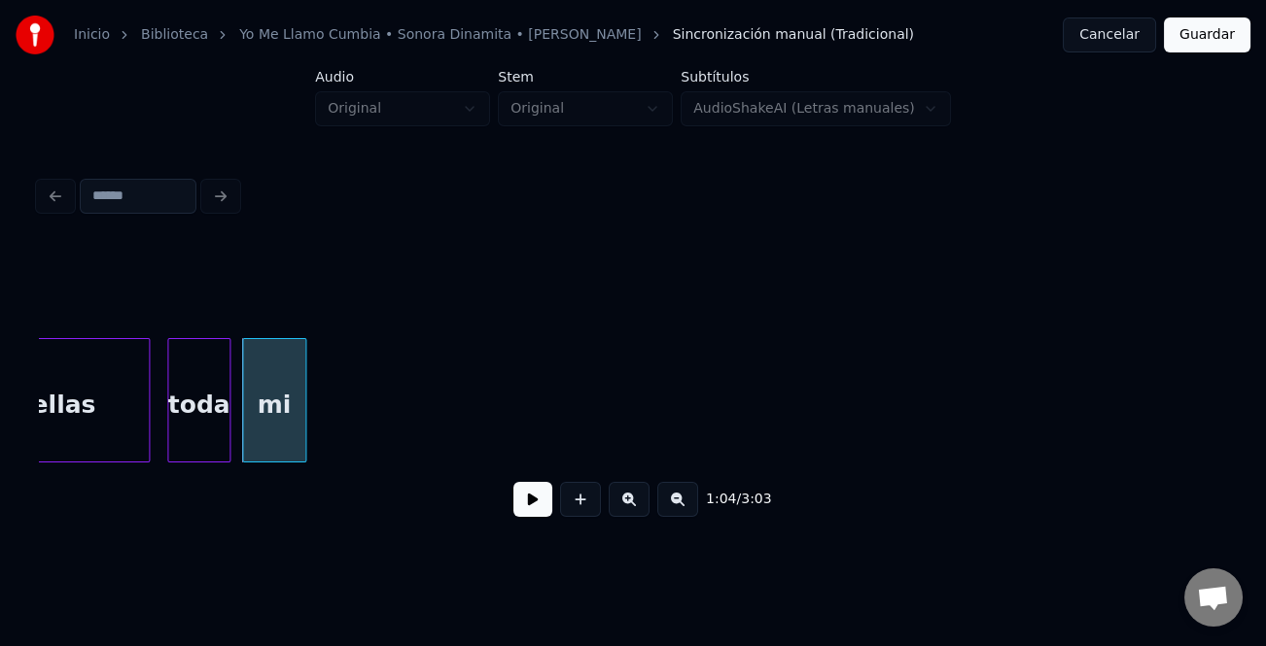
click at [678, 510] on button at bounding box center [677, 499] width 41 height 35
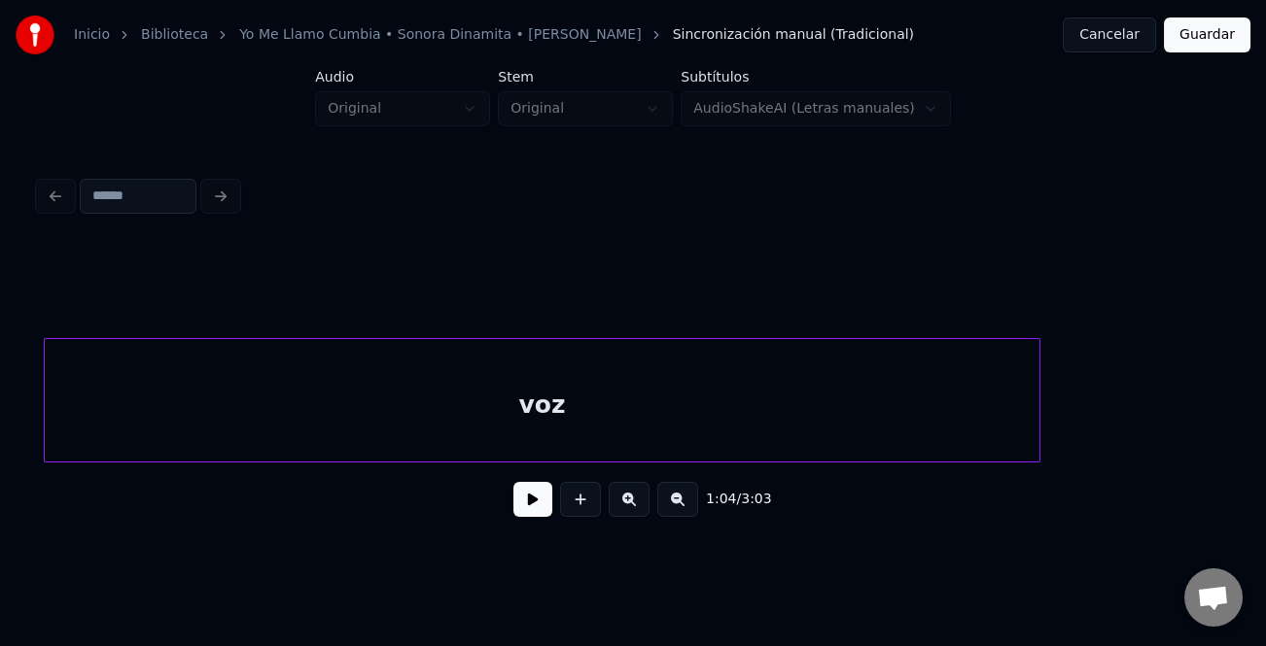
scroll to position [0, 13096]
click at [842, 421] on div "voz" at bounding box center [559, 405] width 994 height 132
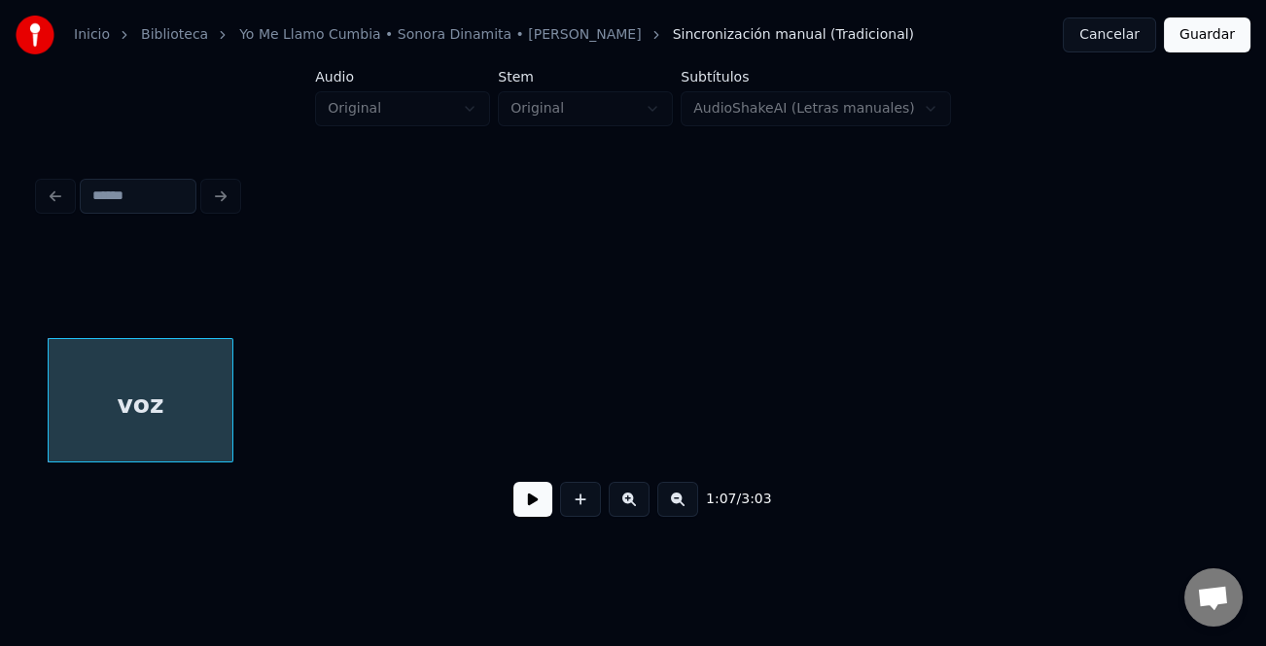
click at [227, 411] on div at bounding box center [230, 400] width 6 height 122
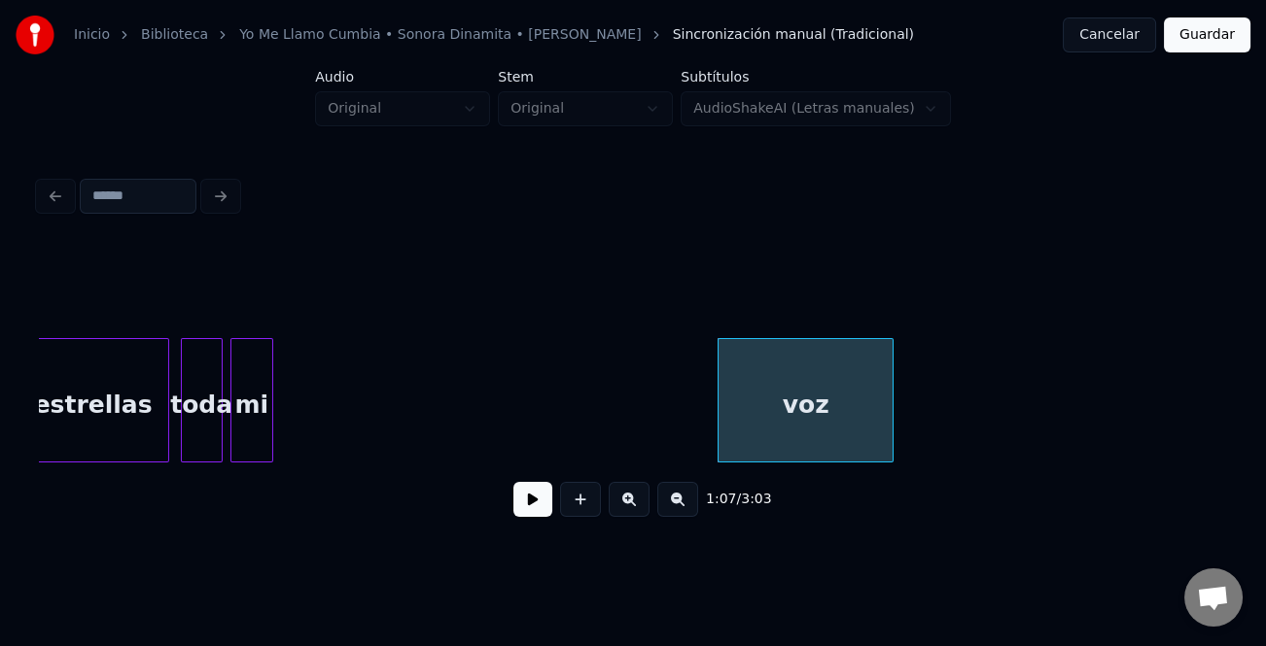
scroll to position [0, 12540]
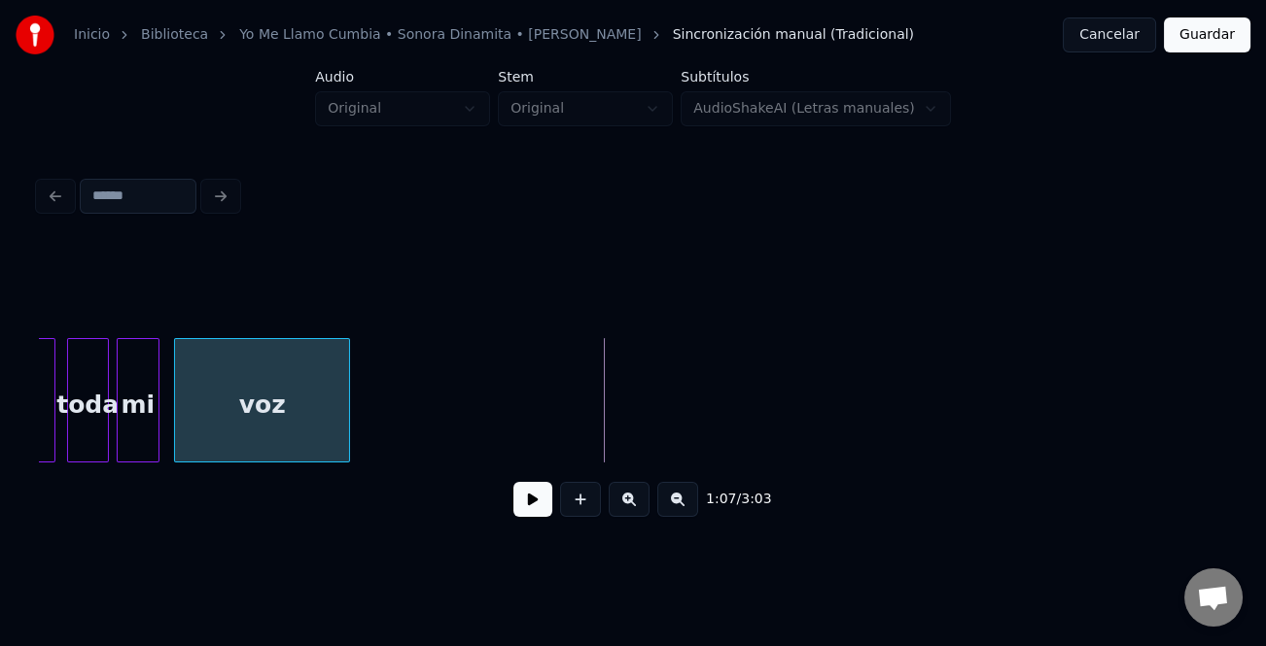
click at [292, 401] on div "voz" at bounding box center [262, 405] width 174 height 132
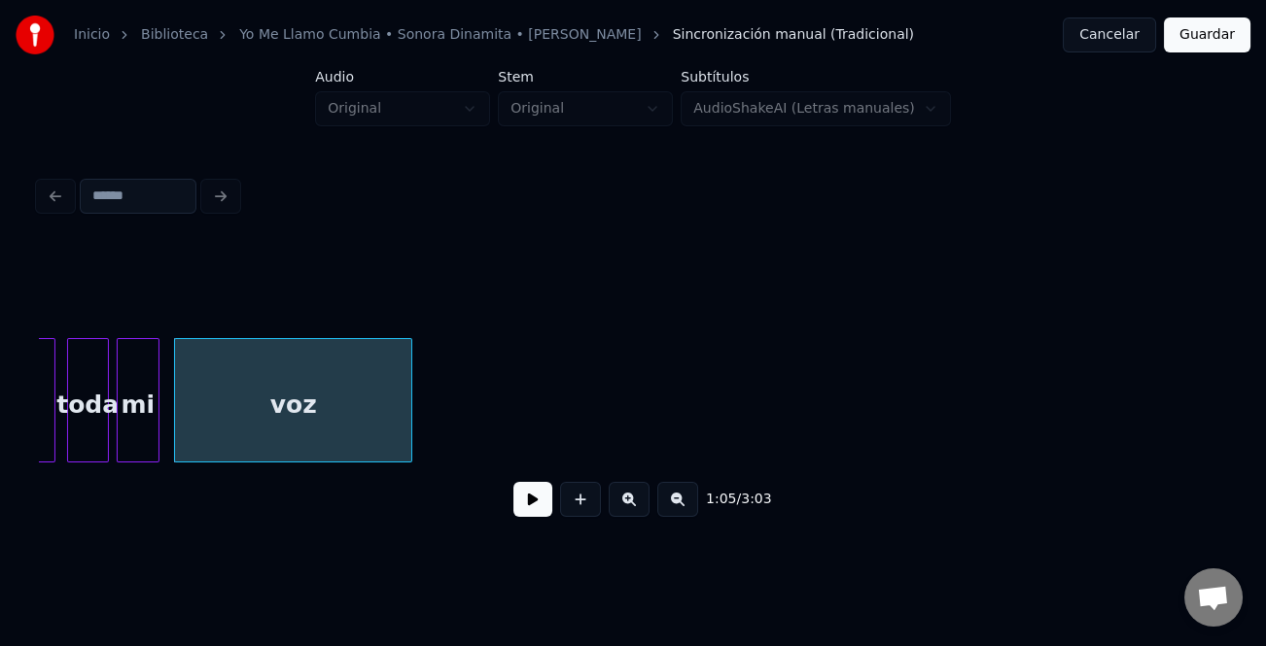
click at [411, 406] on div at bounding box center [408, 400] width 6 height 122
click at [542, 505] on button at bounding box center [532, 499] width 39 height 35
click at [544, 506] on button at bounding box center [532, 499] width 39 height 35
click at [238, 353] on div "voz" at bounding box center [293, 405] width 237 height 132
click at [335, 417] on div "voz" at bounding box center [304, 405] width 237 height 132
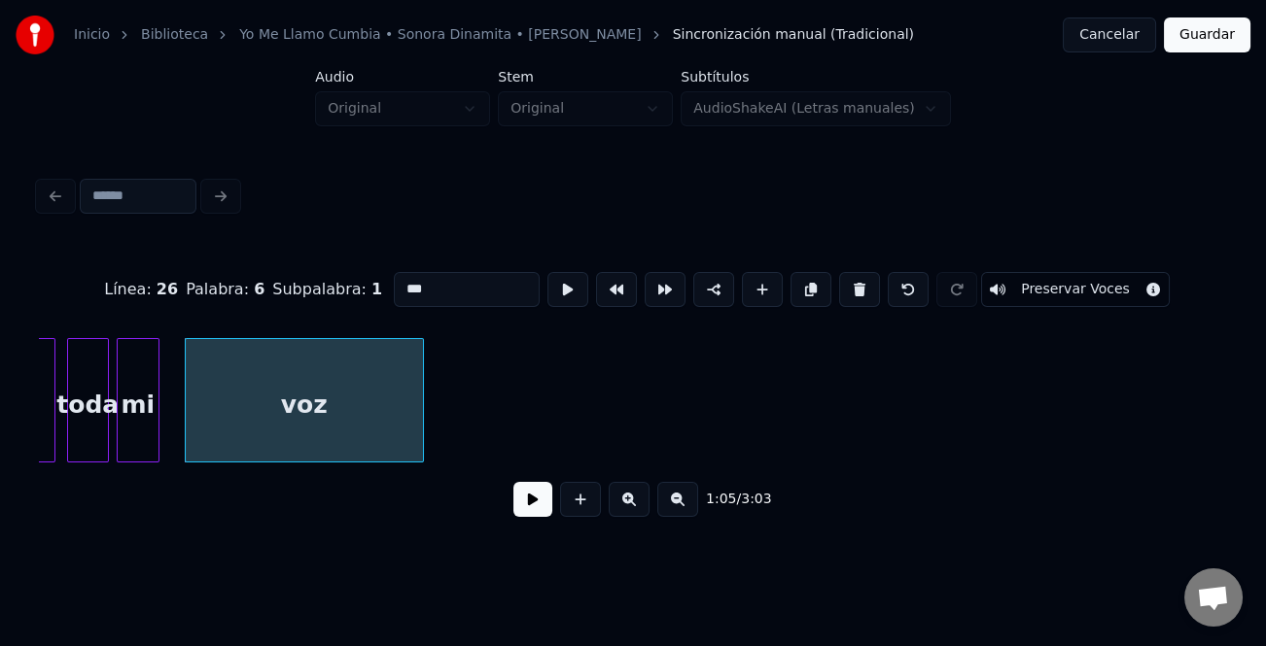
click at [514, 293] on input "***" at bounding box center [467, 289] width 146 height 35
type input "*******"
click at [544, 496] on button at bounding box center [532, 499] width 39 height 35
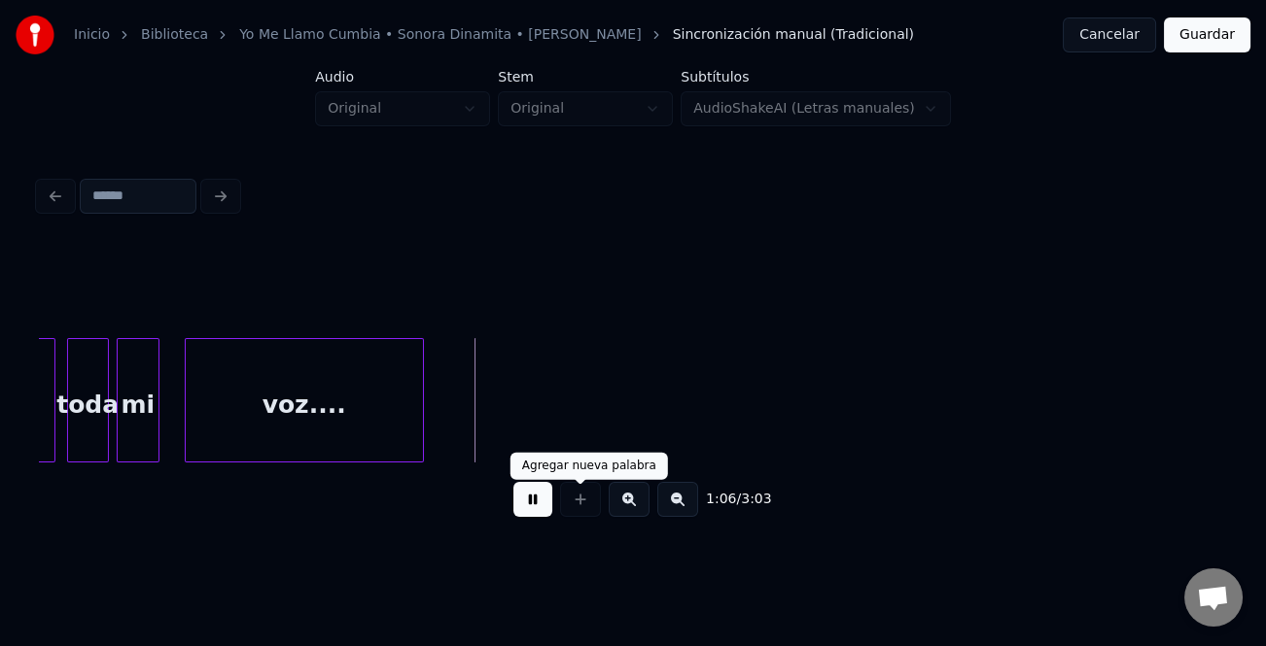
drag, startPoint x: 538, startPoint y: 501, endPoint x: 511, endPoint y: 486, distance: 30.0
click at [533, 501] on button at bounding box center [532, 499] width 39 height 35
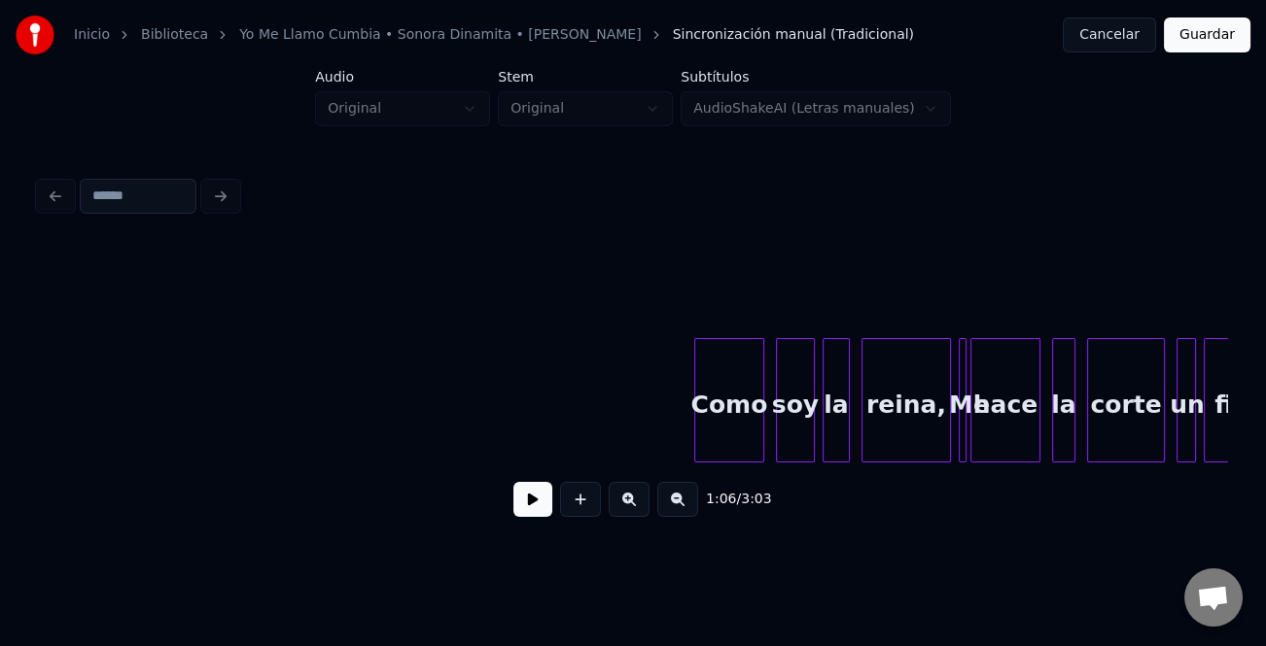
scroll to position [0, 14251]
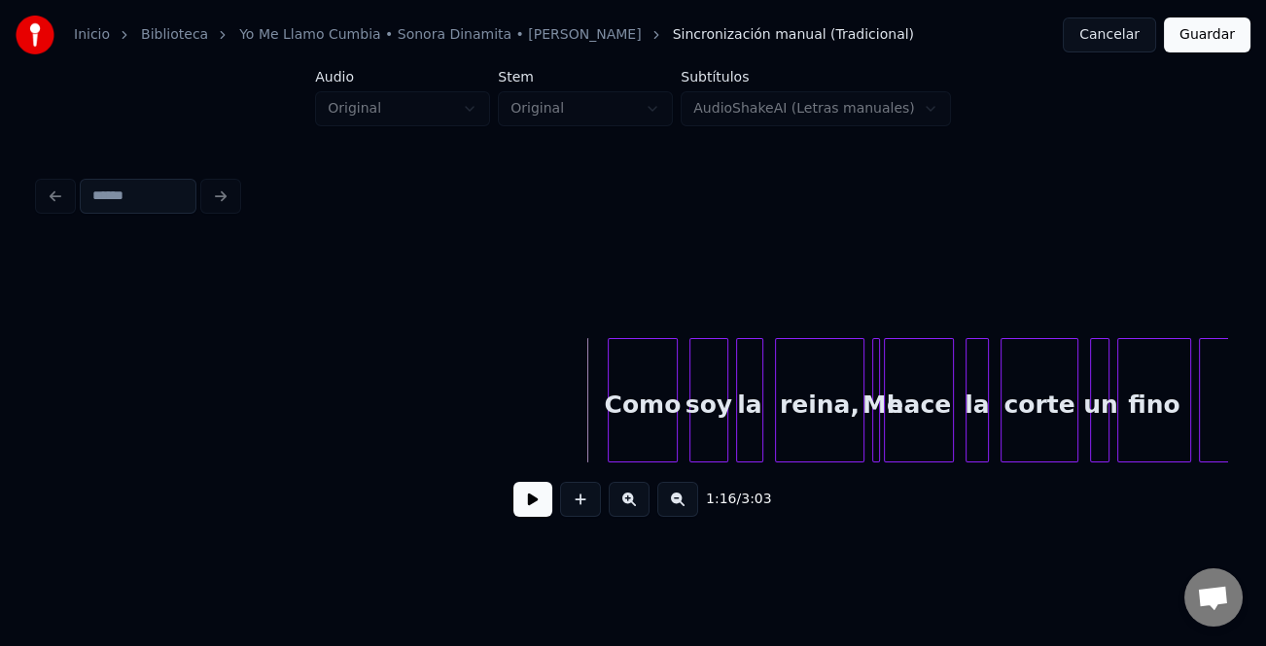
click at [535, 510] on button at bounding box center [532, 499] width 39 height 35
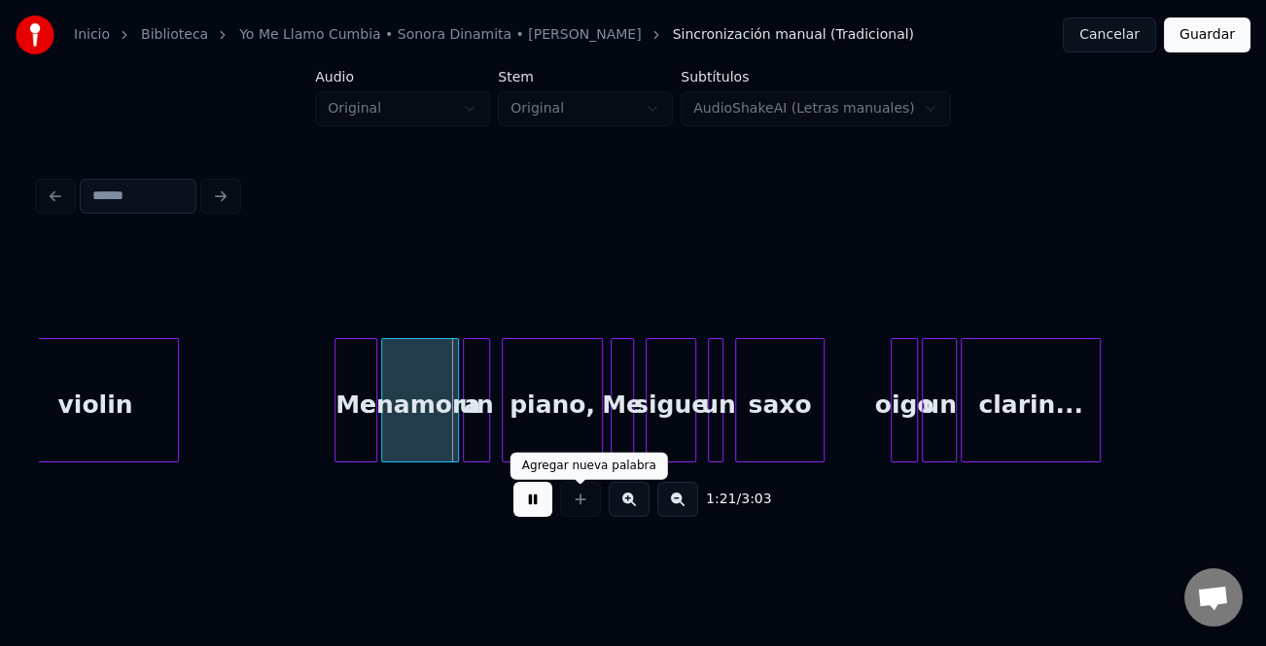
click at [629, 502] on button at bounding box center [629, 499] width 41 height 35
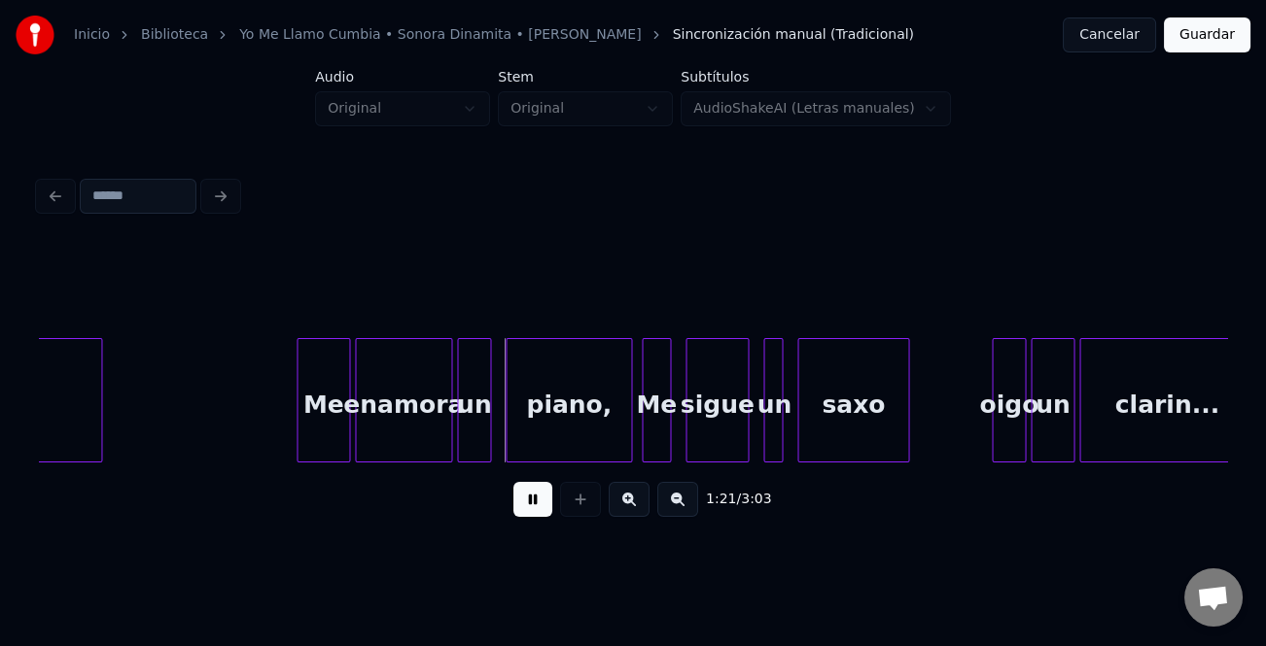
click at [629, 502] on button at bounding box center [629, 499] width 41 height 35
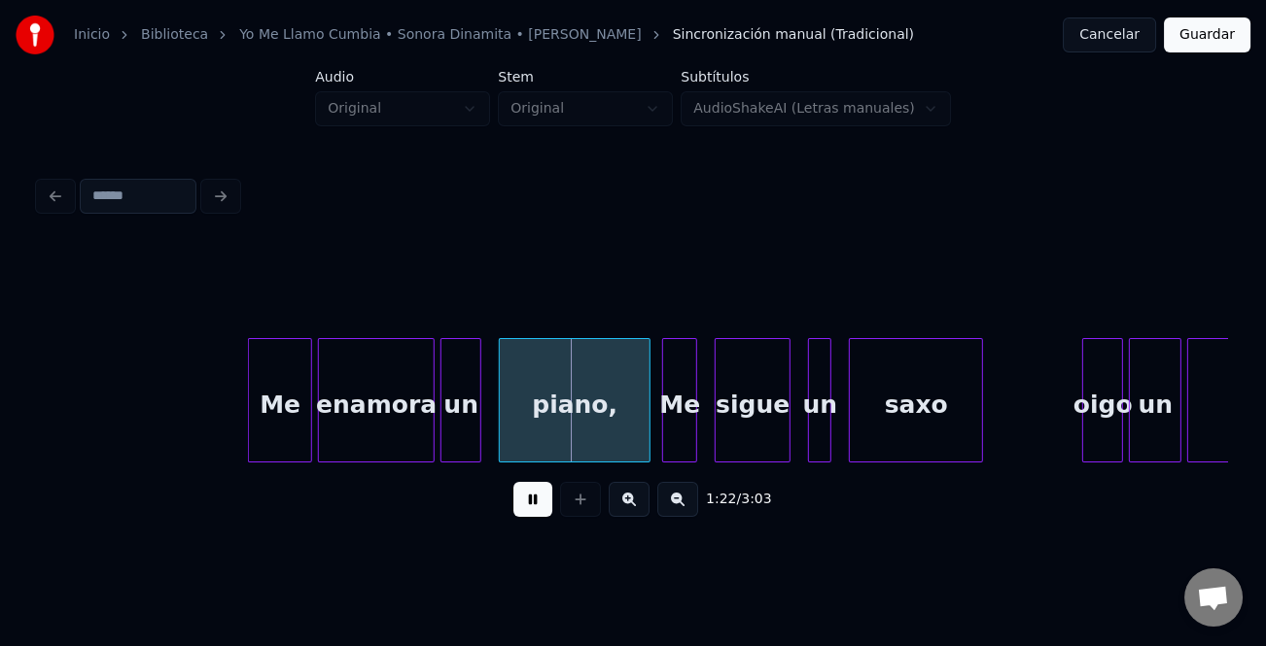
click at [629, 502] on button at bounding box center [629, 499] width 41 height 35
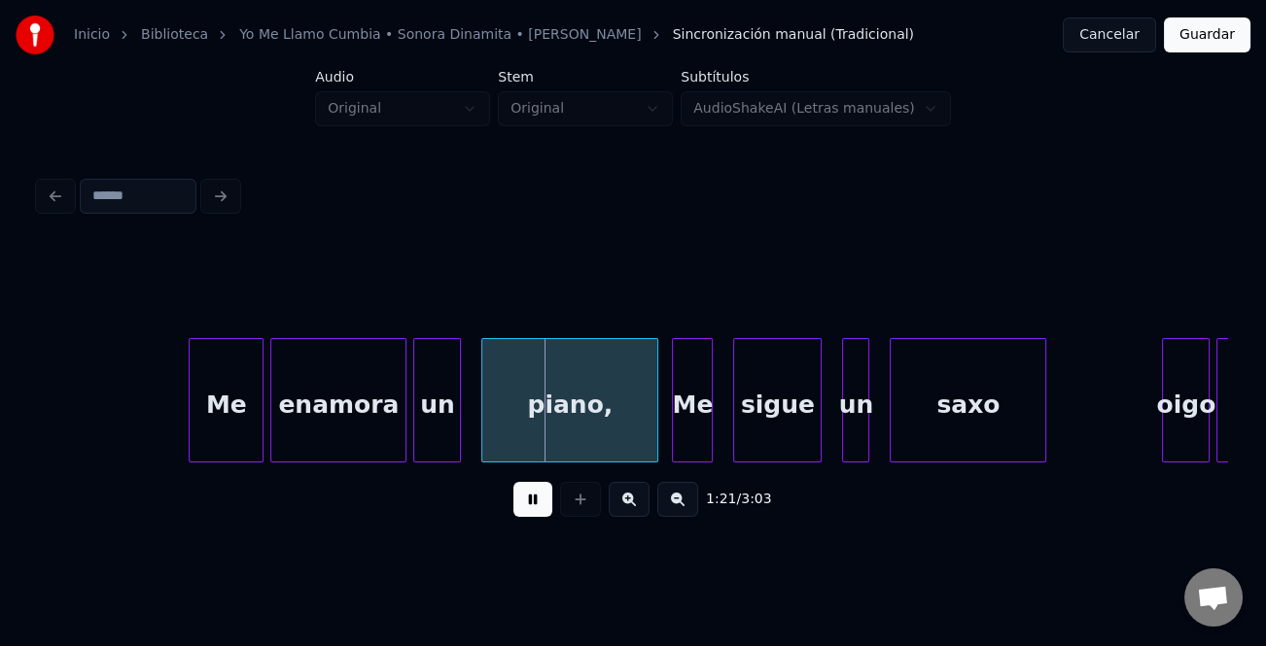
click at [503, 493] on div "1:21 / 3:03" at bounding box center [632, 499] width 1157 height 43
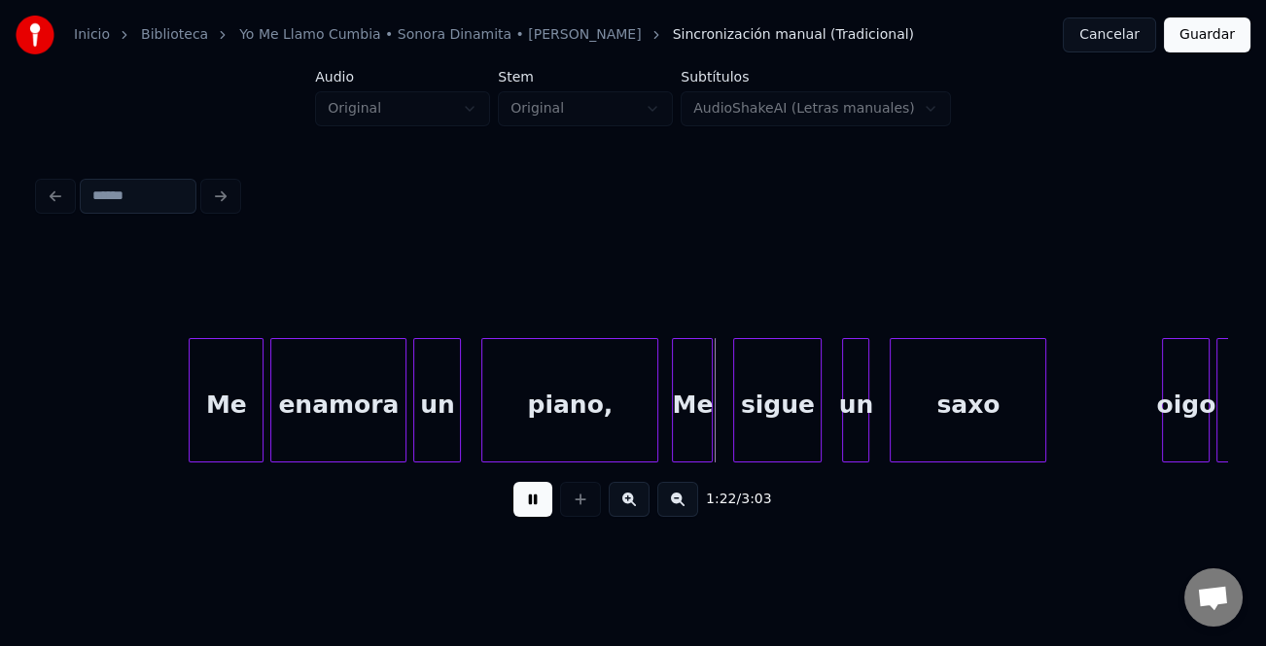
click at [562, 430] on div "piano," at bounding box center [569, 405] width 175 height 132
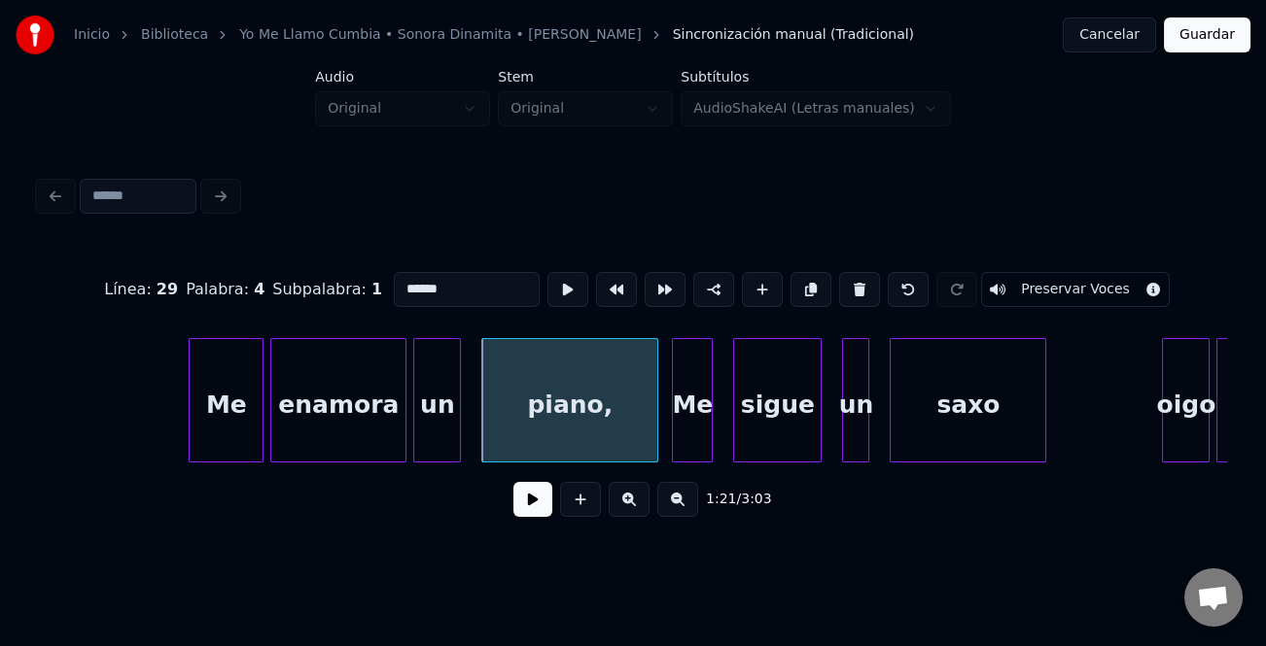
drag, startPoint x: 143, startPoint y: 384, endPoint x: 324, endPoint y: 446, distance: 191.2
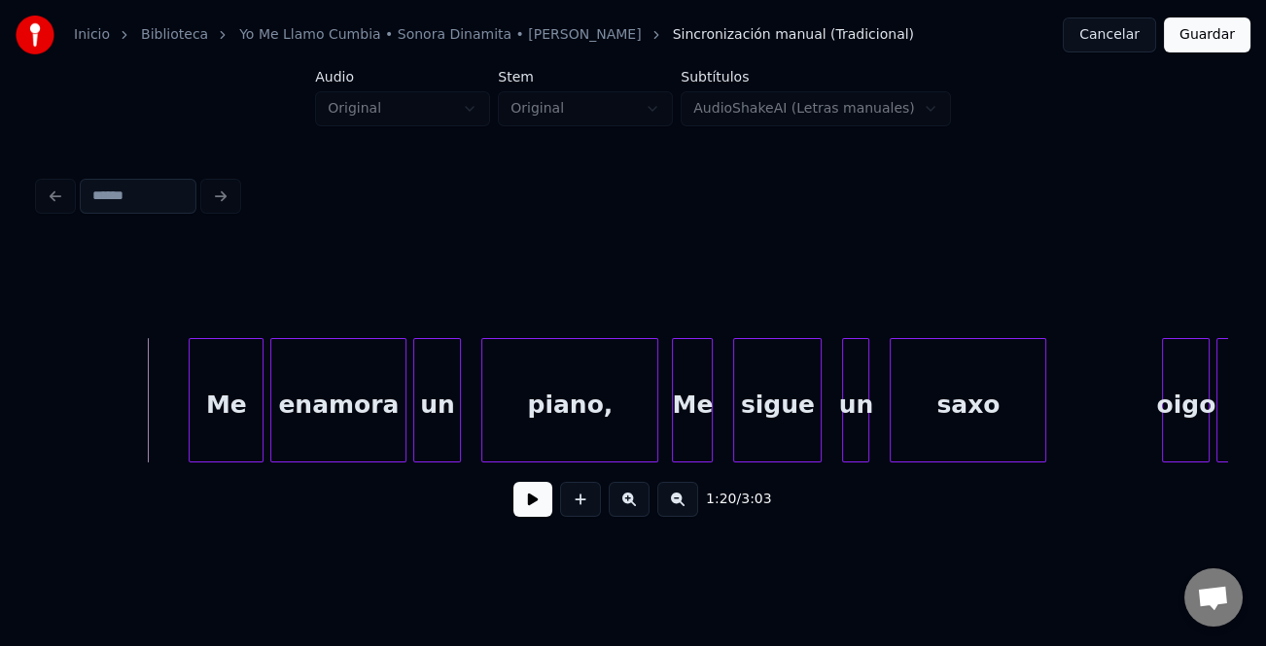
click at [530, 508] on button at bounding box center [532, 499] width 39 height 35
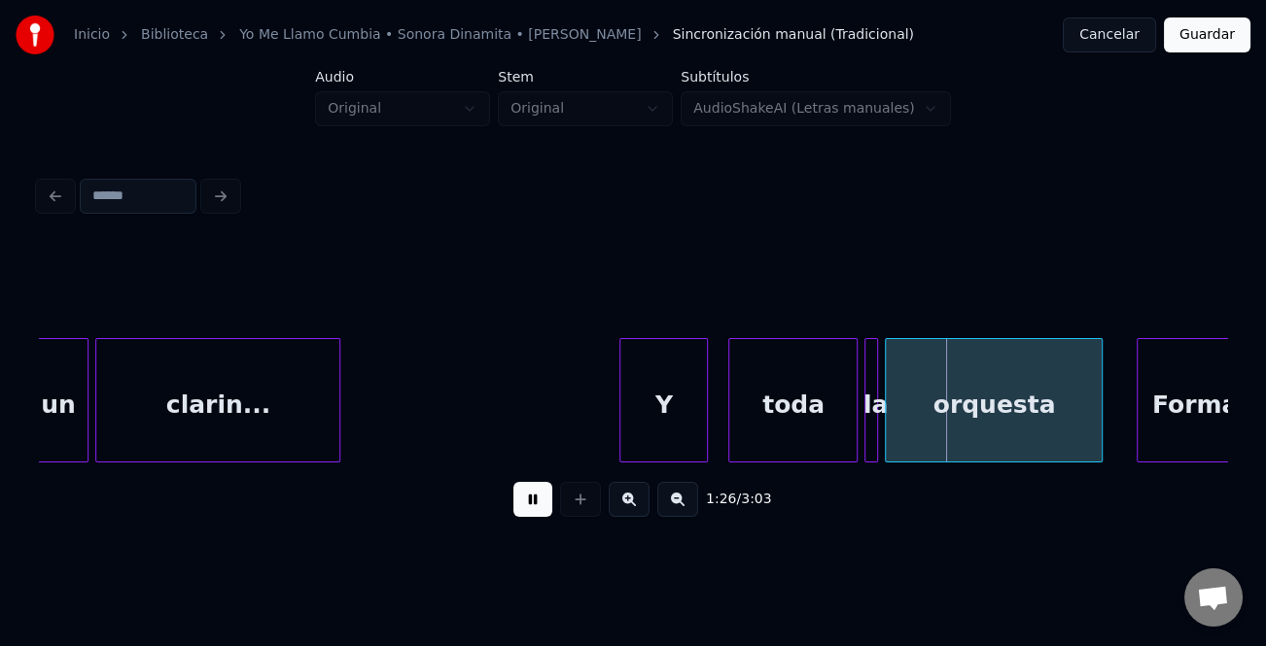
click at [525, 506] on button at bounding box center [532, 499] width 39 height 35
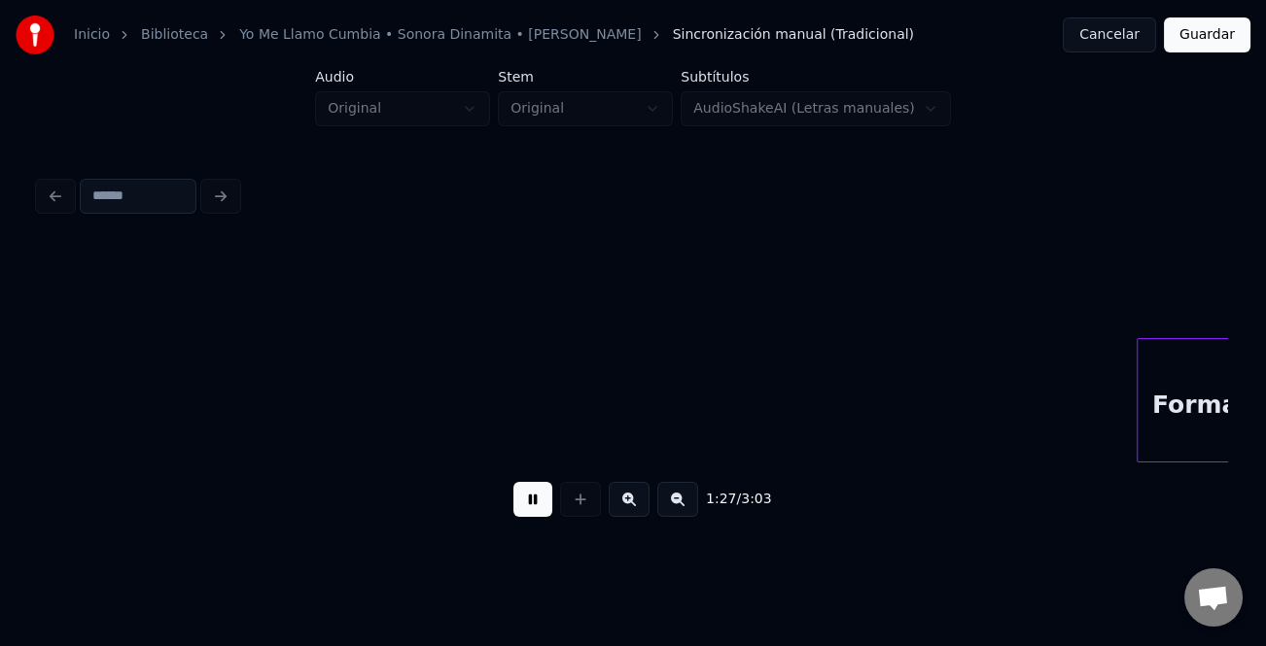
scroll to position [0, 29761]
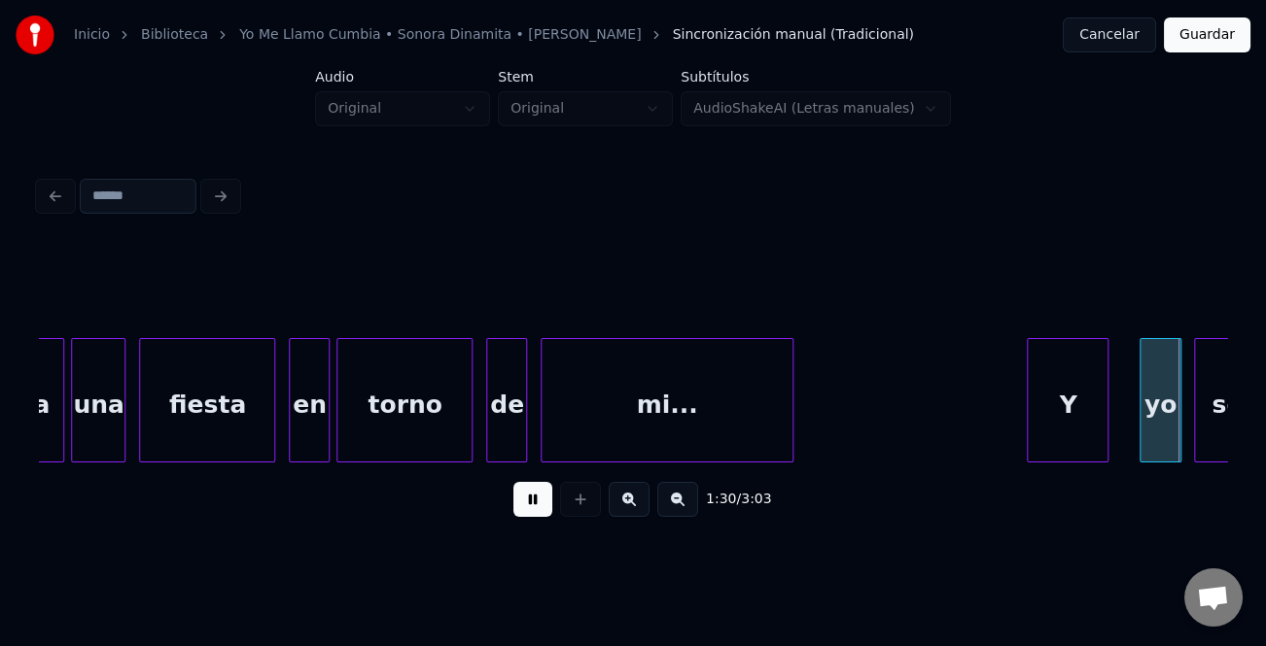
click at [1063, 410] on div "Y" at bounding box center [1068, 405] width 80 height 132
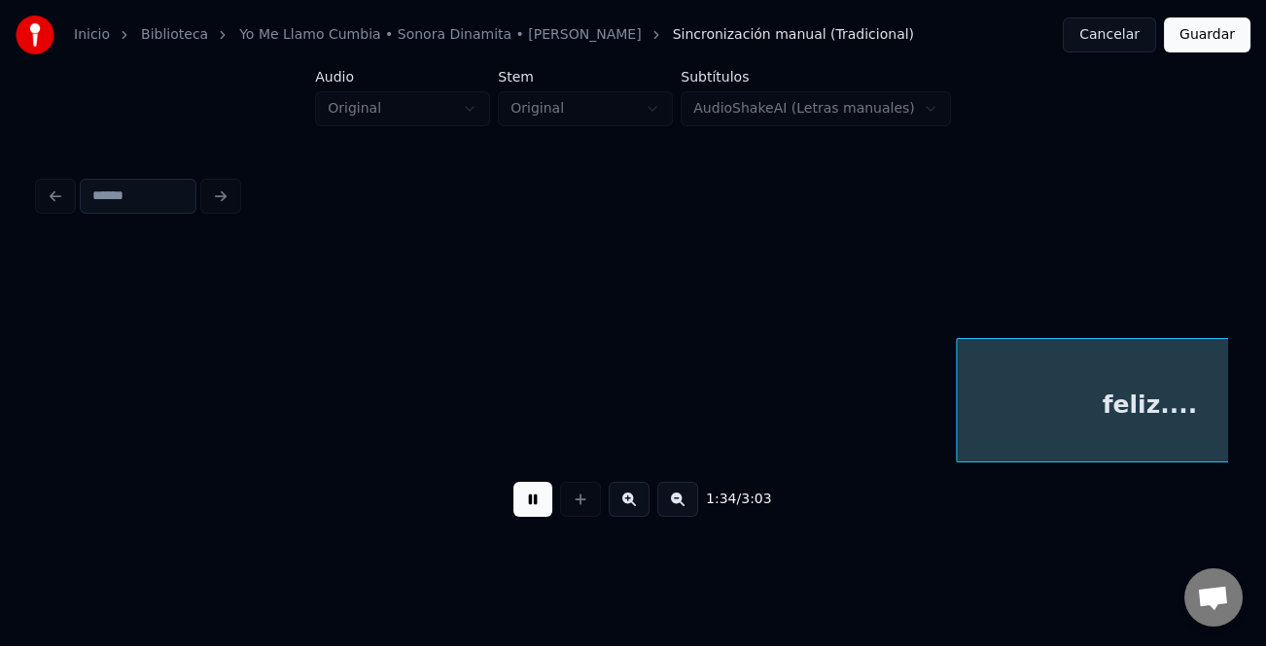
scroll to position [0, 32142]
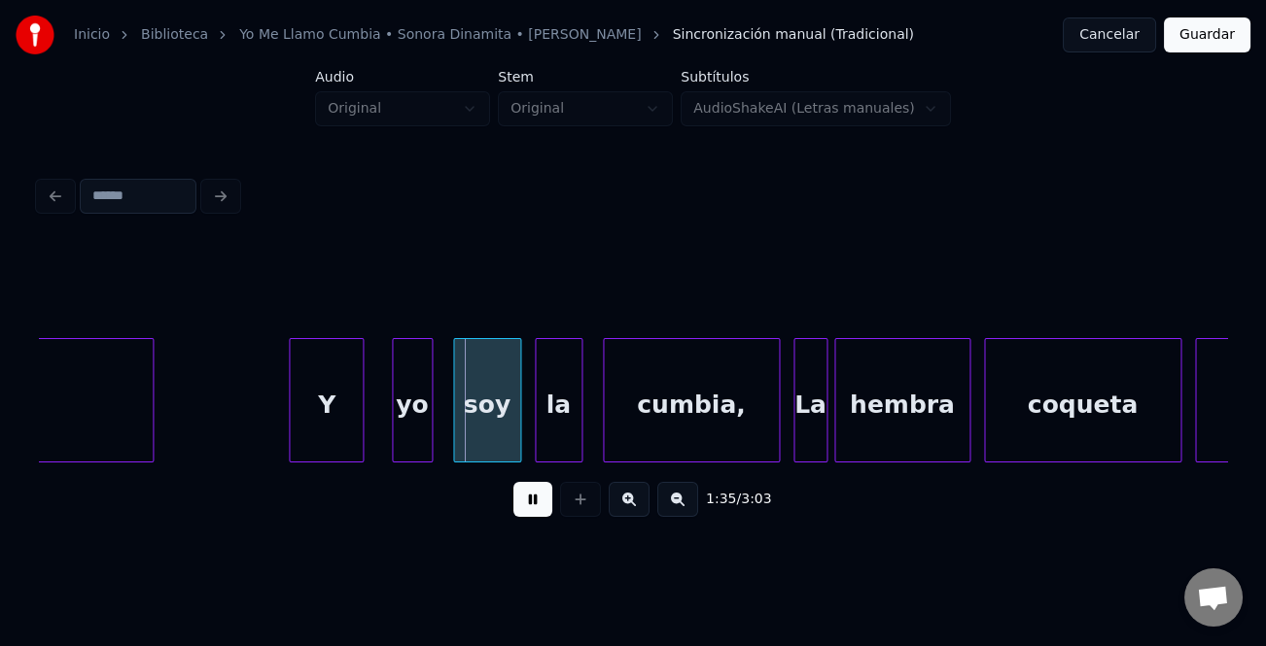
click at [348, 409] on div "Y" at bounding box center [326, 405] width 73 height 132
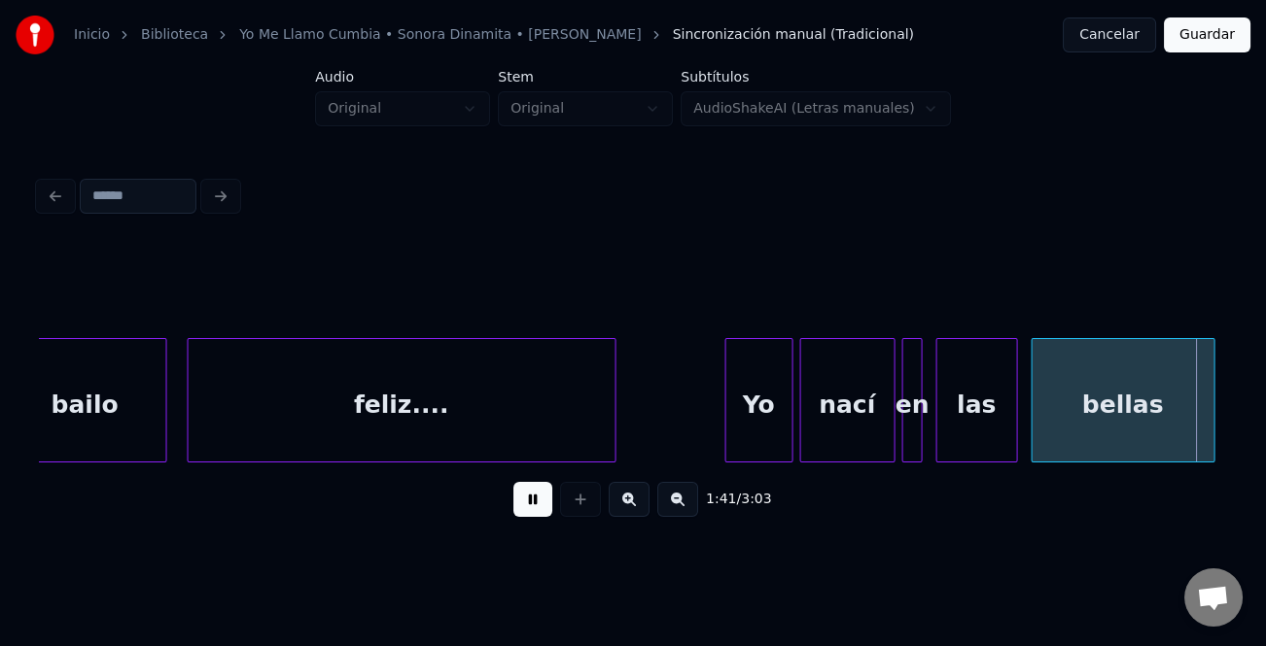
scroll to position [0, 34522]
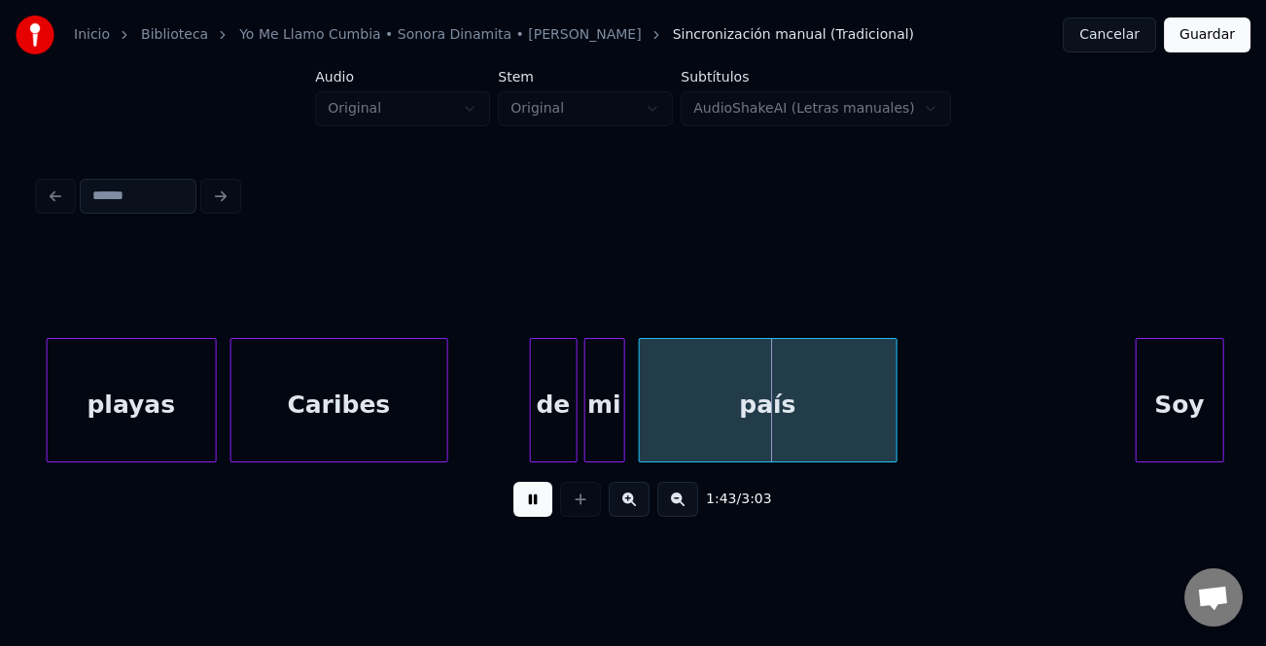
click at [533, 503] on button at bounding box center [532, 499] width 39 height 35
click at [557, 413] on div "de" at bounding box center [554, 405] width 46 height 132
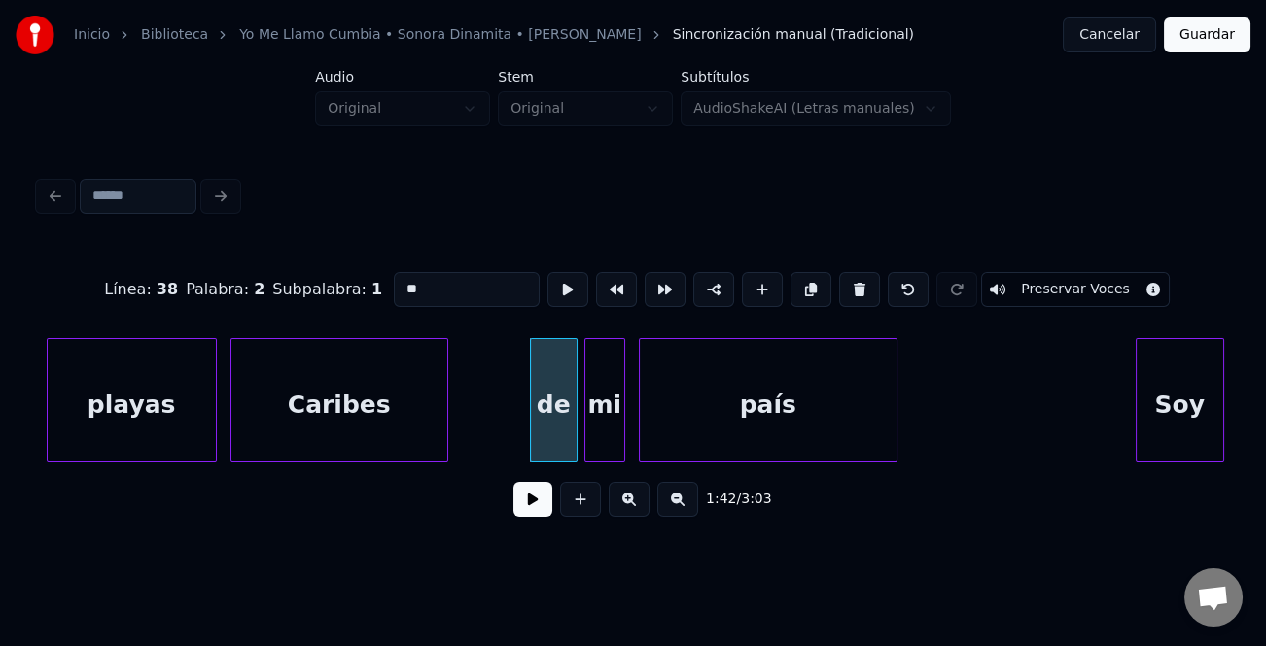
click at [403, 285] on input "**" at bounding box center [467, 289] width 146 height 35
click at [753, 395] on div "país" at bounding box center [768, 405] width 257 height 132
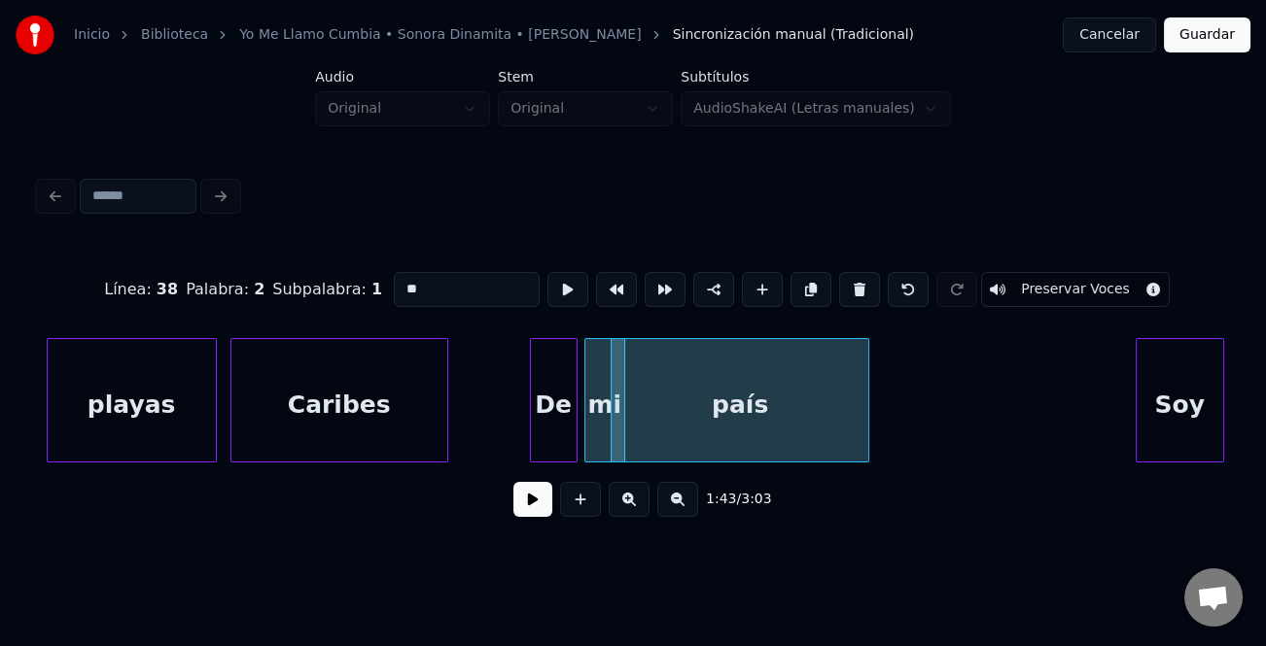
click at [433, 277] on input "**" at bounding box center [467, 289] width 146 height 35
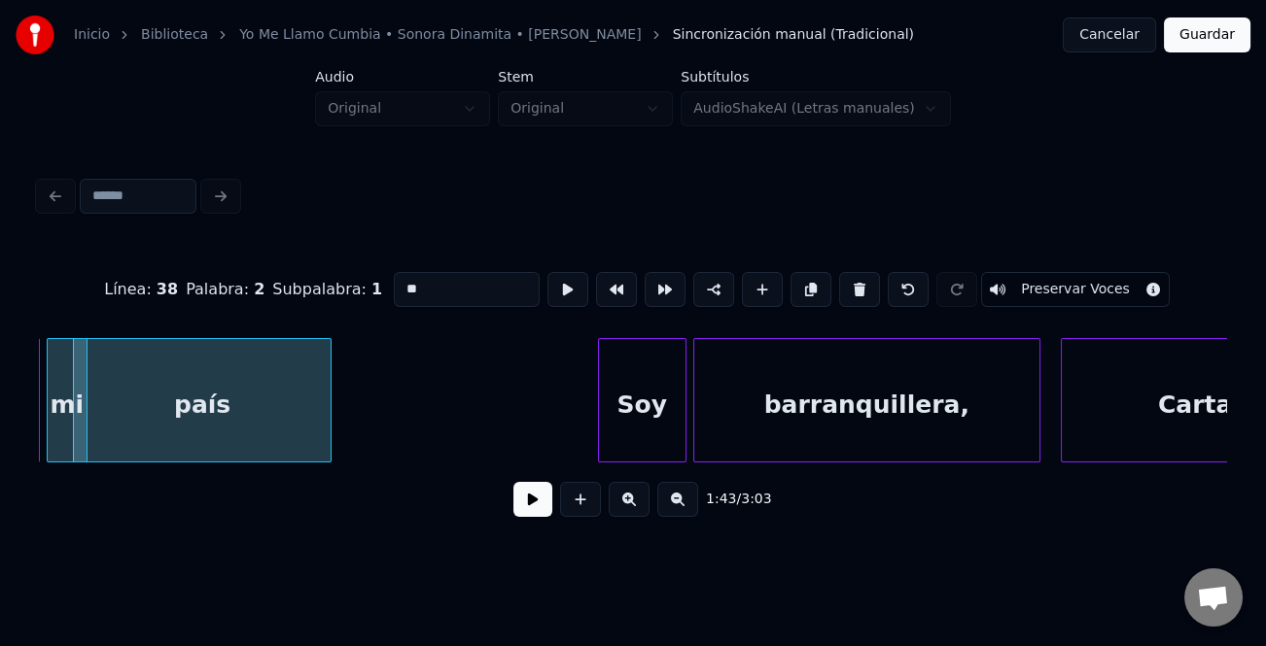
scroll to position [0, 34959]
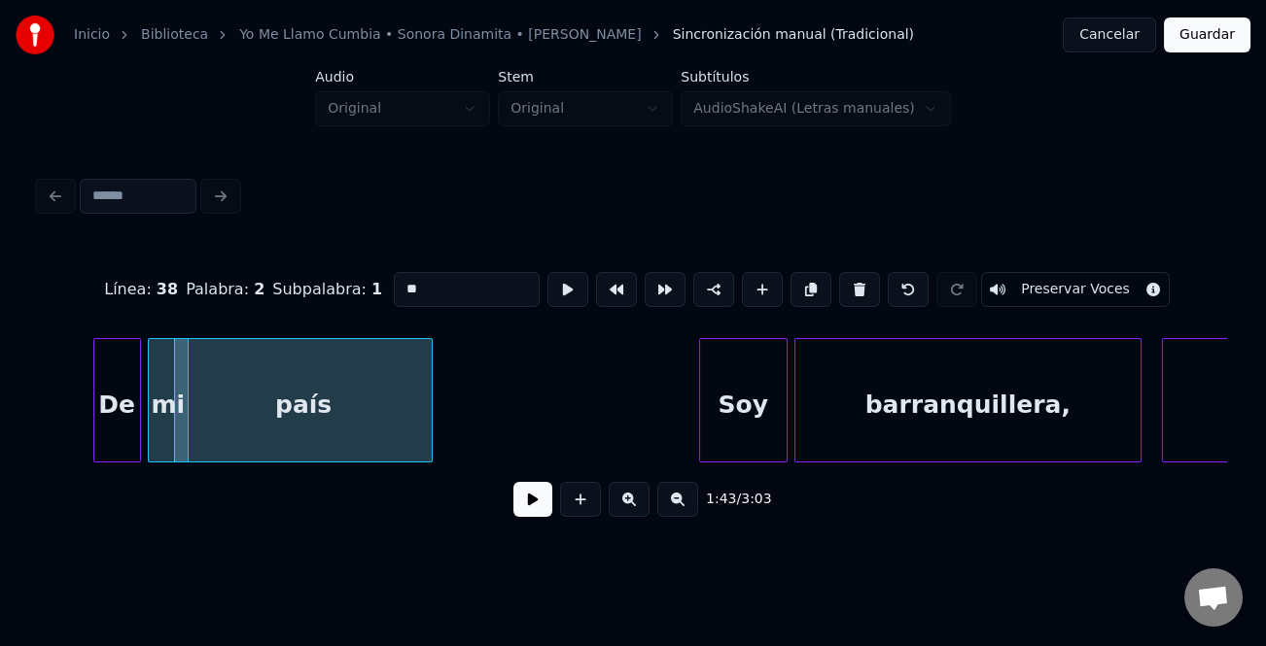
click at [401, 405] on div "país" at bounding box center [303, 405] width 257 height 132
click at [279, 400] on div "país" at bounding box center [325, 405] width 257 height 132
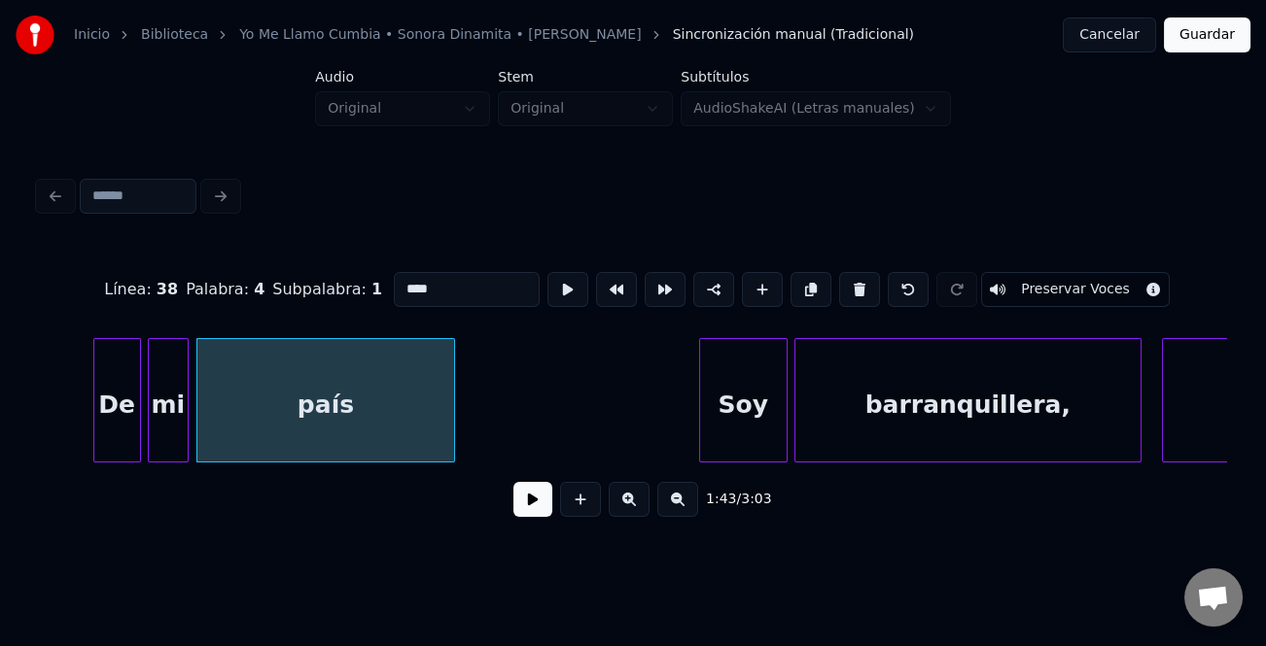
click at [483, 302] on div "Línea : 38 Palabra : 4 Subpalabra : 1 **** Preservar Voces" at bounding box center [633, 289] width 1188 height 97
click at [469, 287] on input "****" at bounding box center [467, 289] width 146 height 35
type input "********"
click at [545, 510] on button at bounding box center [532, 499] width 39 height 35
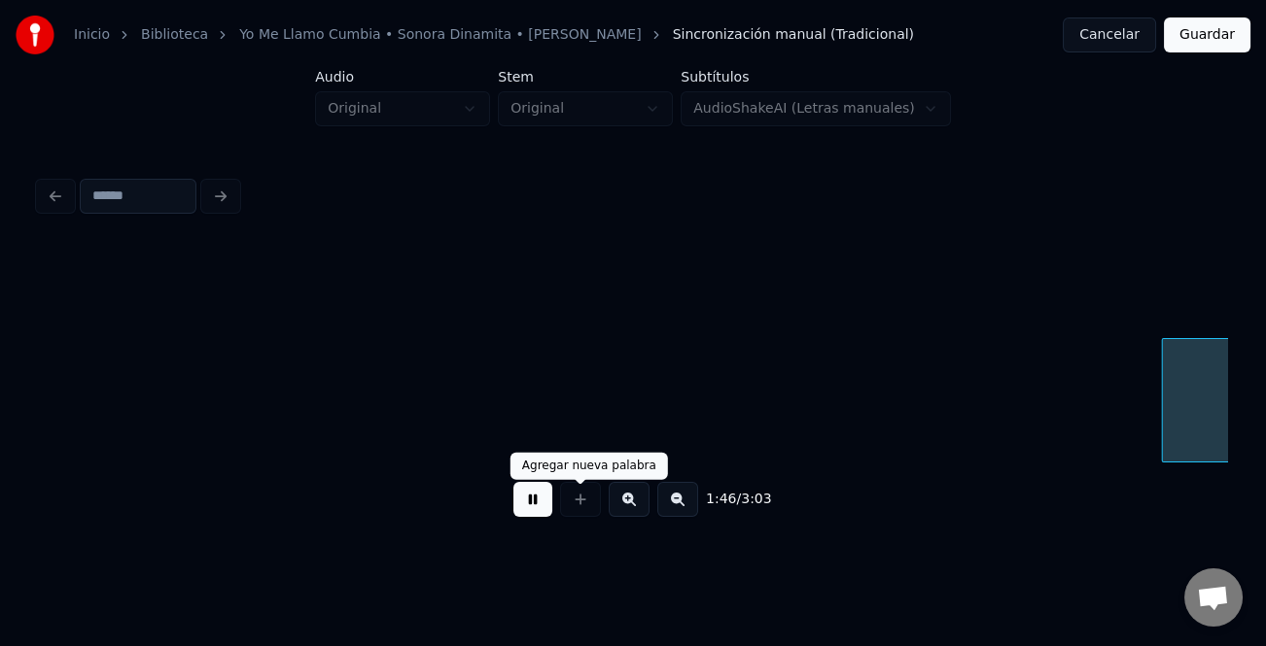
scroll to position [0, 36146]
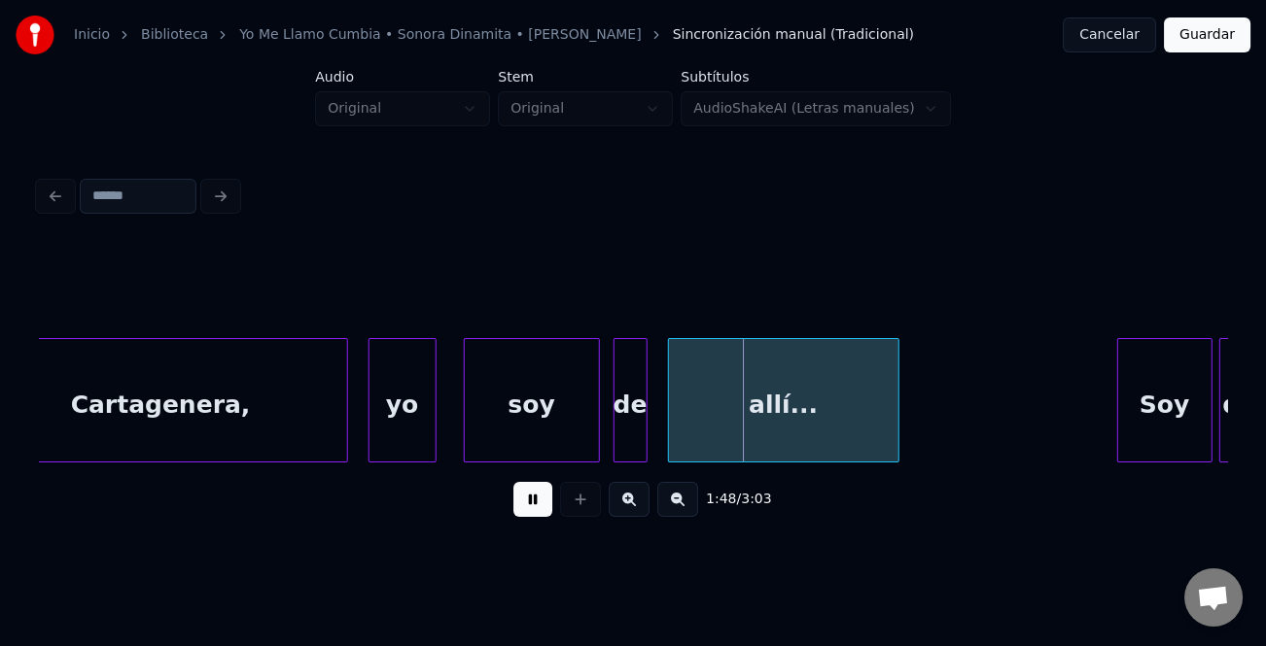
click at [535, 512] on button at bounding box center [532, 499] width 39 height 35
click at [543, 506] on button at bounding box center [532, 499] width 39 height 35
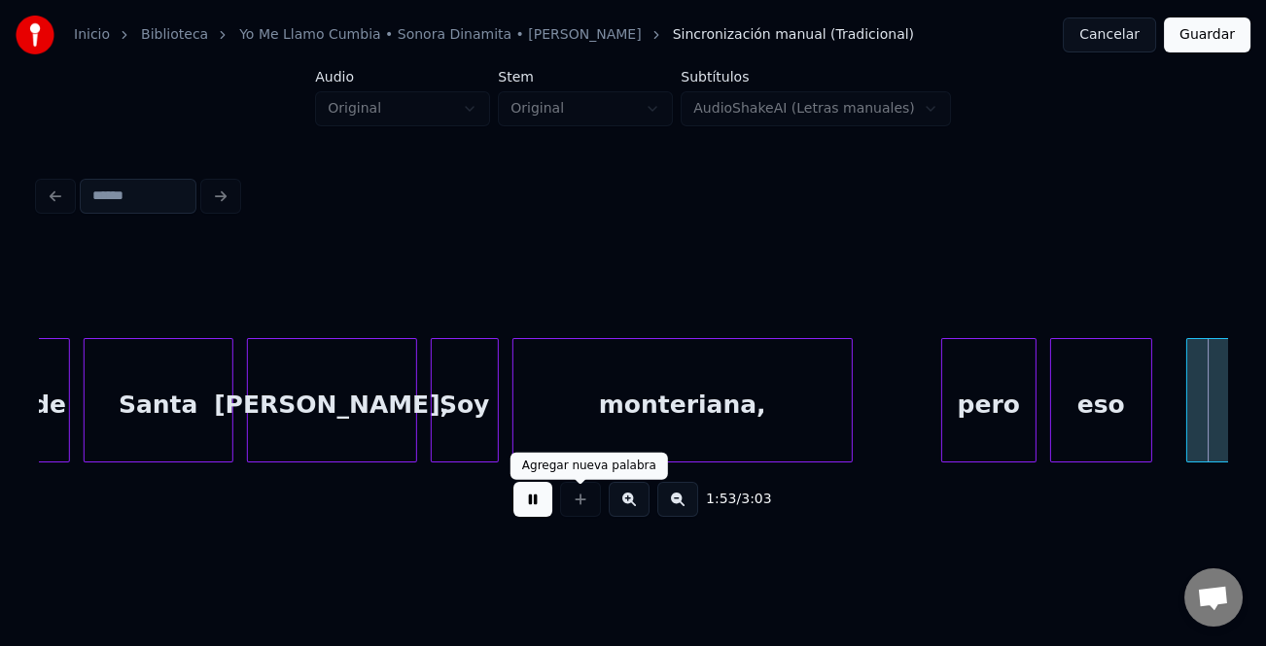
scroll to position [0, 38527]
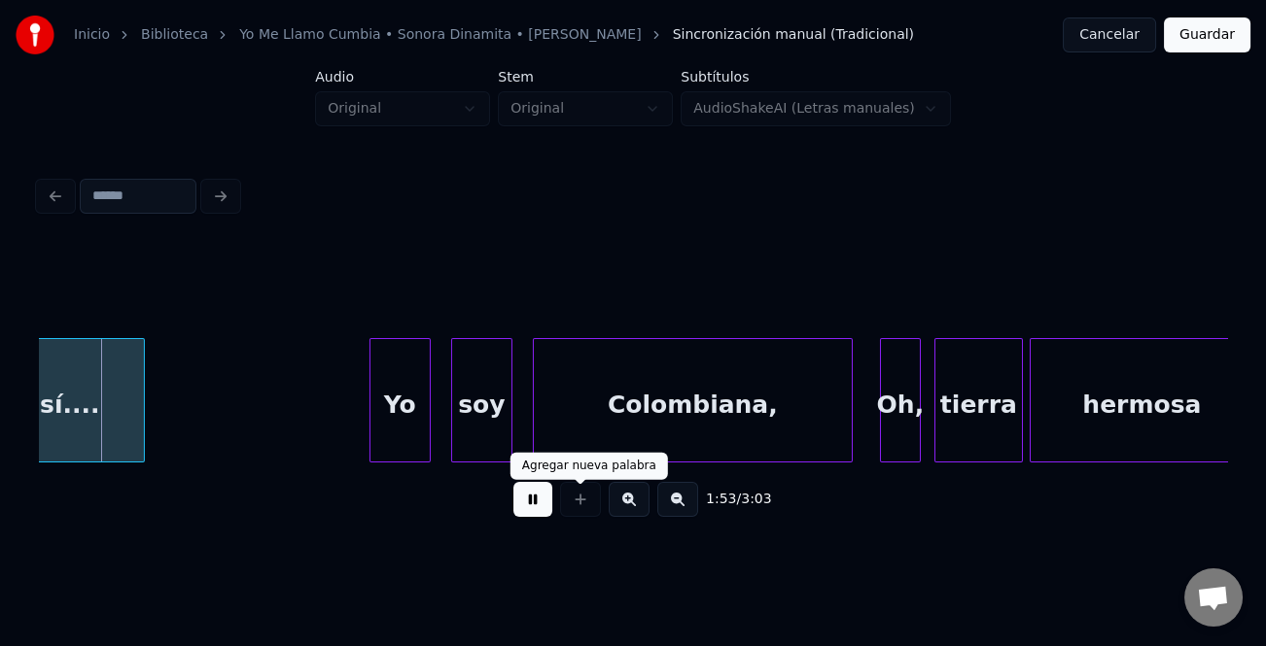
click at [551, 494] on div "1:53 / 3:03" at bounding box center [632, 499] width 1157 height 43
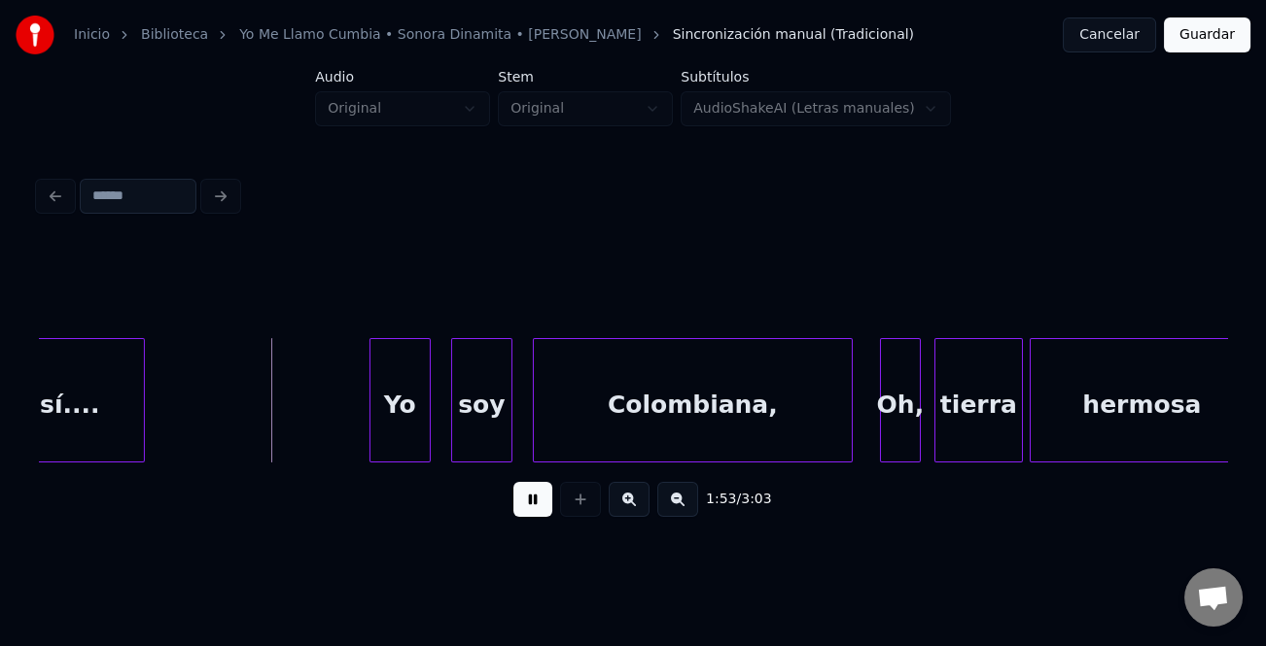
click at [506, 503] on div "1:53 / 3:03" at bounding box center [632, 499] width 1157 height 43
drag, startPoint x: 523, startPoint y: 501, endPoint x: 828, endPoint y: 497, distance: 305.3
click at [526, 502] on button at bounding box center [532, 499] width 39 height 35
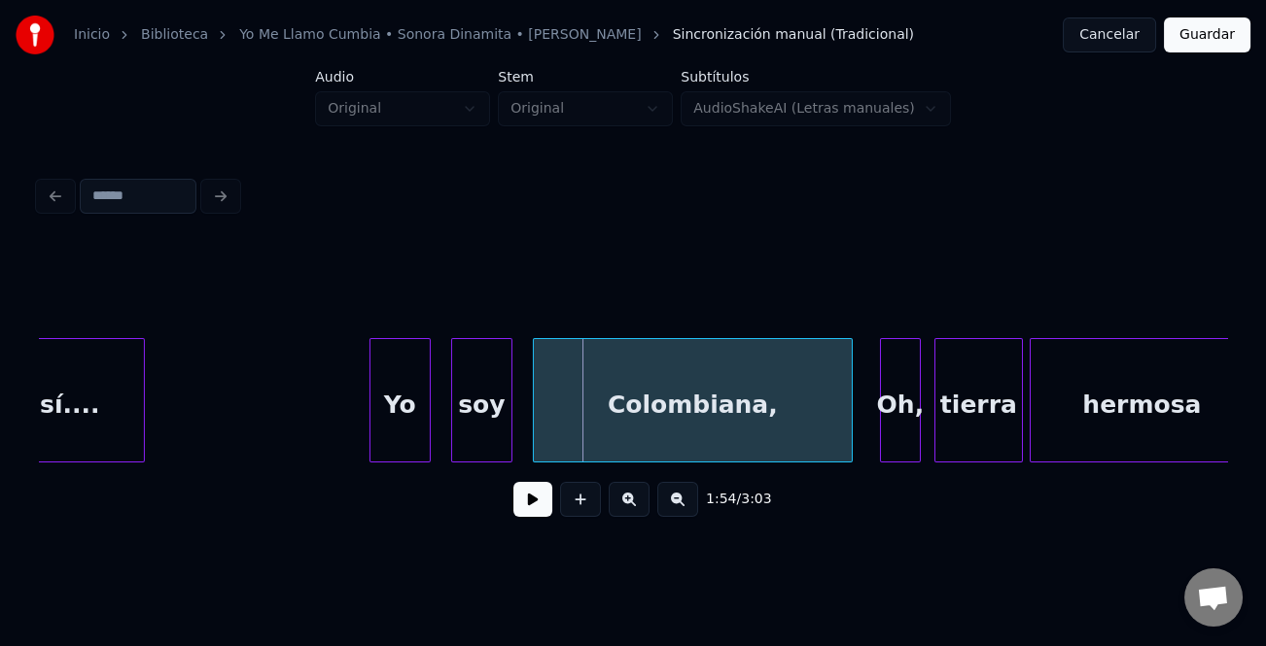
scroll to position [0, 37653]
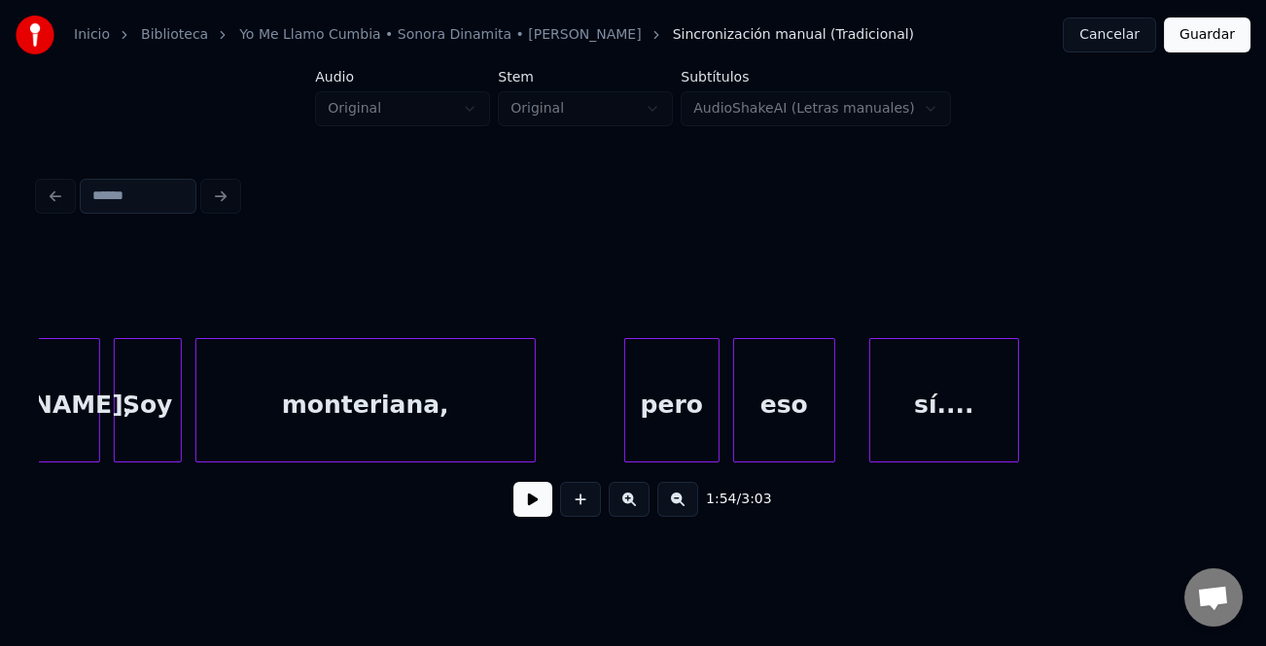
click at [690, 430] on div "pero" at bounding box center [671, 405] width 93 height 132
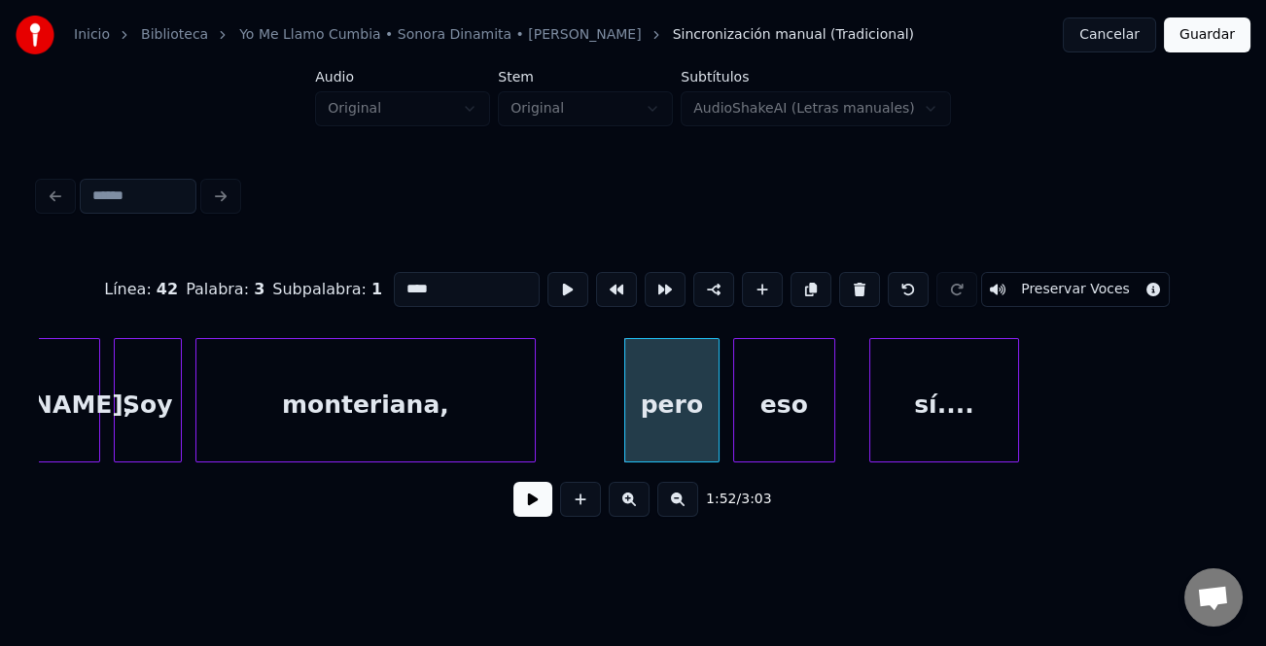
click at [401, 283] on input "****" at bounding box center [467, 289] width 146 height 35
type input "****"
click at [548, 506] on button at bounding box center [532, 499] width 39 height 35
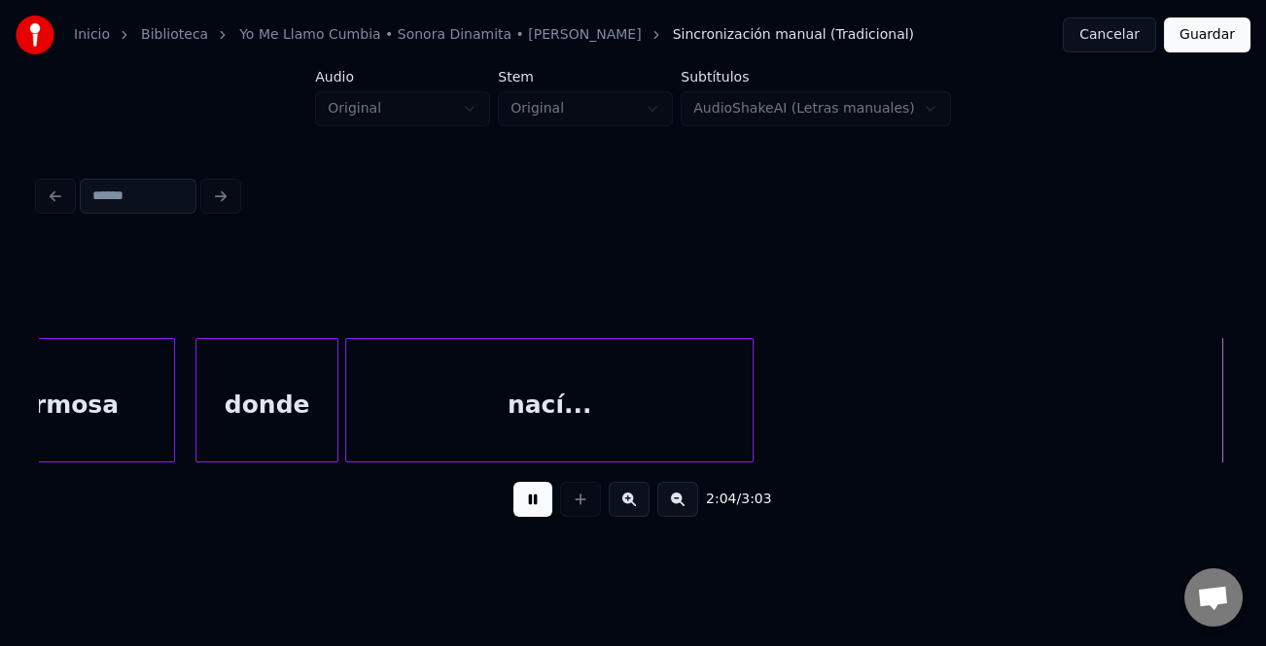
scroll to position [0, 42414]
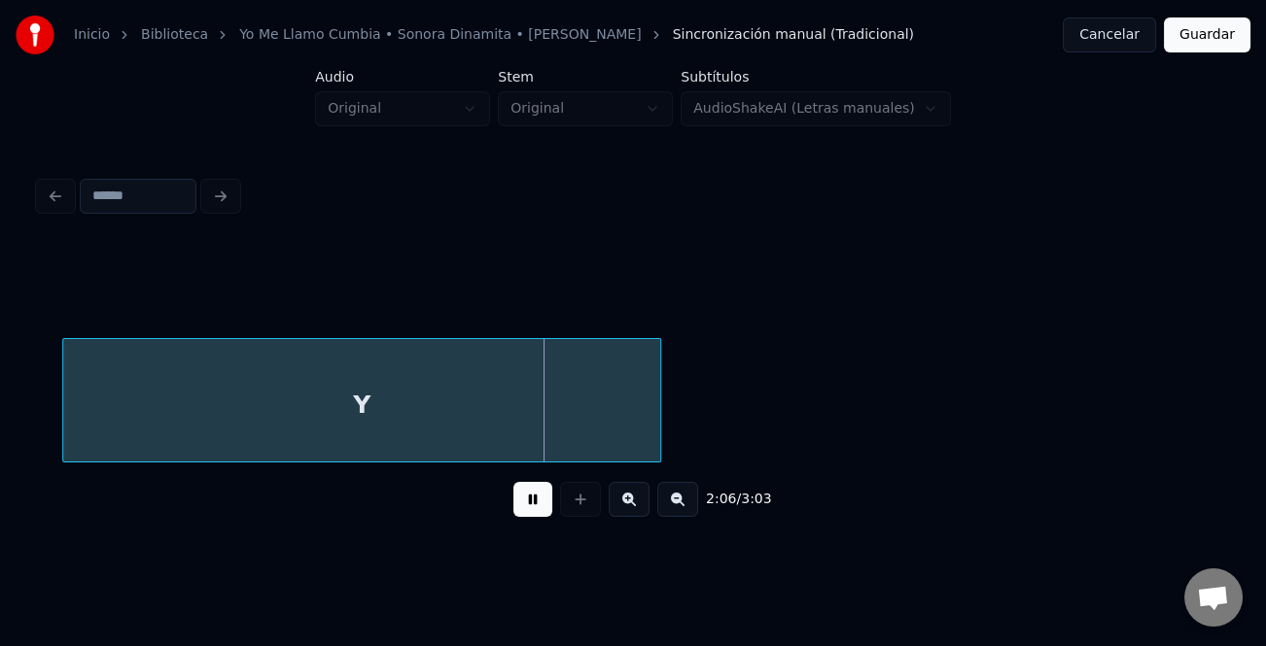
click at [671, 506] on button at bounding box center [677, 499] width 41 height 35
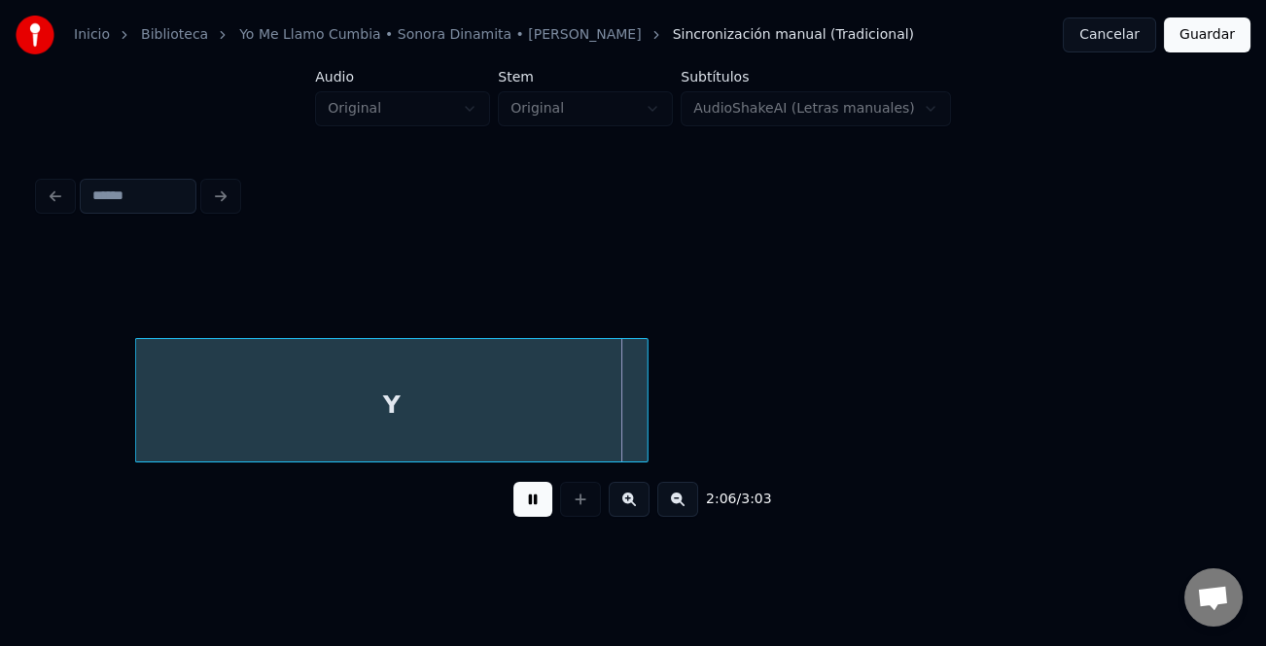
click at [671, 506] on button at bounding box center [677, 499] width 41 height 35
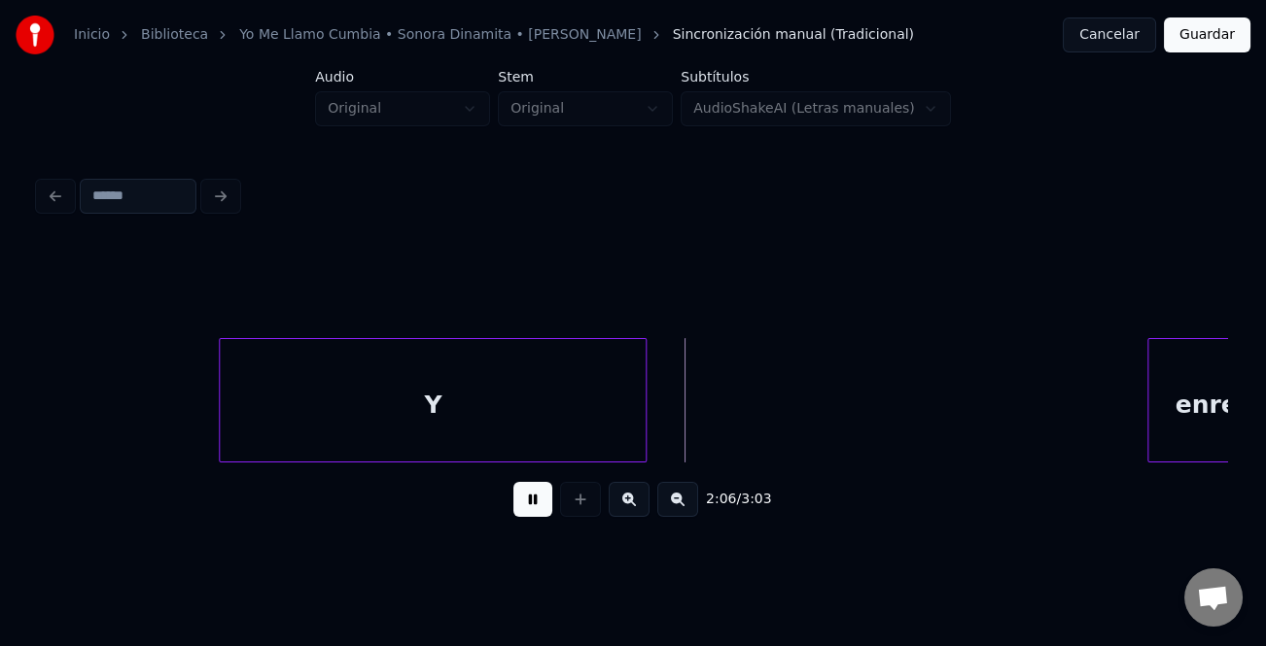
click at [671, 506] on button at bounding box center [677, 499] width 41 height 35
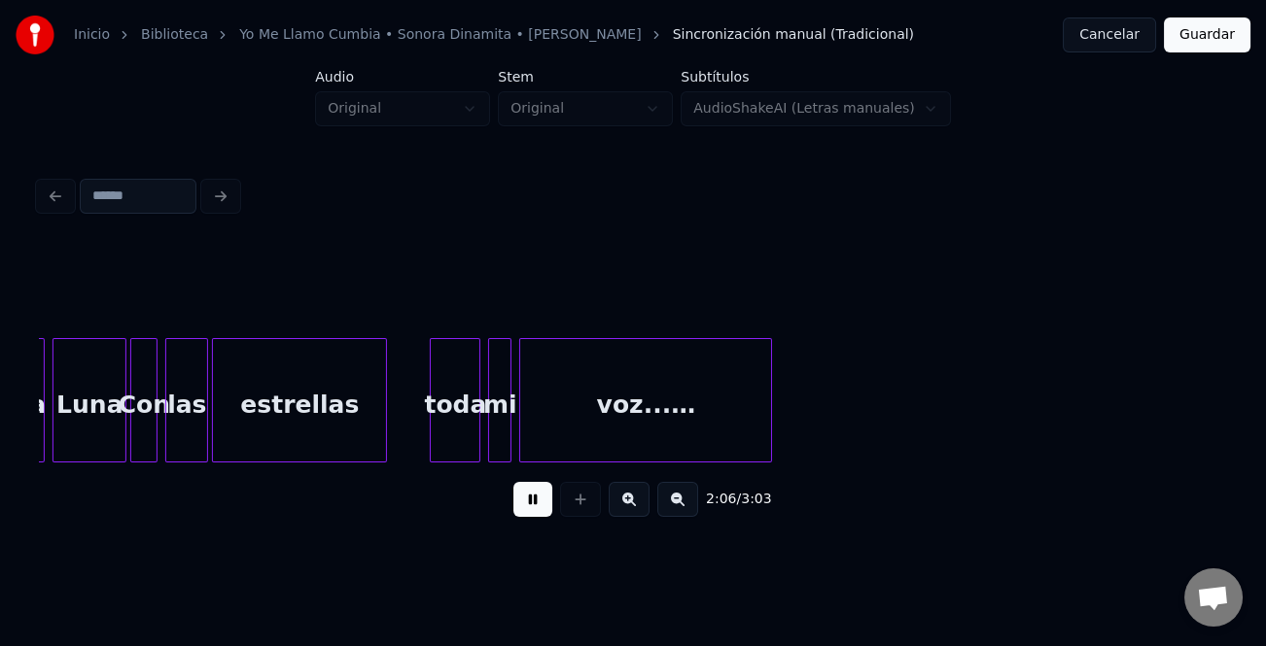
scroll to position [0, 24579]
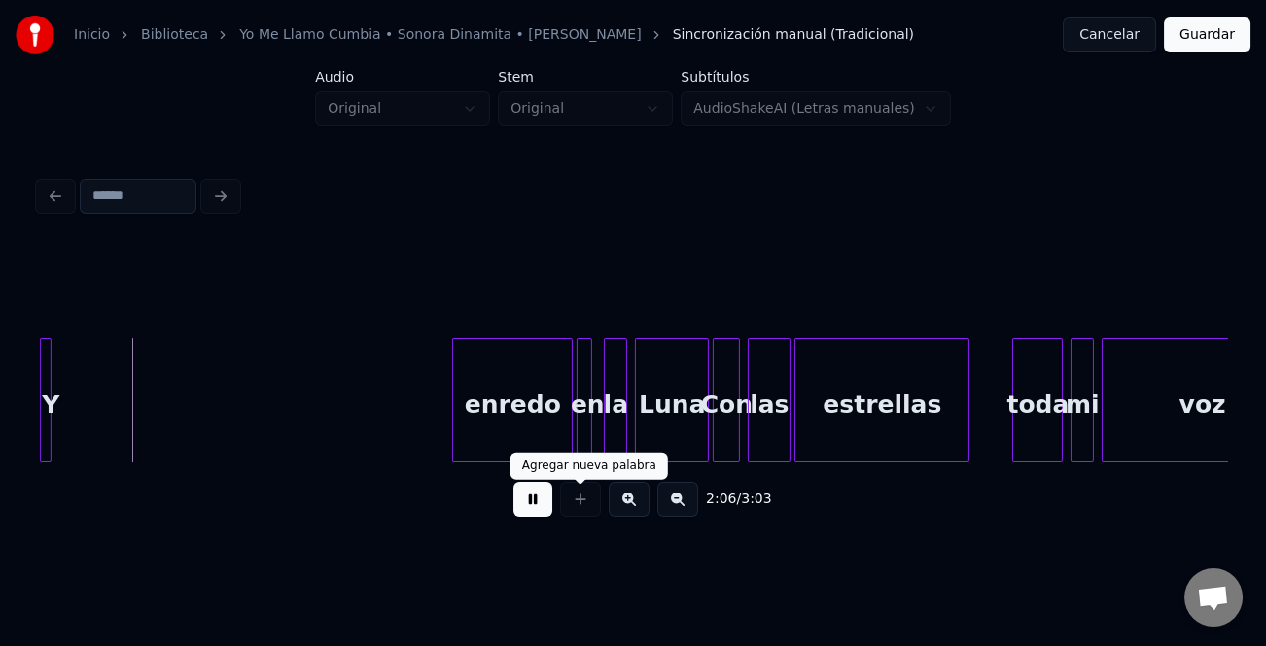
click at [522, 501] on button at bounding box center [532, 499] width 39 height 35
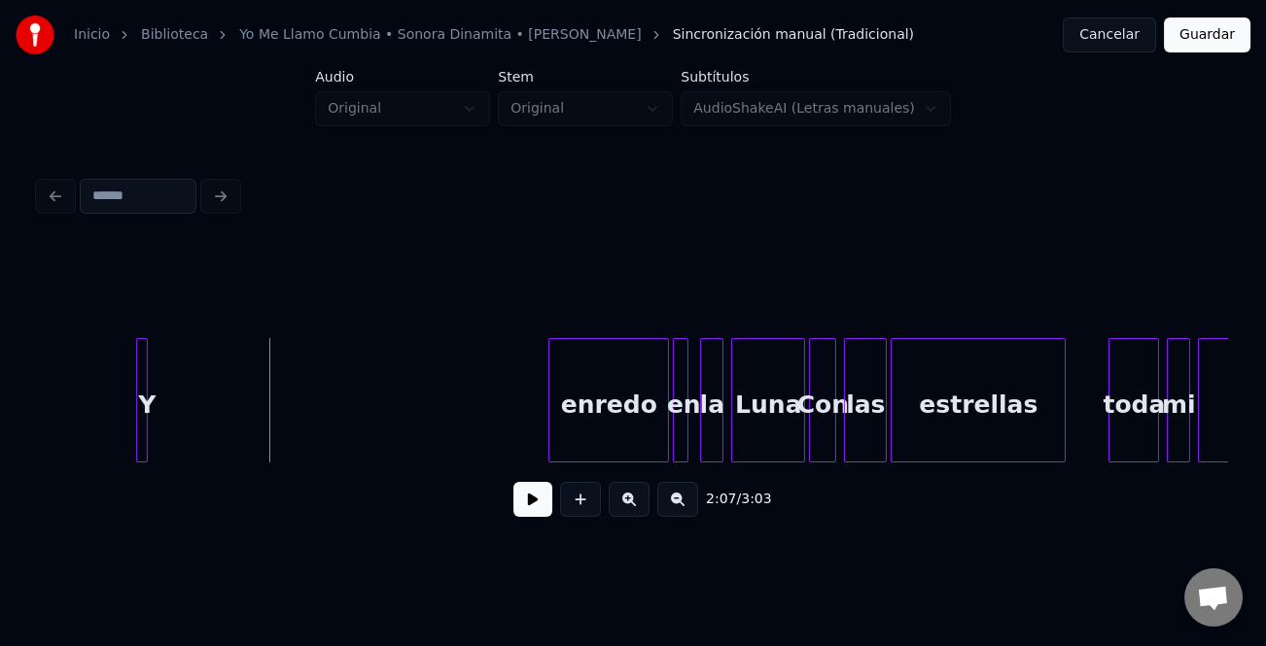
scroll to position [0, 24426]
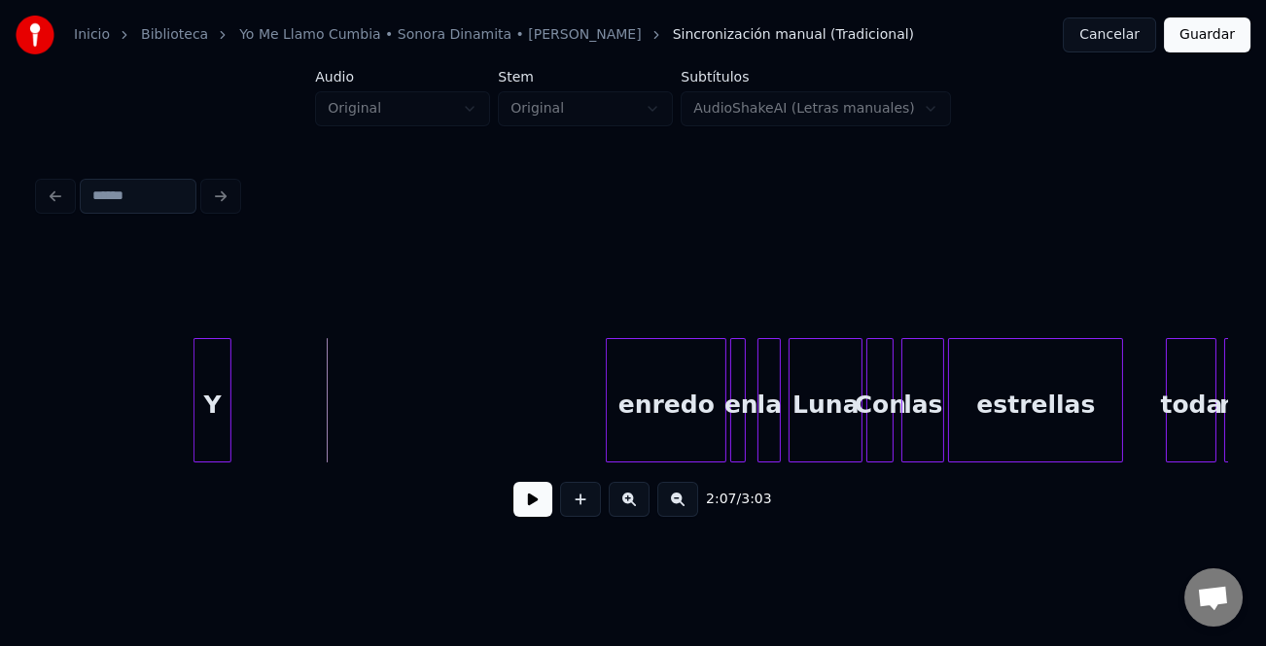
click at [229, 389] on div at bounding box center [228, 400] width 6 height 122
click at [581, 436] on div "Y" at bounding box center [580, 405] width 37 height 132
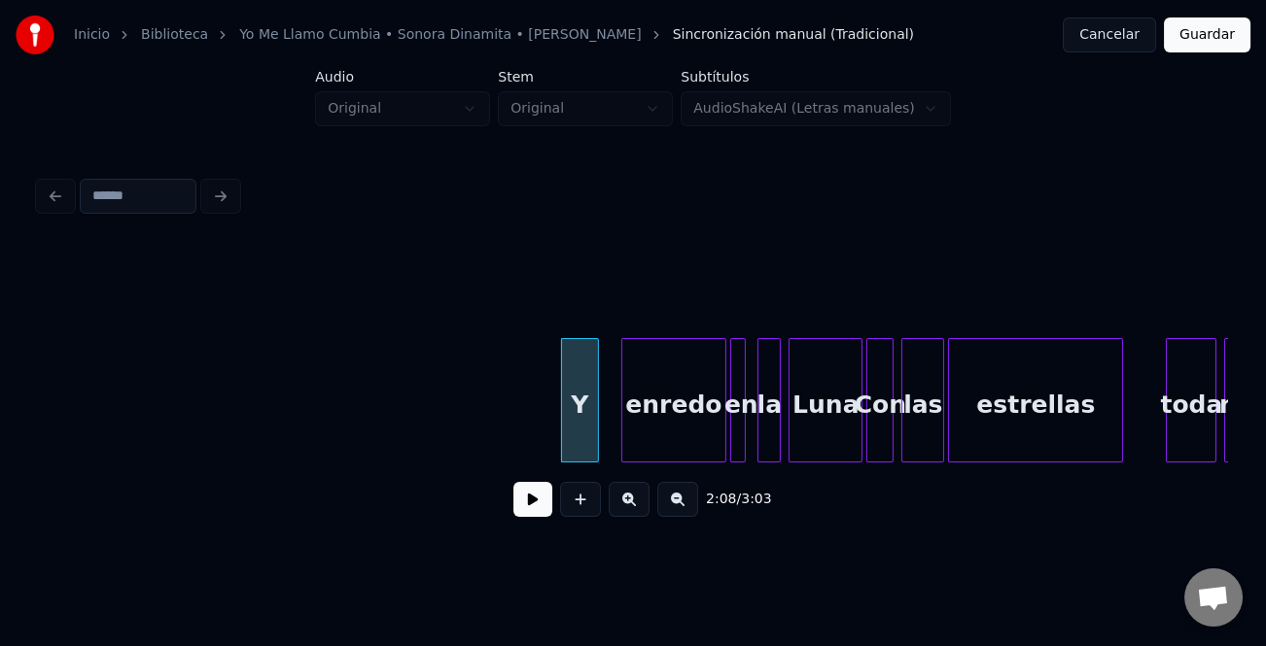
click at [624, 428] on div at bounding box center [625, 400] width 6 height 122
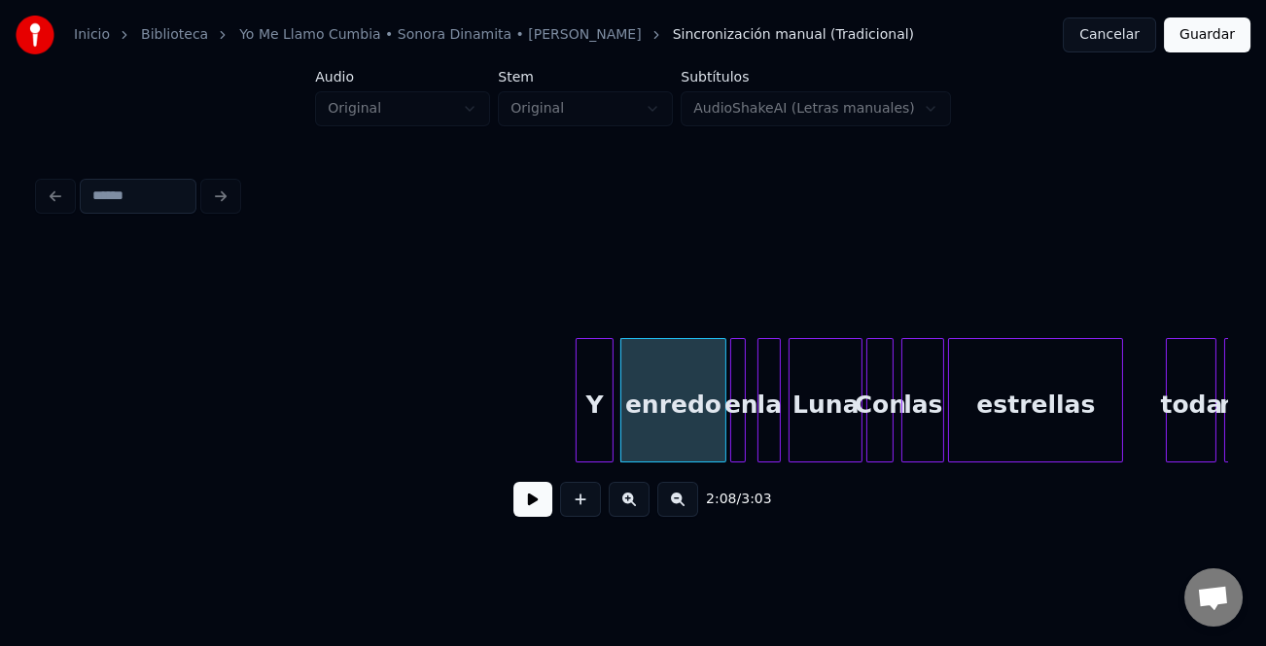
click at [594, 435] on div "Y" at bounding box center [594, 405] width 37 height 132
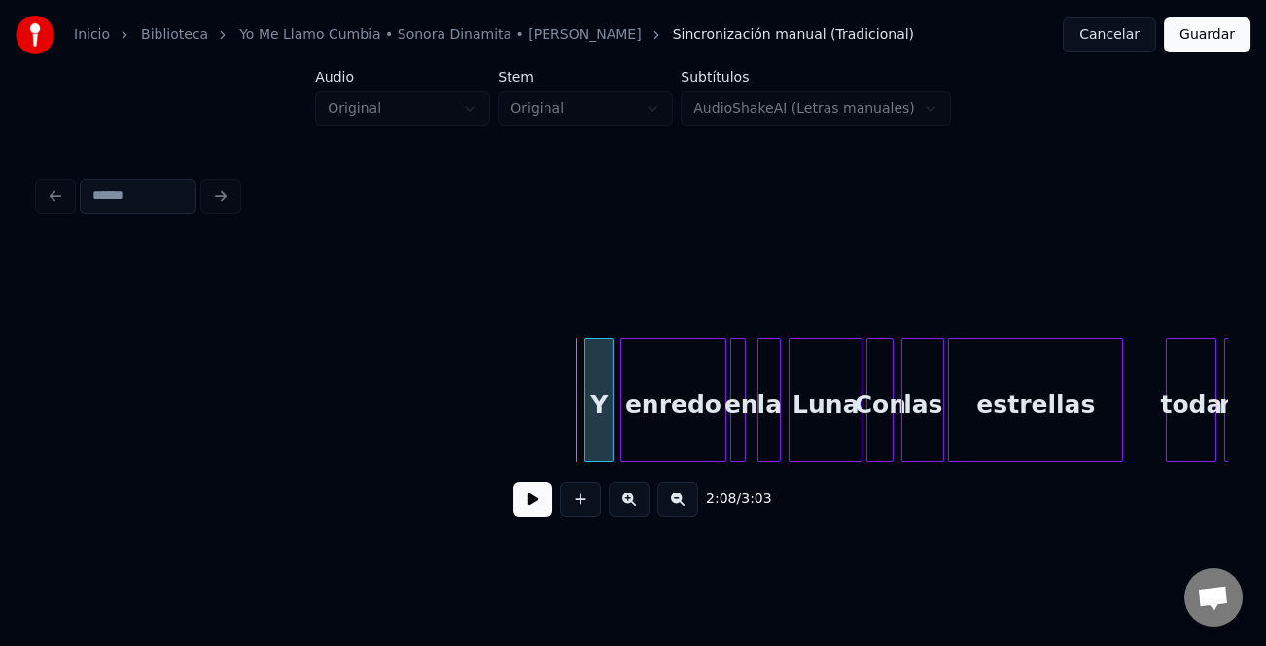
click at [588, 433] on div at bounding box center [588, 400] width 6 height 122
click at [526, 503] on button at bounding box center [532, 499] width 39 height 35
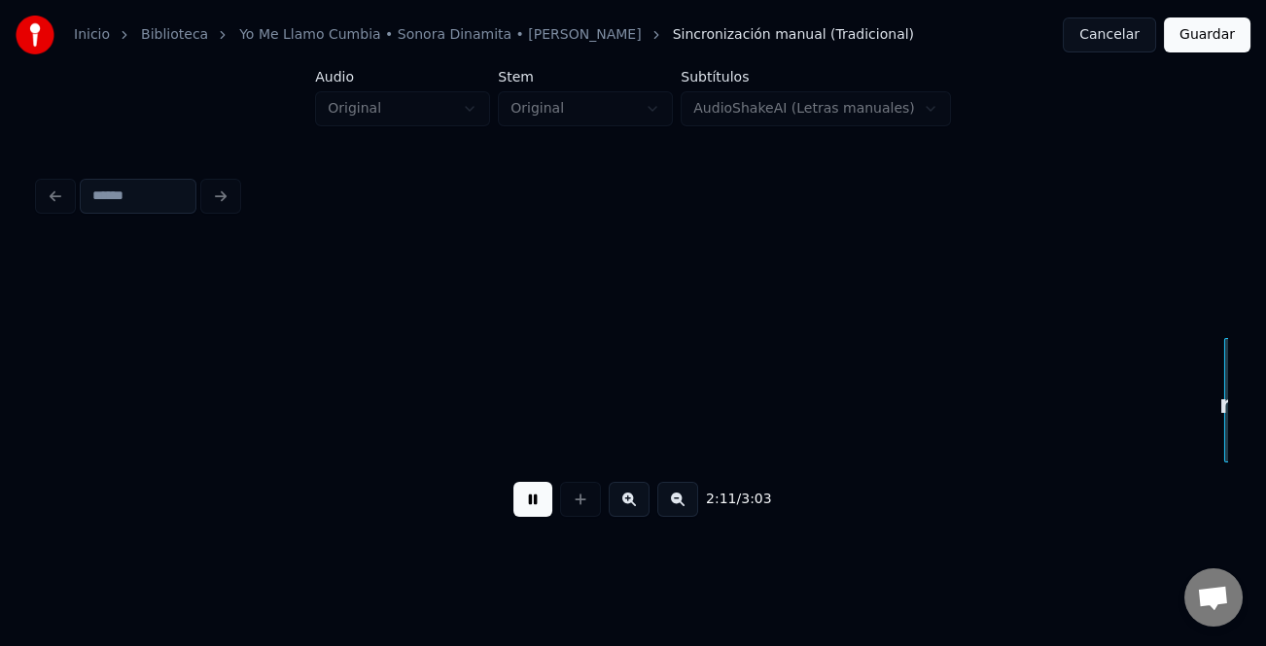
scroll to position [0, 25614]
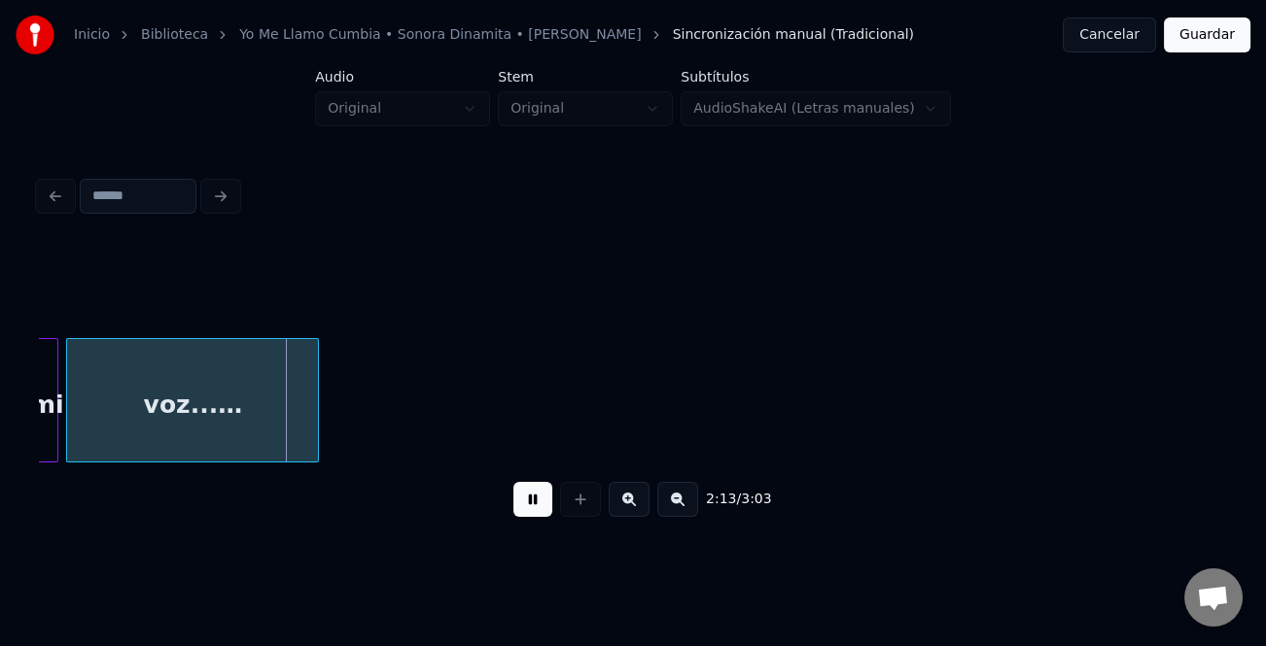
click at [545, 510] on button at bounding box center [532, 499] width 39 height 35
click at [535, 510] on button at bounding box center [532, 499] width 39 height 35
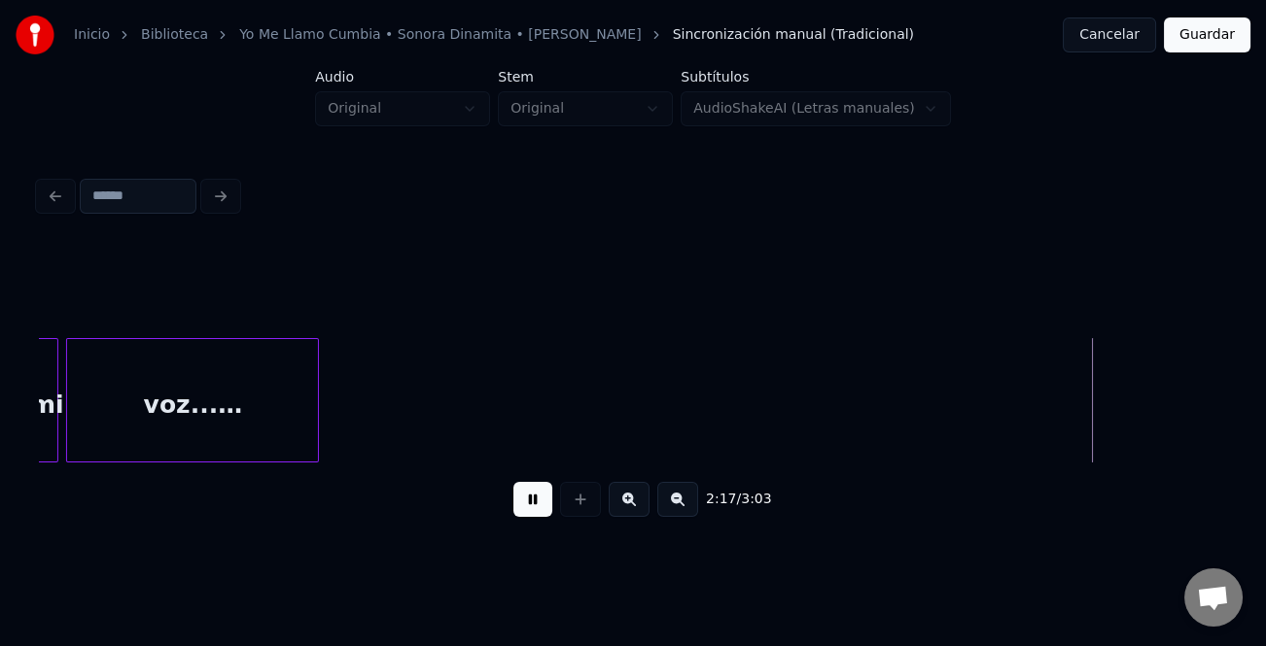
click at [535, 510] on button at bounding box center [532, 499] width 39 height 35
click at [526, 511] on button at bounding box center [532, 499] width 39 height 35
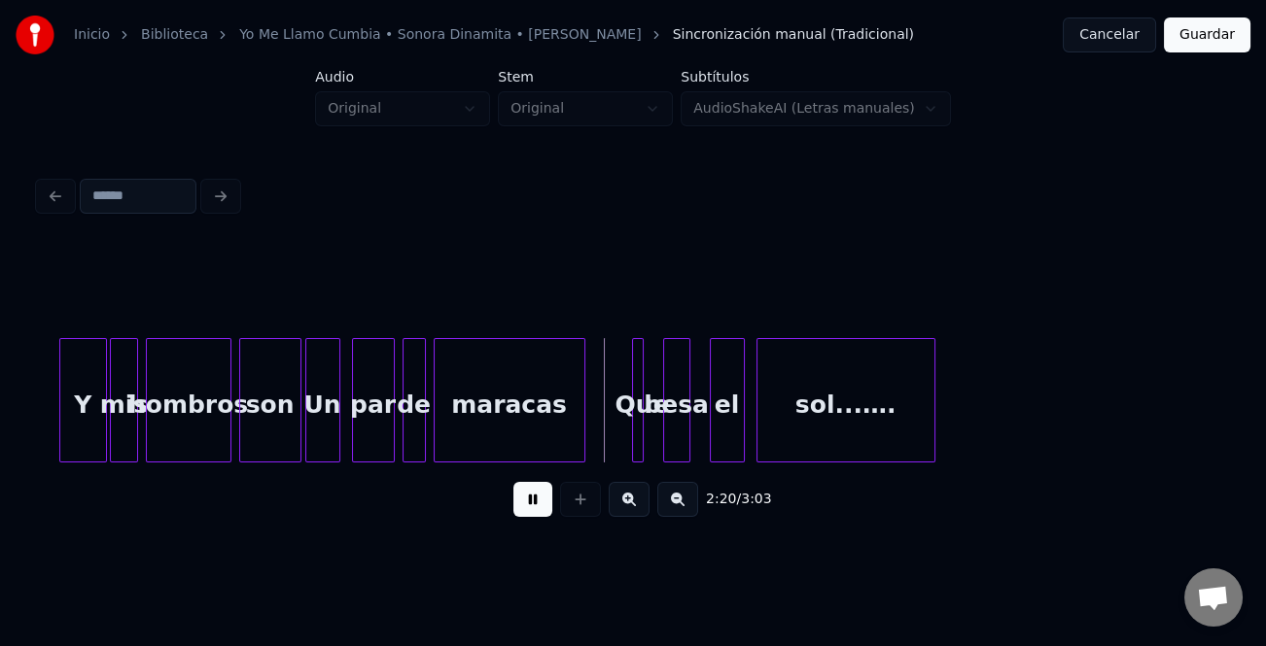
click at [61, 428] on div at bounding box center [63, 400] width 6 height 122
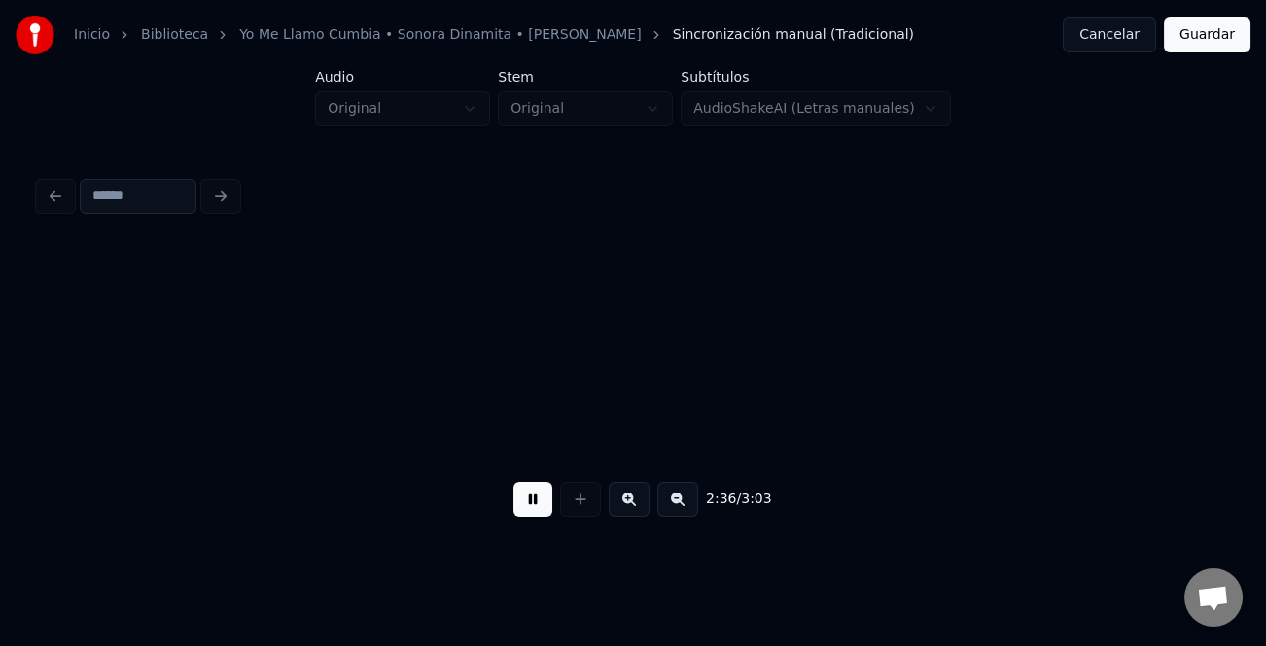
scroll to position [0, 30370]
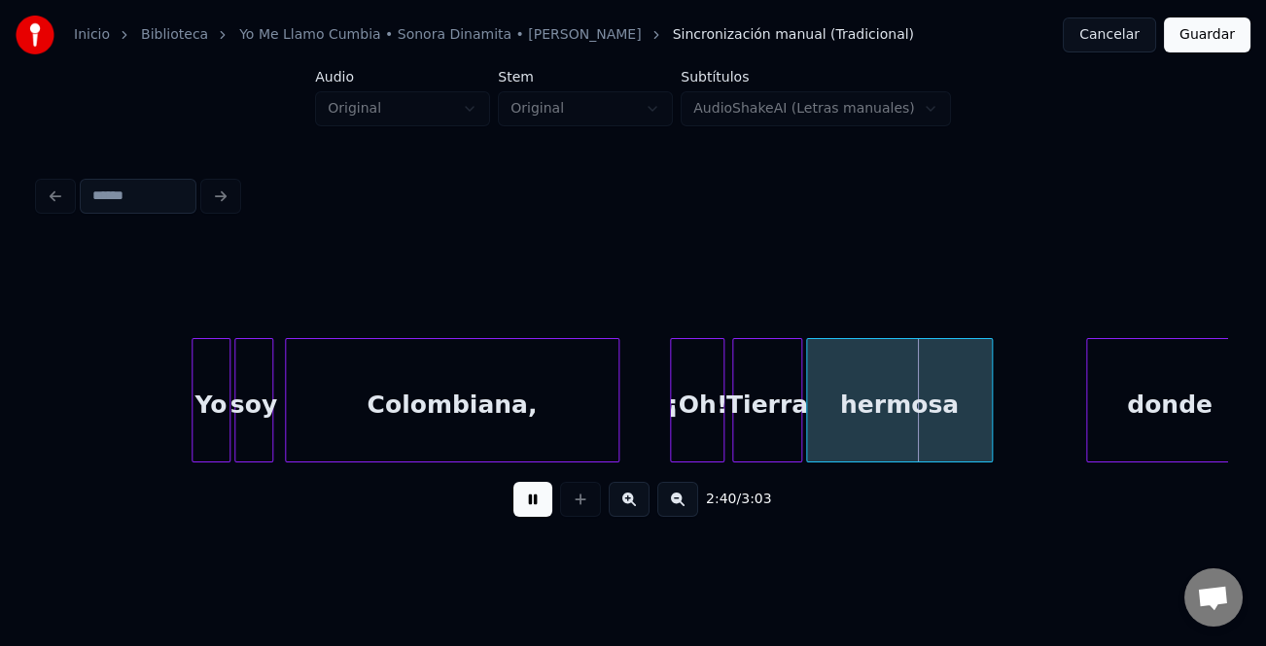
click at [671, 436] on div at bounding box center [674, 400] width 6 height 122
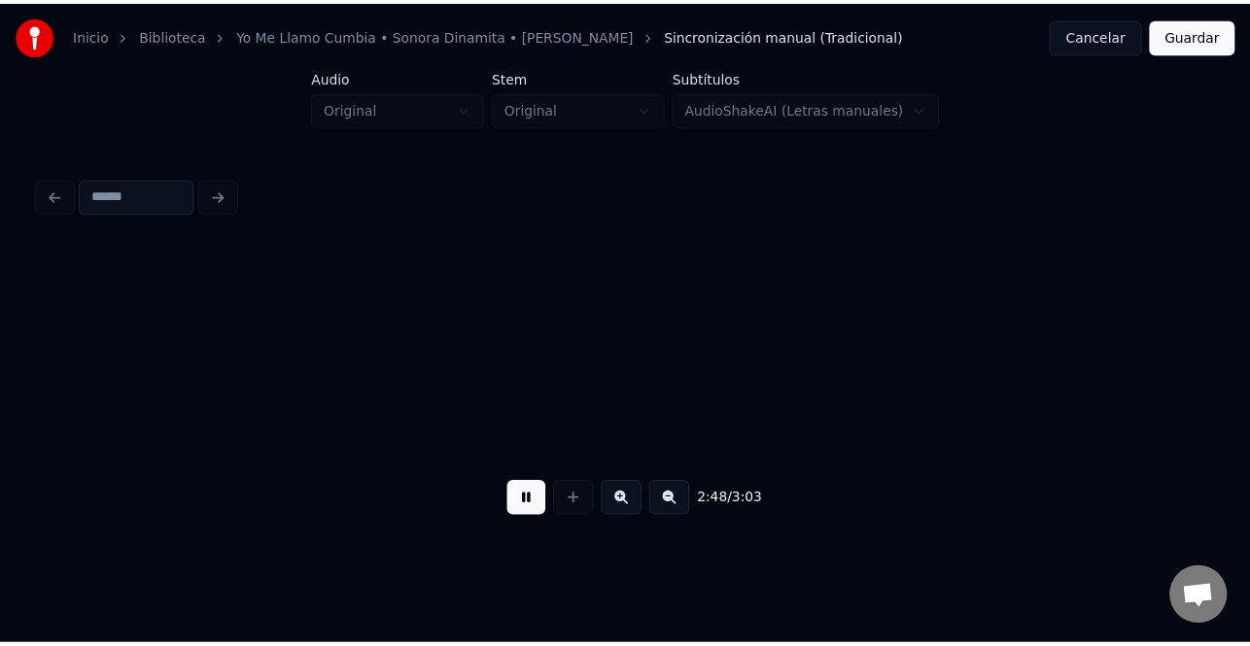
scroll to position [0, 32747]
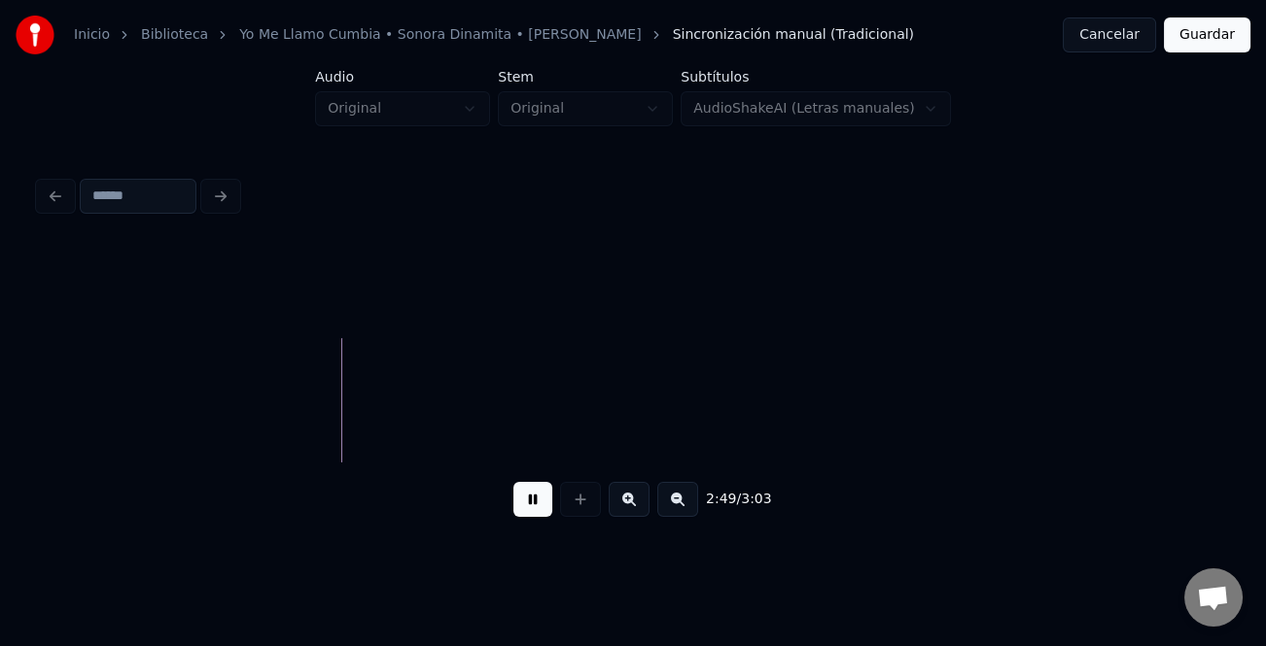
click at [1207, 37] on button "Guardar" at bounding box center [1207, 34] width 87 height 35
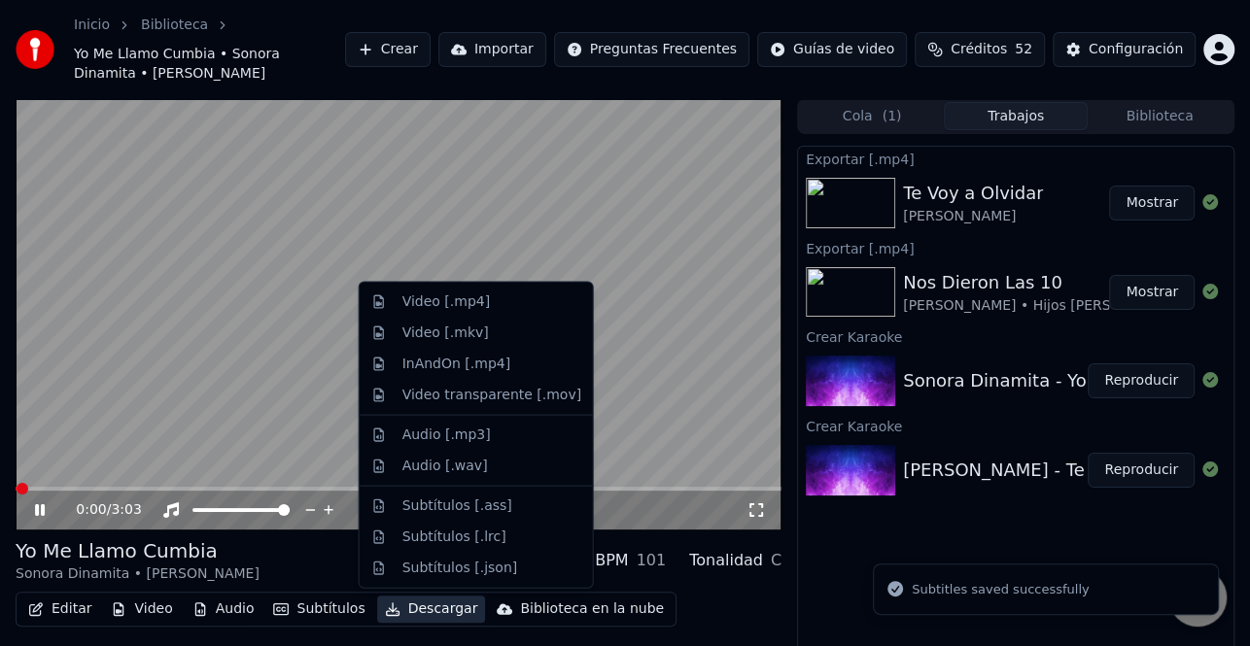
click at [410, 605] on button "Descargar" at bounding box center [431, 609] width 109 height 27
click at [450, 310] on div "Video [.mp4]" at bounding box center [445, 302] width 87 height 19
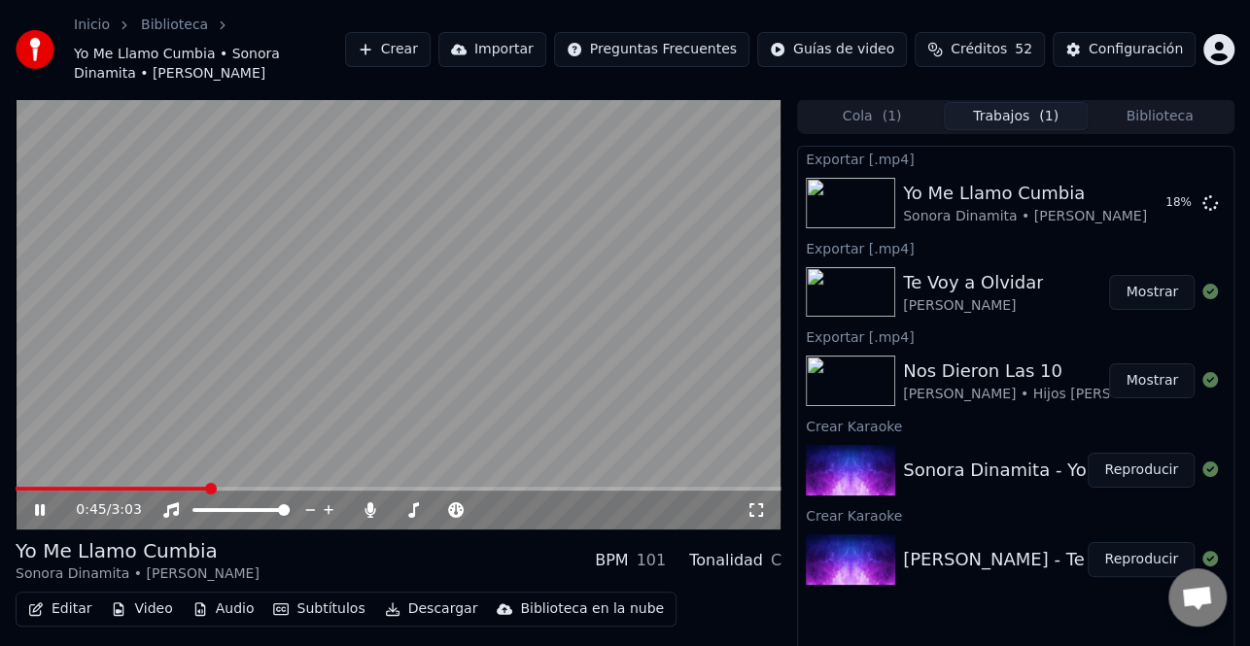
click at [43, 507] on icon at bounding box center [40, 511] width 10 height 12
